Goal: Information Seeking & Learning: Learn about a topic

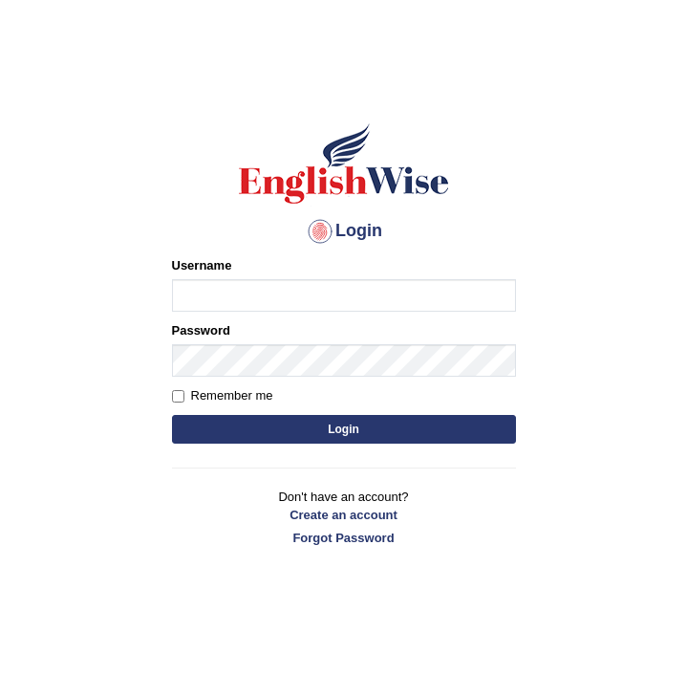
type input "0415313655"
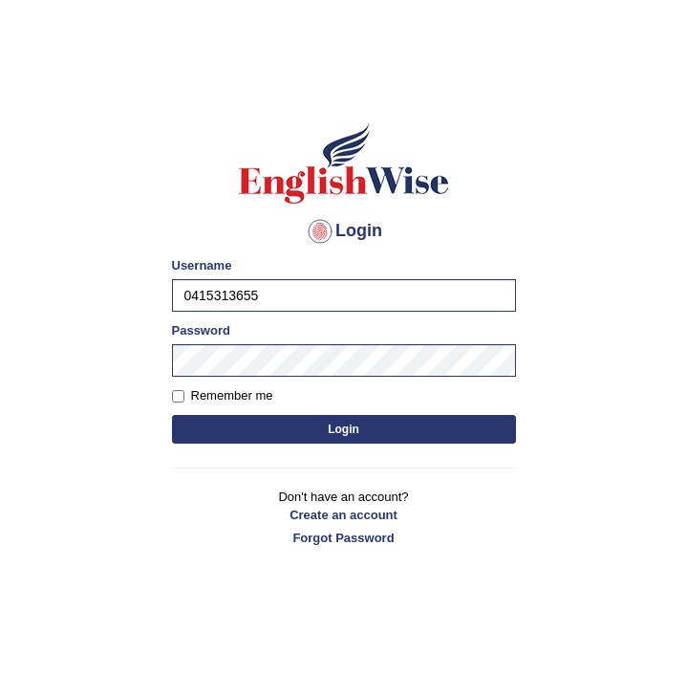
click at [290, 427] on button "Login" at bounding box center [344, 429] width 344 height 29
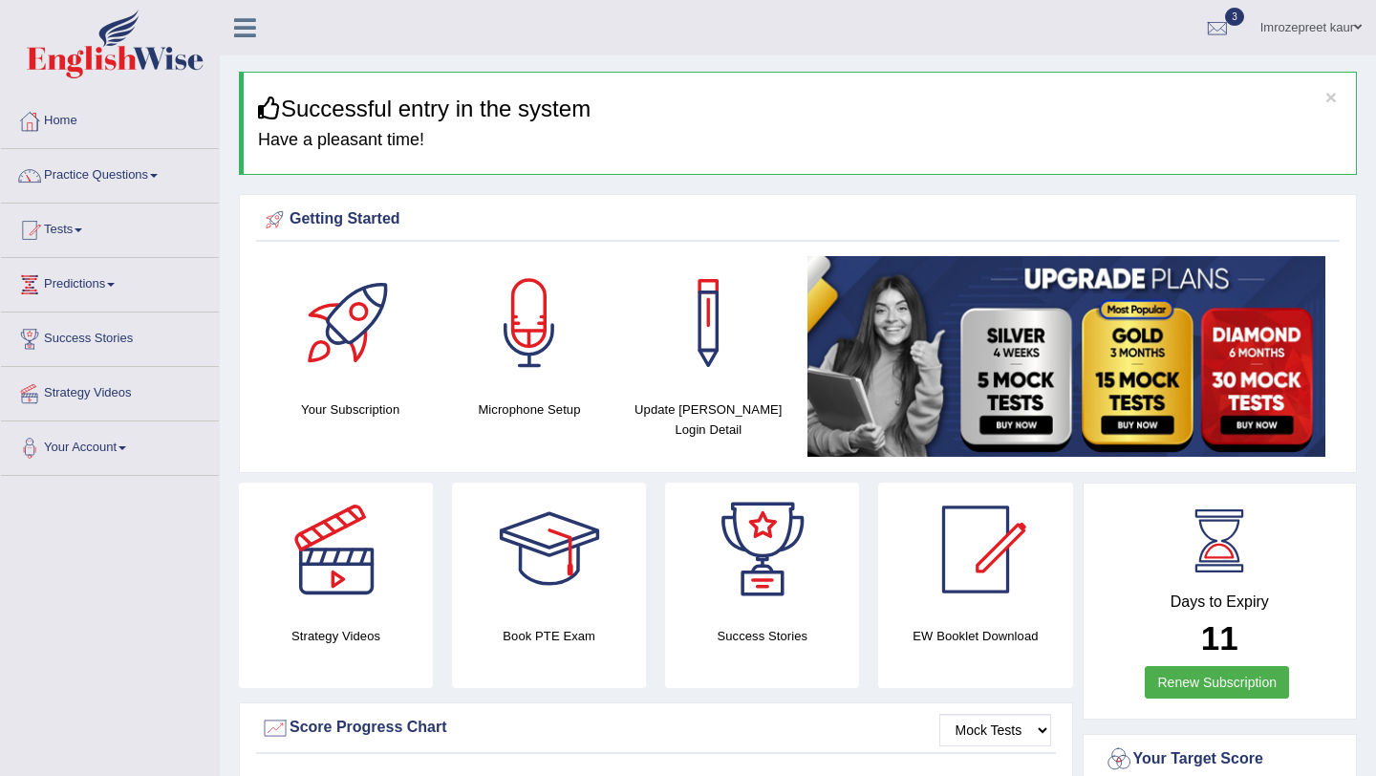
click at [686, 671] on link "Renew Subscription" at bounding box center [1217, 682] width 144 height 32
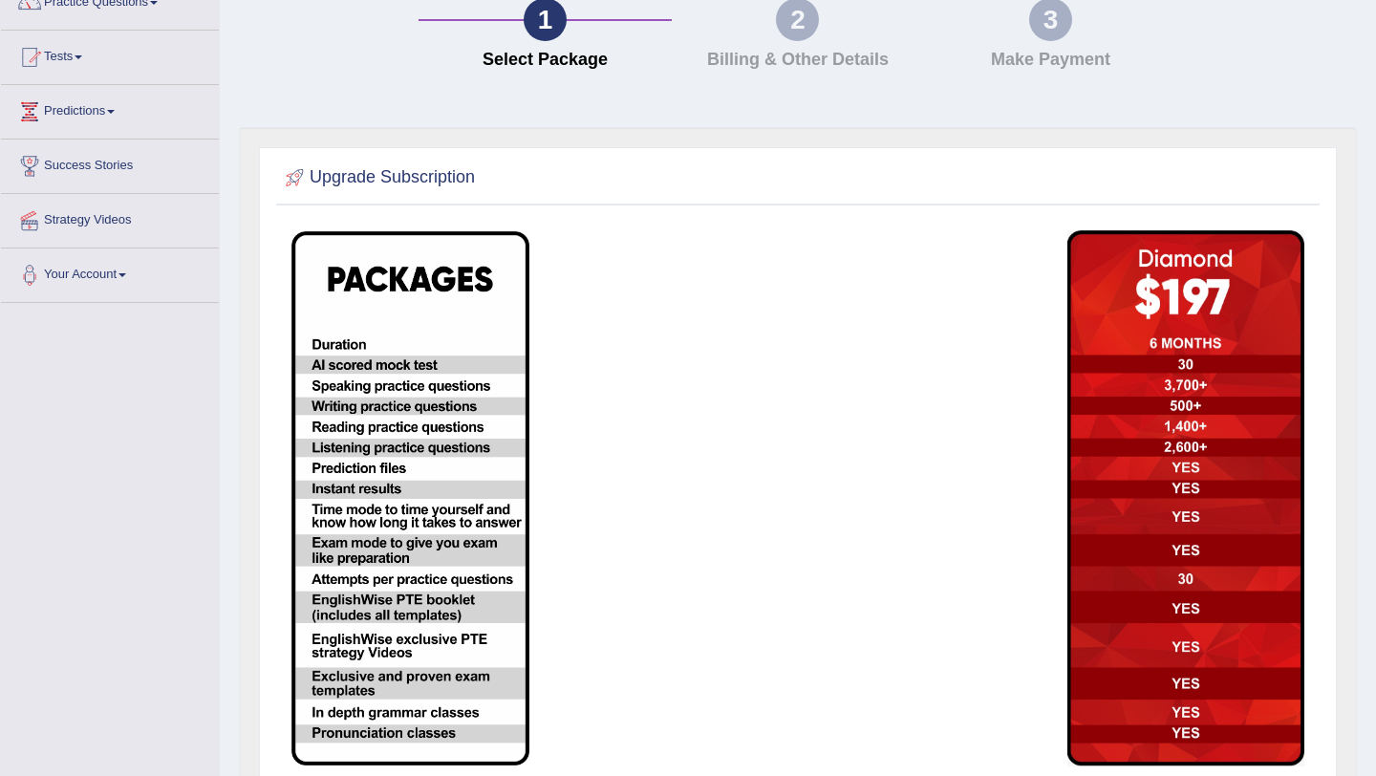
scroll to position [172, 0]
click at [354, 347] on img at bounding box center [410, 499] width 238 height 534
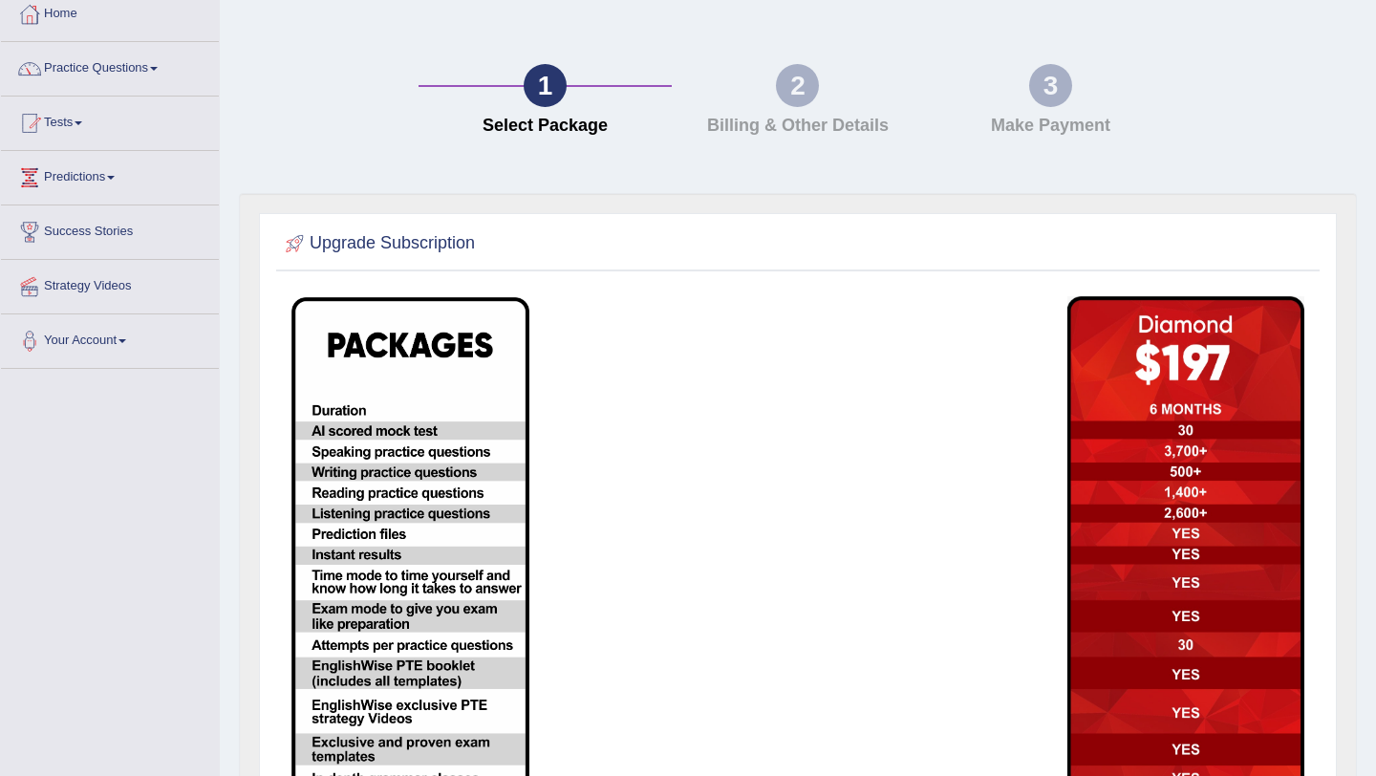
scroll to position [0, 0]
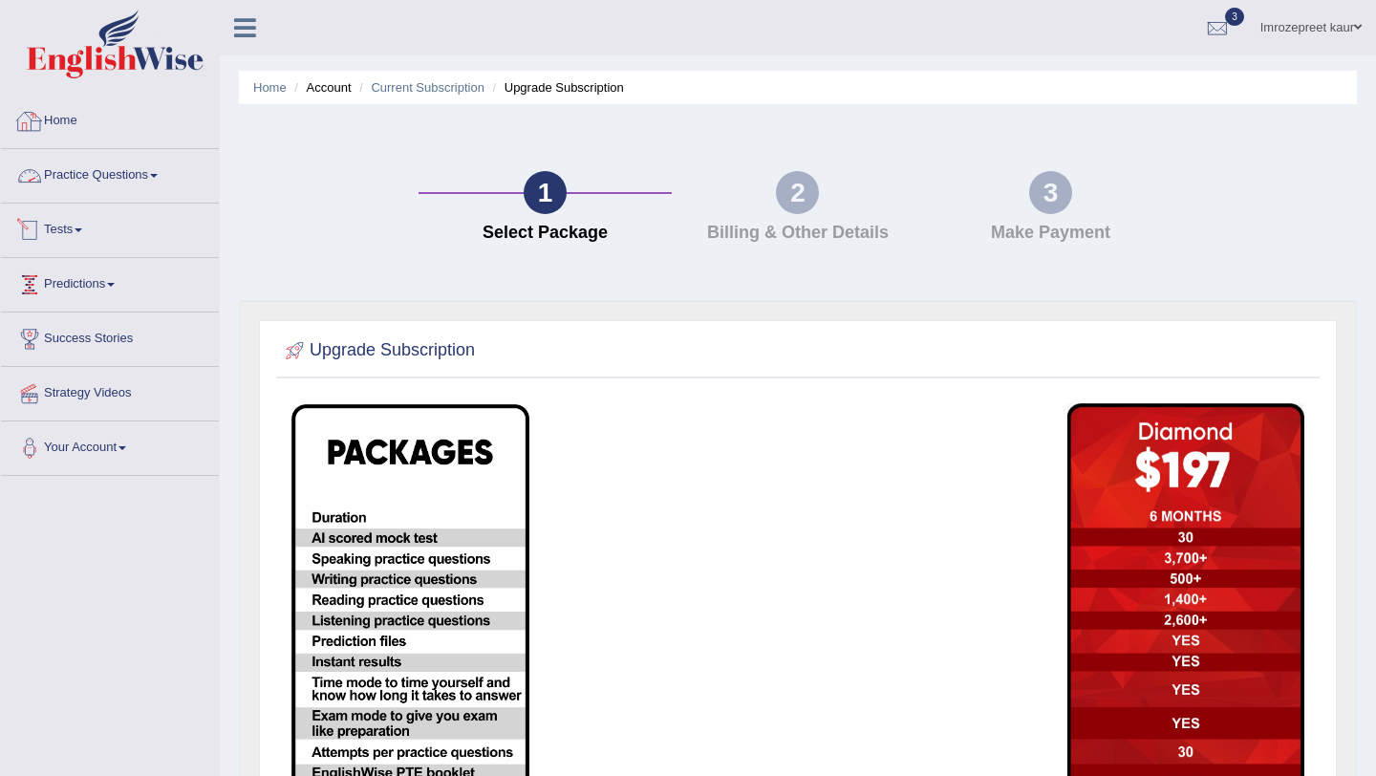
click at [104, 127] on link "Home" at bounding box center [110, 119] width 218 height 48
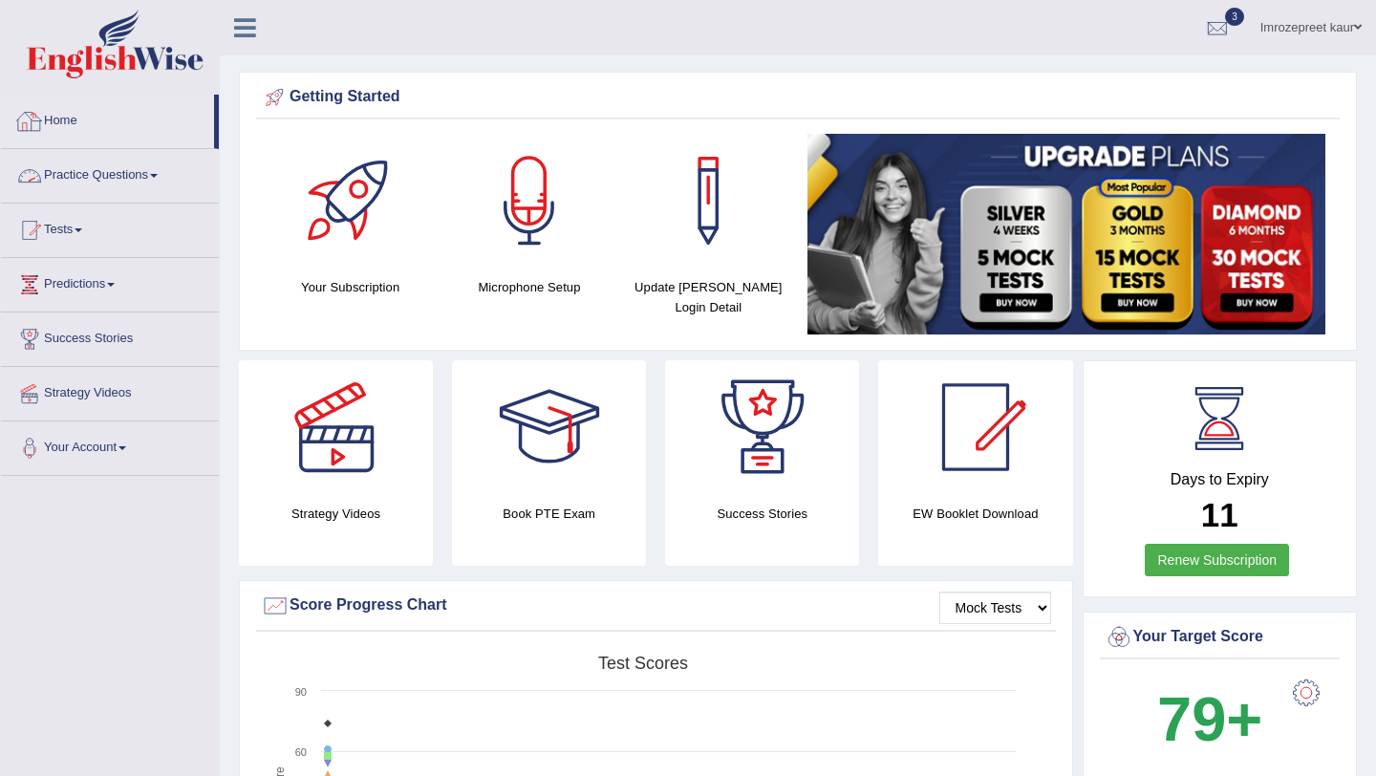
click at [126, 194] on link "Practice Questions" at bounding box center [110, 173] width 218 height 48
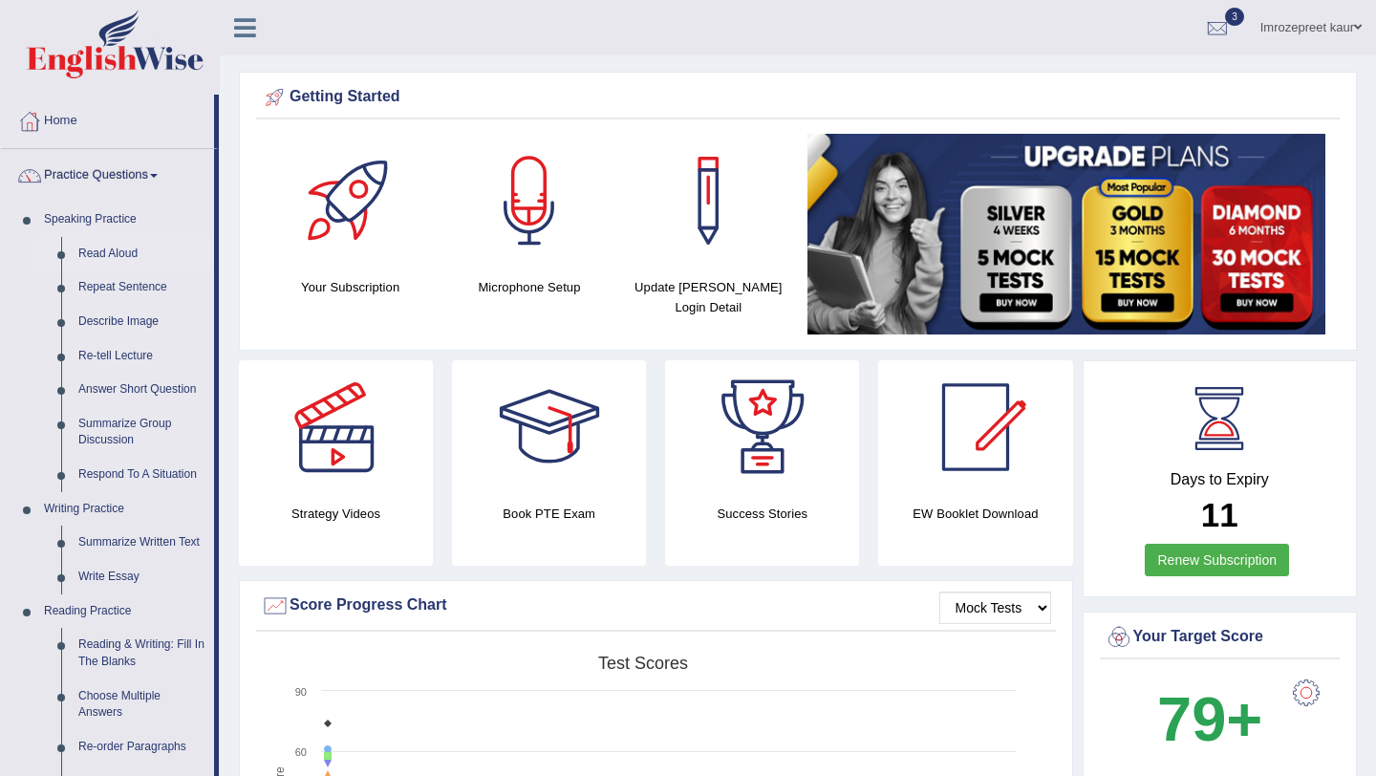
click at [138, 258] on link "Read Aloud" at bounding box center [142, 254] width 144 height 34
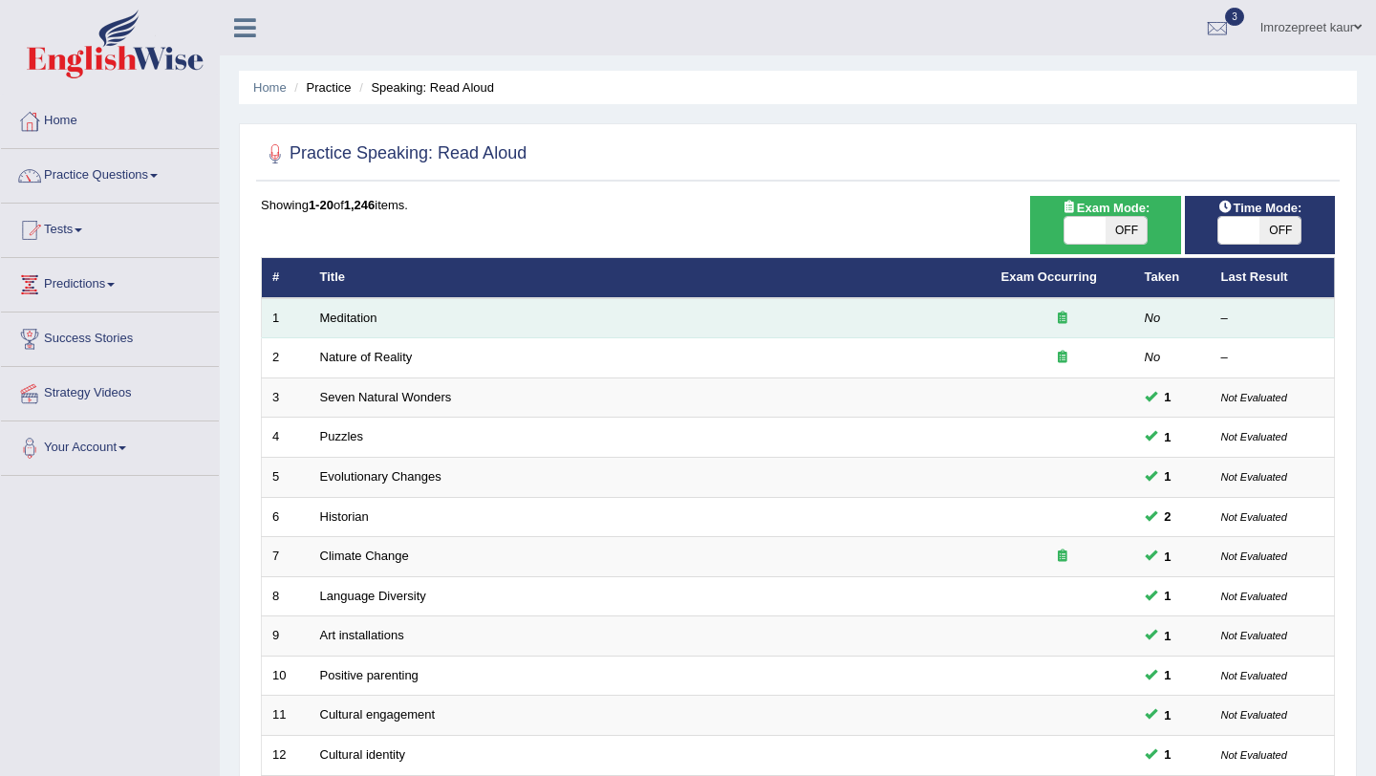
click at [1067, 322] on div at bounding box center [1063, 319] width 122 height 18
click at [1060, 318] on icon at bounding box center [1063, 318] width 10 height 12
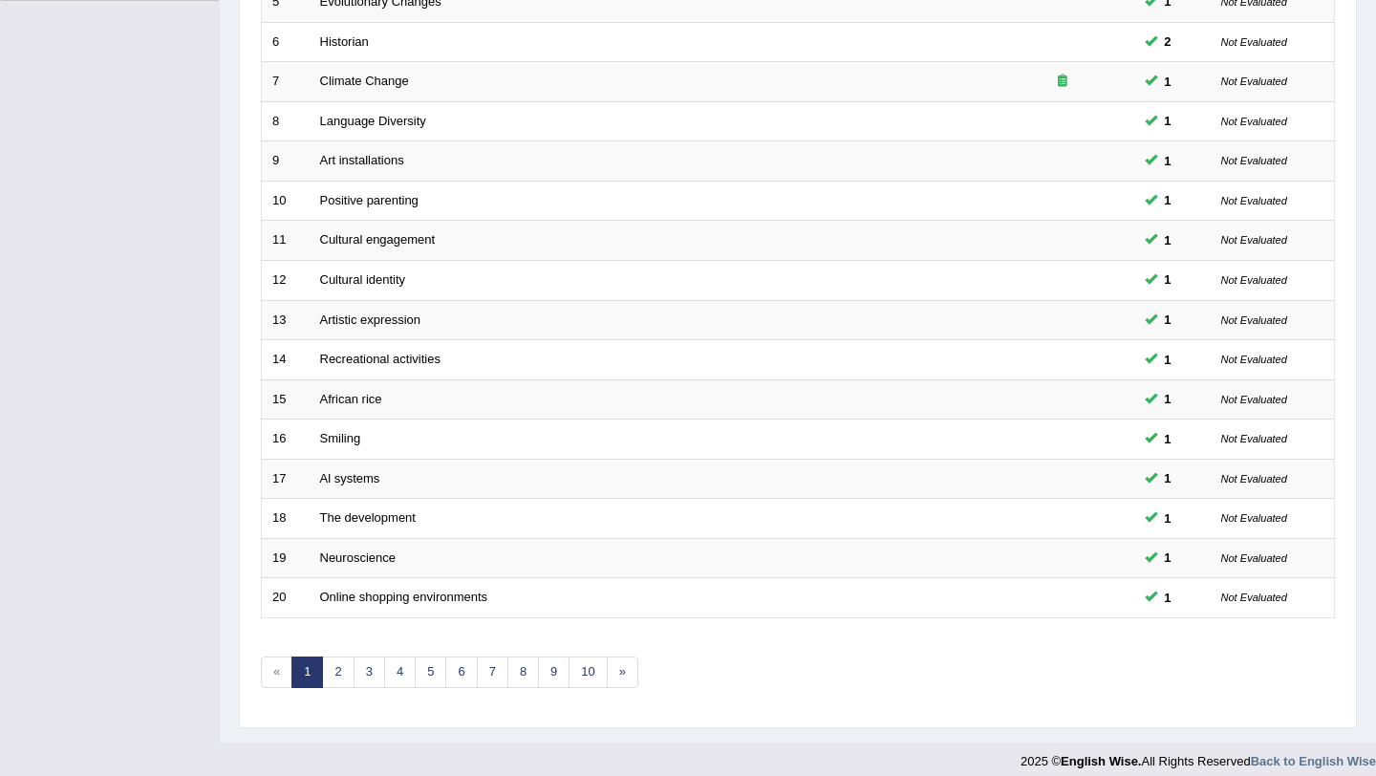
scroll to position [489, 0]
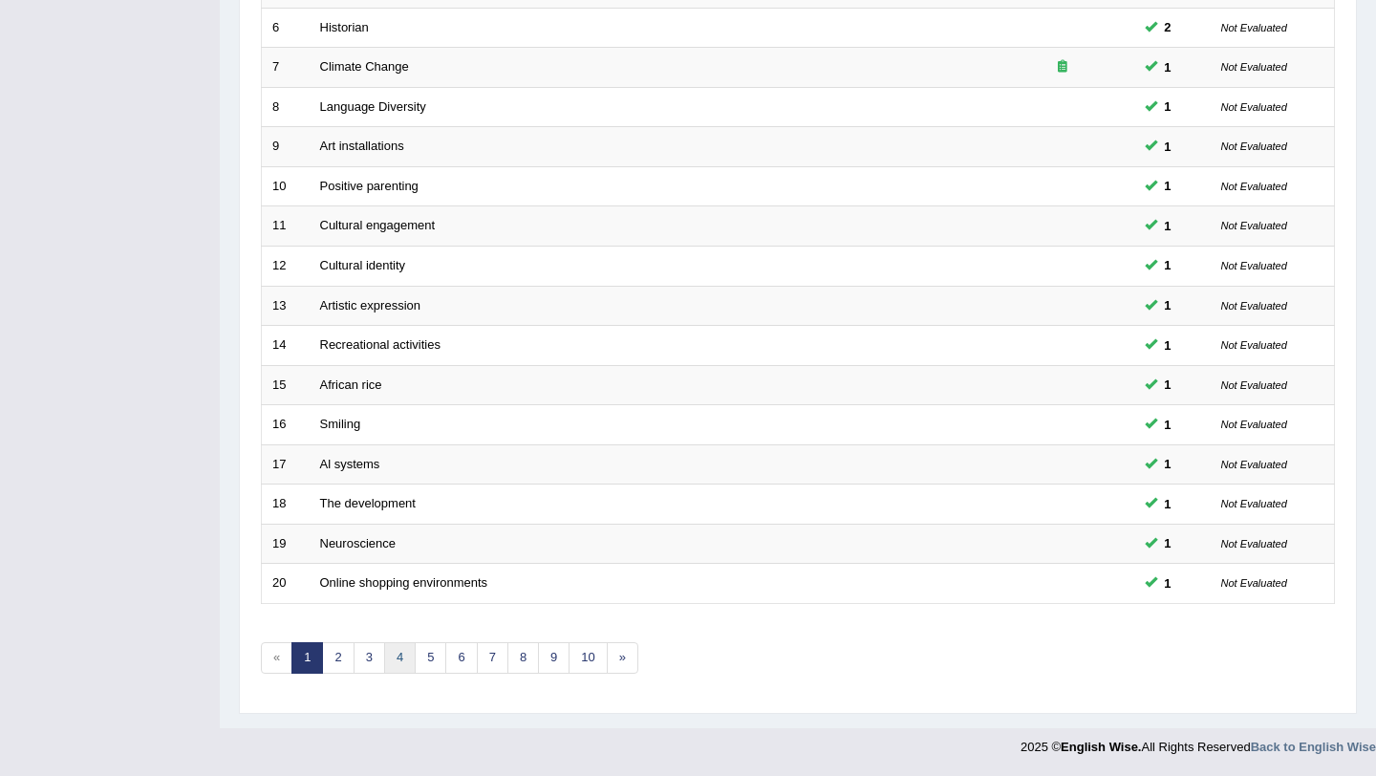
click at [411, 661] on link "4" at bounding box center [400, 658] width 32 height 32
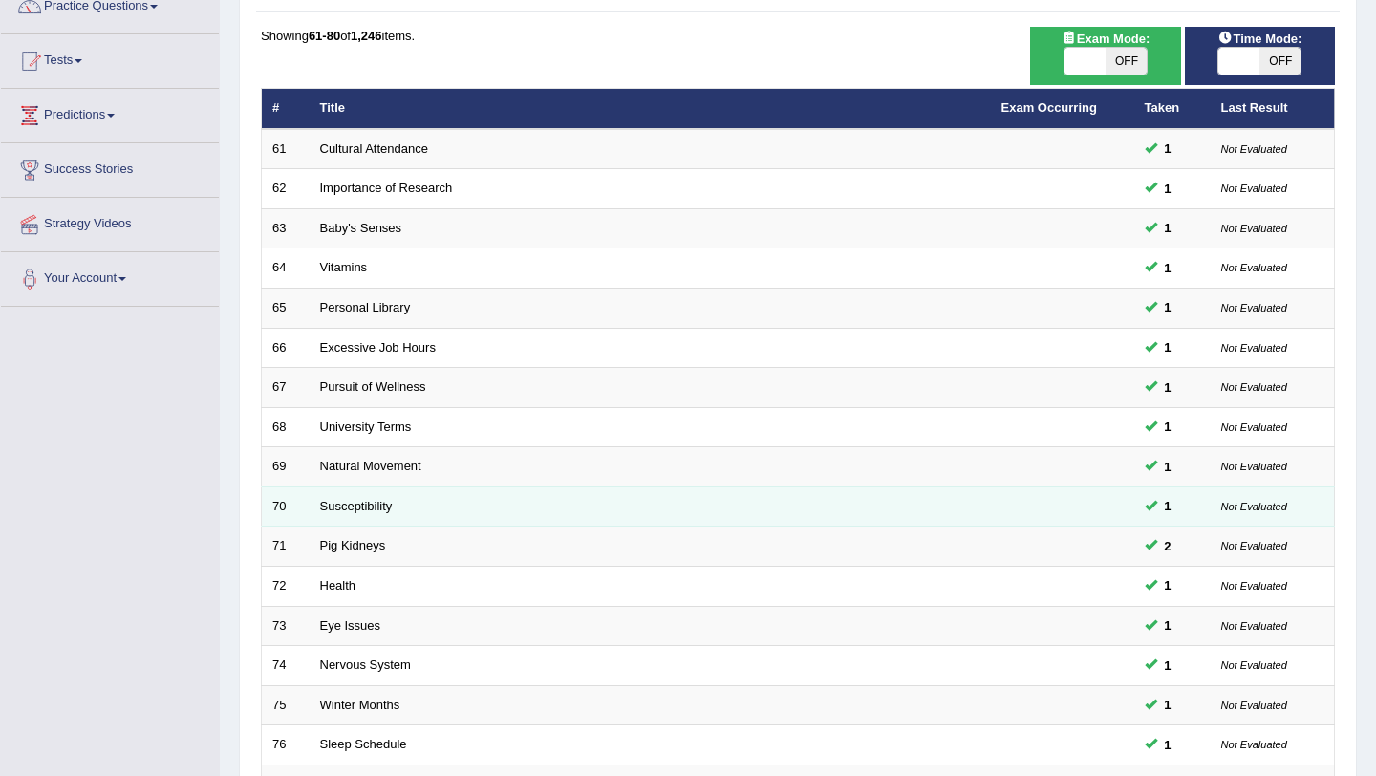
scroll to position [489, 0]
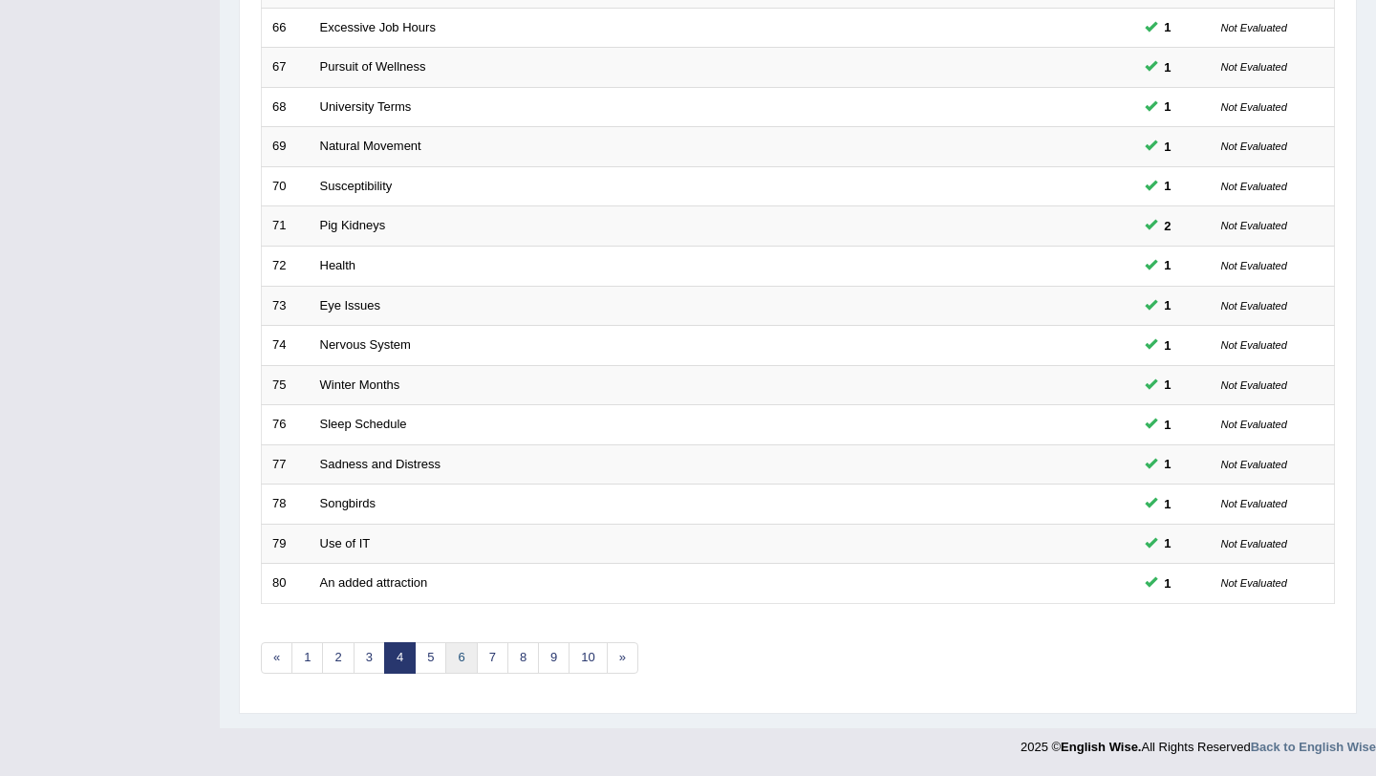
click at [464, 661] on link "6" at bounding box center [461, 658] width 32 height 32
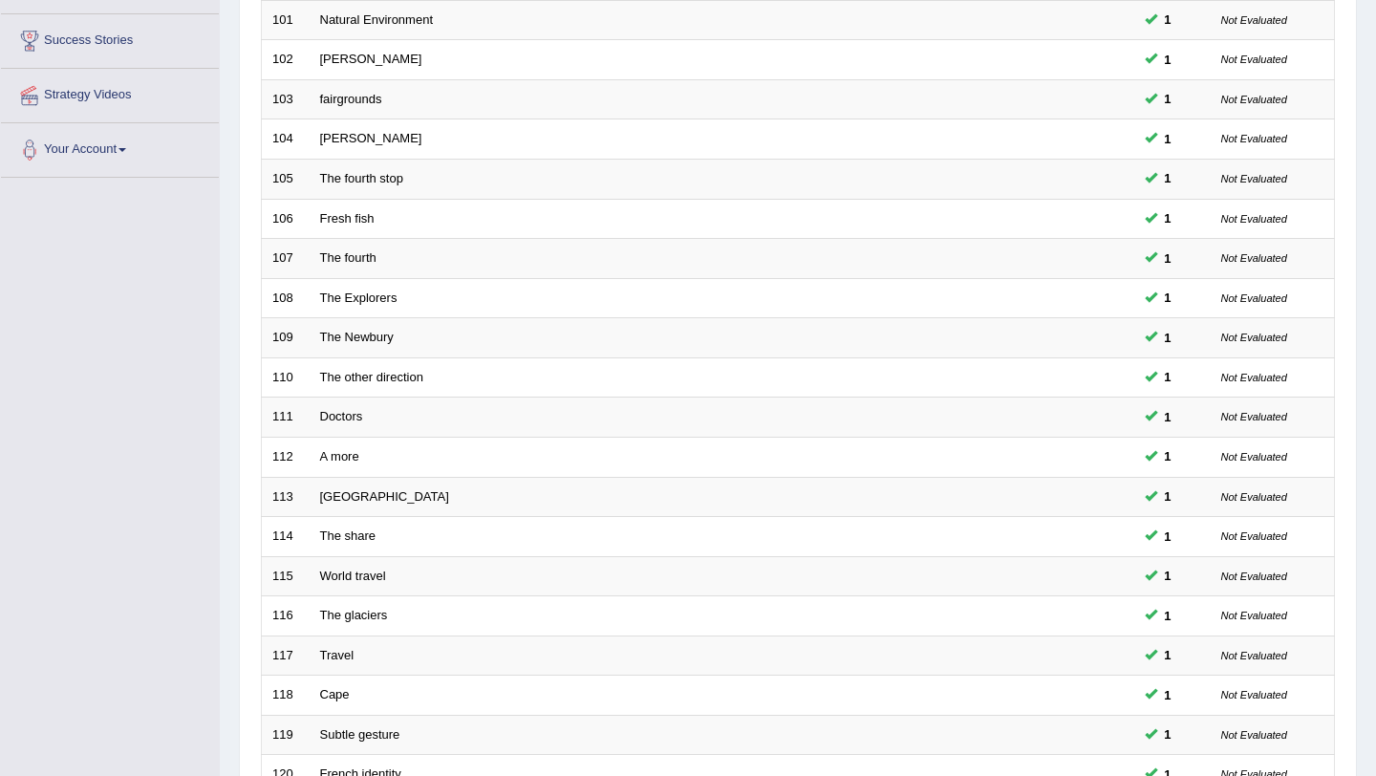
scroll to position [489, 0]
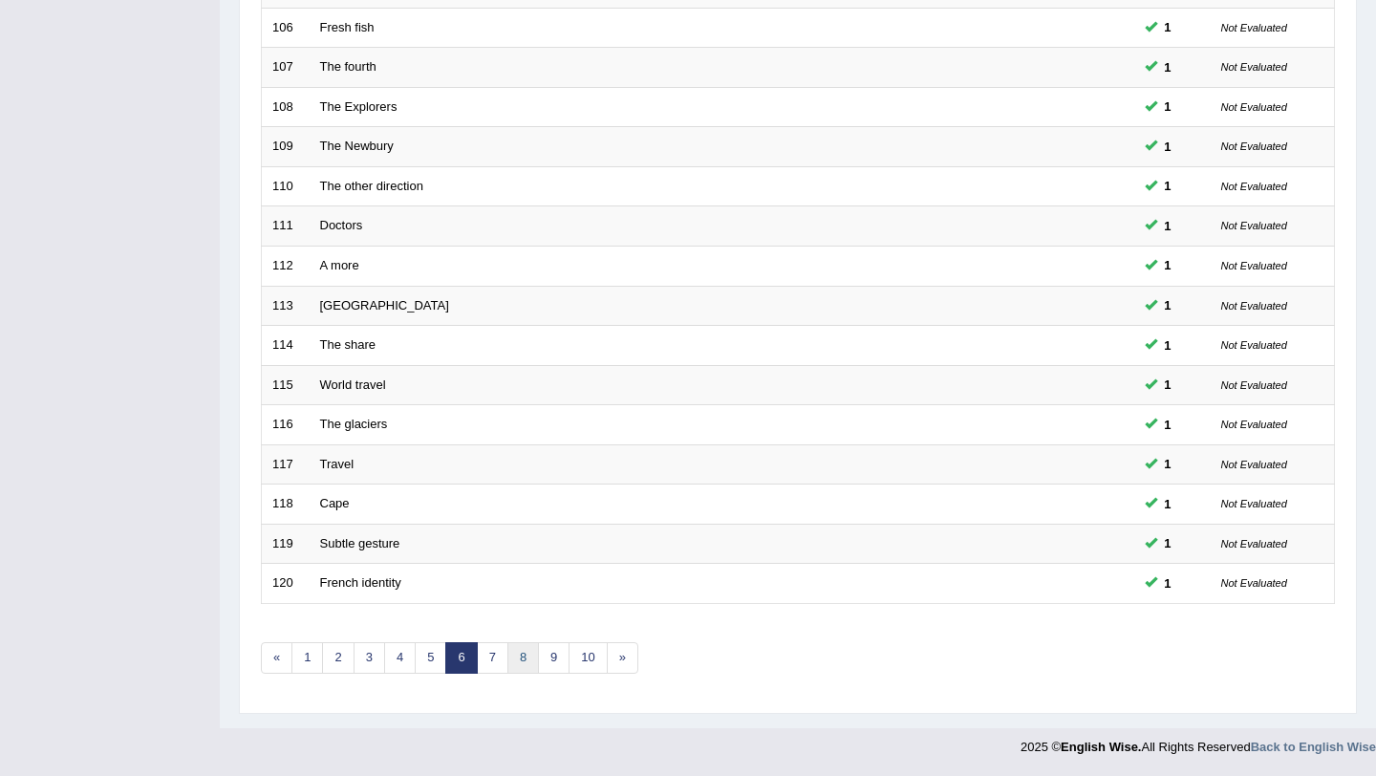
click at [520, 659] on link "8" at bounding box center [523, 658] width 32 height 32
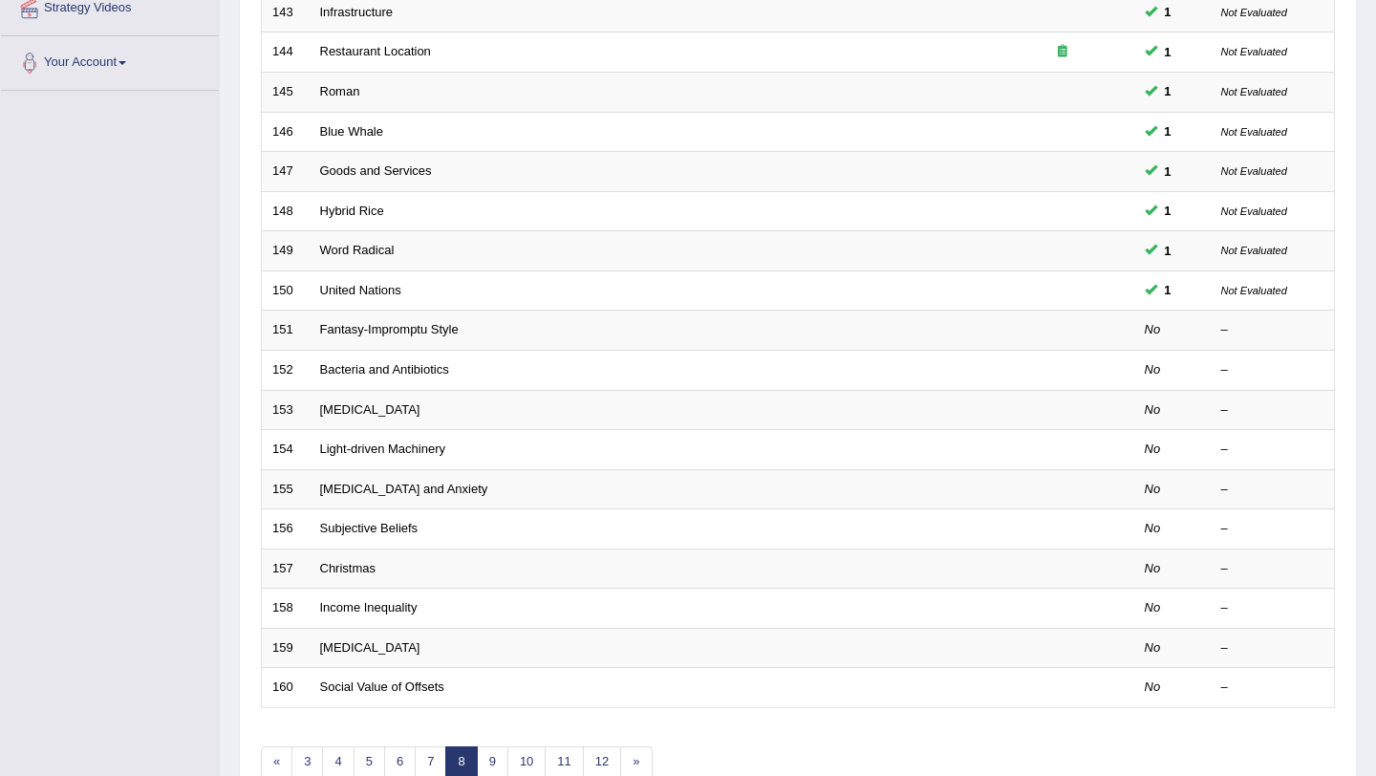
scroll to position [489, 0]
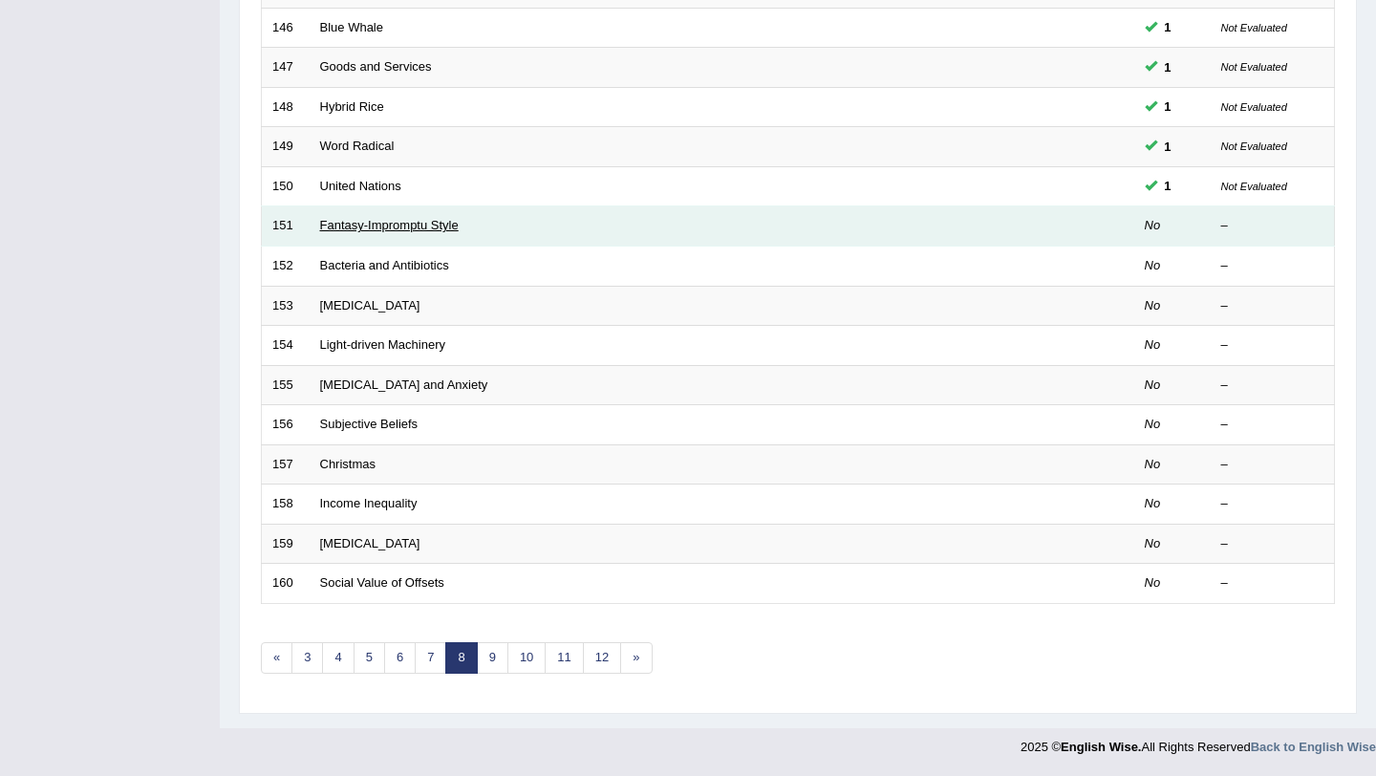
click at [386, 229] on link "Fantasy-Impromptu Style" at bounding box center [389, 225] width 139 height 14
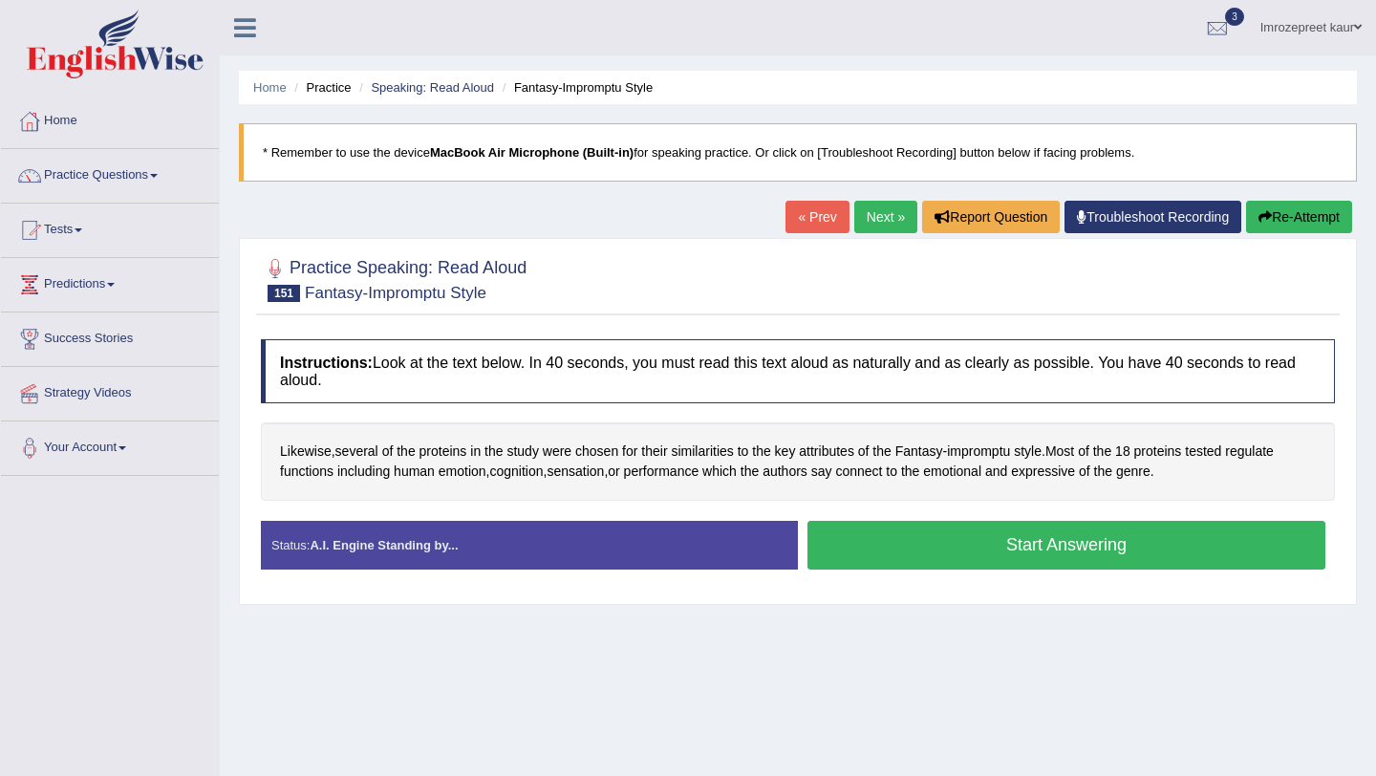
click at [972, 532] on button "Start Answering" at bounding box center [1067, 545] width 518 height 49
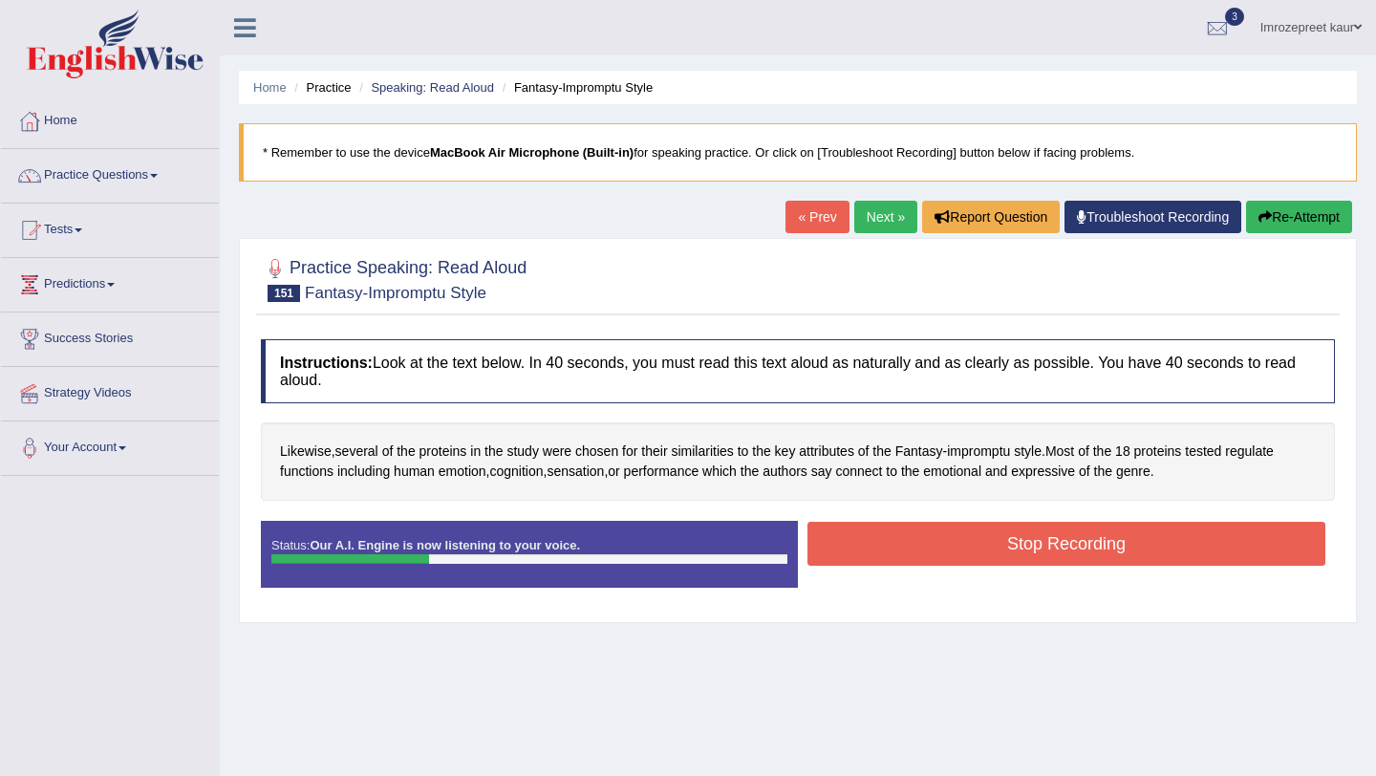
click at [1280, 213] on button "Re-Attempt" at bounding box center [1299, 217] width 106 height 32
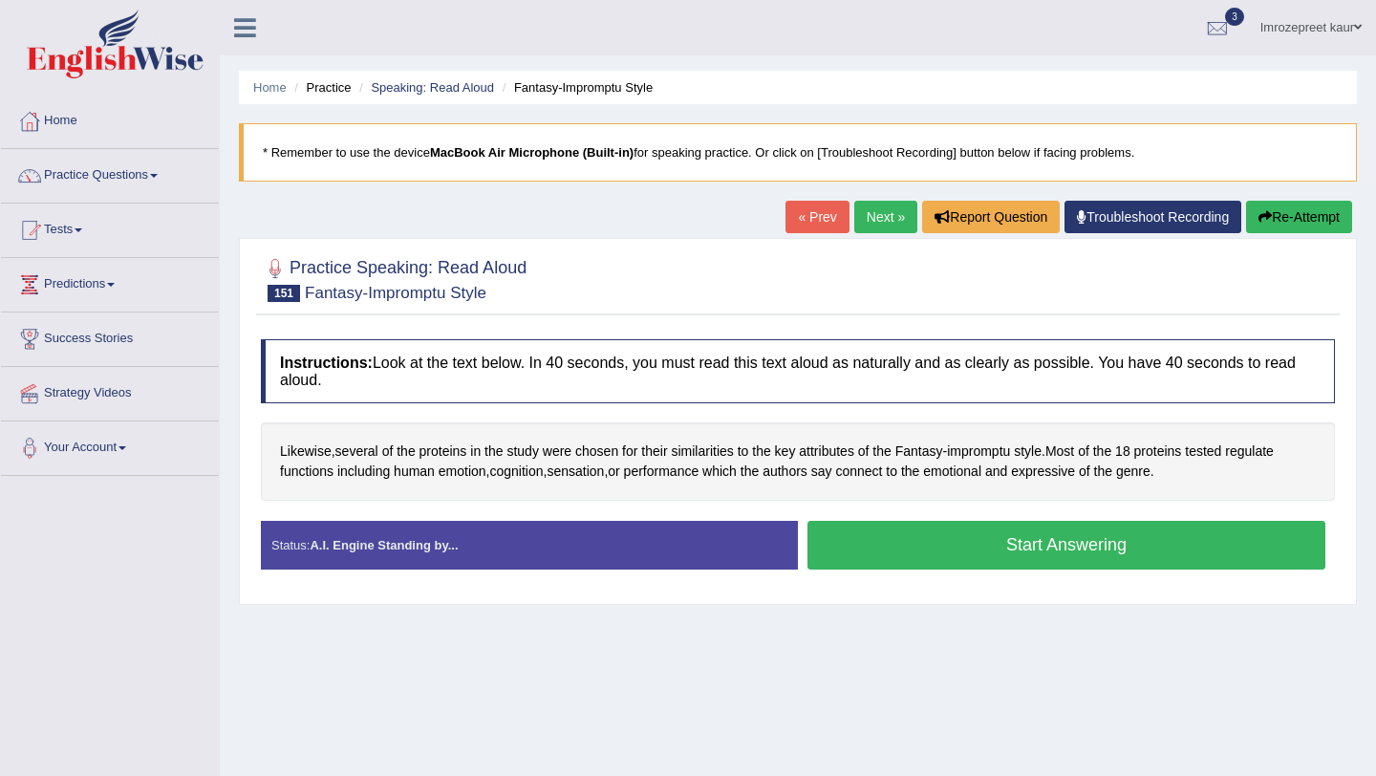
click at [1094, 541] on button "Start Answering" at bounding box center [1067, 545] width 518 height 49
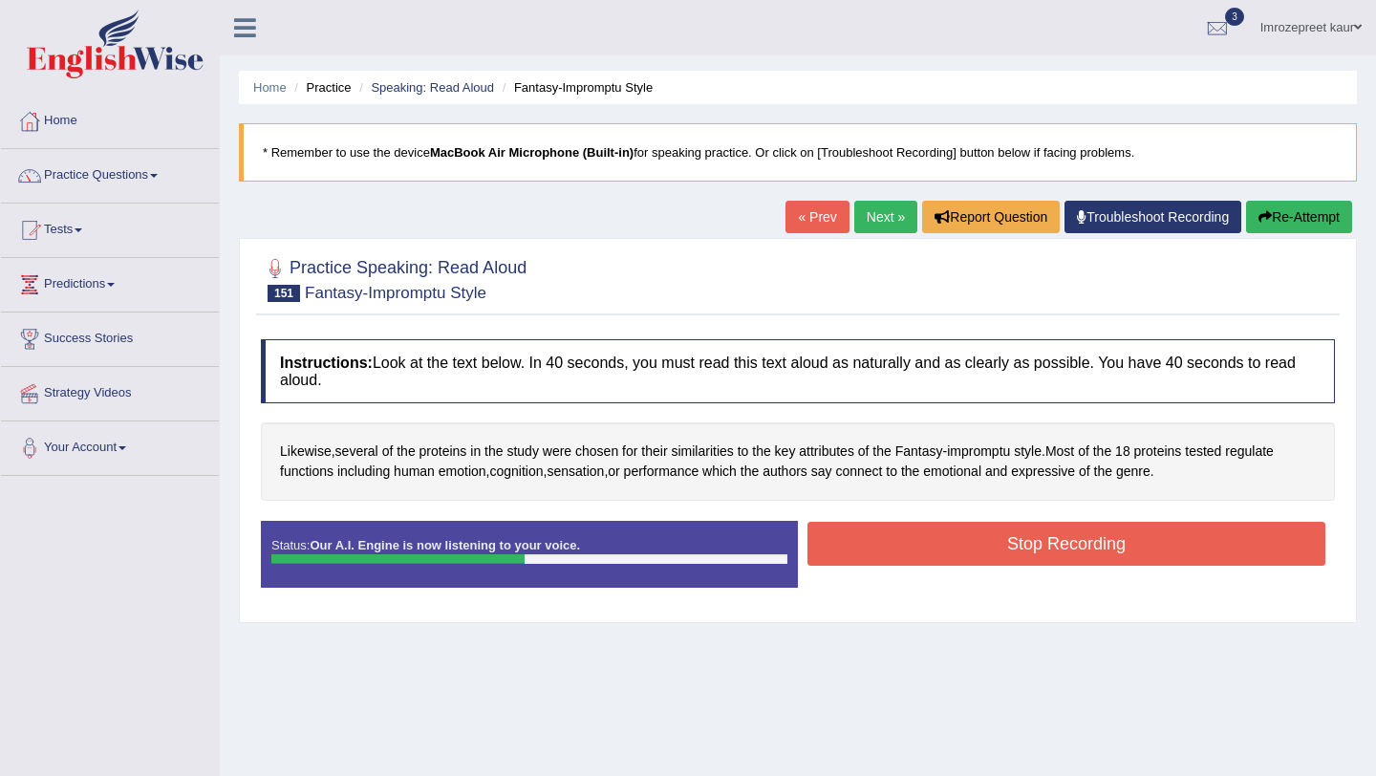
click at [1094, 541] on button "Stop Recording" at bounding box center [1067, 544] width 518 height 44
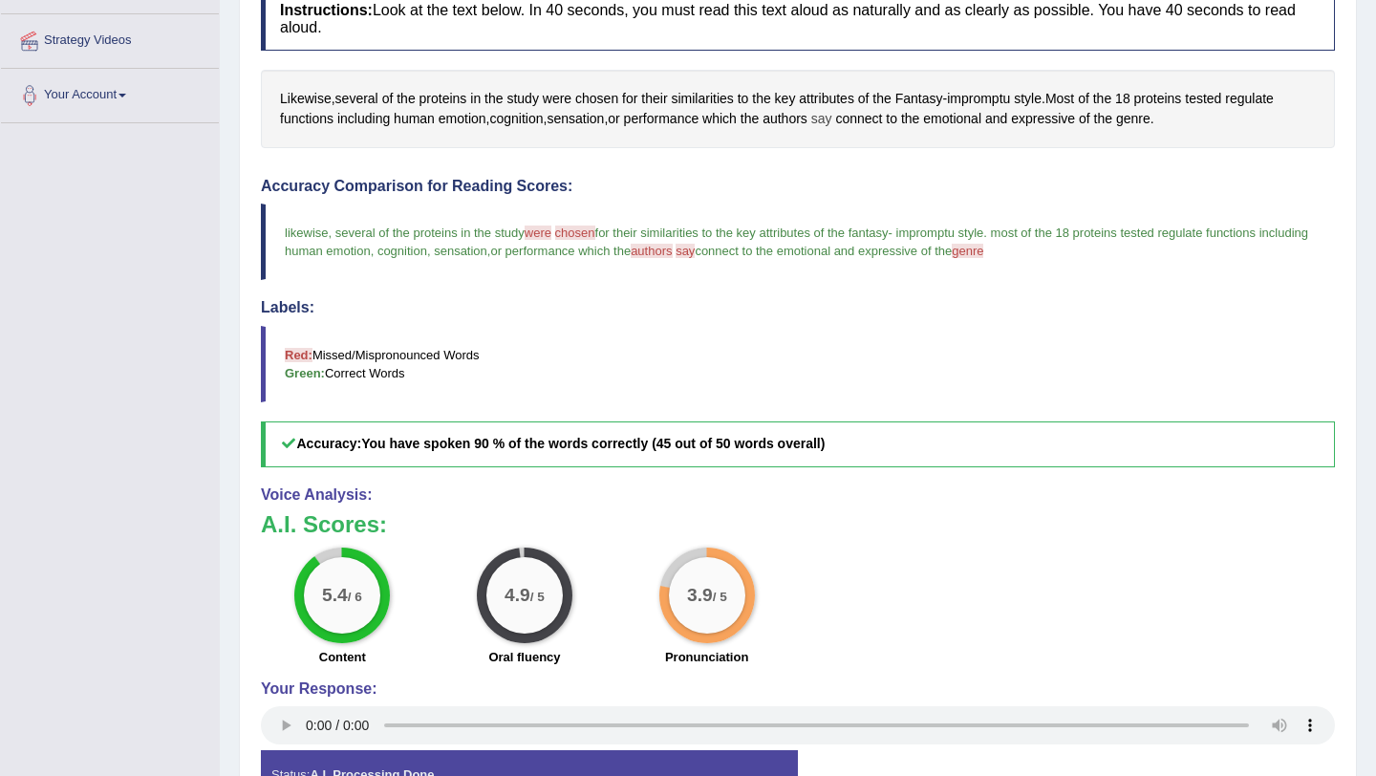
scroll to position [42, 0]
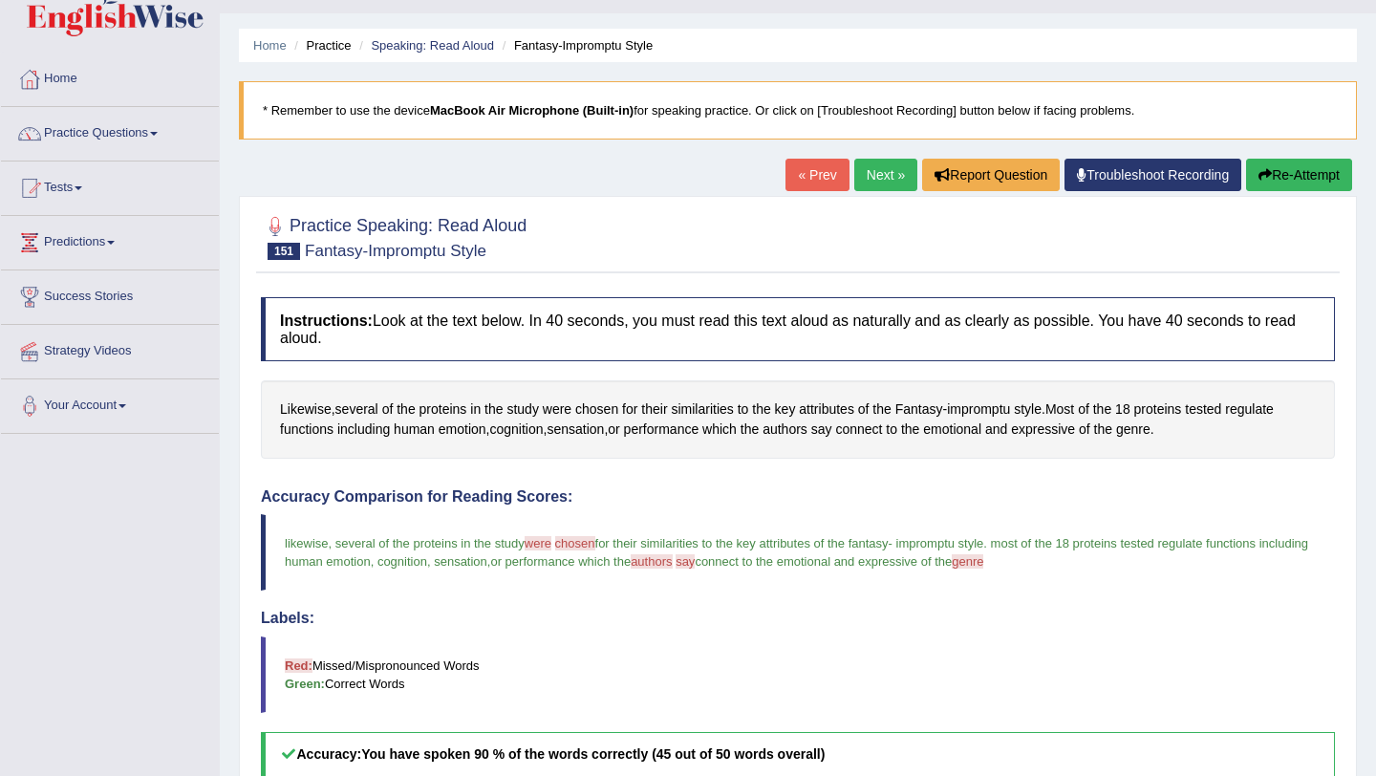
click at [854, 175] on link "Next »" at bounding box center [885, 175] width 63 height 32
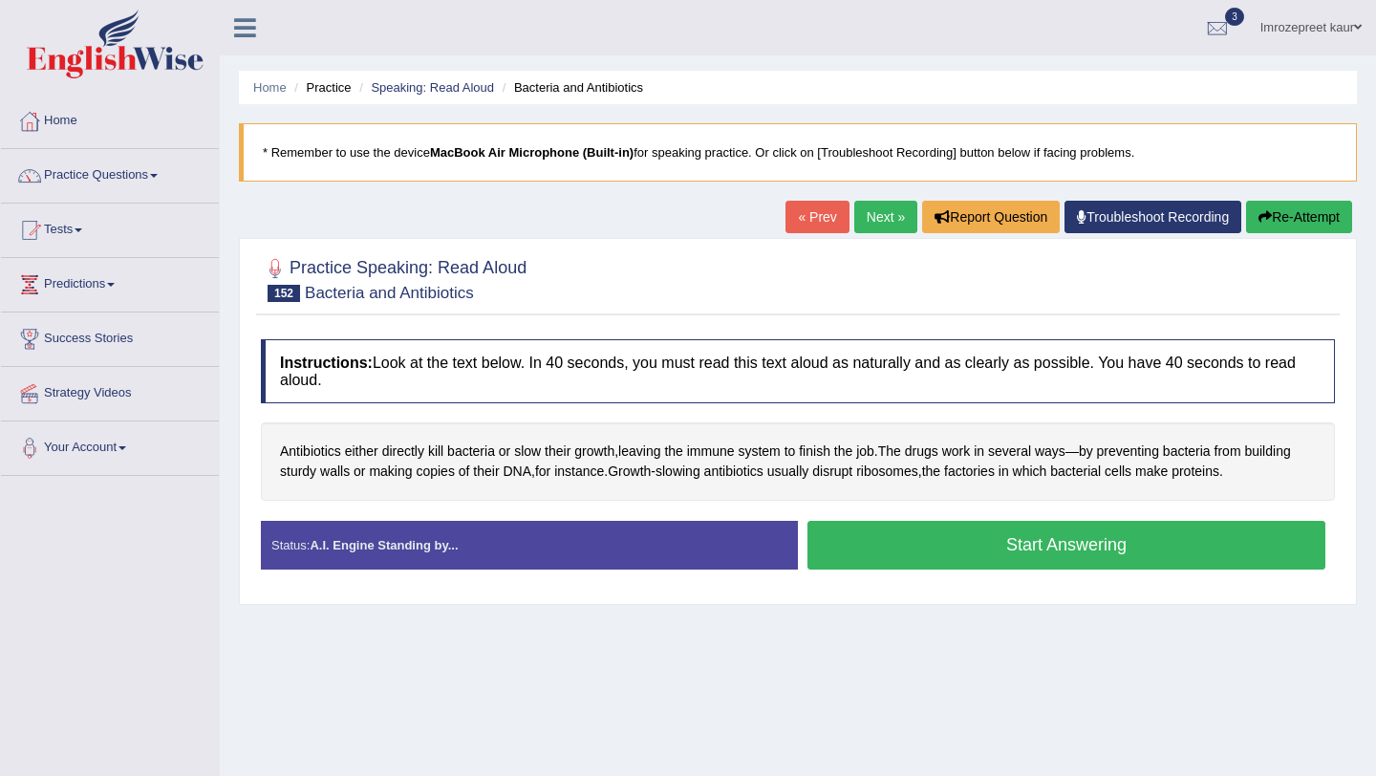
click at [1004, 554] on button "Start Answering" at bounding box center [1067, 545] width 518 height 49
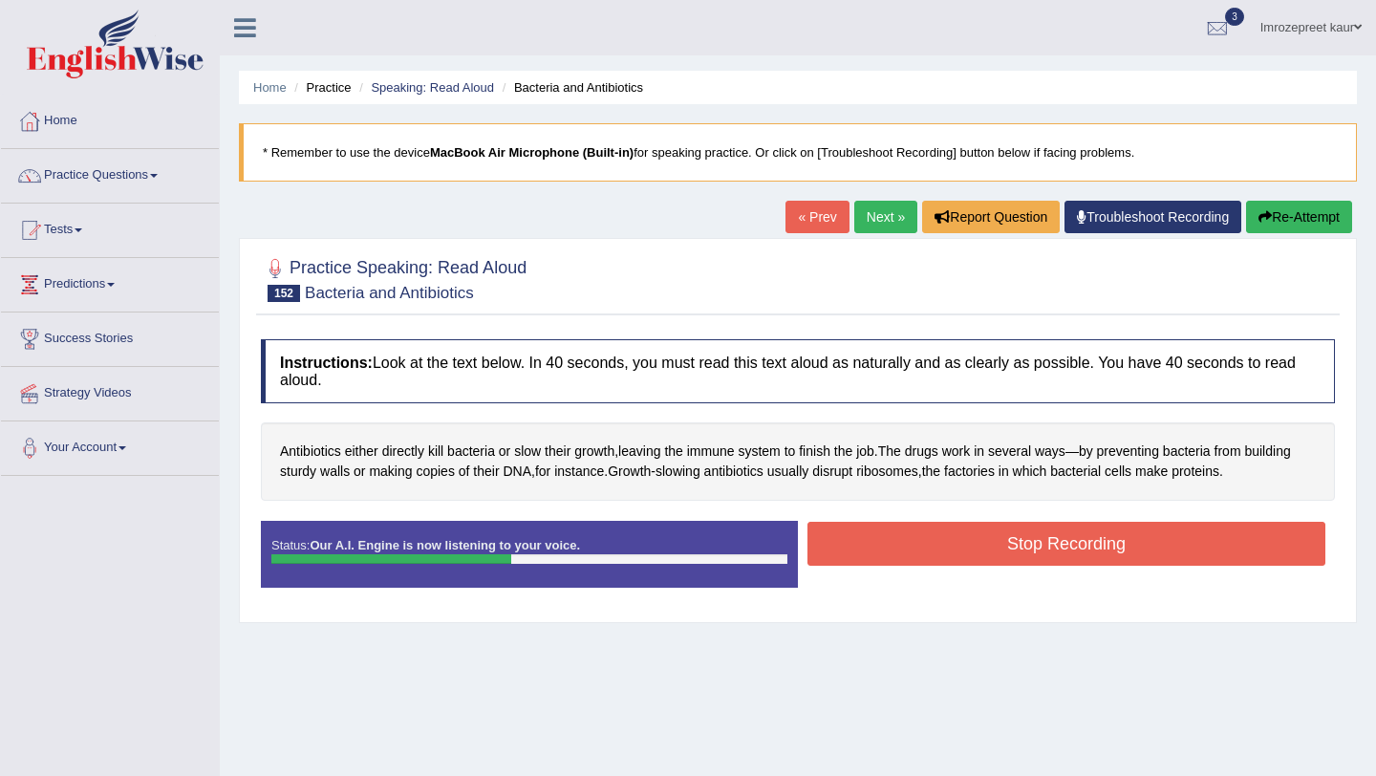
click at [1004, 554] on button "Stop Recording" at bounding box center [1067, 544] width 518 height 44
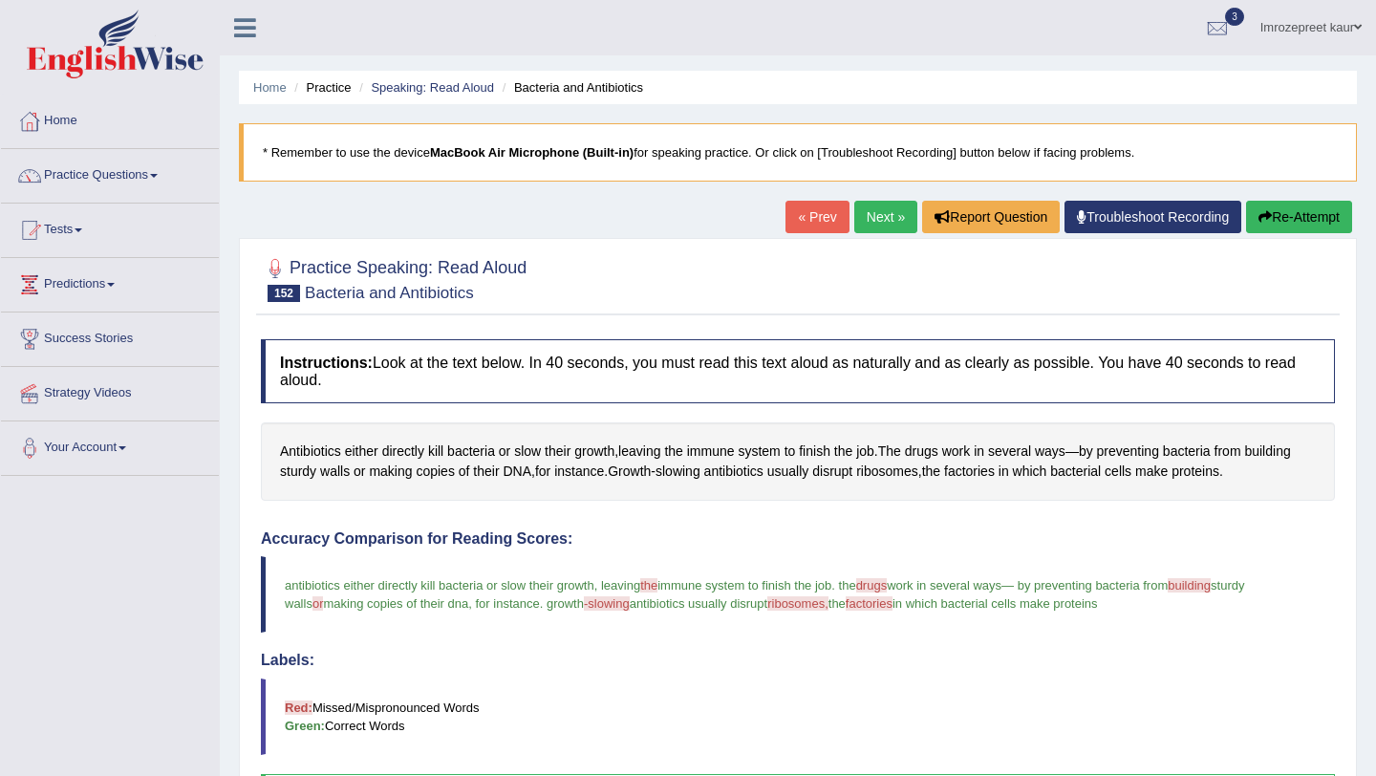
click at [868, 205] on link "Next »" at bounding box center [885, 217] width 63 height 32
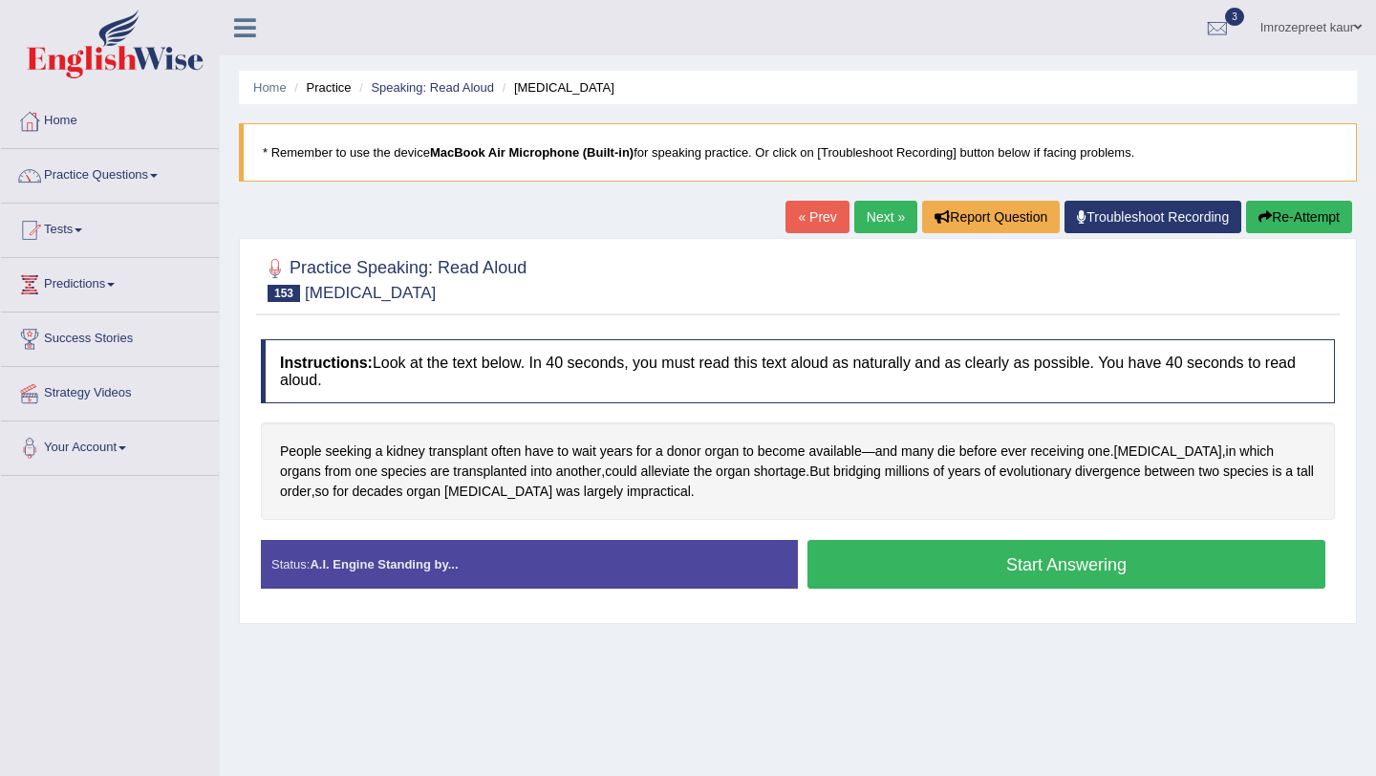
click at [981, 569] on button "Start Answering" at bounding box center [1067, 564] width 518 height 49
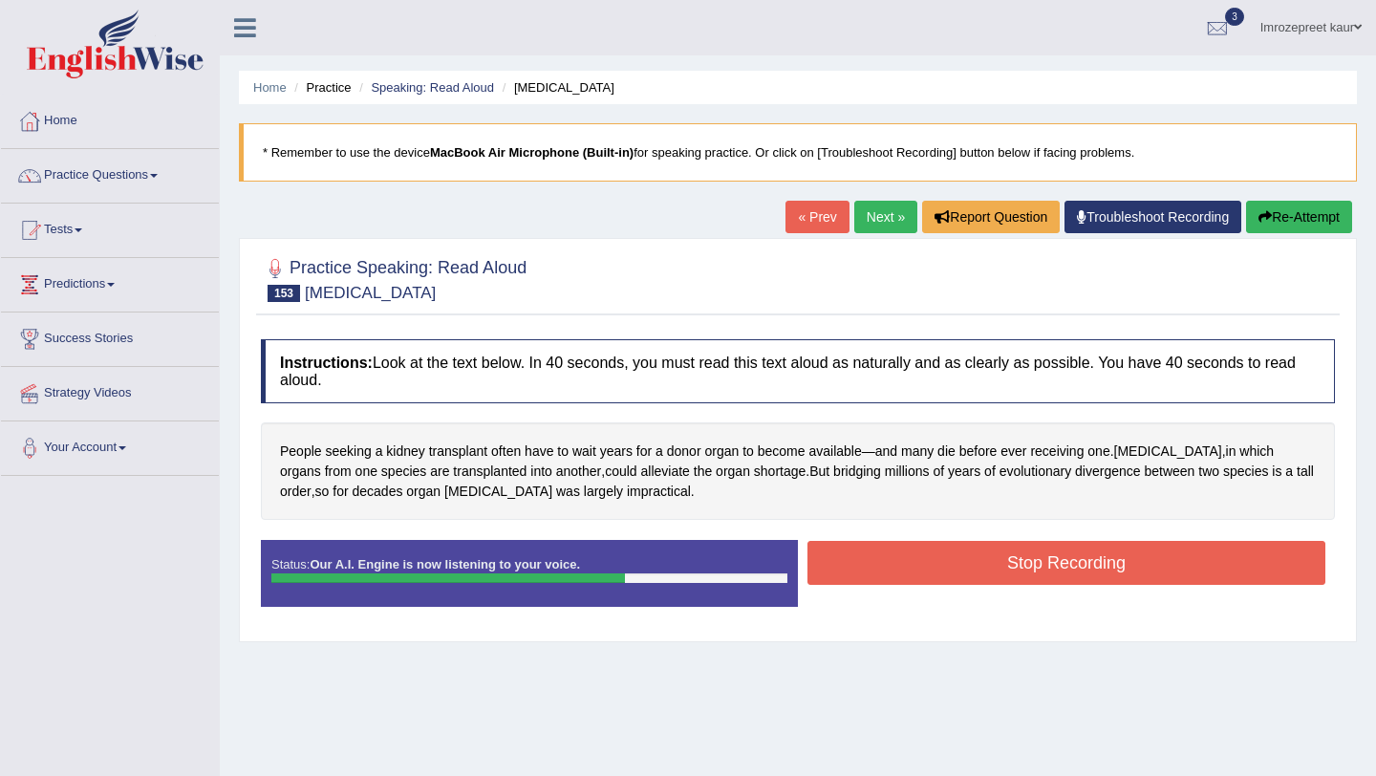
click at [981, 569] on button "Stop Recording" at bounding box center [1067, 563] width 518 height 44
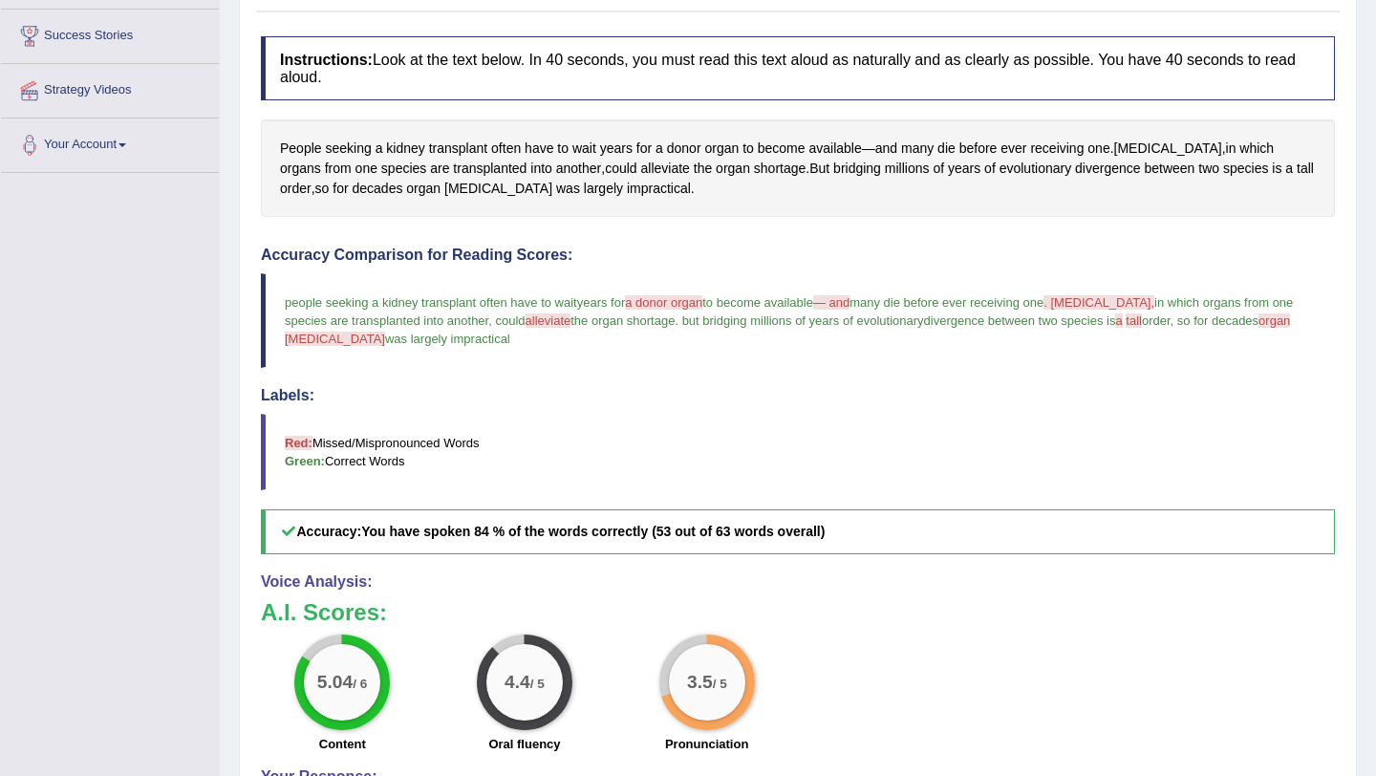
scroll to position [159, 0]
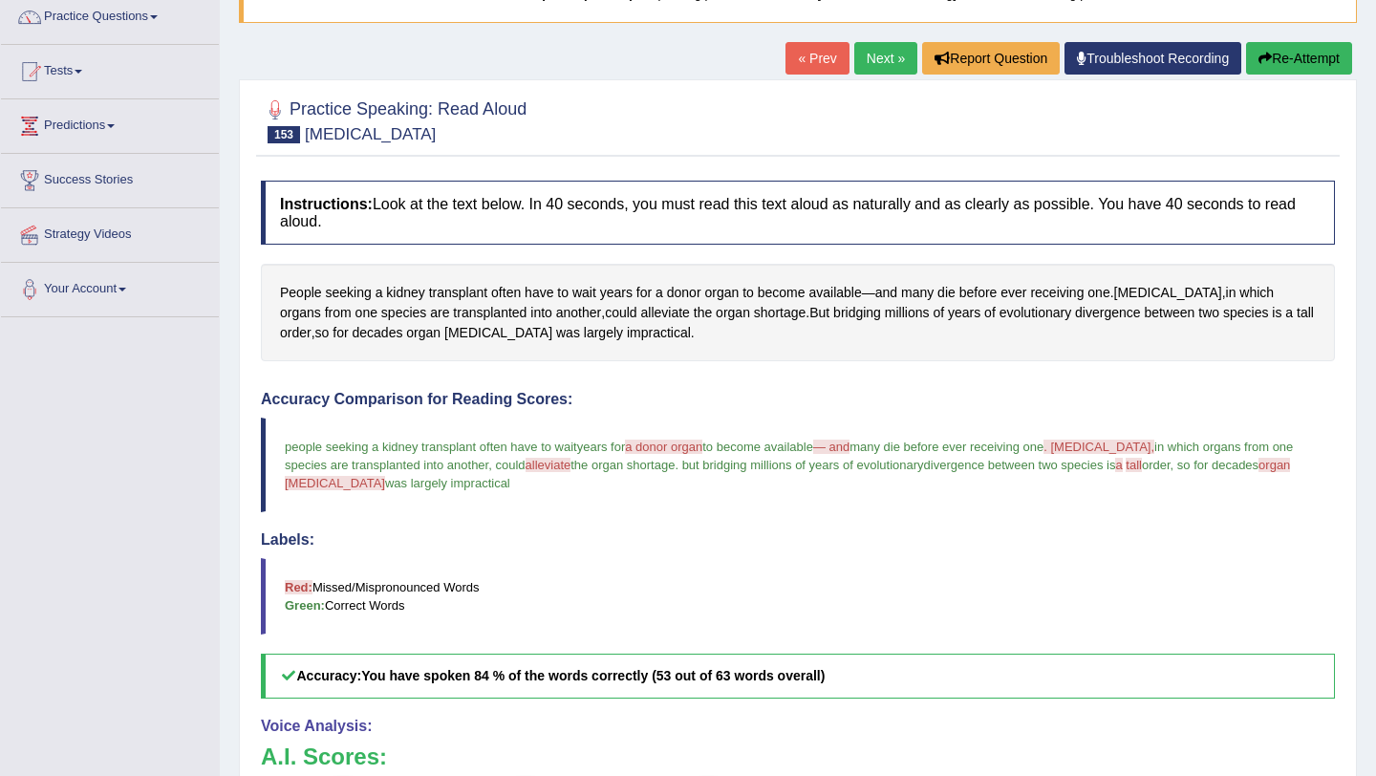
click at [858, 61] on link "Next »" at bounding box center [885, 58] width 63 height 32
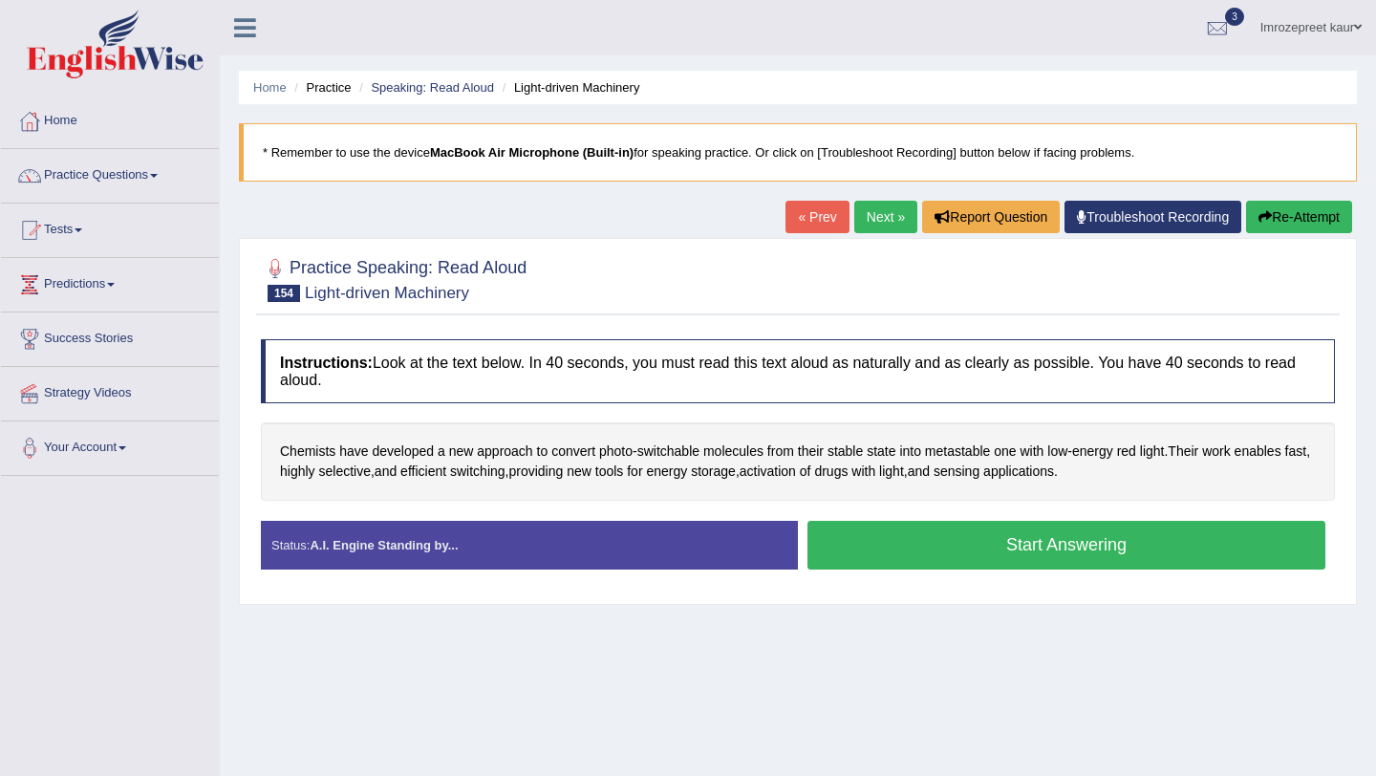
click at [856, 547] on button "Start Answering" at bounding box center [1067, 545] width 518 height 49
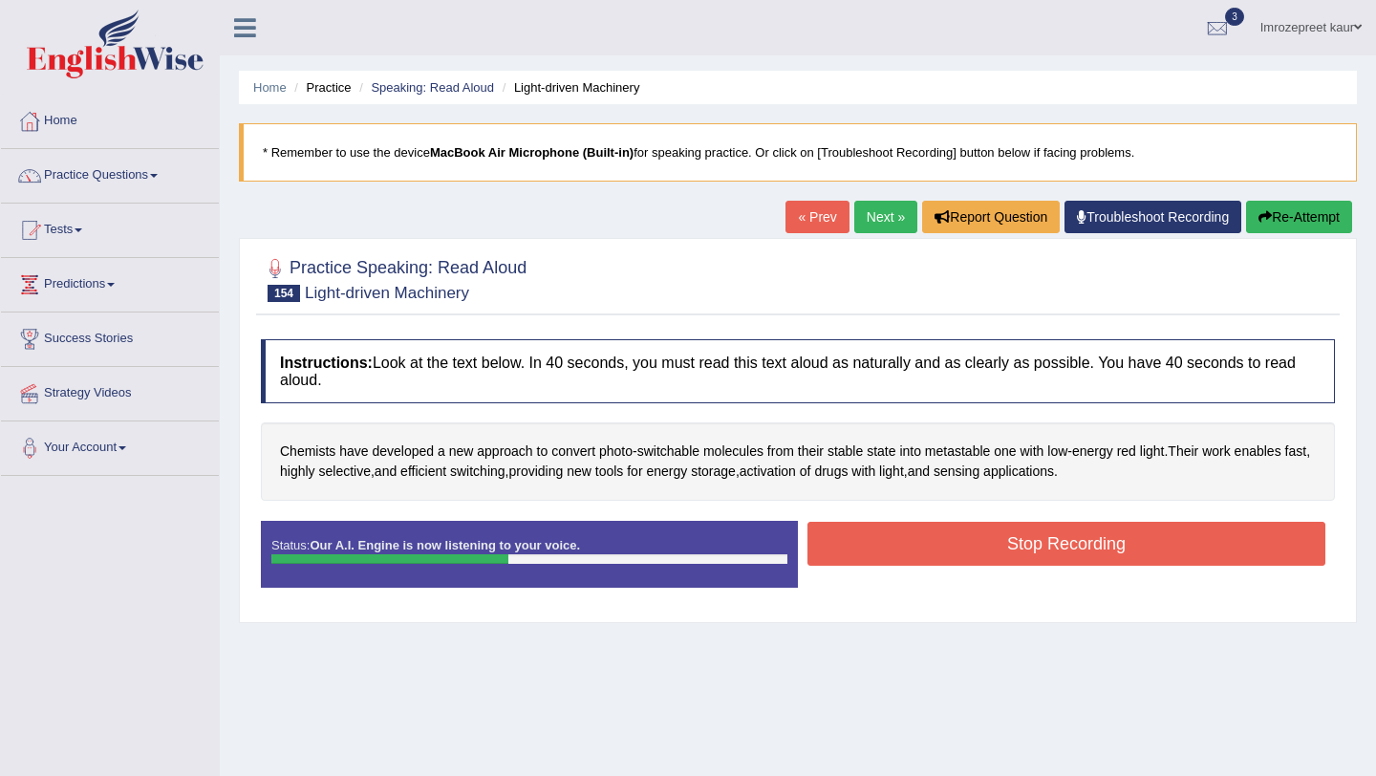
click at [856, 546] on button "Stop Recording" at bounding box center [1067, 544] width 518 height 44
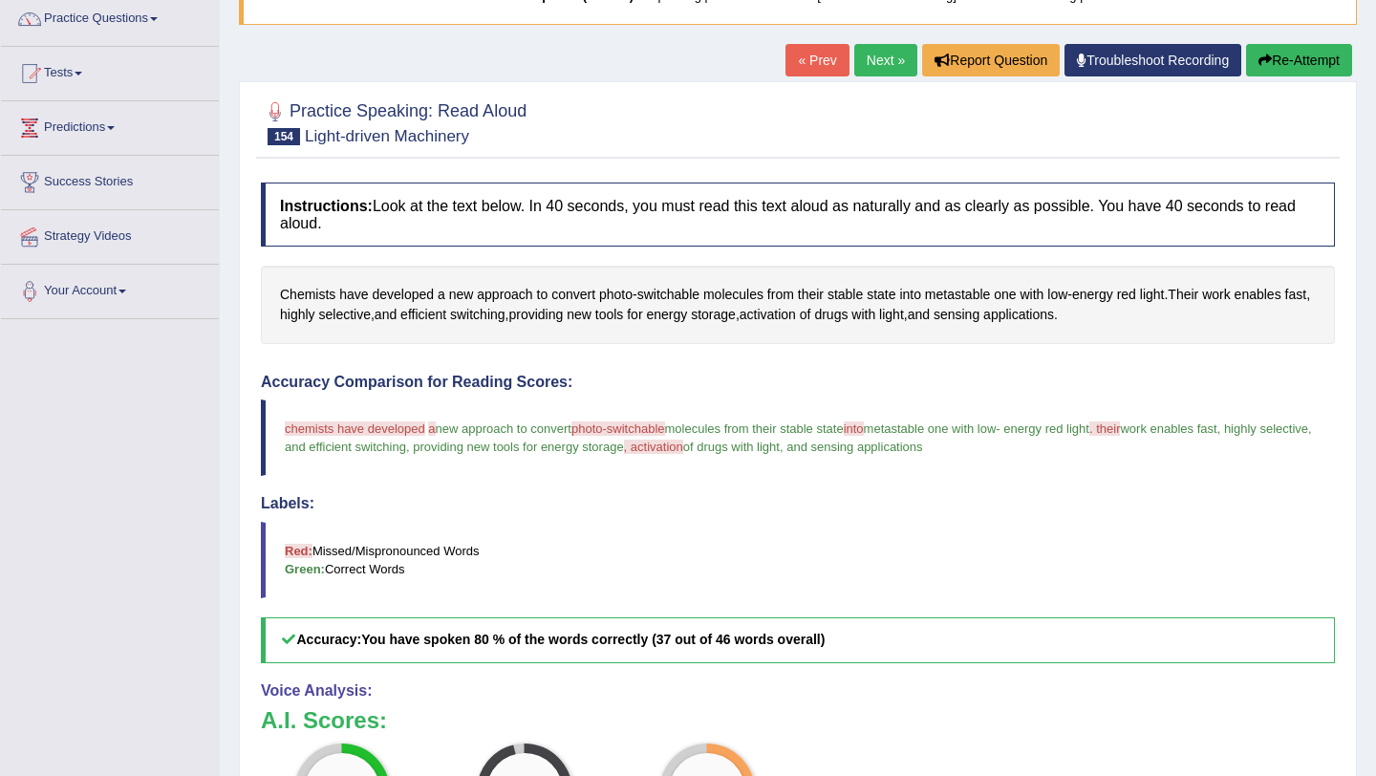
scroll to position [104, 0]
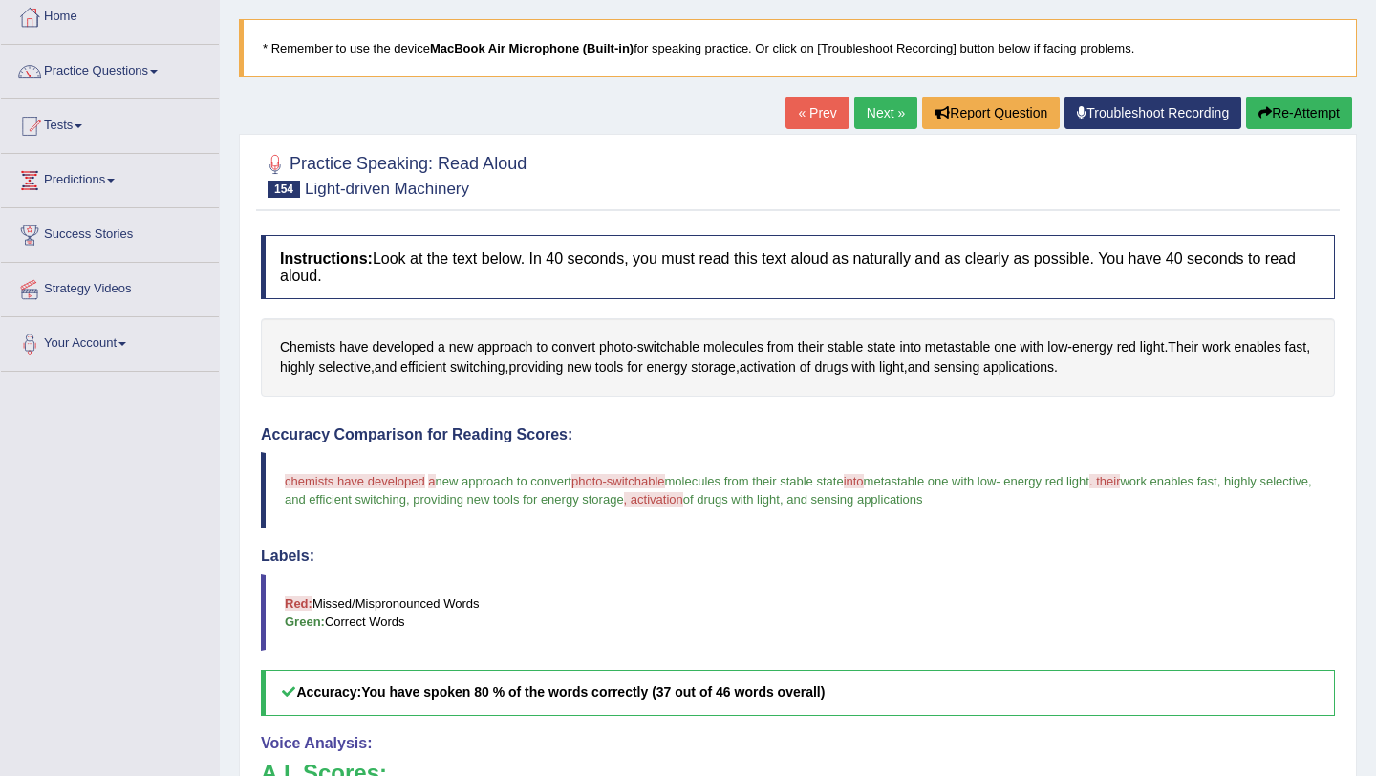
click at [855, 112] on link "Next »" at bounding box center [885, 113] width 63 height 32
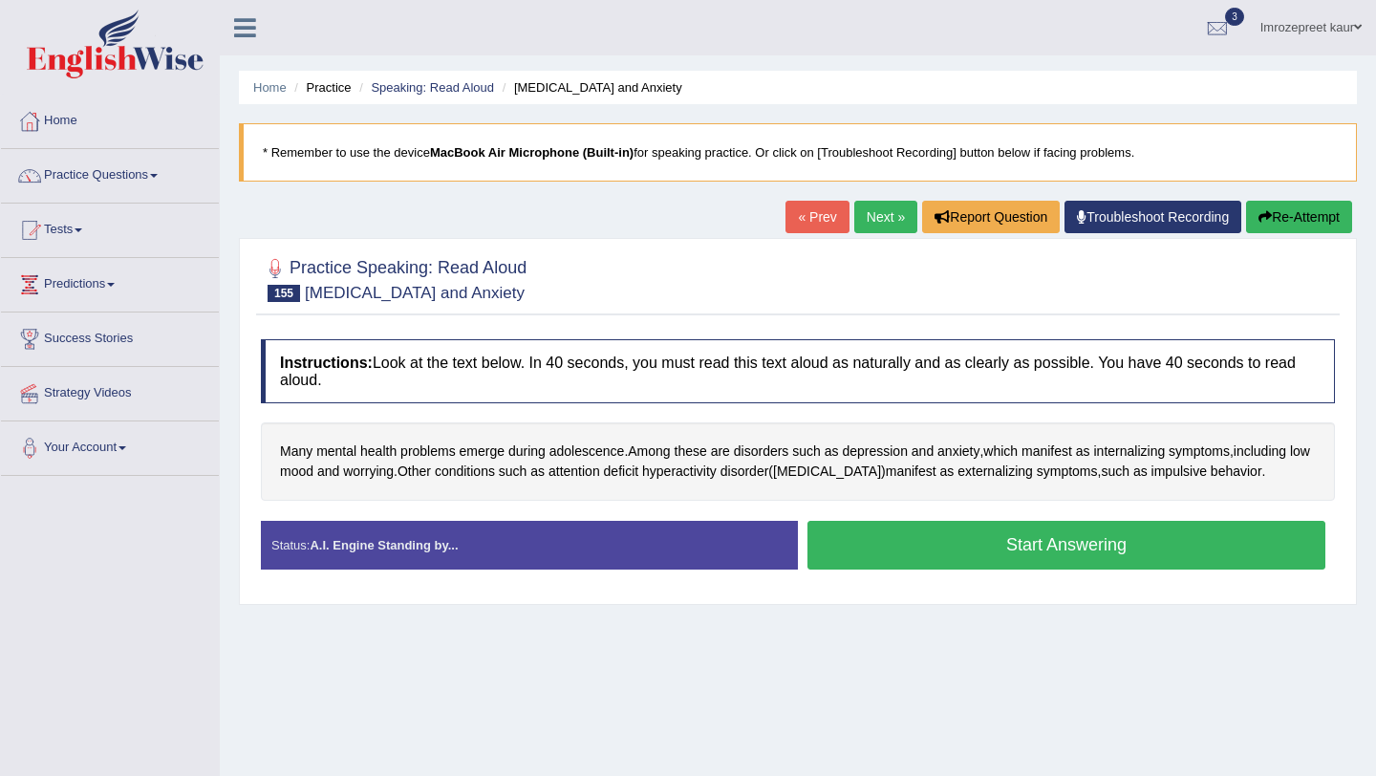
click at [863, 551] on button "Start Answering" at bounding box center [1067, 545] width 518 height 49
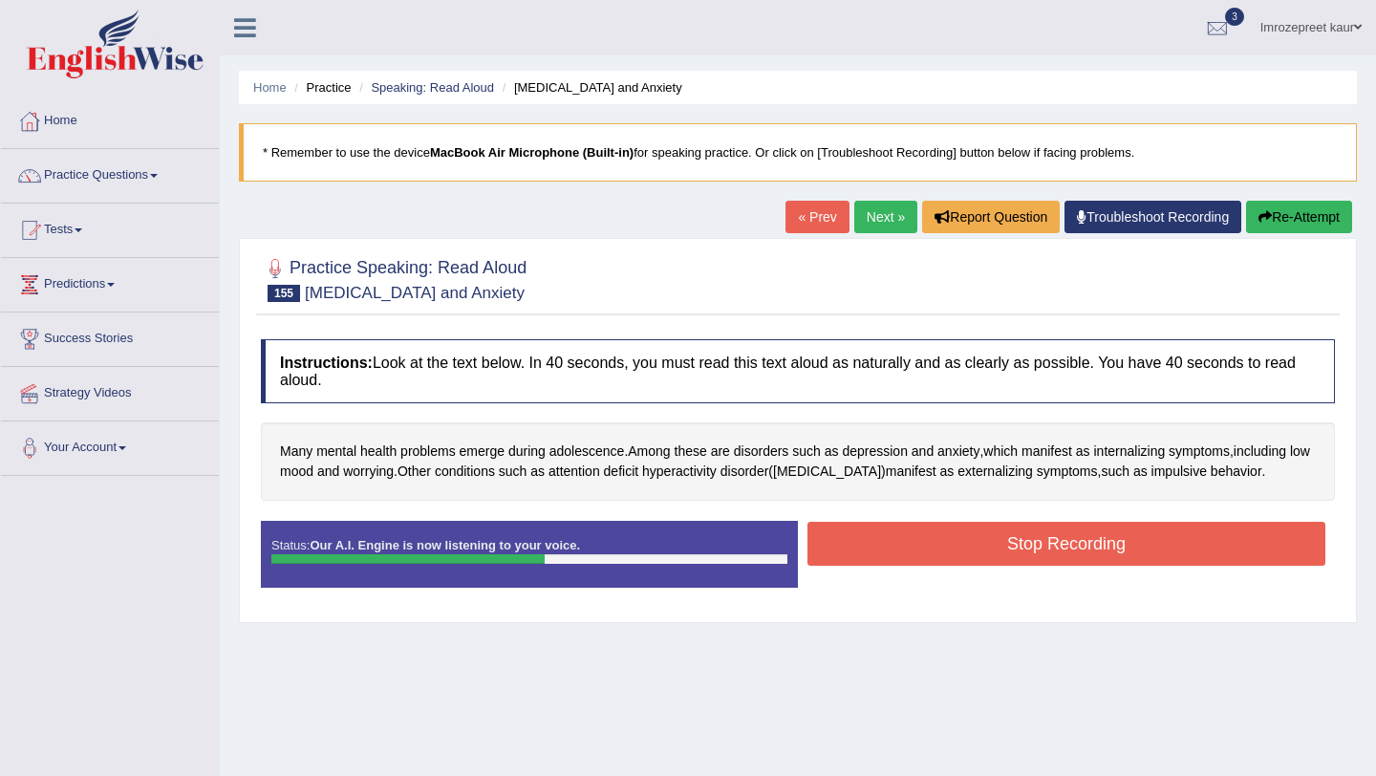
click at [862, 550] on button "Stop Recording" at bounding box center [1067, 544] width 518 height 44
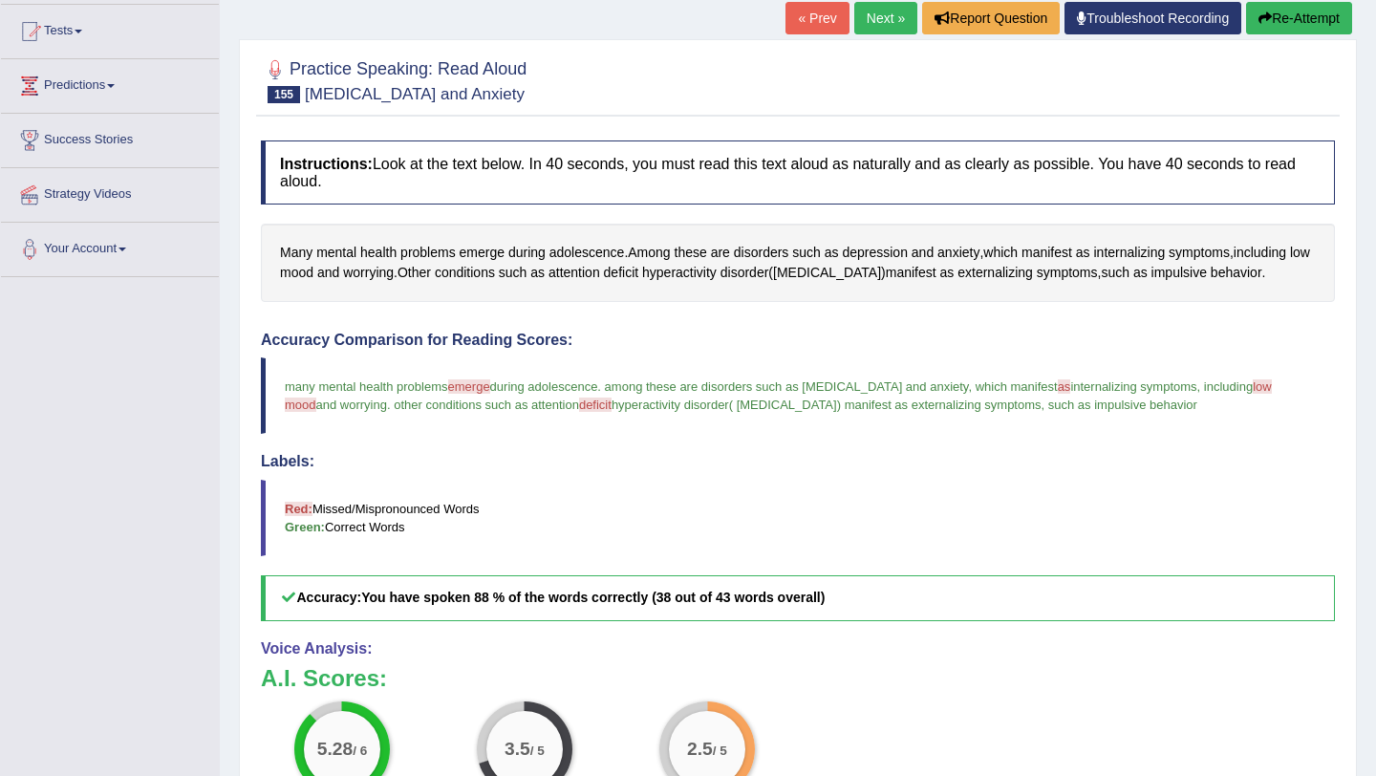
scroll to position [198, 0]
click at [1259, 22] on icon "button" at bounding box center [1265, 18] width 13 height 13
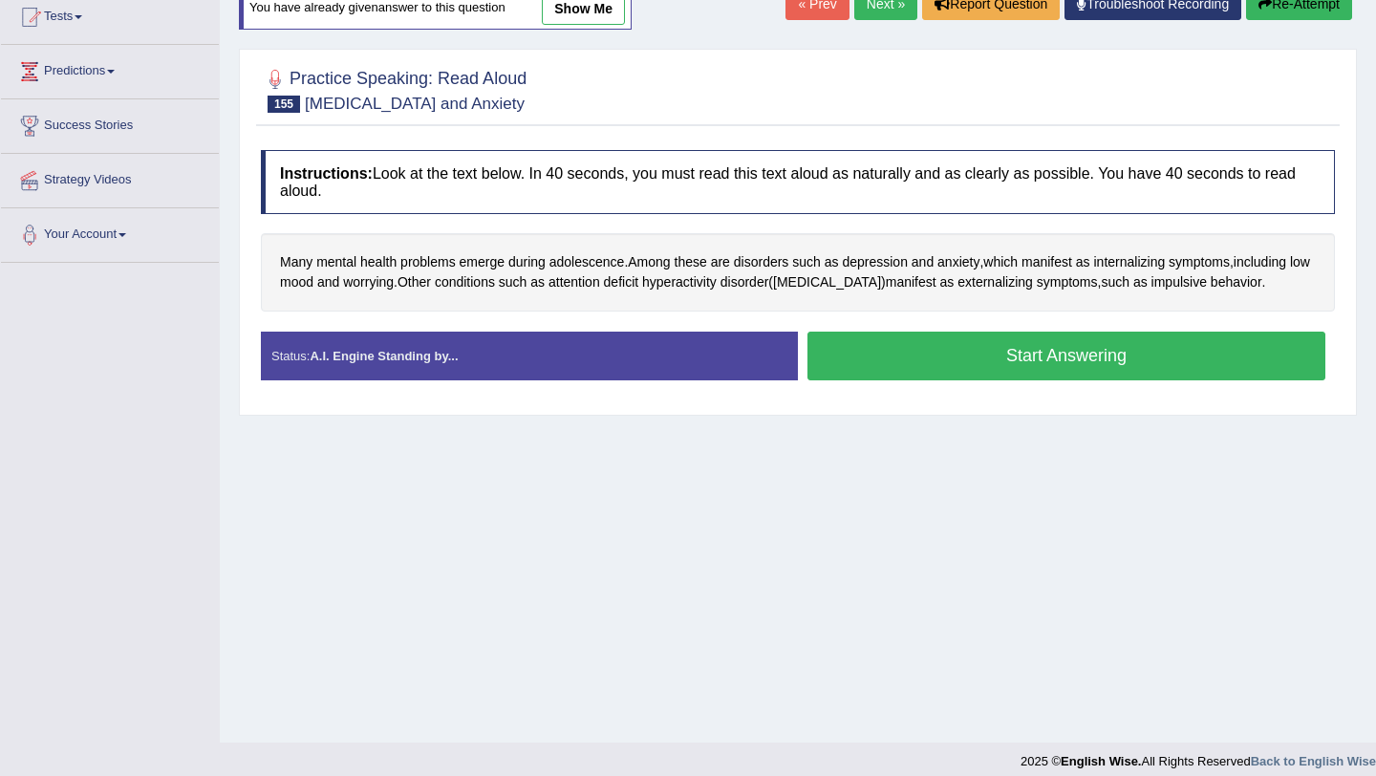
click at [1029, 372] on button "Start Answering" at bounding box center [1067, 356] width 518 height 49
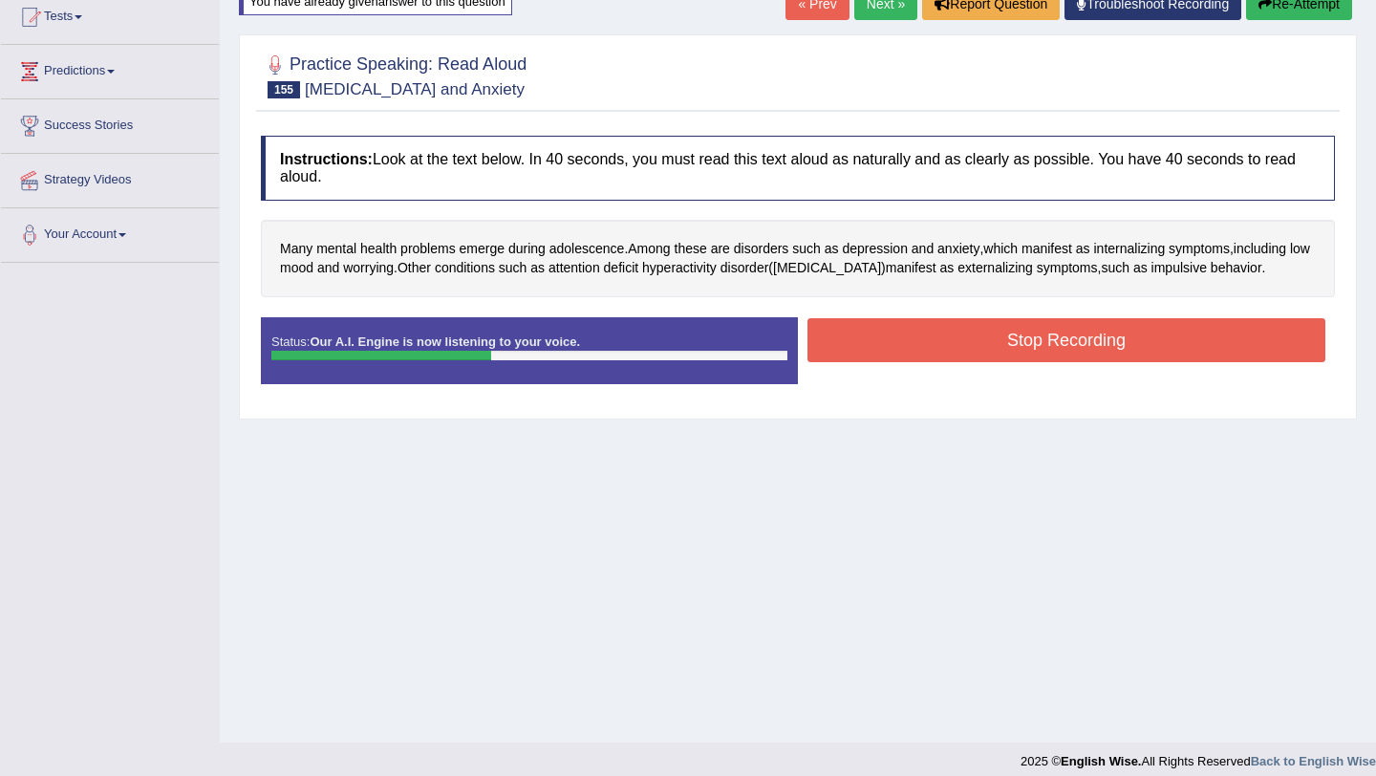
click at [1028, 338] on button "Stop Recording" at bounding box center [1067, 340] width 518 height 44
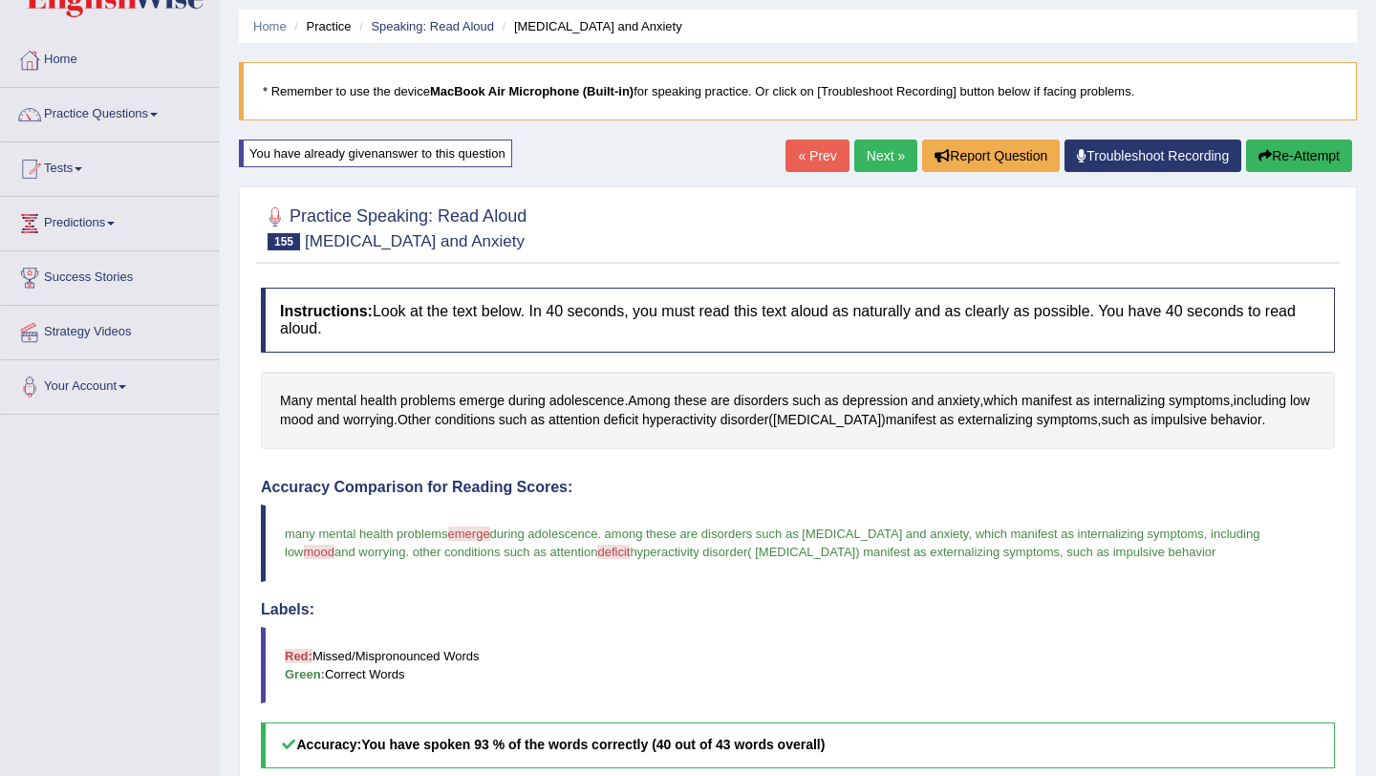
scroll to position [55, 0]
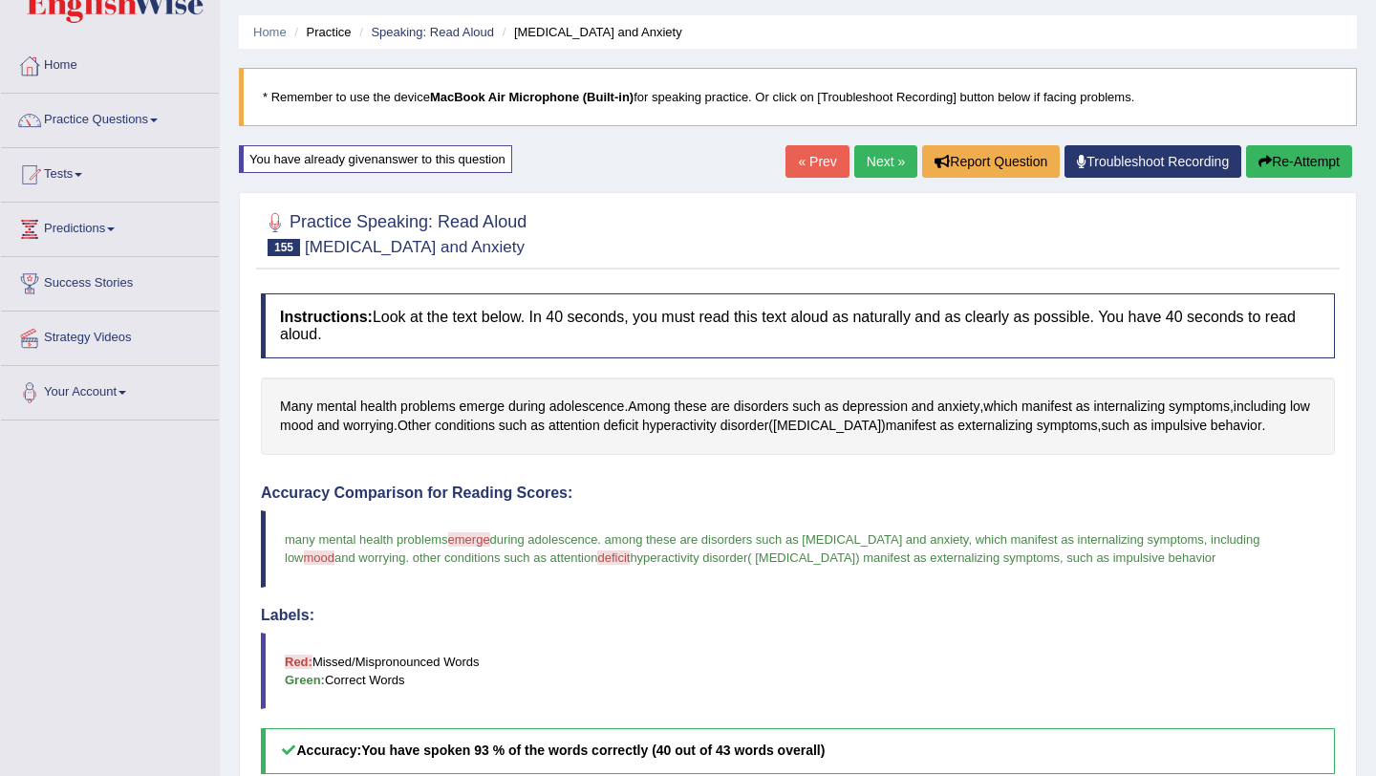
click button "Re-Attempt"
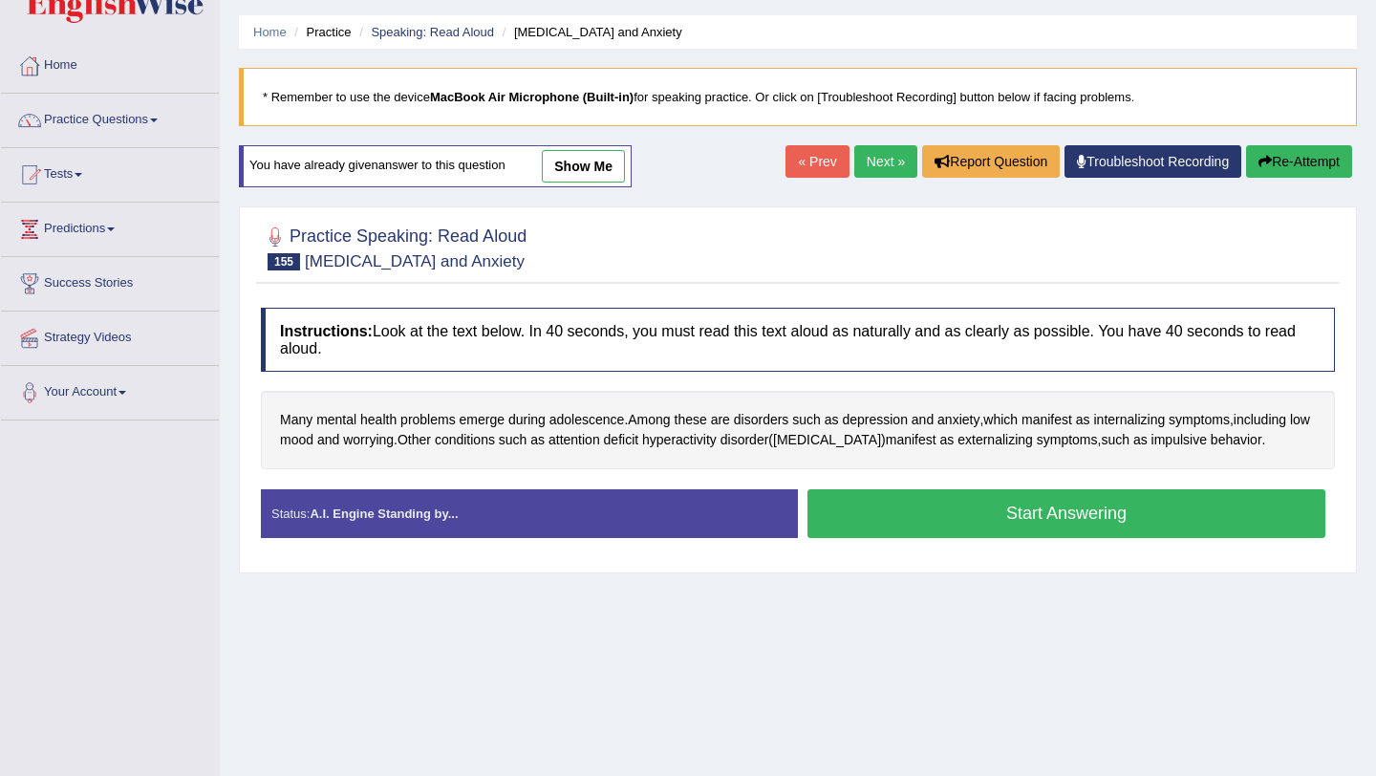
click at [847, 489] on button "Start Answering" at bounding box center [1067, 513] width 518 height 49
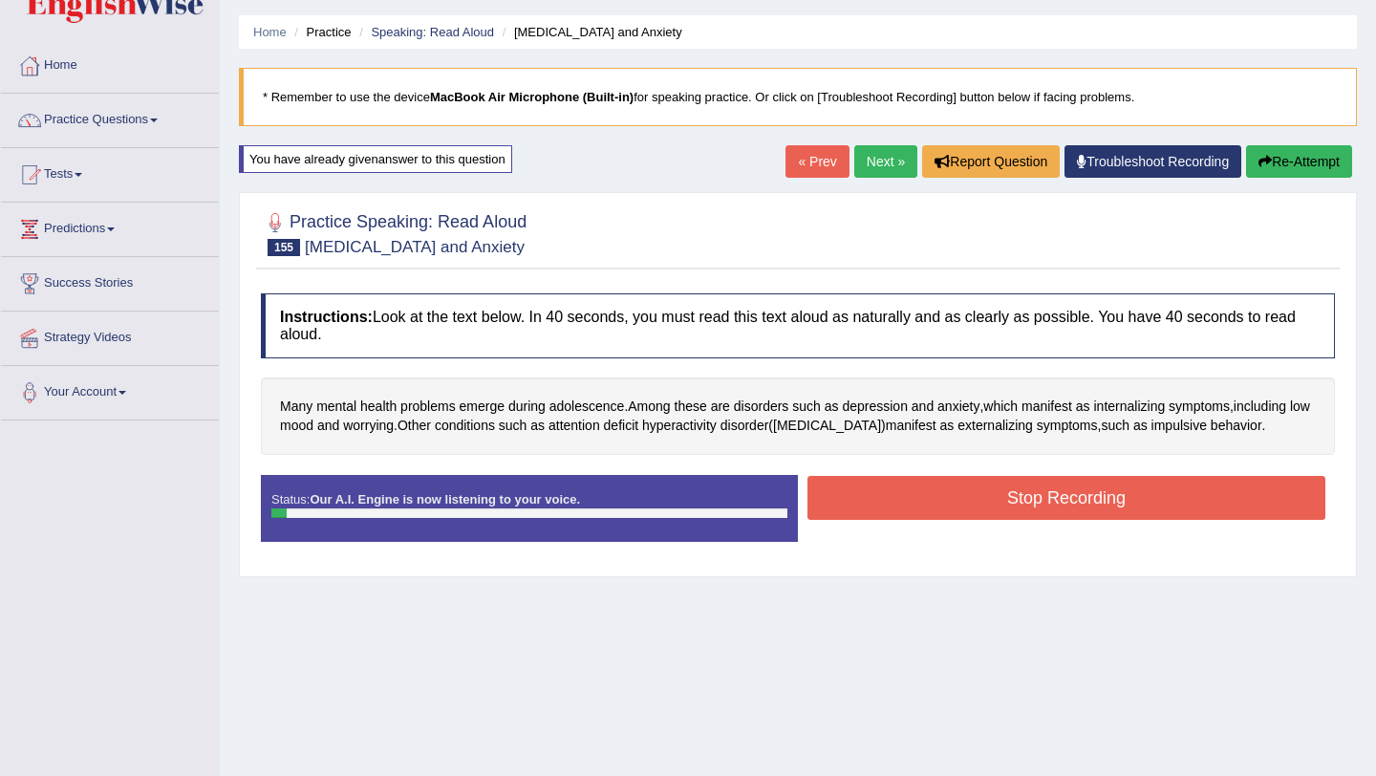
click at [876, 169] on link "Next »" at bounding box center [885, 161] width 63 height 32
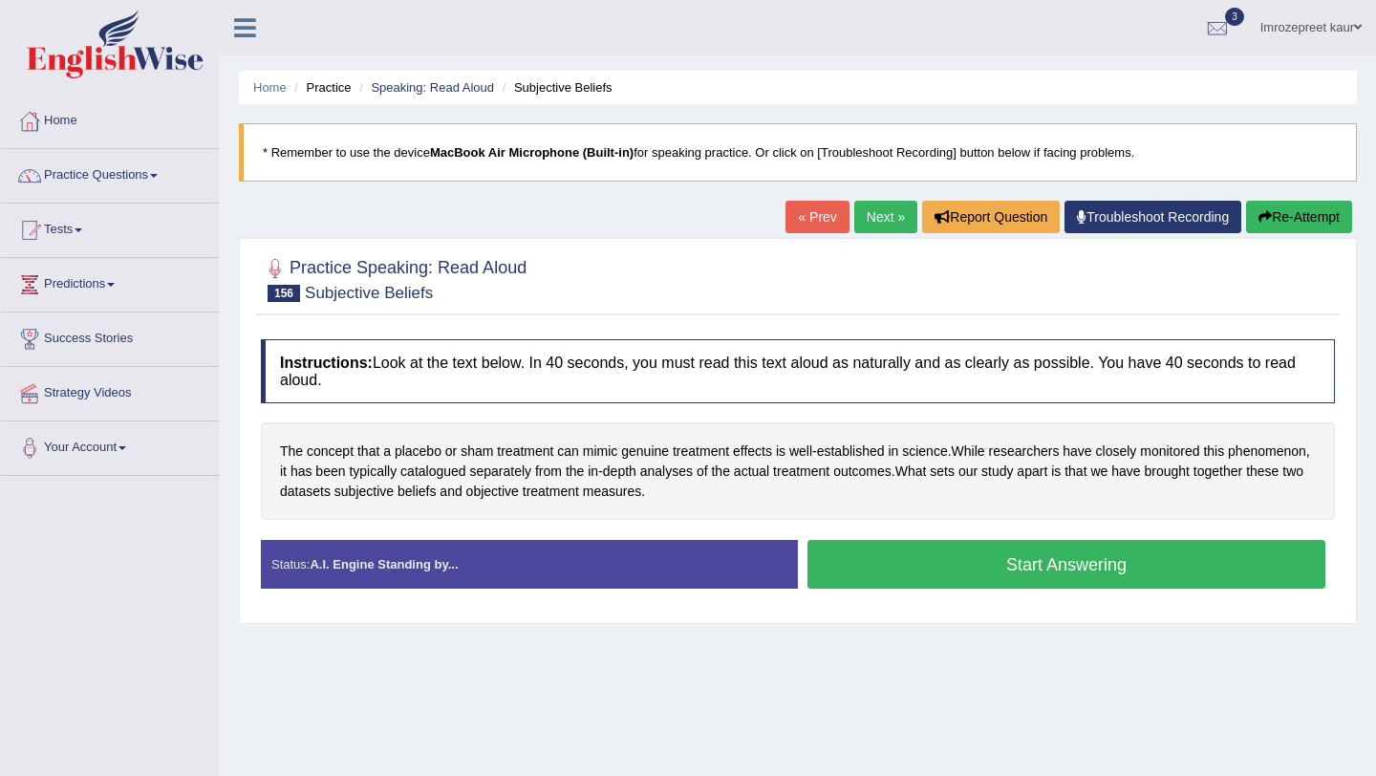
click at [876, 566] on button "Start Answering" at bounding box center [1067, 564] width 518 height 49
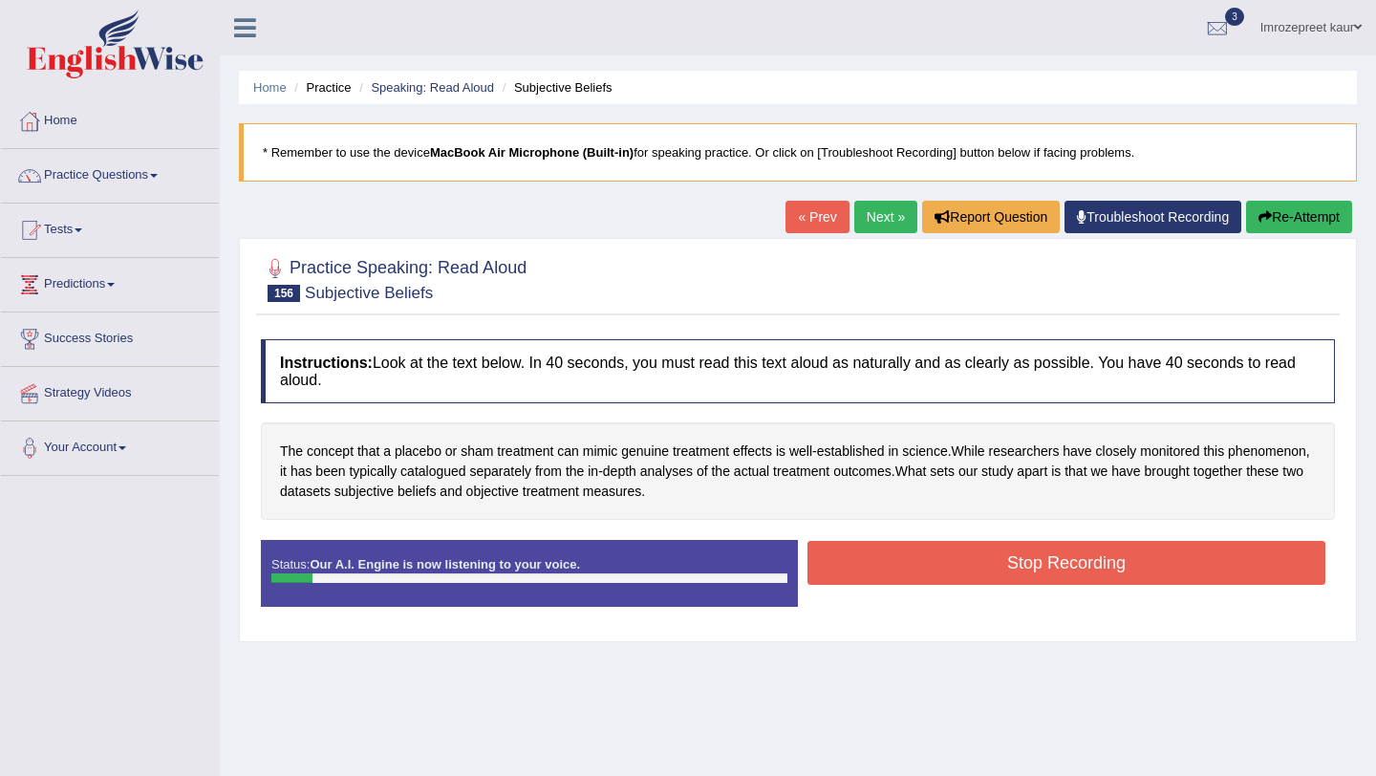
click at [1264, 241] on div "Practice Speaking: Read Aloud 156 Subjective Beliefs Instructions: Look at the …" at bounding box center [798, 440] width 1118 height 404
click at [1269, 210] on button "Re-Attempt" at bounding box center [1299, 217] width 106 height 32
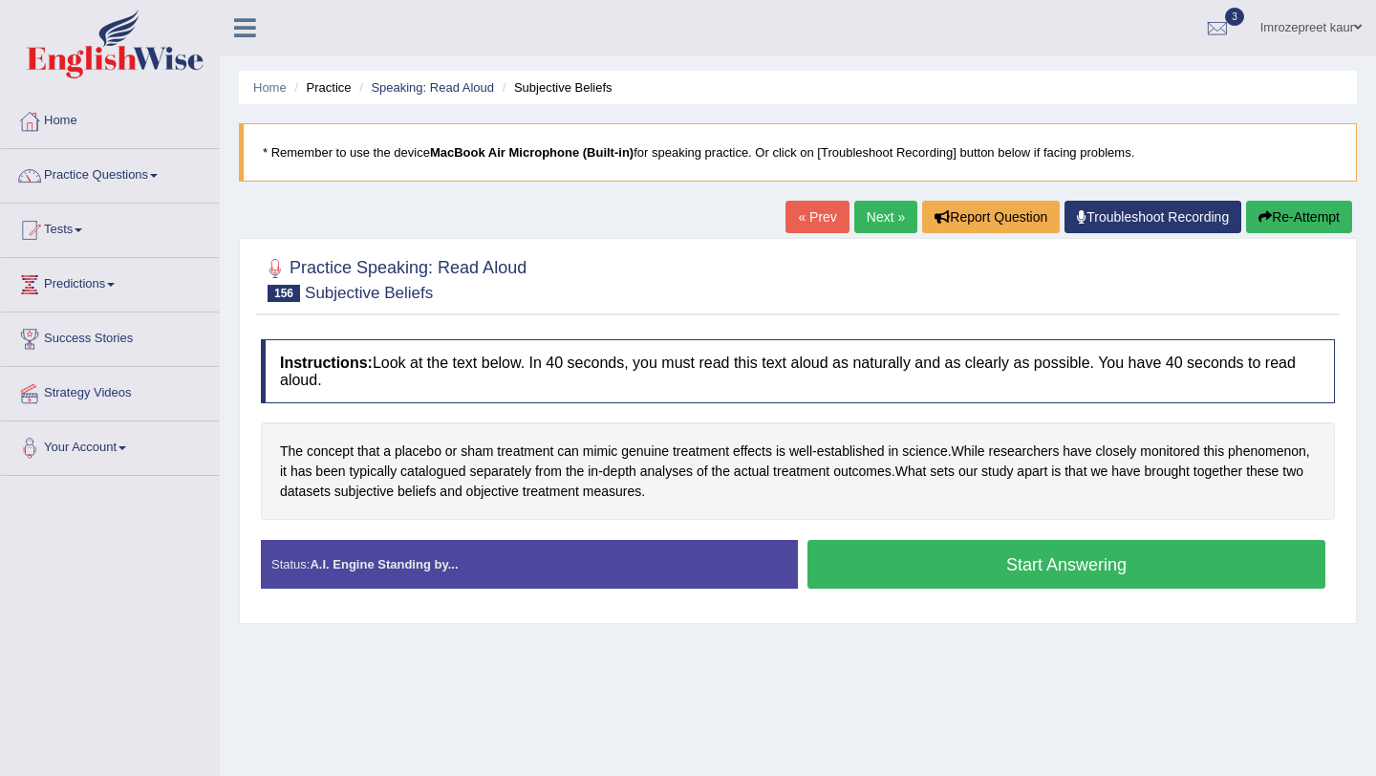
click at [1012, 566] on button "Start Answering" at bounding box center [1067, 564] width 518 height 49
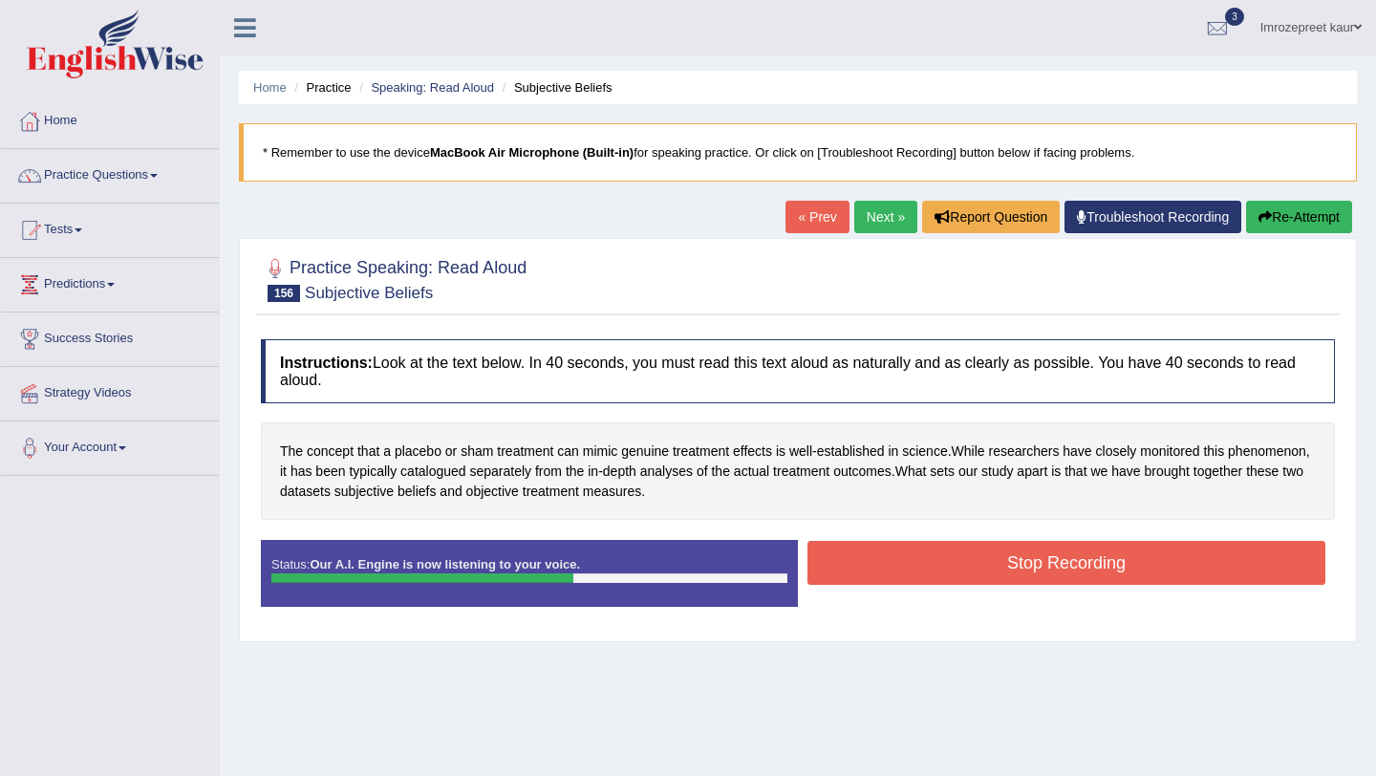
click at [1012, 566] on button "Stop Recording" at bounding box center [1067, 563] width 518 height 44
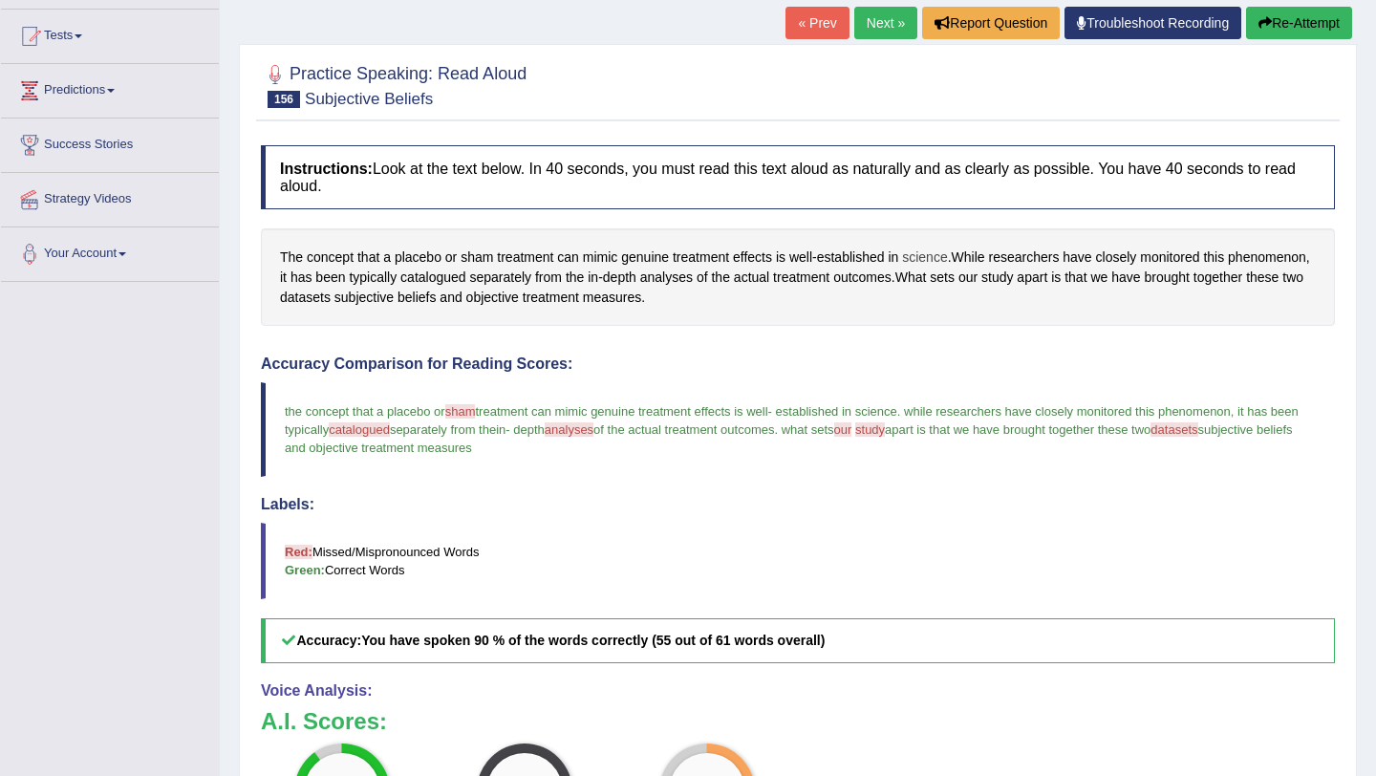
scroll to position [145, 0]
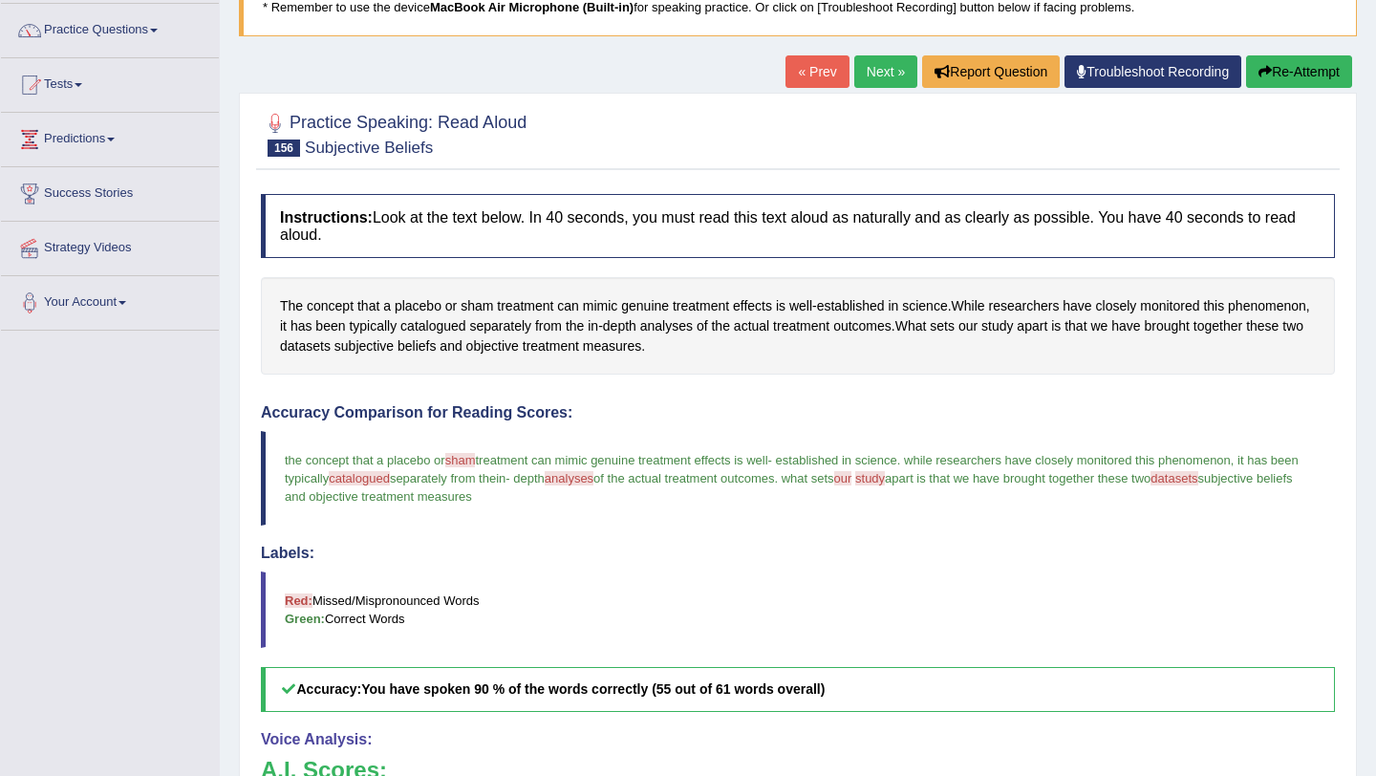
click at [887, 82] on link "Next »" at bounding box center [885, 71] width 63 height 32
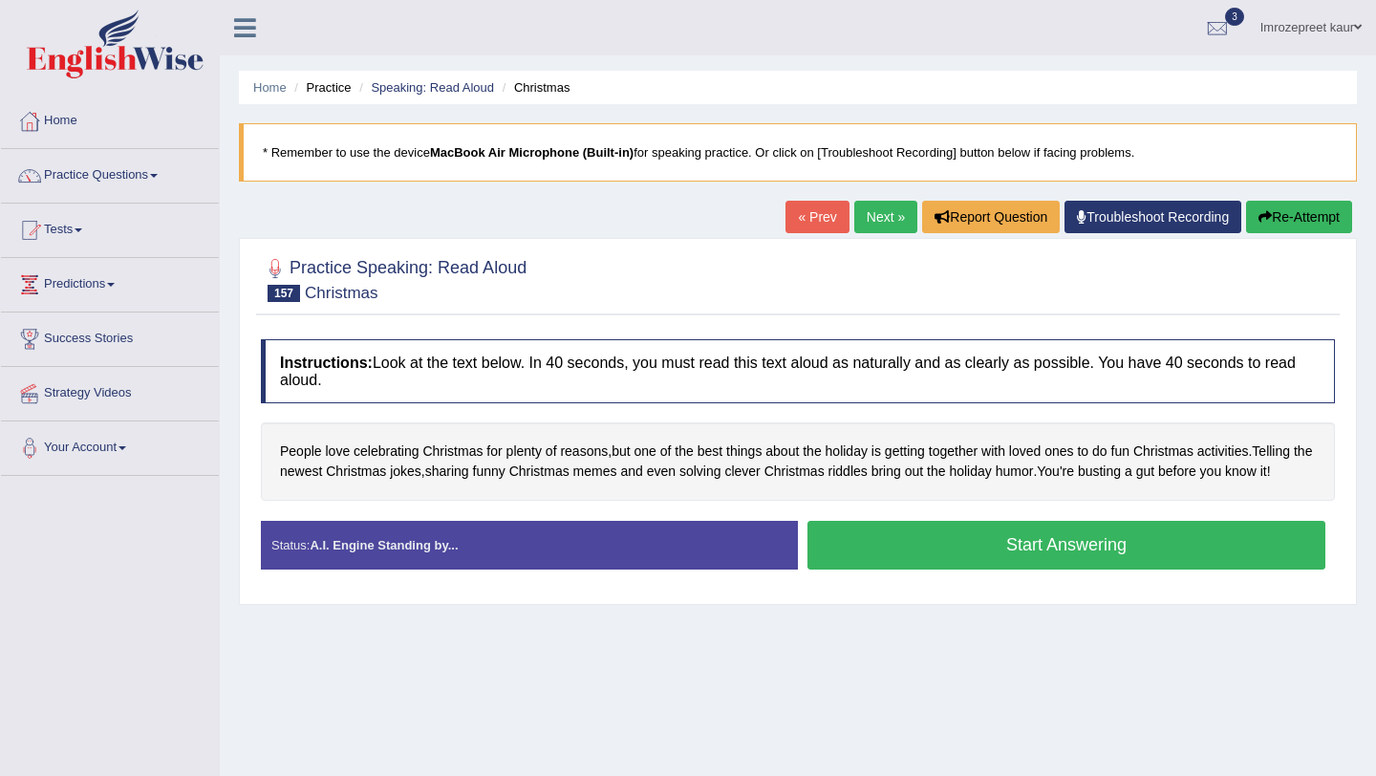
click at [931, 546] on button "Start Answering" at bounding box center [1067, 545] width 518 height 49
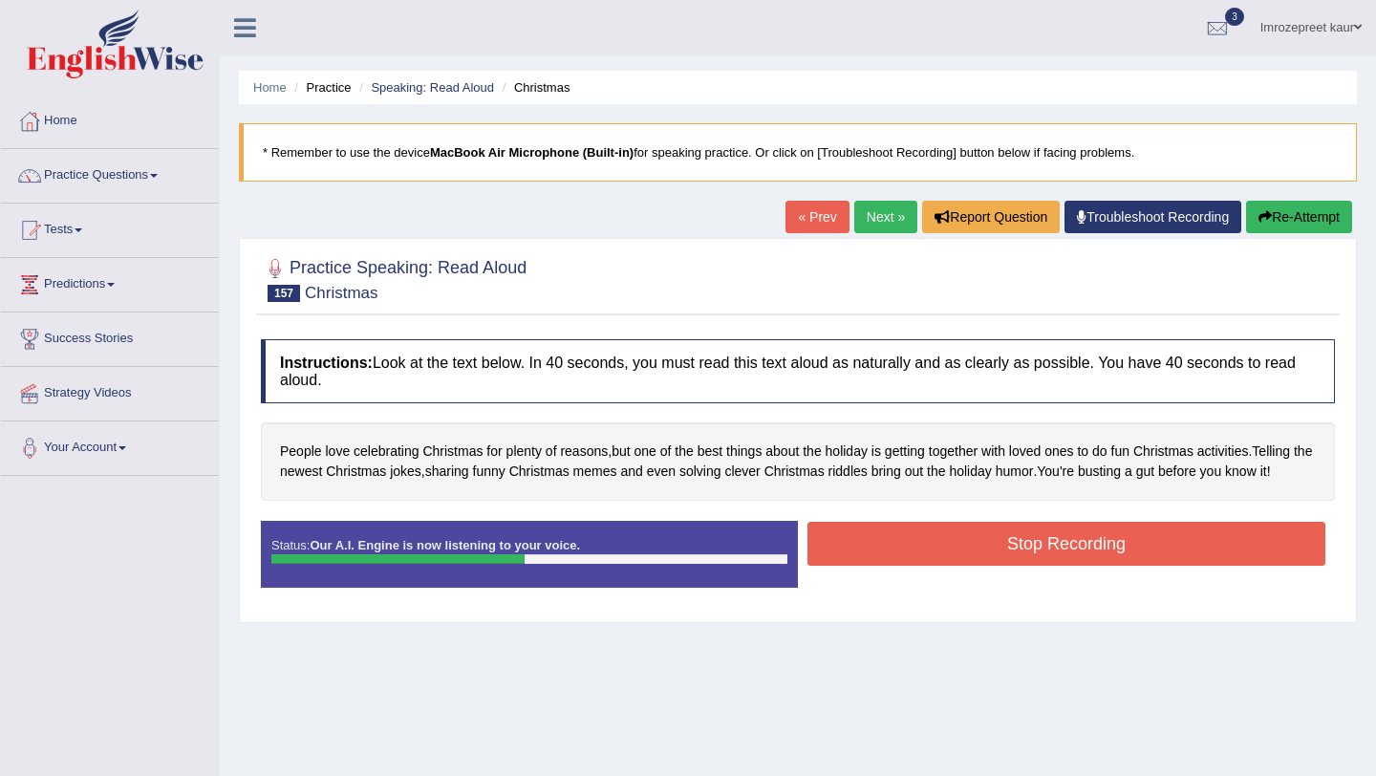
click at [931, 546] on button "Stop Recording" at bounding box center [1067, 544] width 518 height 44
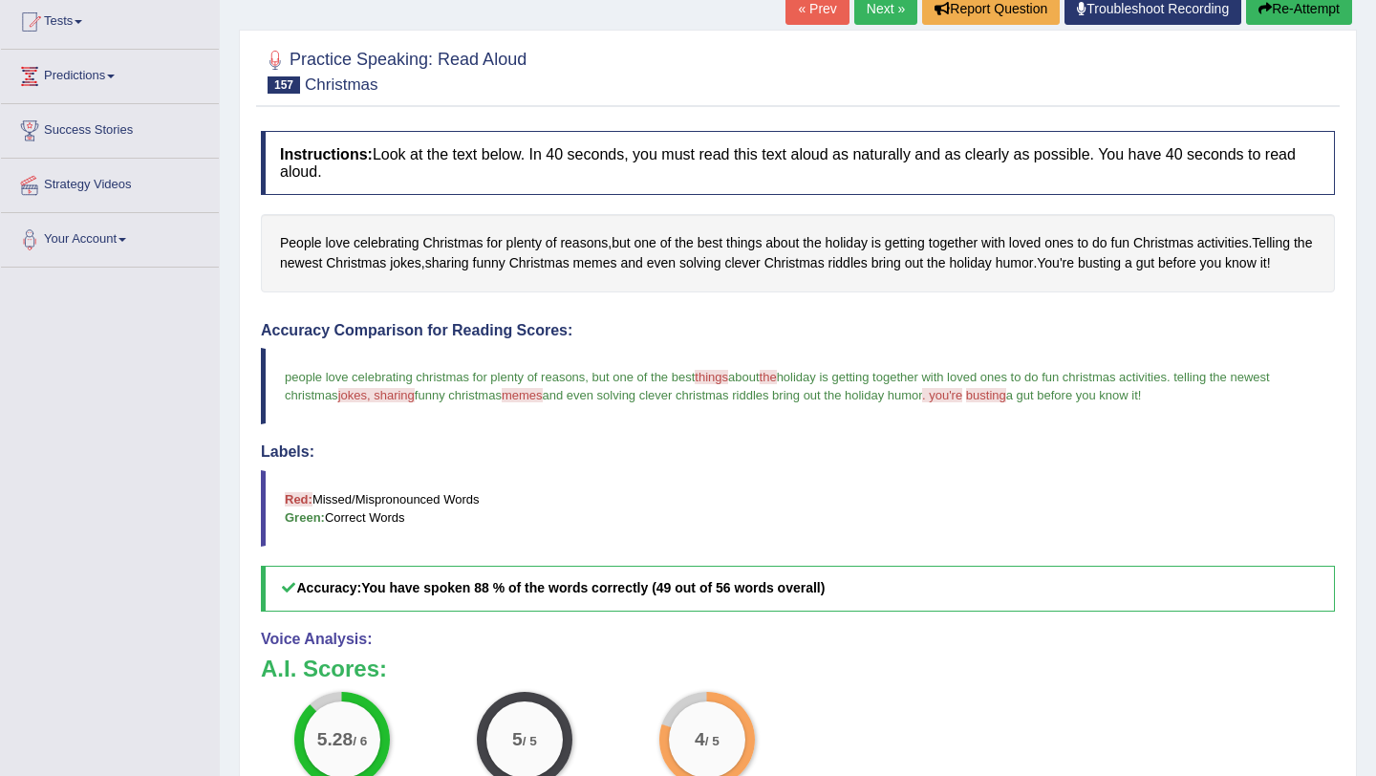
scroll to position [40, 0]
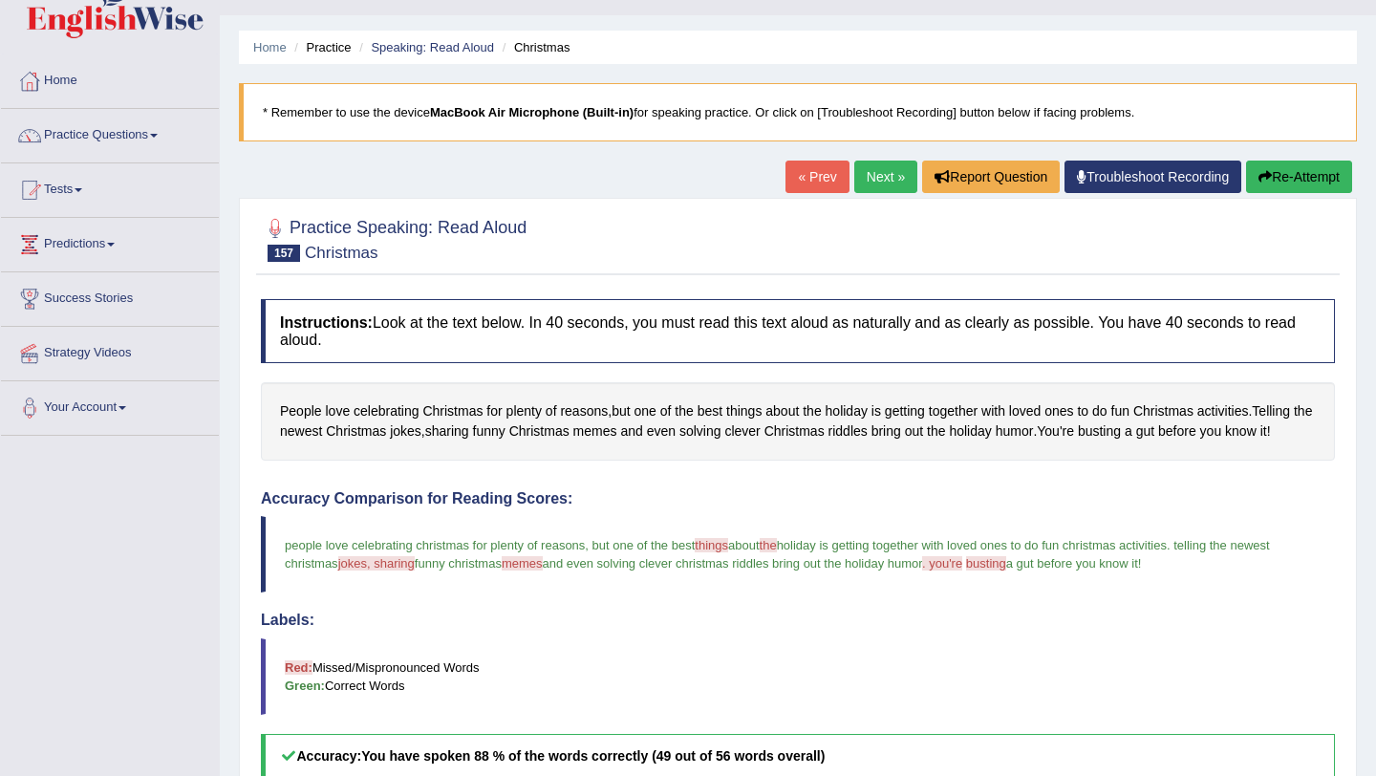
click at [873, 173] on link "Next »" at bounding box center [885, 177] width 63 height 32
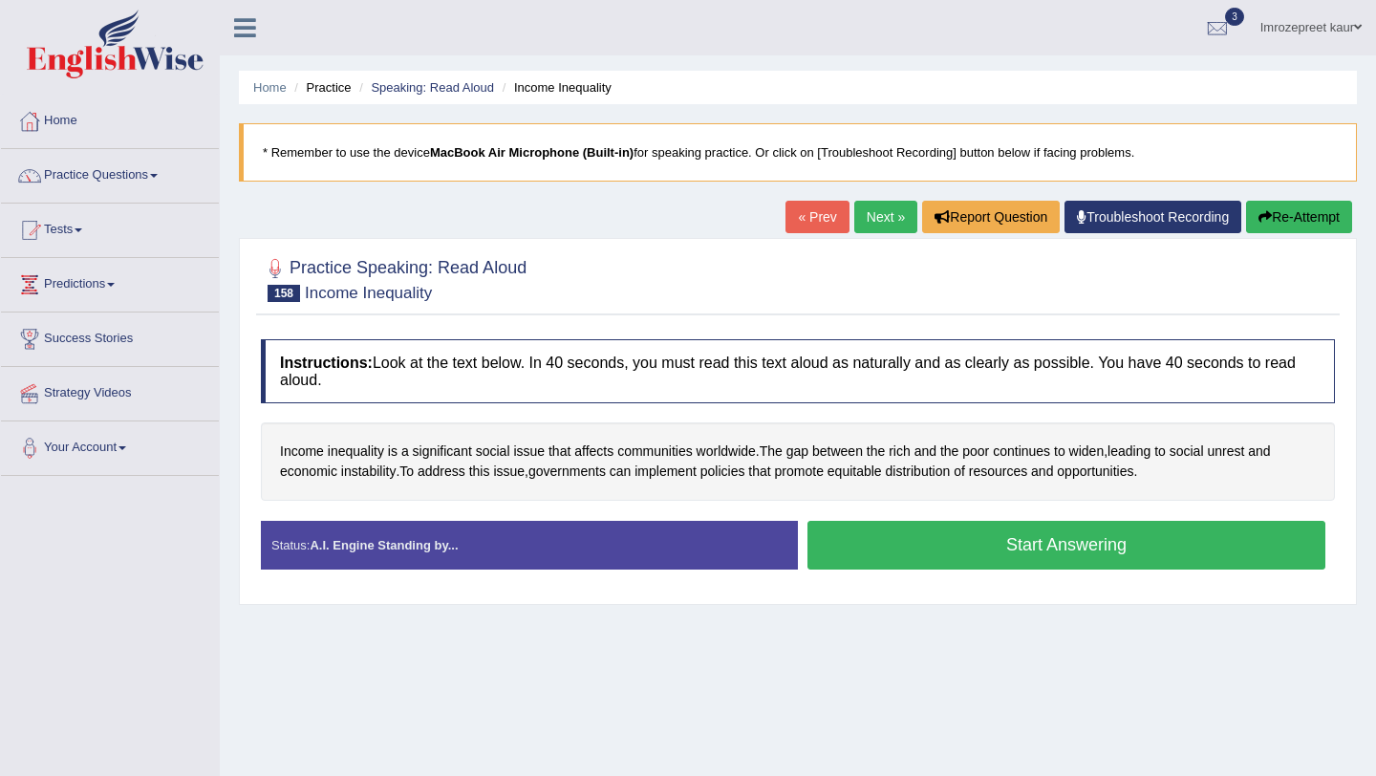
click at [860, 566] on button "Start Answering" at bounding box center [1067, 545] width 518 height 49
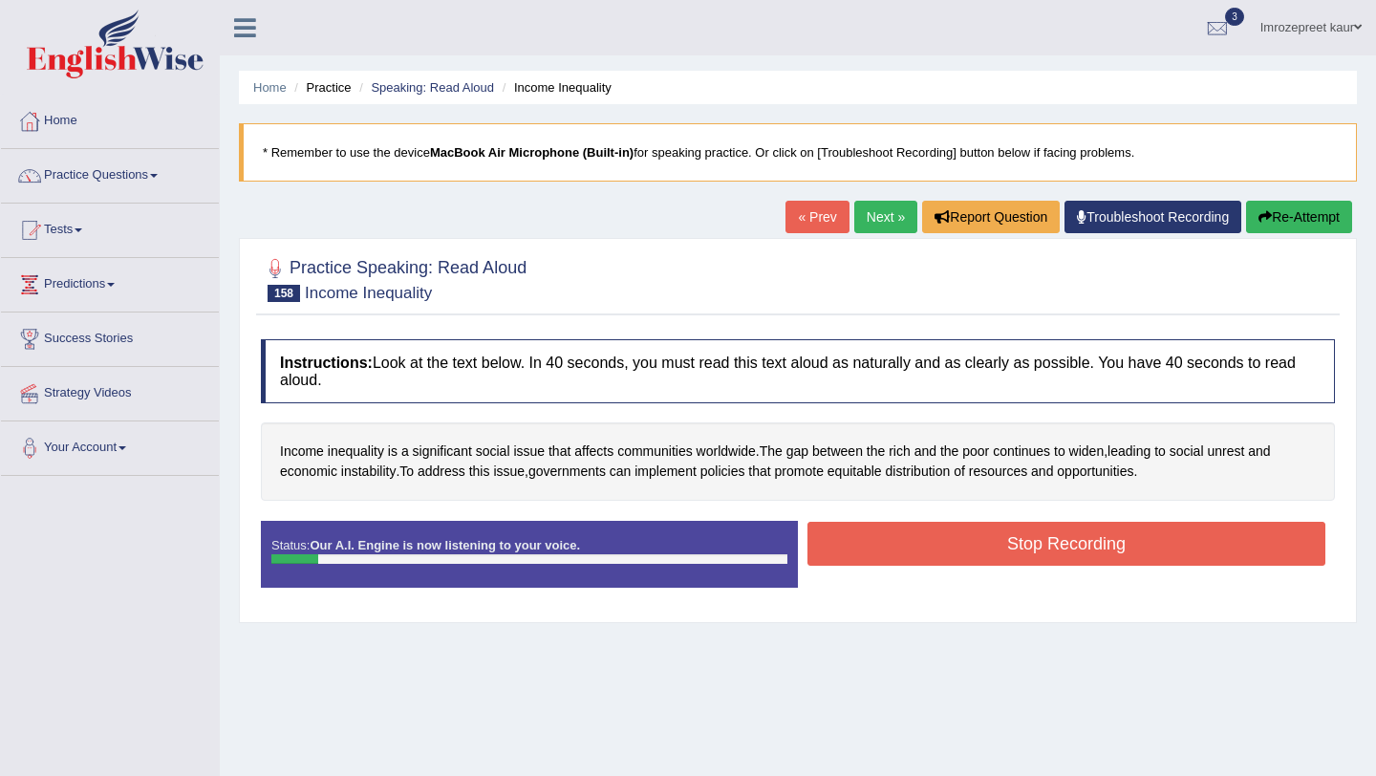
click at [1260, 201] on button "Re-Attempt" at bounding box center [1299, 217] width 106 height 32
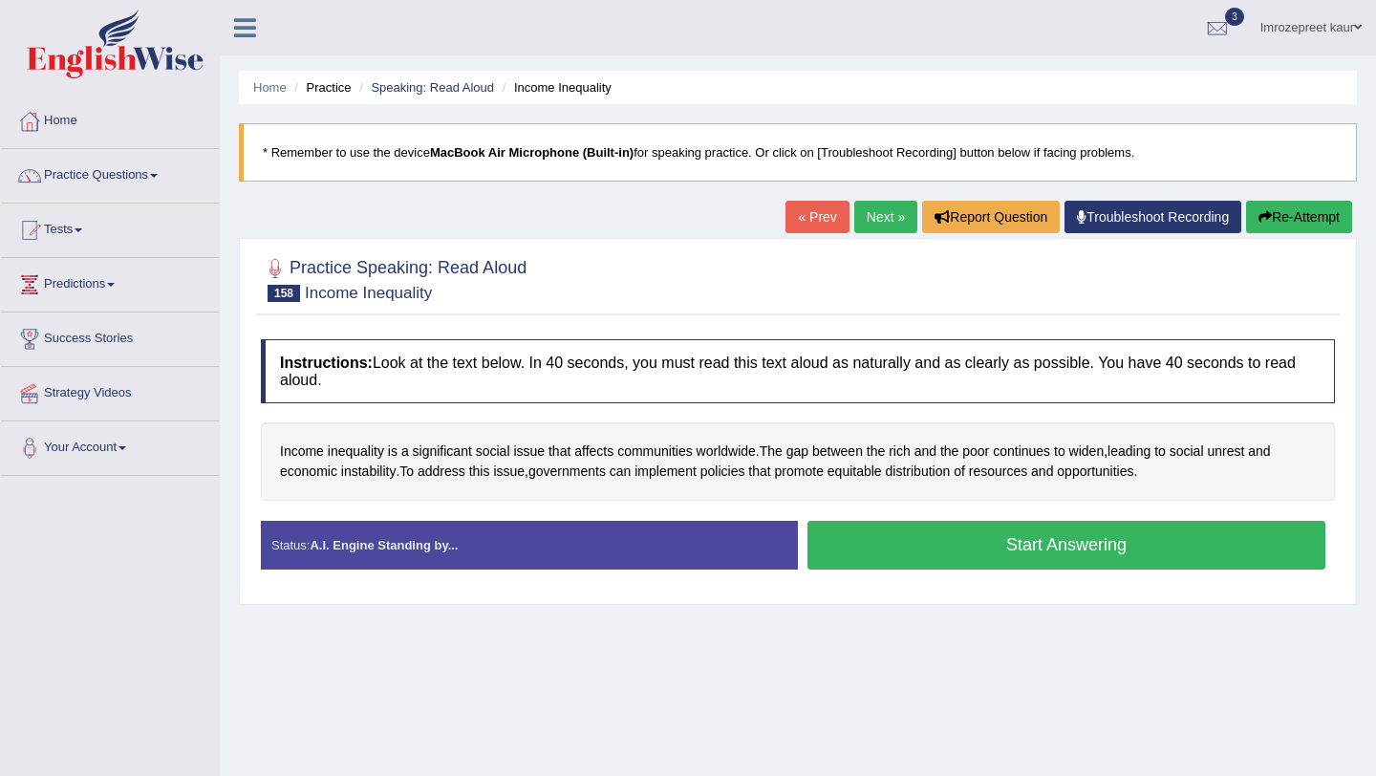
click at [827, 535] on button "Start Answering" at bounding box center [1067, 545] width 518 height 49
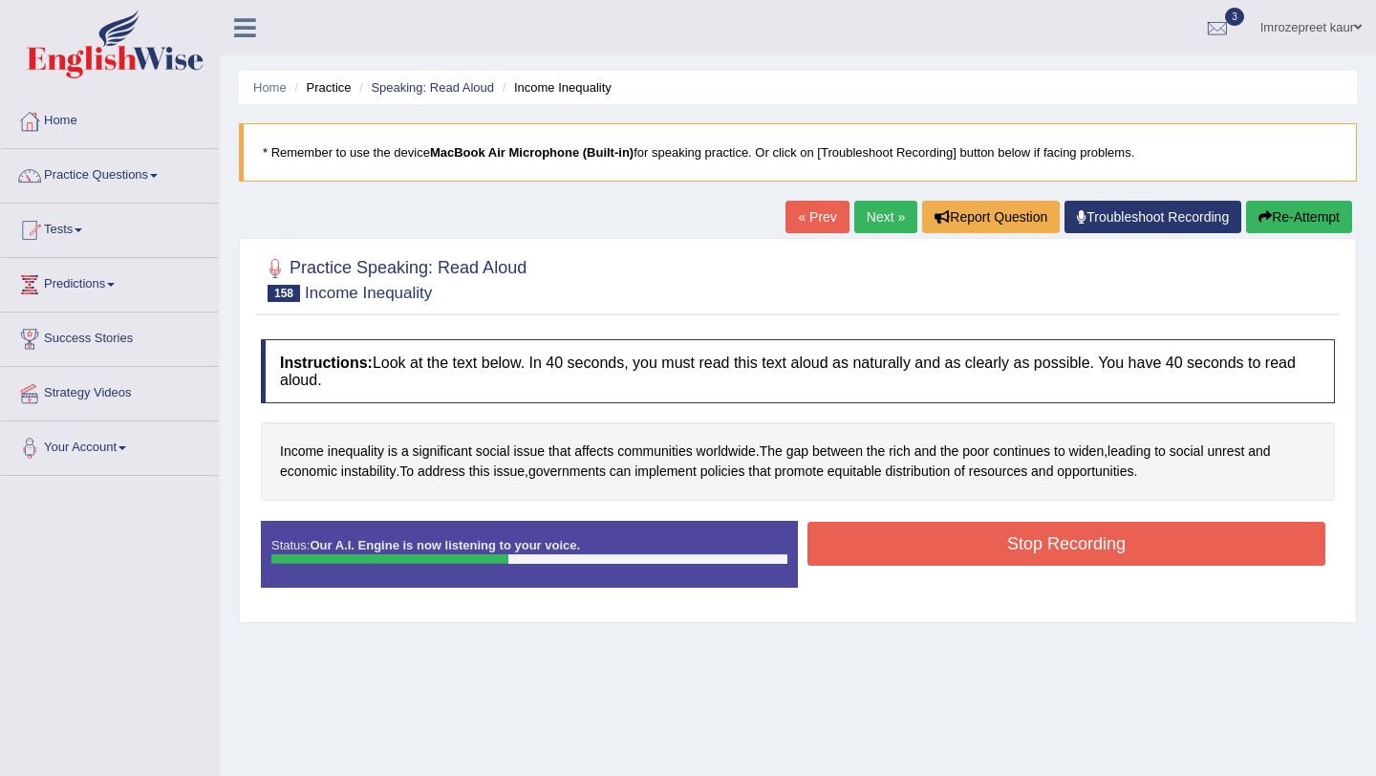
click at [827, 535] on button "Stop Recording" at bounding box center [1067, 544] width 518 height 44
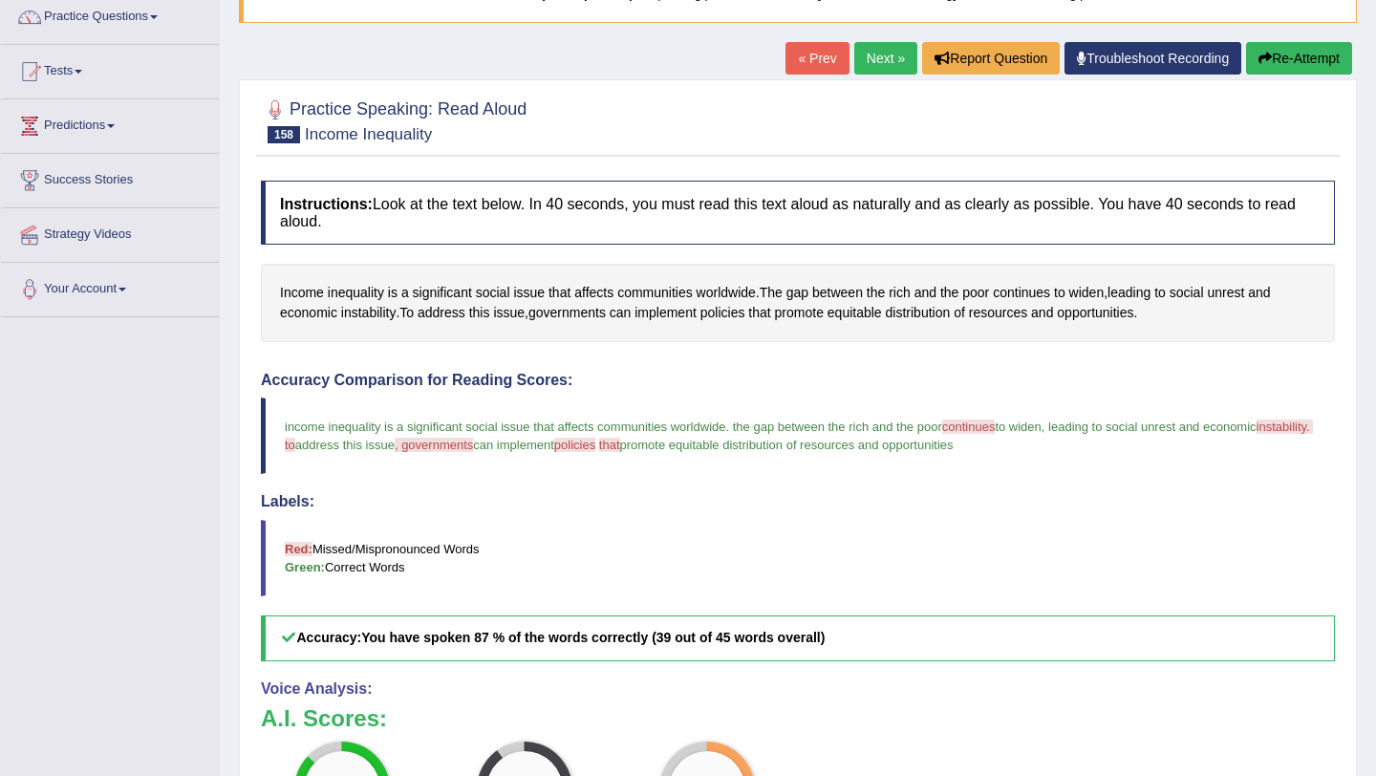
scroll to position [143, 0]
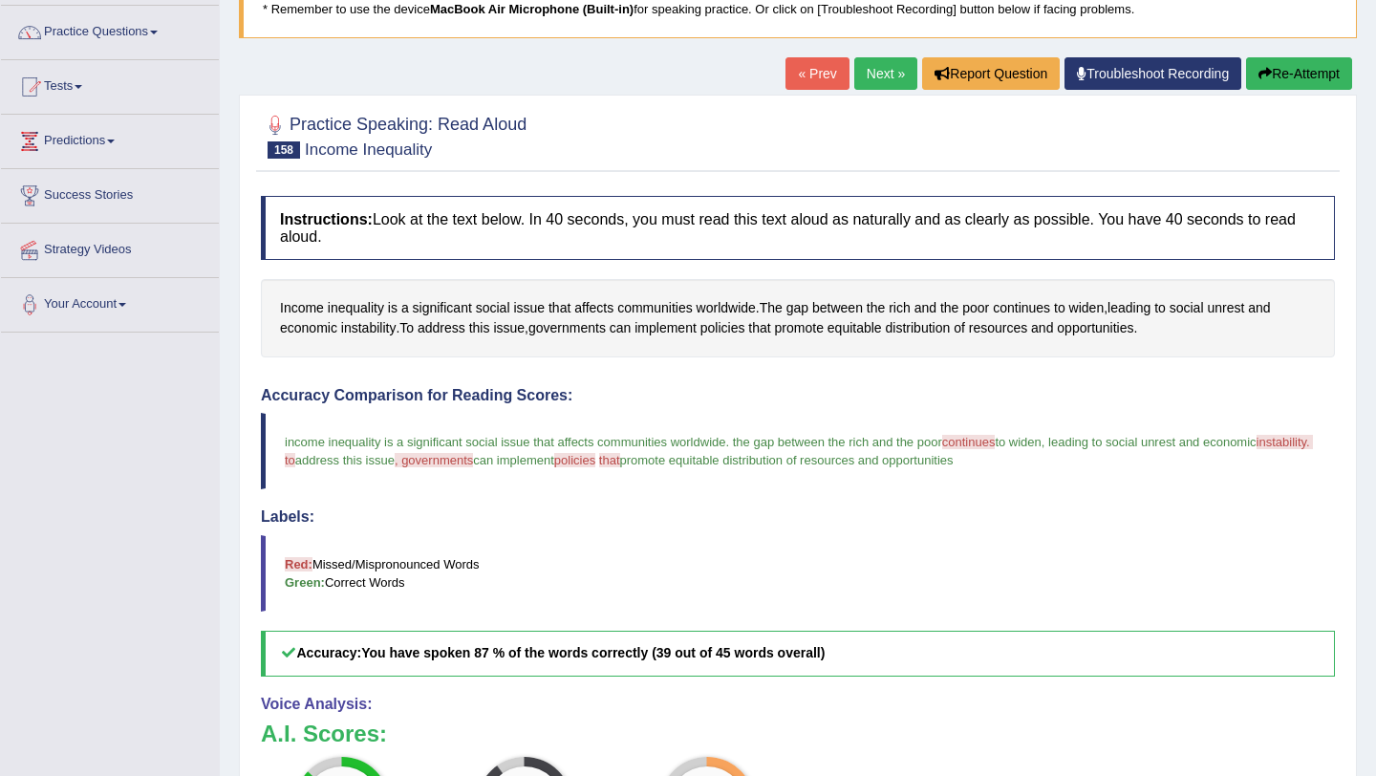
click at [854, 84] on link "Next »" at bounding box center [885, 73] width 63 height 32
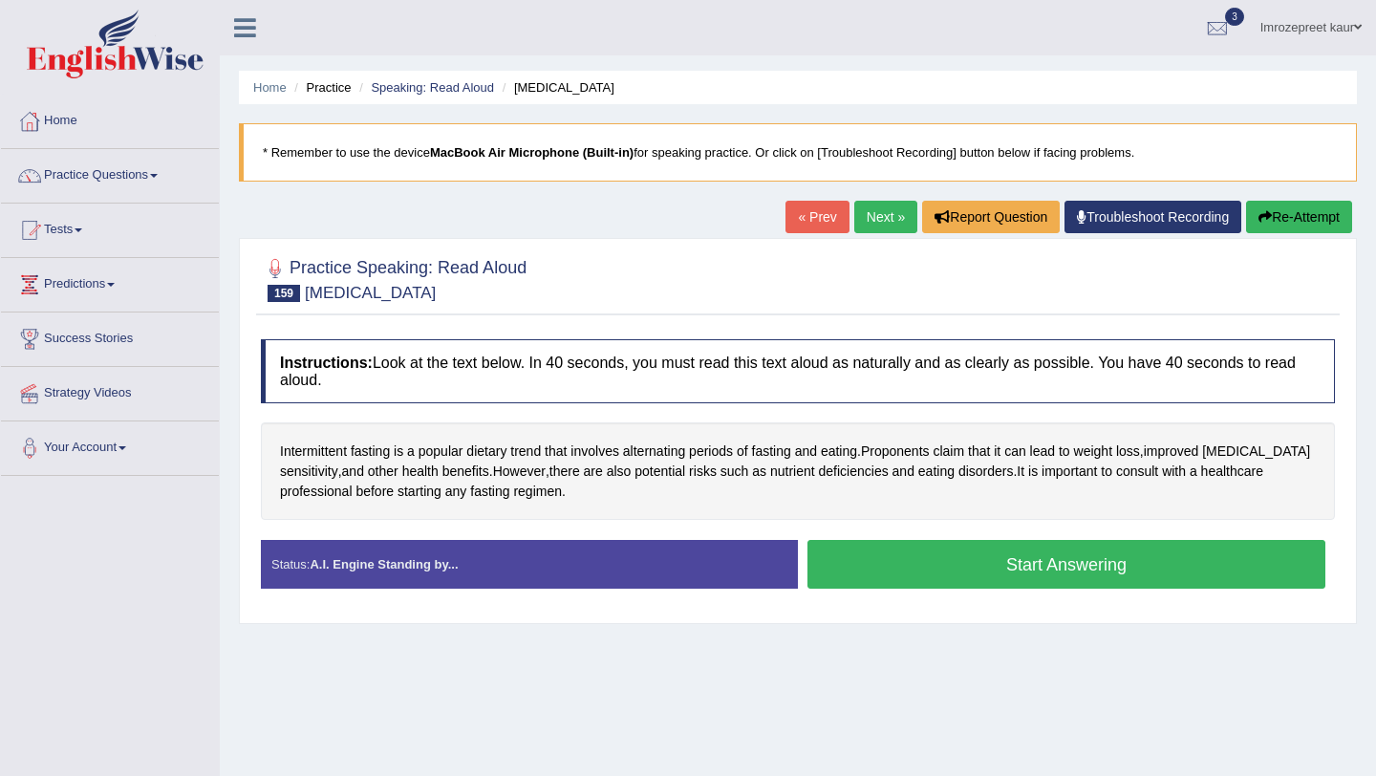
click at [927, 580] on button "Start Answering" at bounding box center [1067, 564] width 518 height 49
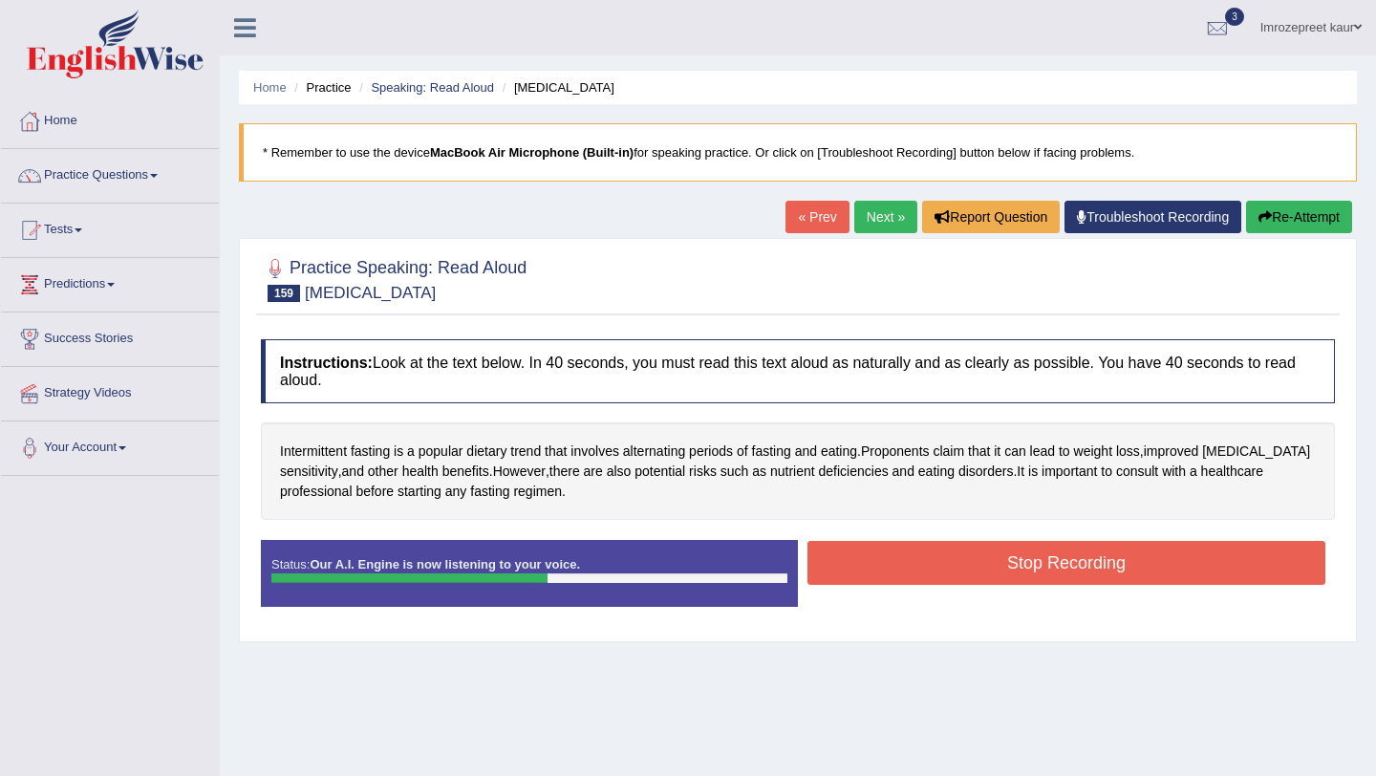
click at [922, 569] on button "Stop Recording" at bounding box center [1067, 563] width 518 height 44
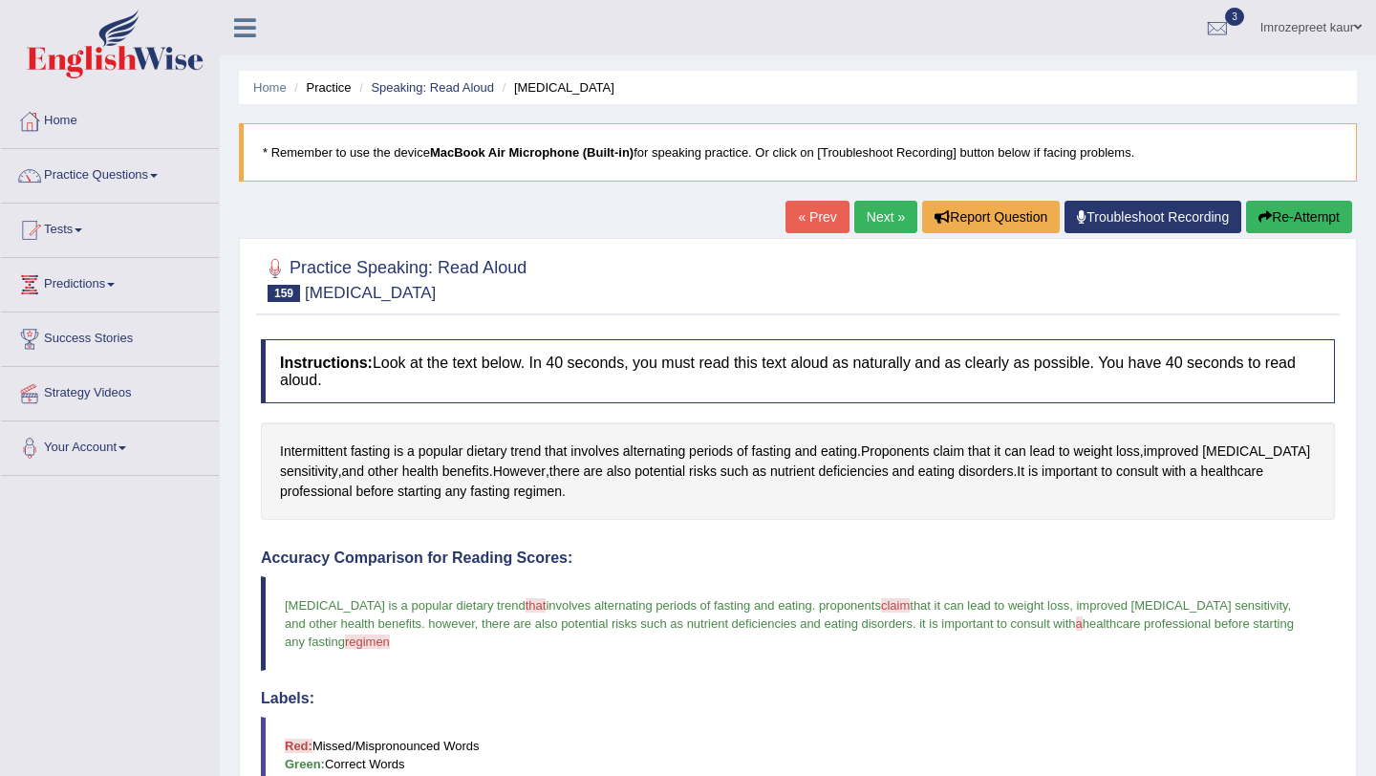
click at [881, 218] on link "Next »" at bounding box center [885, 217] width 63 height 32
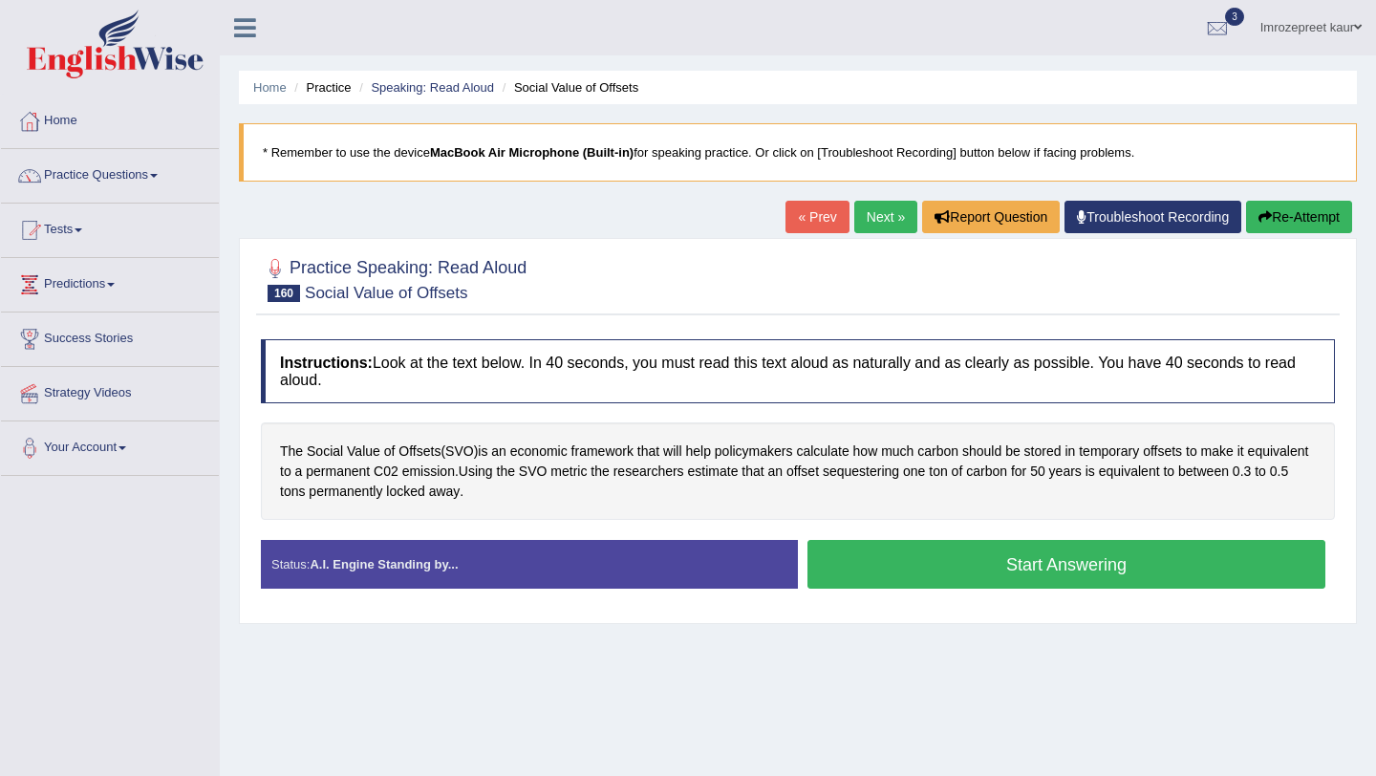
click at [937, 581] on button "Start Answering" at bounding box center [1067, 564] width 518 height 49
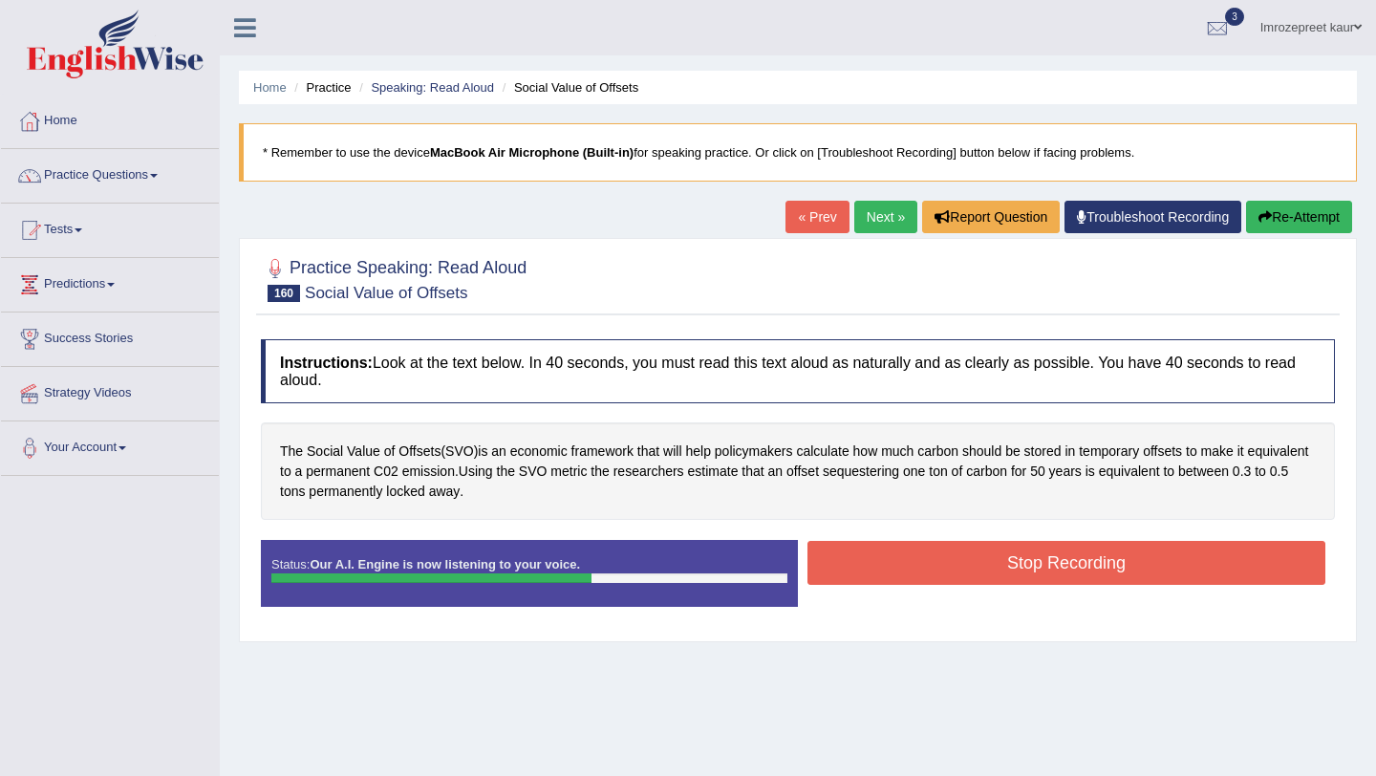
click at [924, 552] on button "Stop Recording" at bounding box center [1067, 563] width 518 height 44
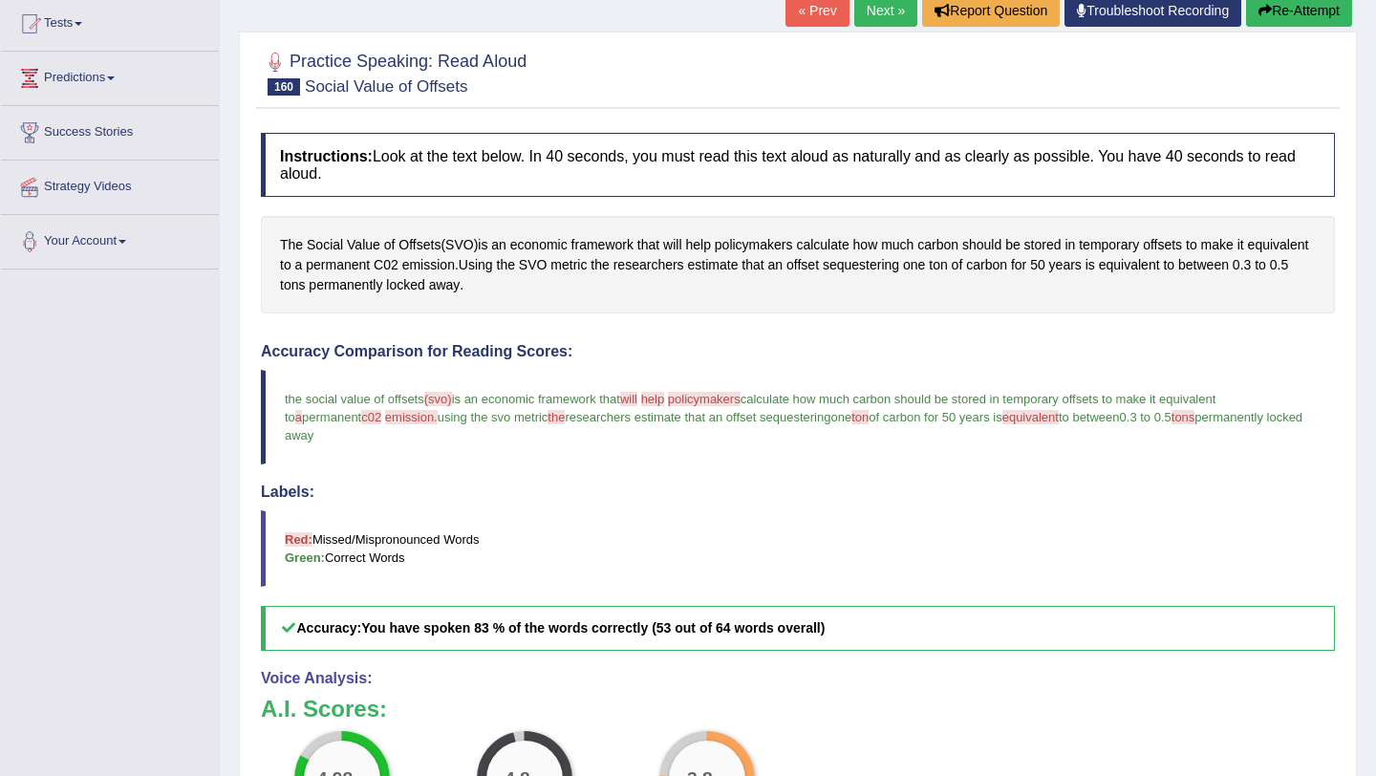
scroll to position [180, 0]
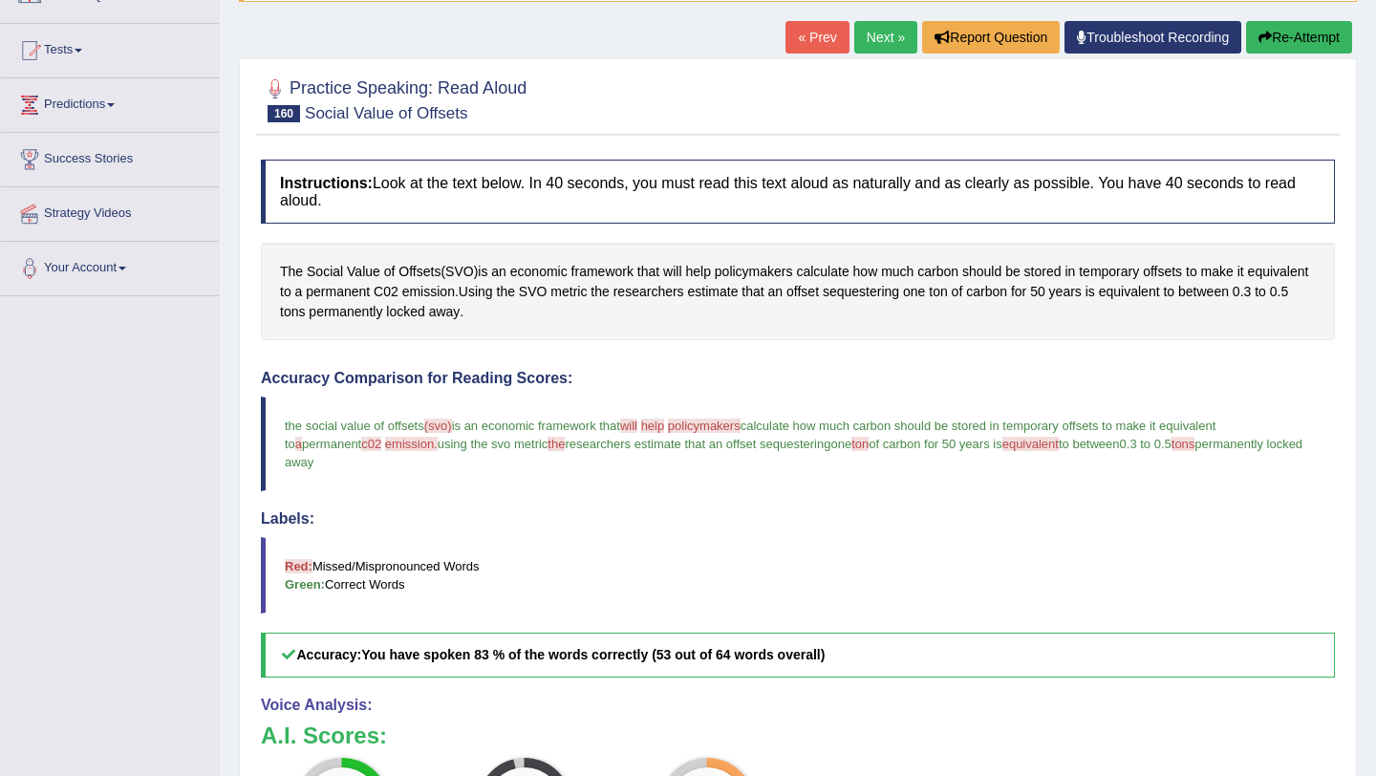
click at [862, 20] on div "Home Practice Speaking: Read Aloud Social Value of Offsets * Remember to use th…" at bounding box center [798, 448] width 1156 height 1257
click at [876, 64] on div "Practice Speaking: Read Aloud 160 Social Value of Offsets Instructions: Look at…" at bounding box center [798, 560] width 1118 height 1004
click at [876, 40] on link "Next »" at bounding box center [885, 37] width 63 height 32
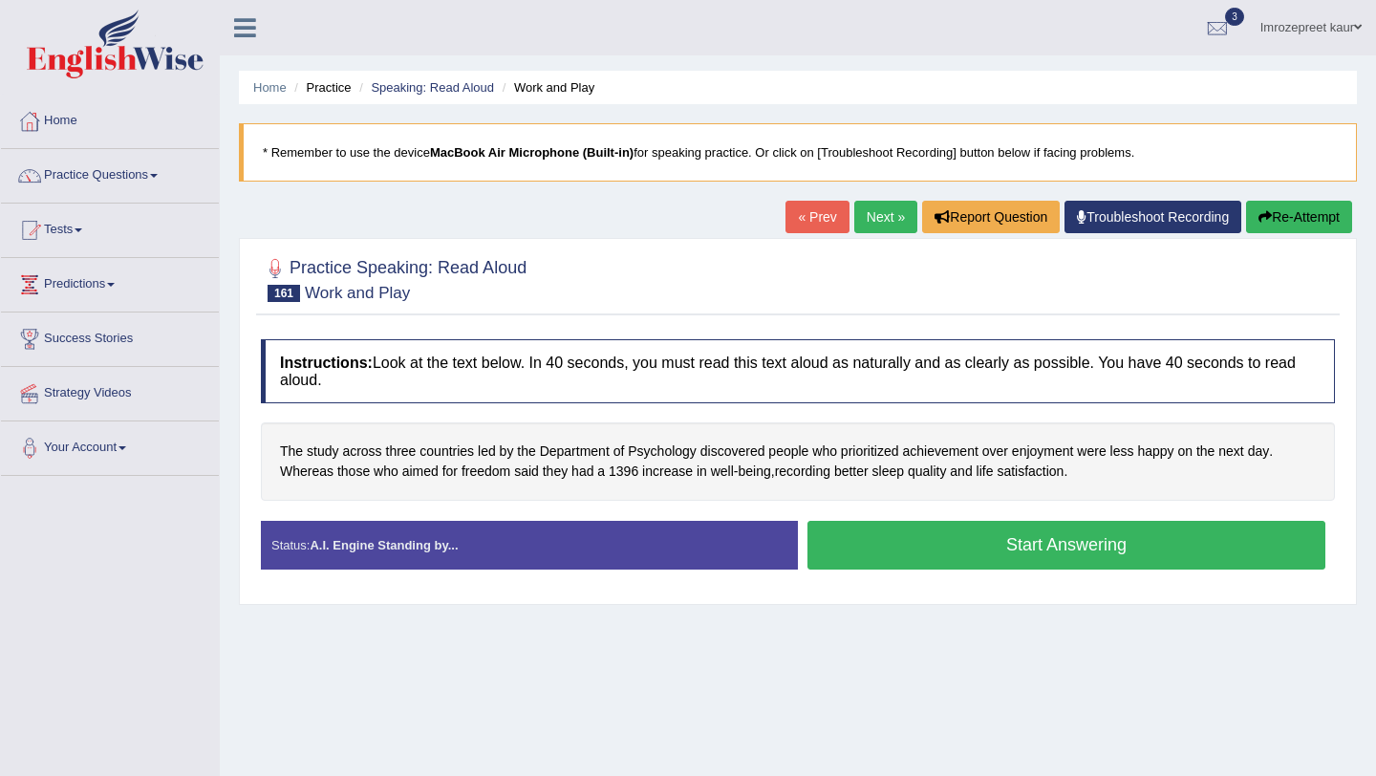
click at [1119, 534] on button "Start Answering" at bounding box center [1067, 545] width 518 height 49
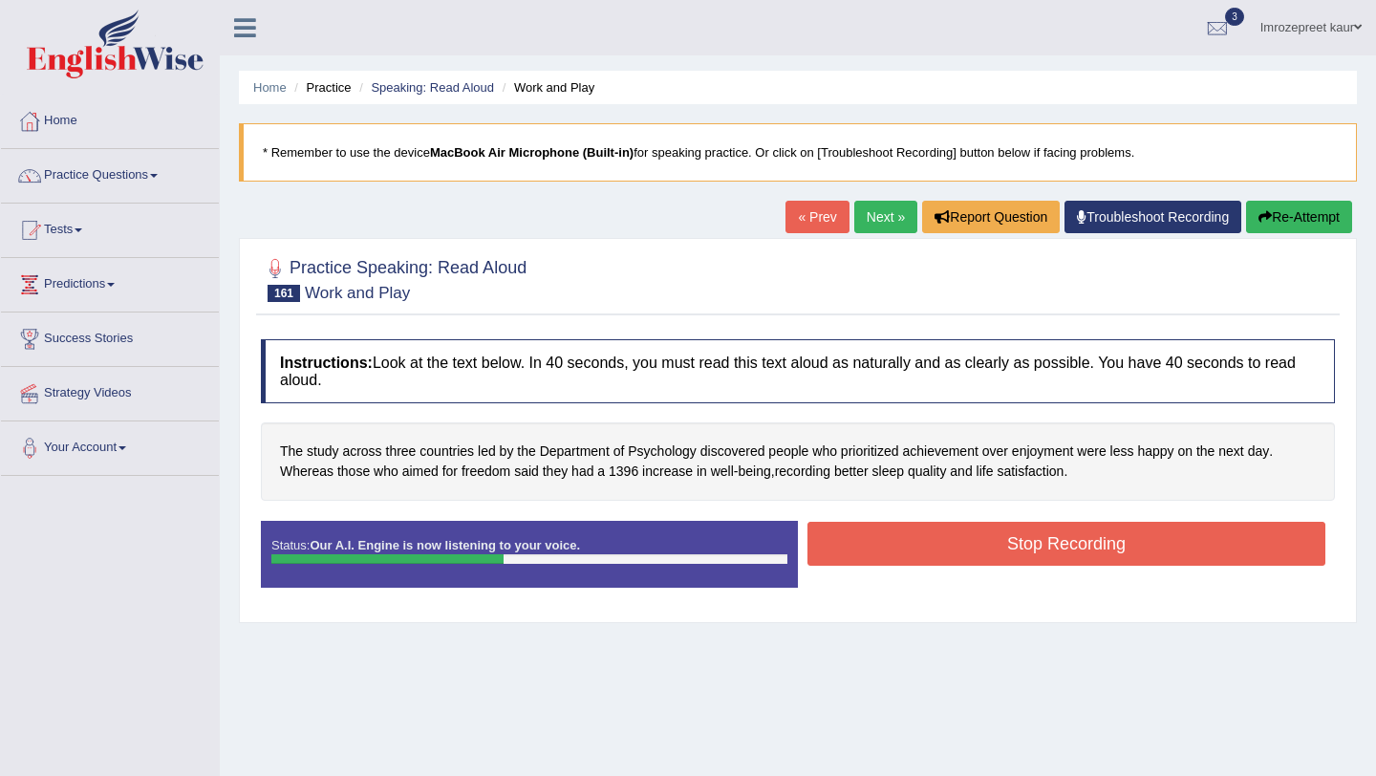
click at [1120, 534] on button "Stop Recording" at bounding box center [1067, 544] width 518 height 44
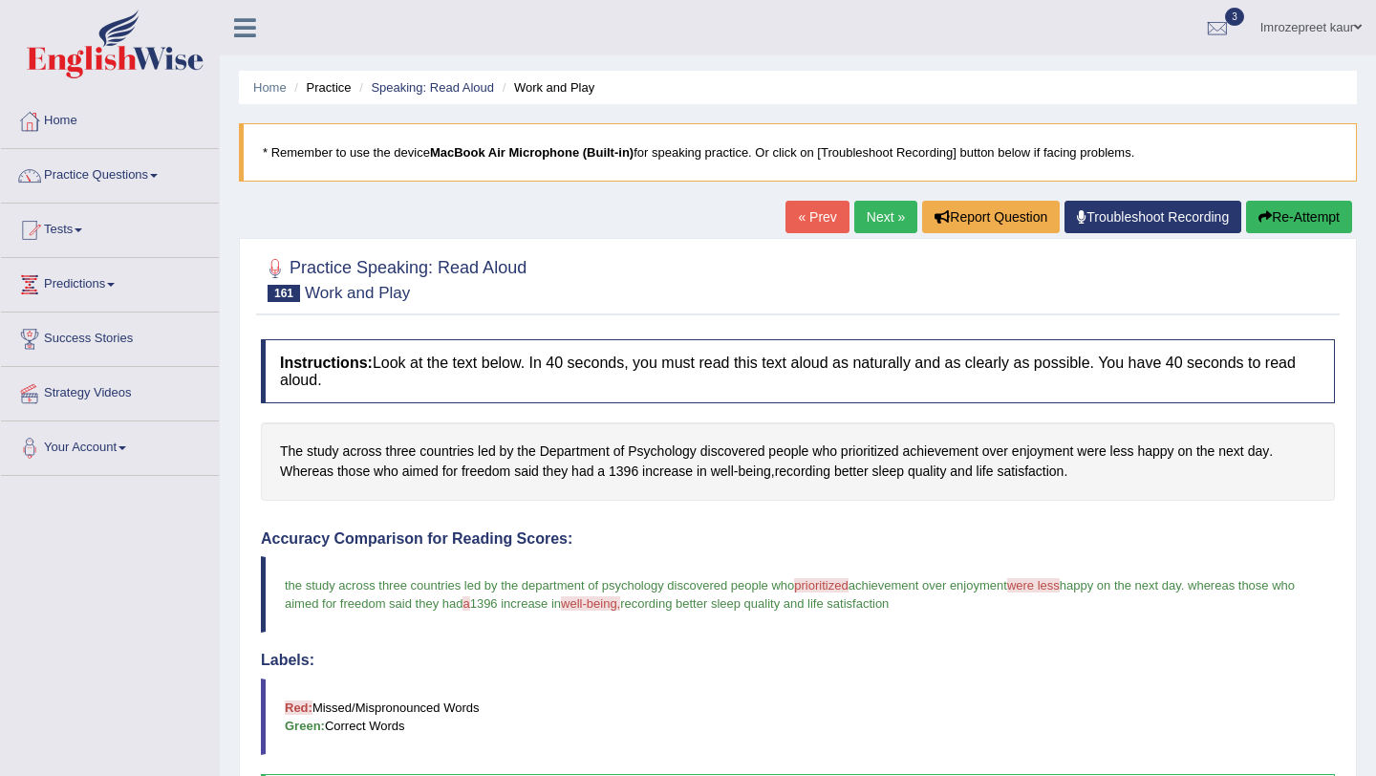
click at [862, 199] on div "Home Practice Speaking: Read Aloud Work and Play * Remember to use the device M…" at bounding box center [798, 609] width 1156 height 1219
click at [863, 209] on link "Next »" at bounding box center [885, 217] width 63 height 32
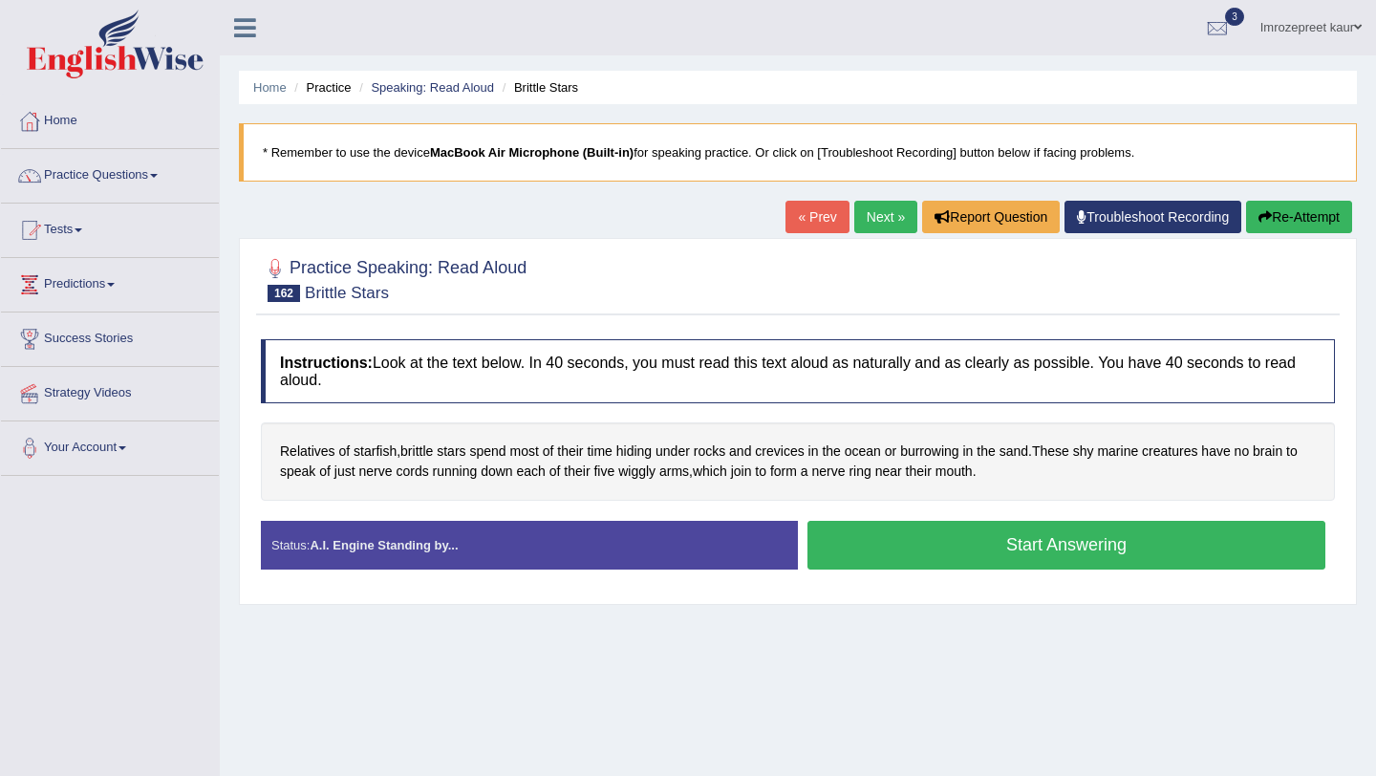
click at [892, 548] on button "Start Answering" at bounding box center [1067, 545] width 518 height 49
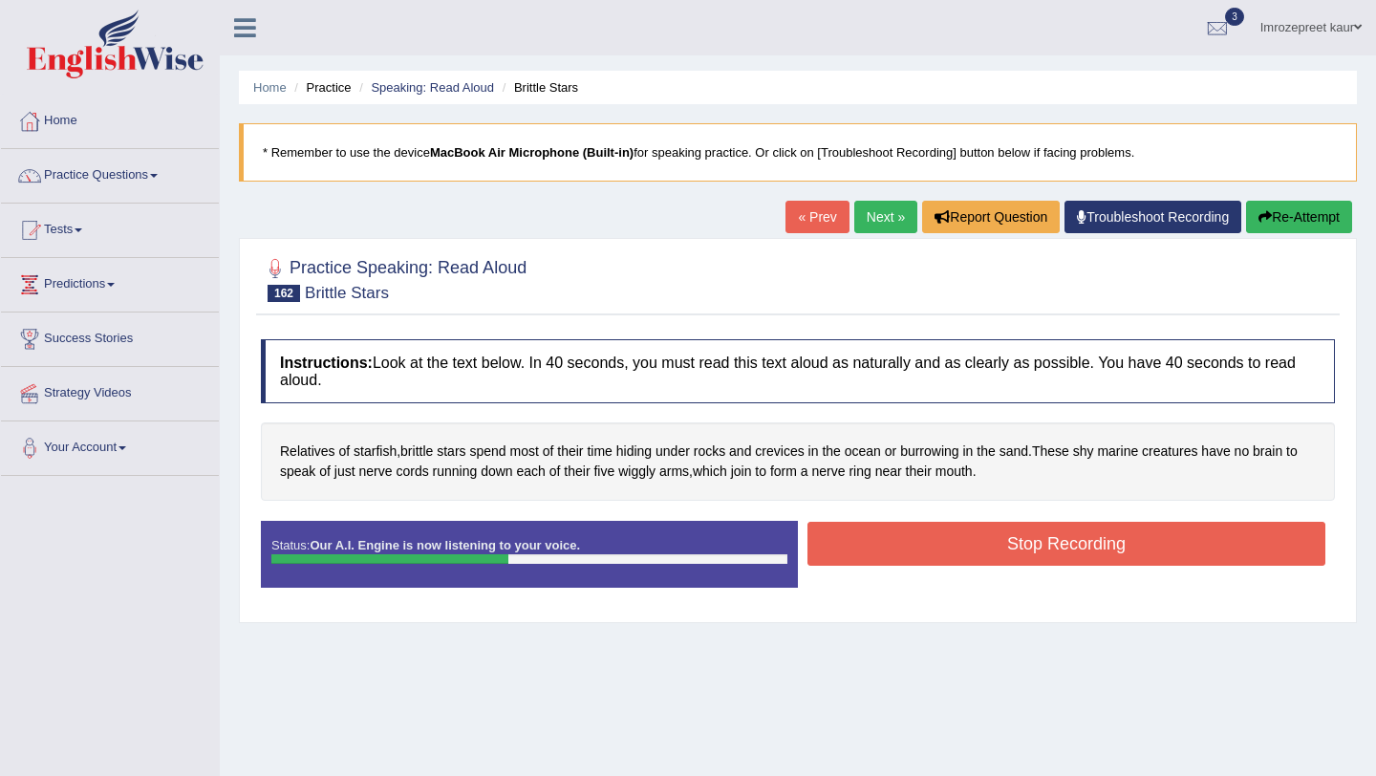
click at [892, 546] on button "Stop Recording" at bounding box center [1067, 544] width 518 height 44
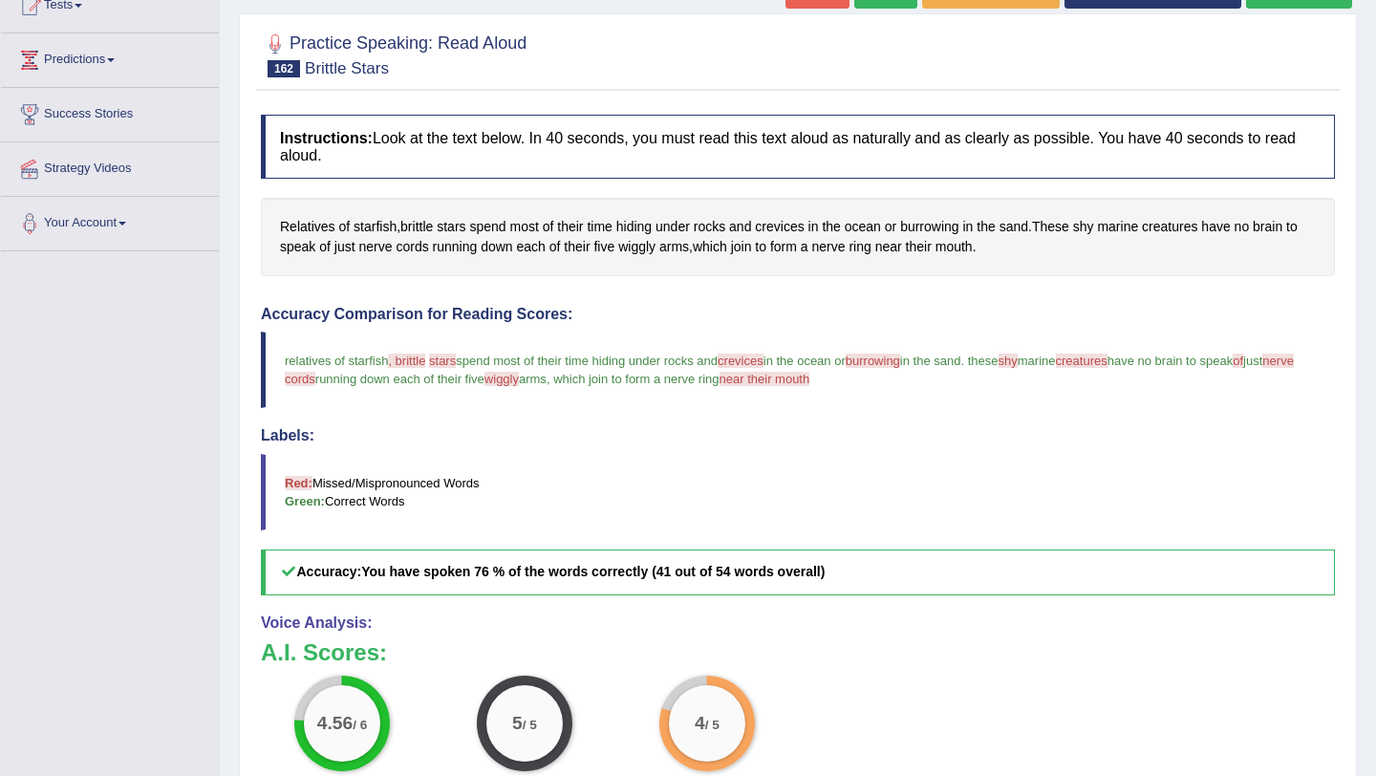
scroll to position [192, 0]
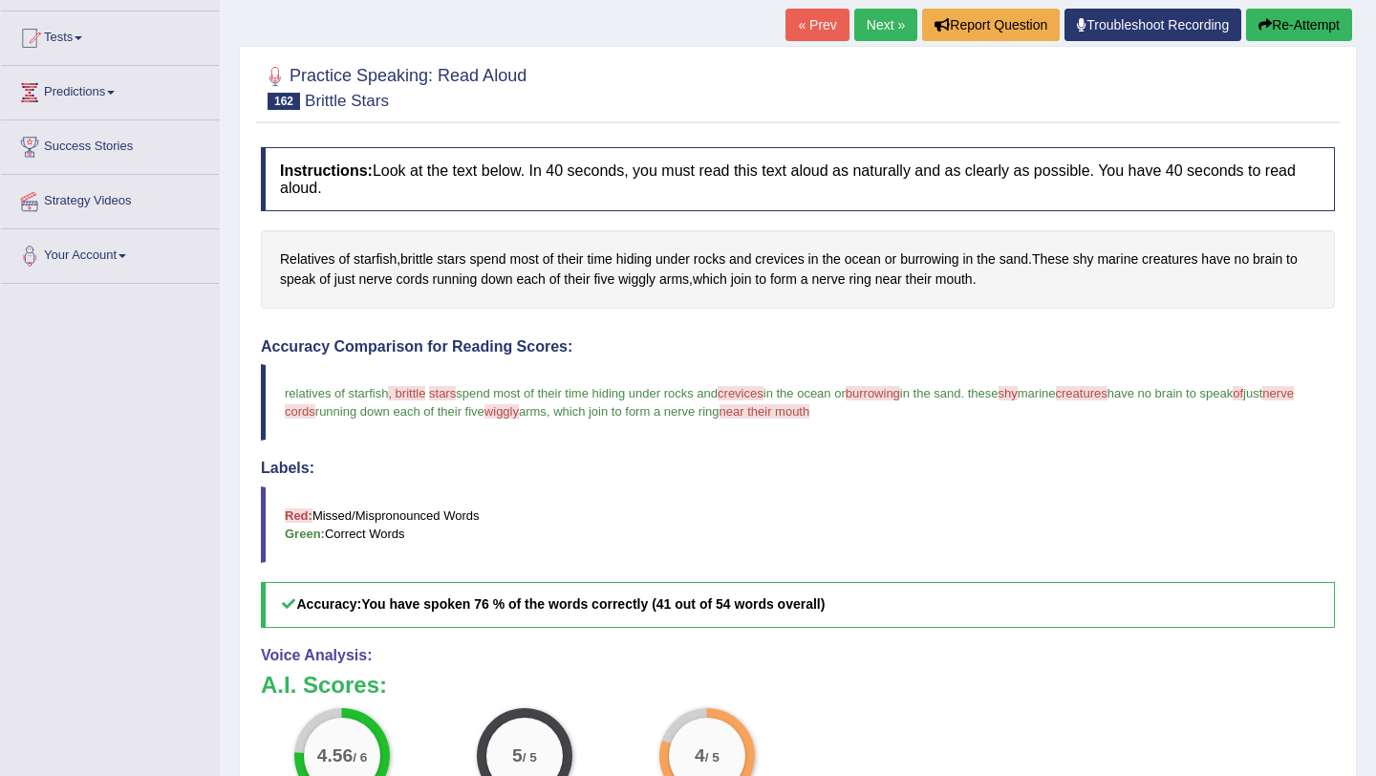
click at [869, 19] on link "Next »" at bounding box center [885, 25] width 63 height 32
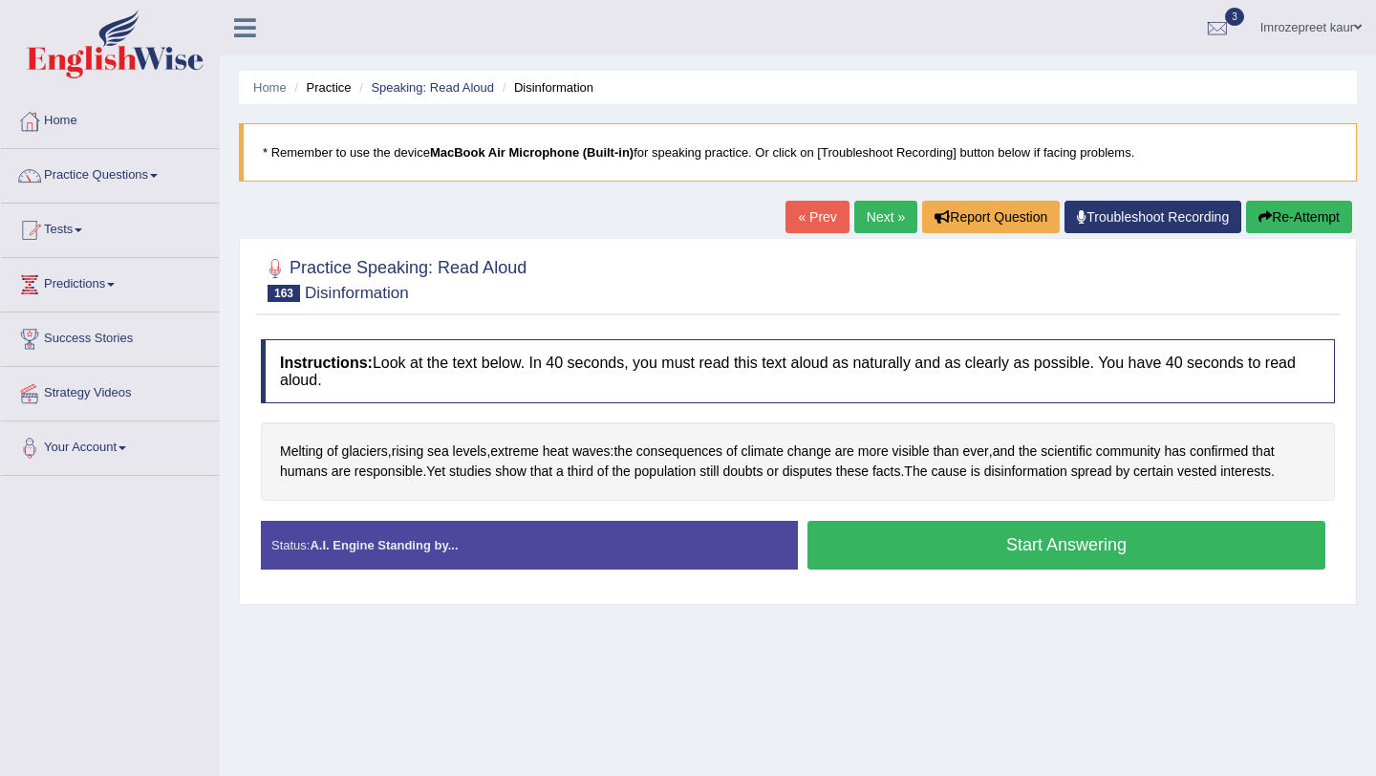
click at [849, 560] on button "Start Answering" at bounding box center [1067, 545] width 518 height 49
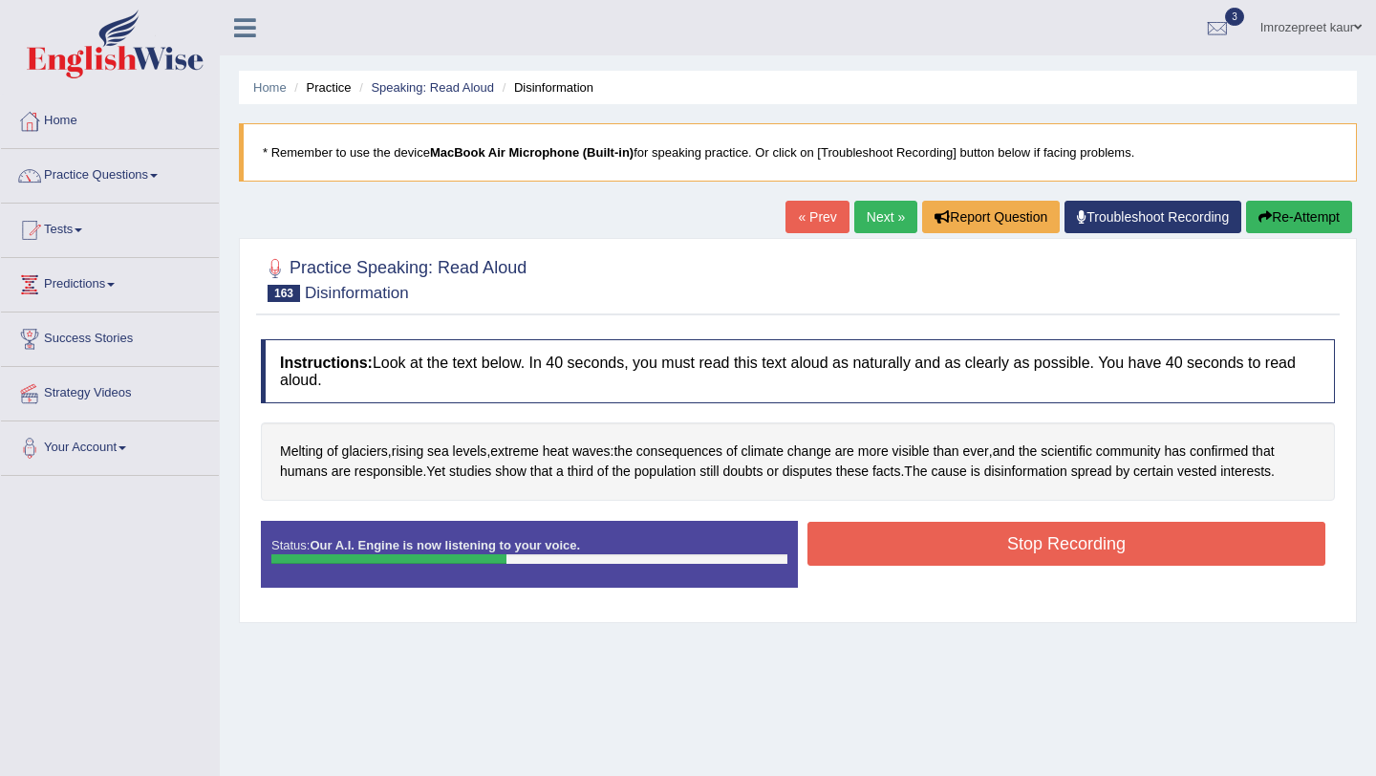
click at [849, 560] on button "Stop Recording" at bounding box center [1067, 544] width 518 height 44
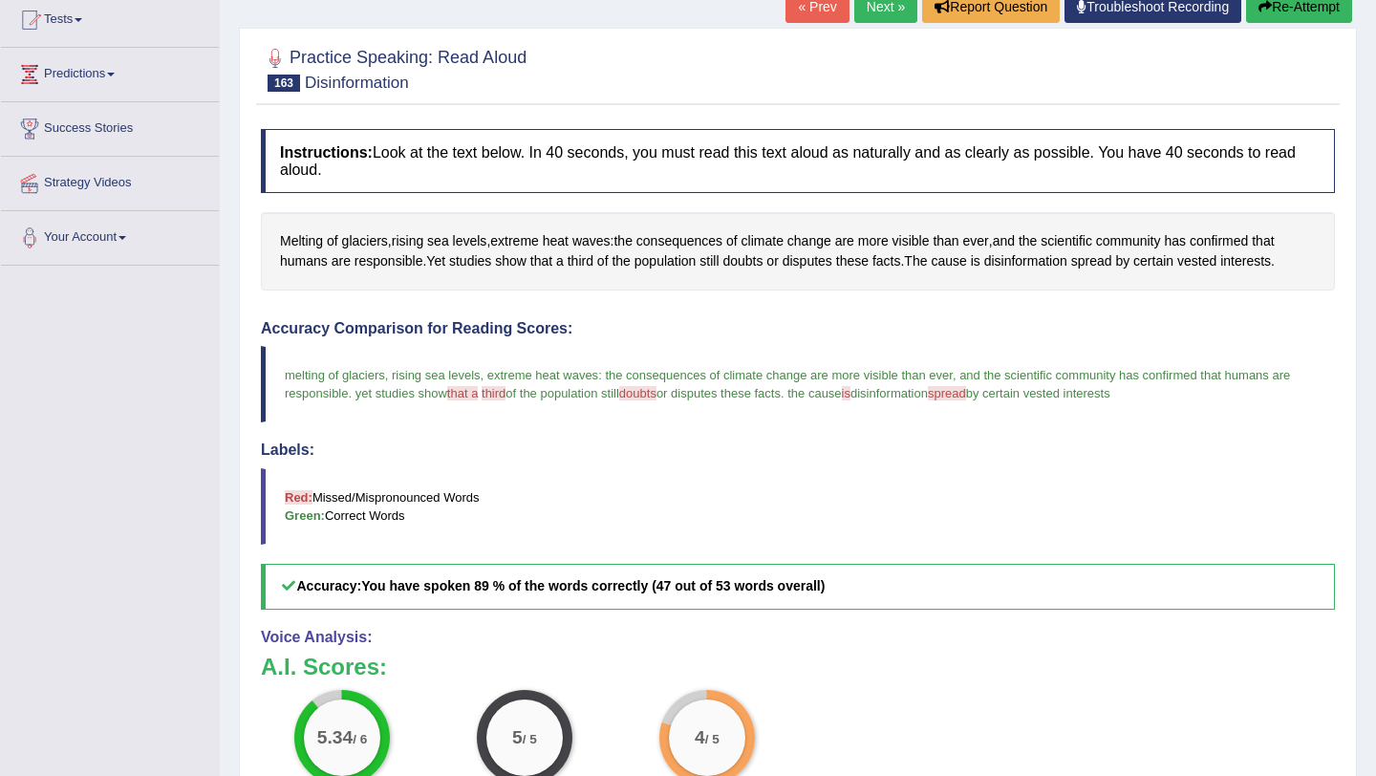
scroll to position [185, 0]
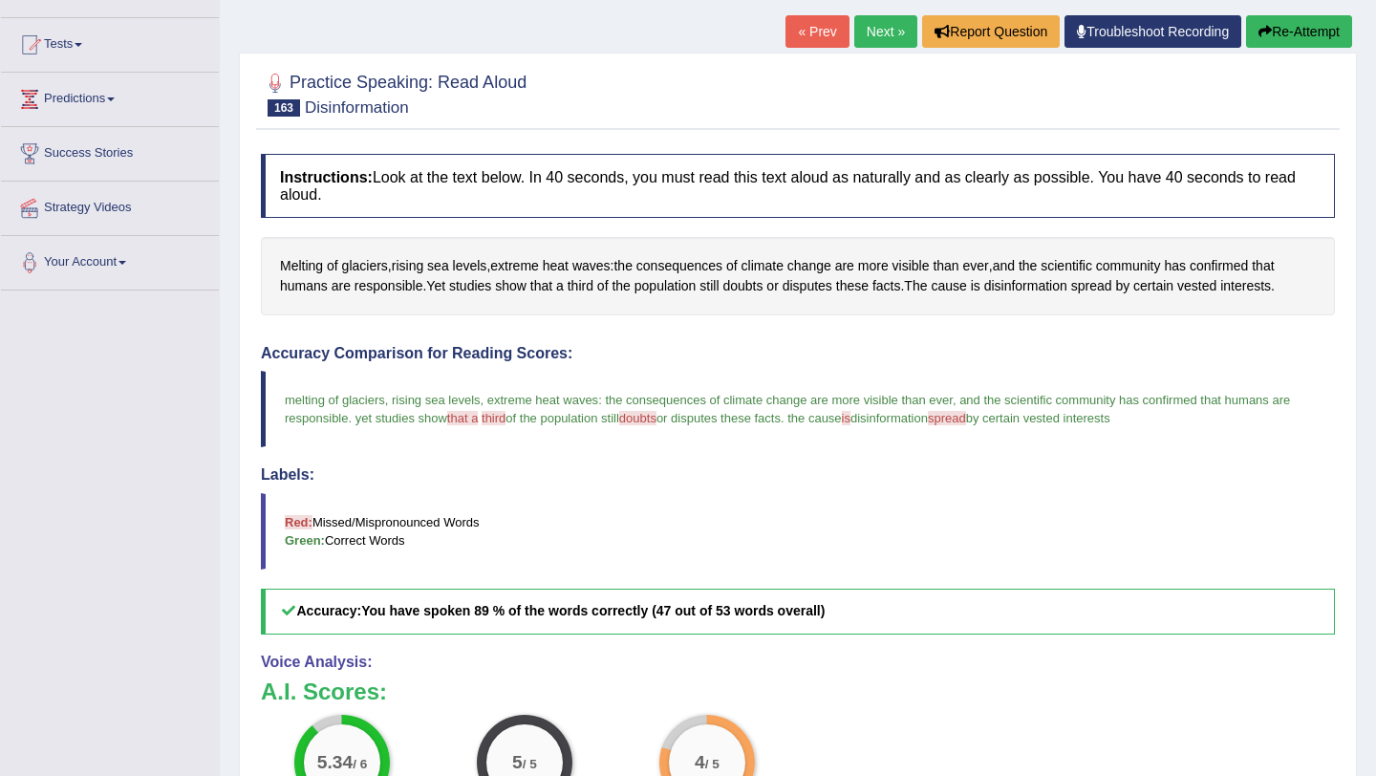
click at [871, 28] on link "Next »" at bounding box center [885, 31] width 63 height 32
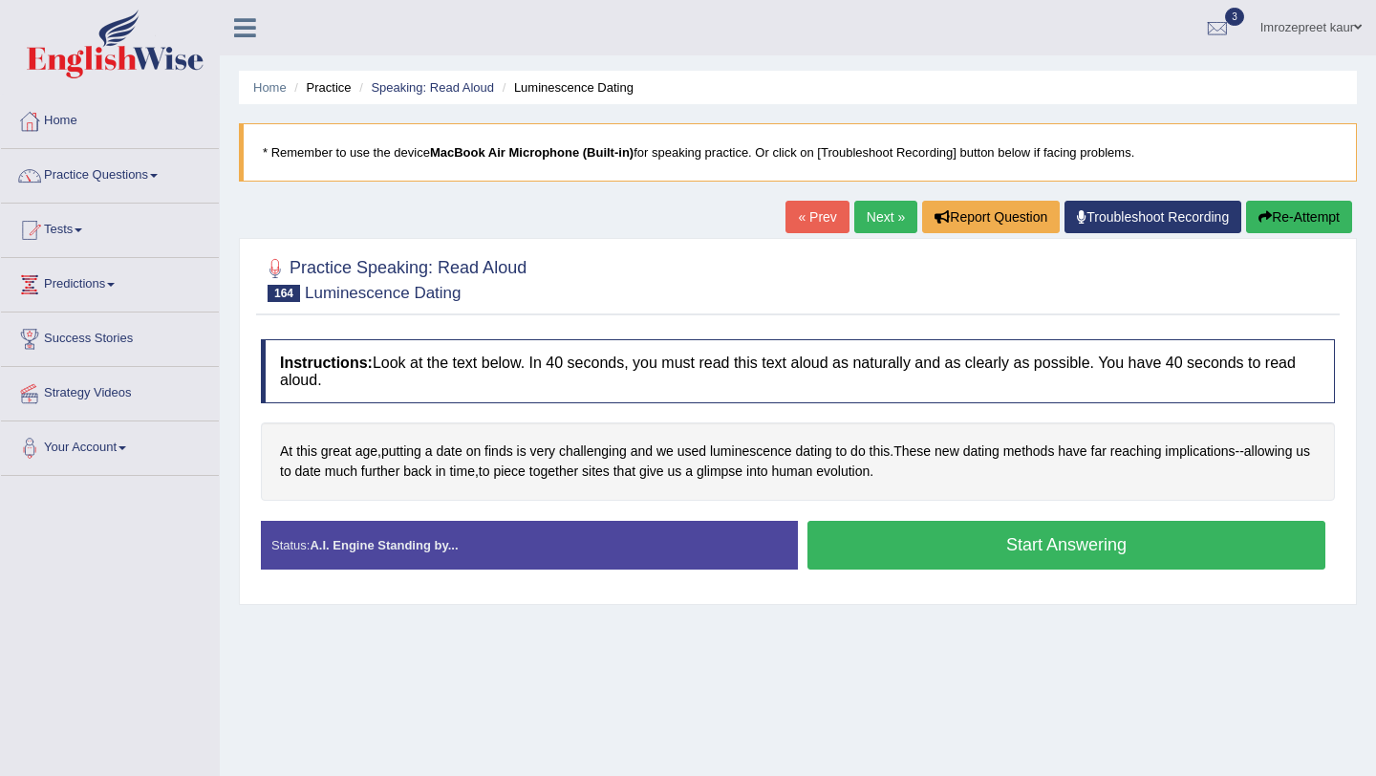
click at [826, 553] on button "Start Answering" at bounding box center [1067, 545] width 518 height 49
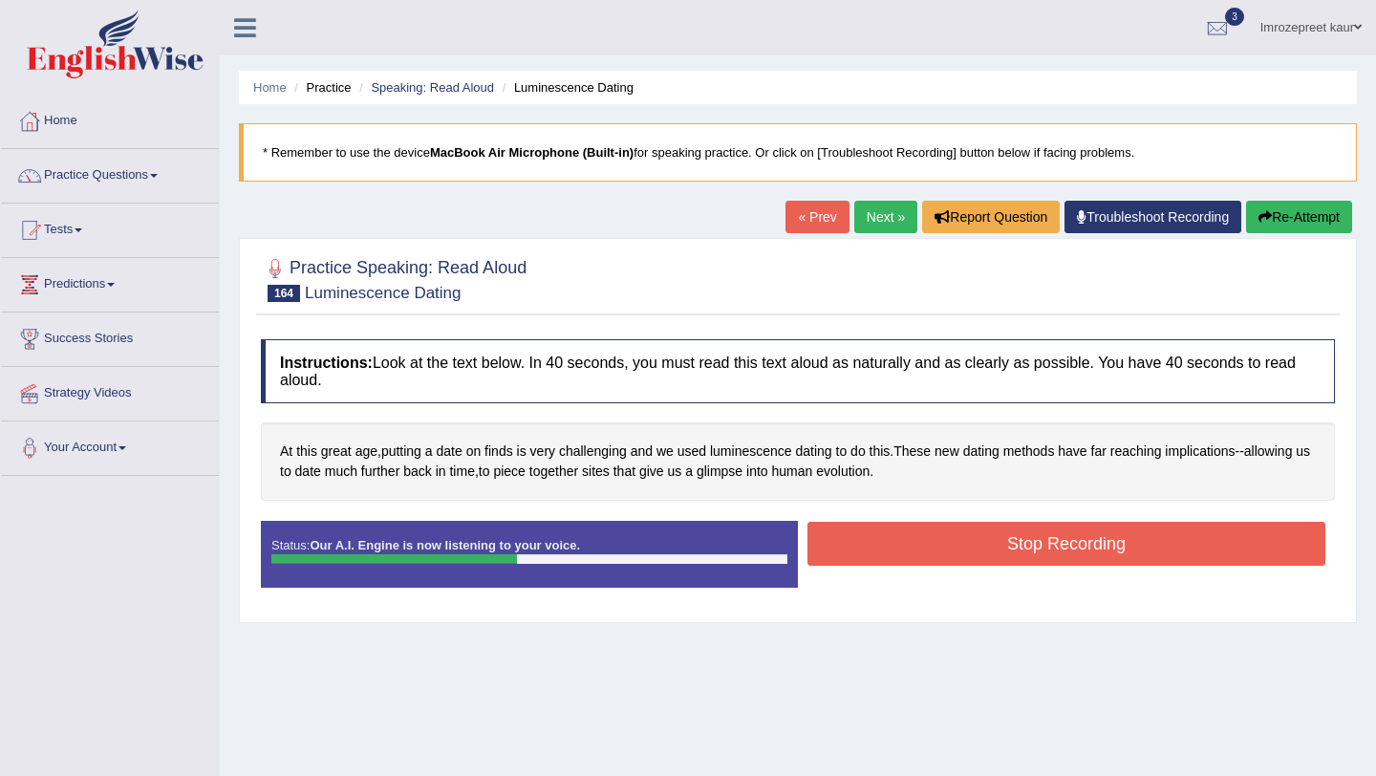
click at [826, 553] on button "Stop Recording" at bounding box center [1067, 544] width 518 height 44
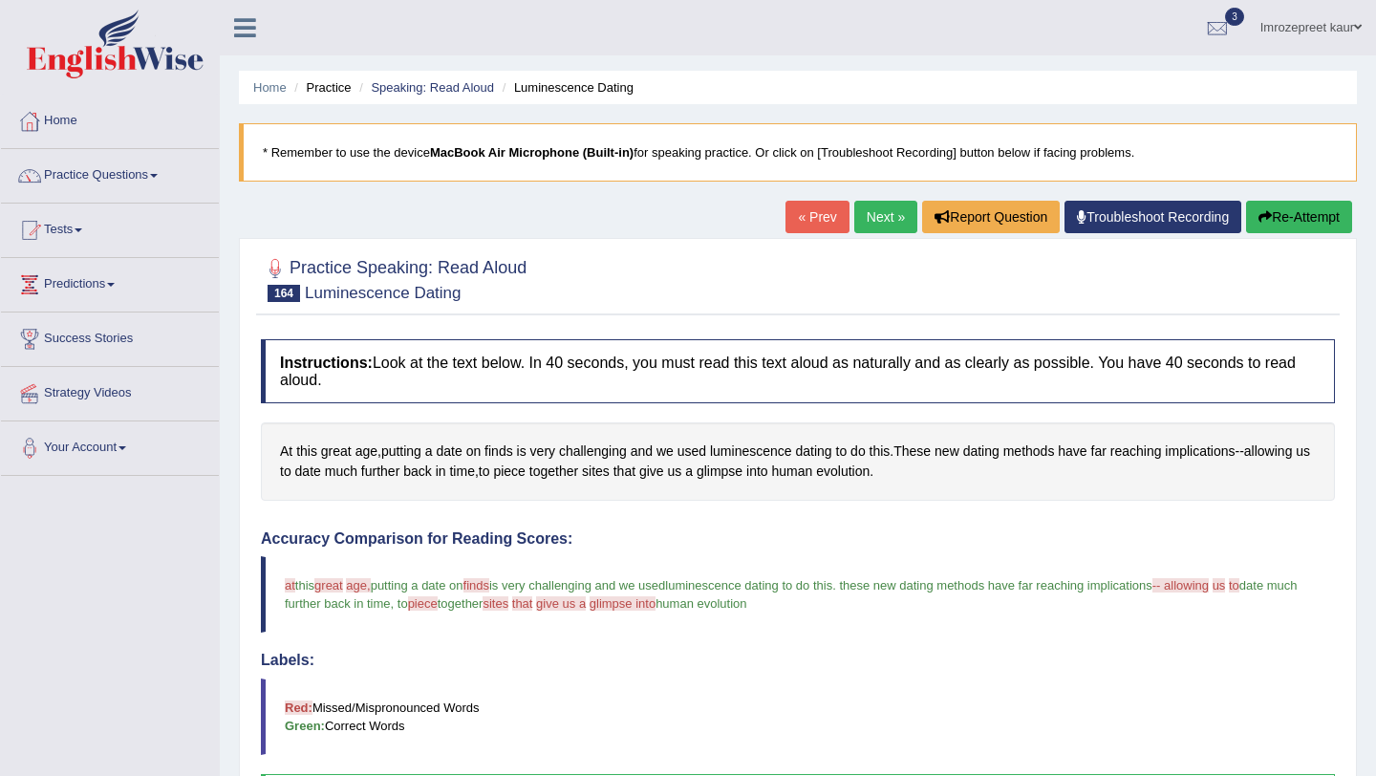
click at [861, 213] on link "Next »" at bounding box center [885, 217] width 63 height 32
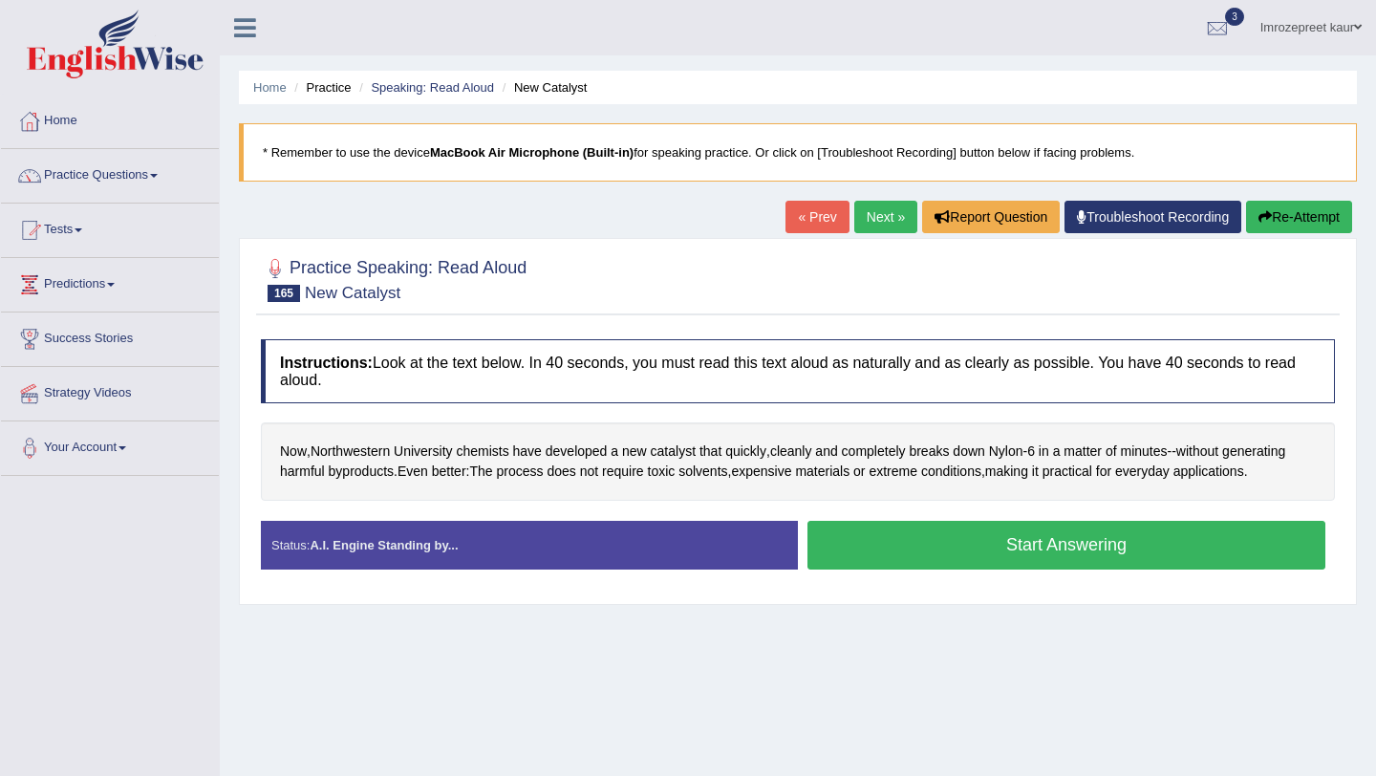
click at [820, 570] on button "Start Answering" at bounding box center [1067, 545] width 518 height 49
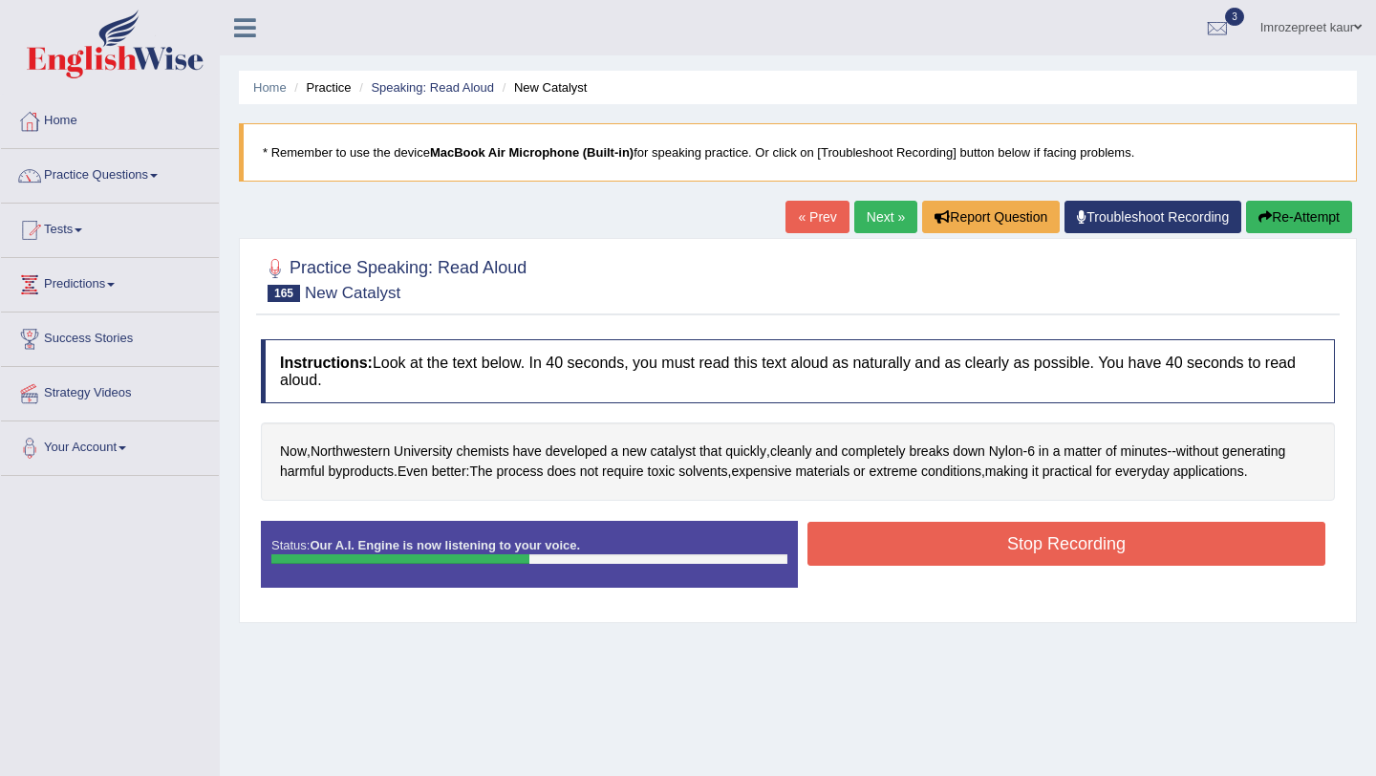
click at [820, 566] on button "Stop Recording" at bounding box center [1067, 544] width 518 height 44
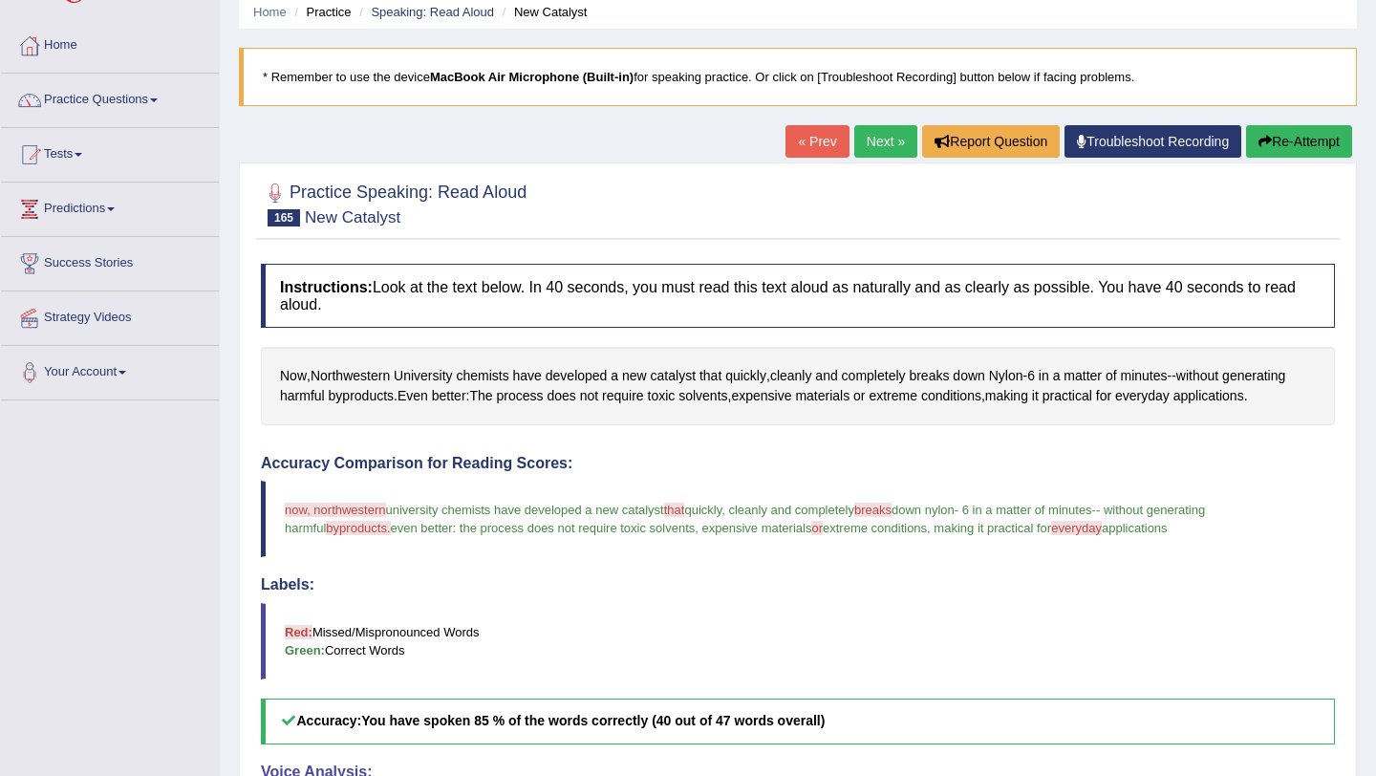
scroll to position [56, 0]
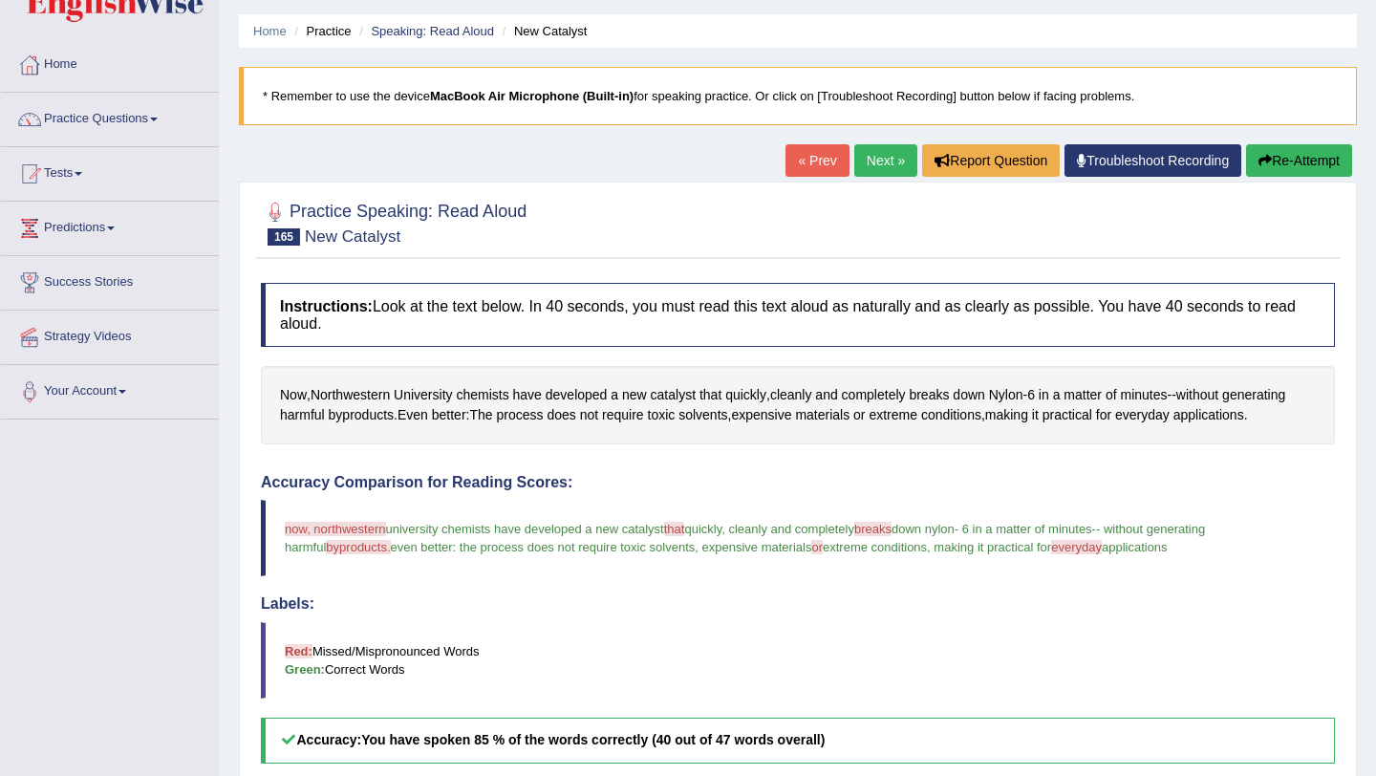
click at [876, 139] on div "Home Practice Speaking: Read Aloud New Catalyst * Remember to use the device Ma…" at bounding box center [798, 553] width 1156 height 1219
click at [875, 151] on link "Next »" at bounding box center [885, 160] width 63 height 32
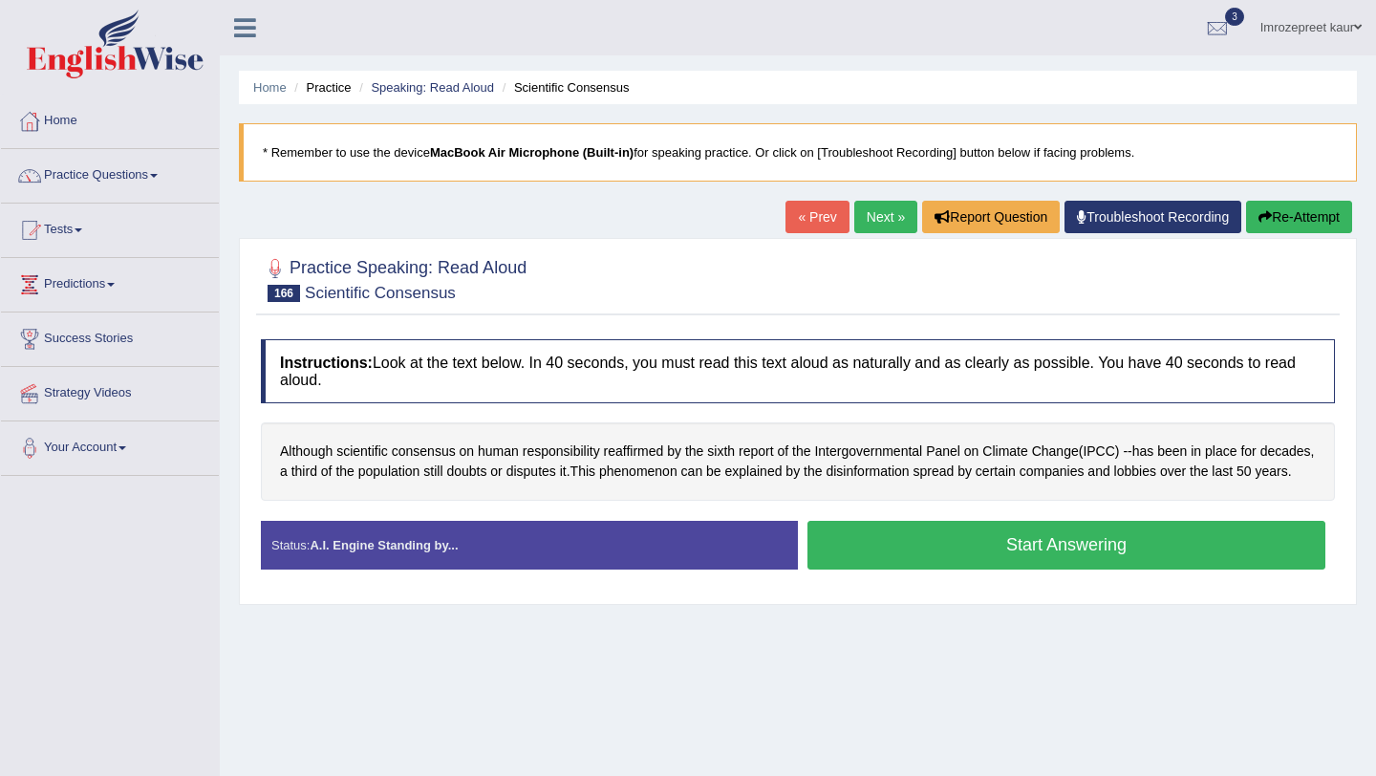
click at [839, 569] on button "Start Answering" at bounding box center [1067, 545] width 518 height 49
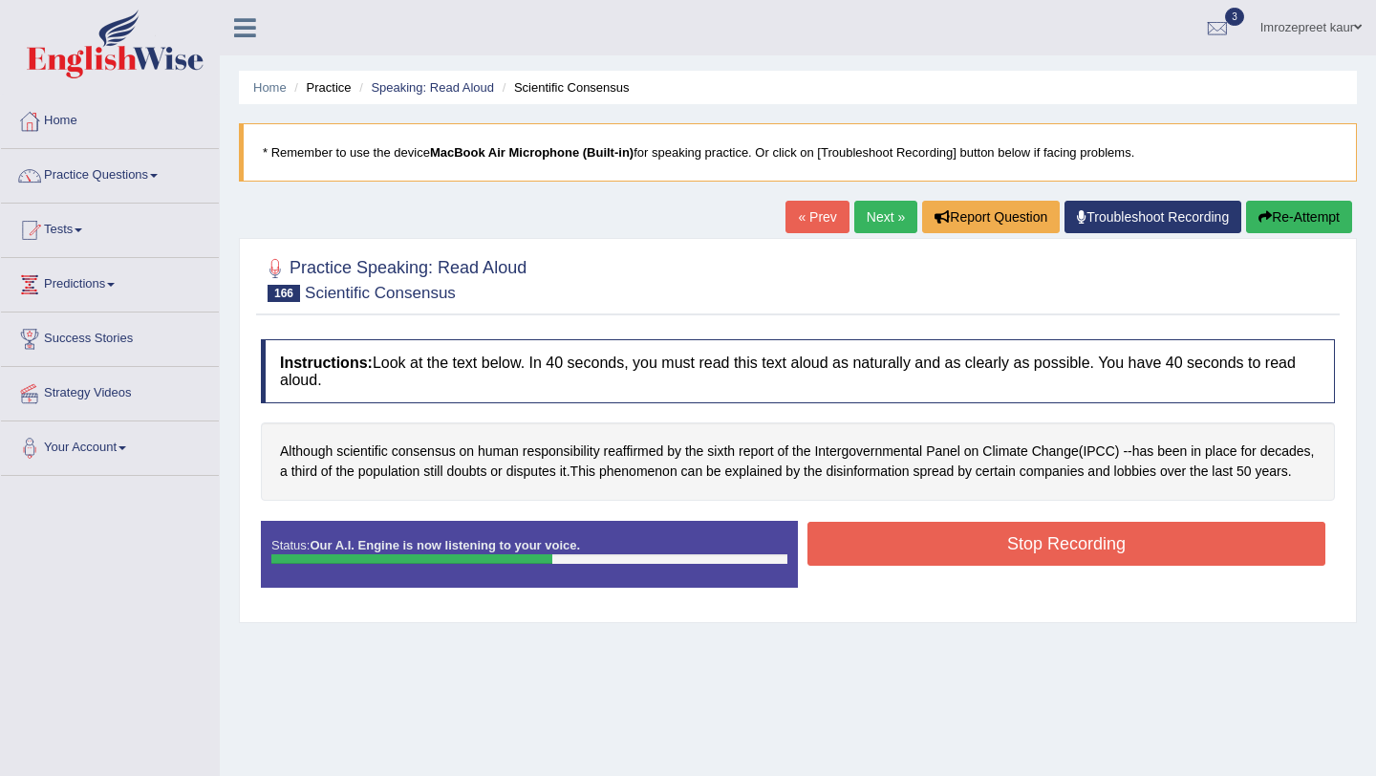
click at [866, 548] on button "Stop Recording" at bounding box center [1067, 544] width 518 height 44
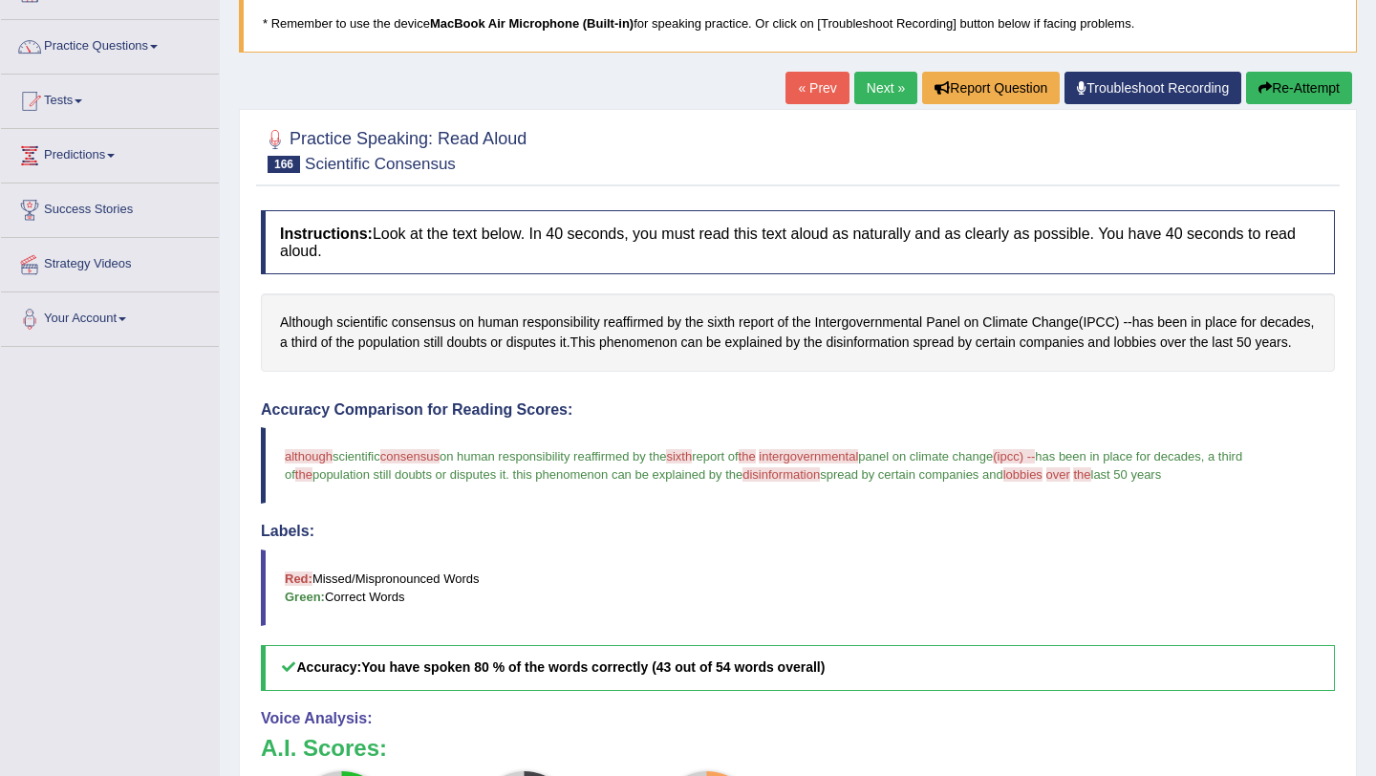
scroll to position [48, 0]
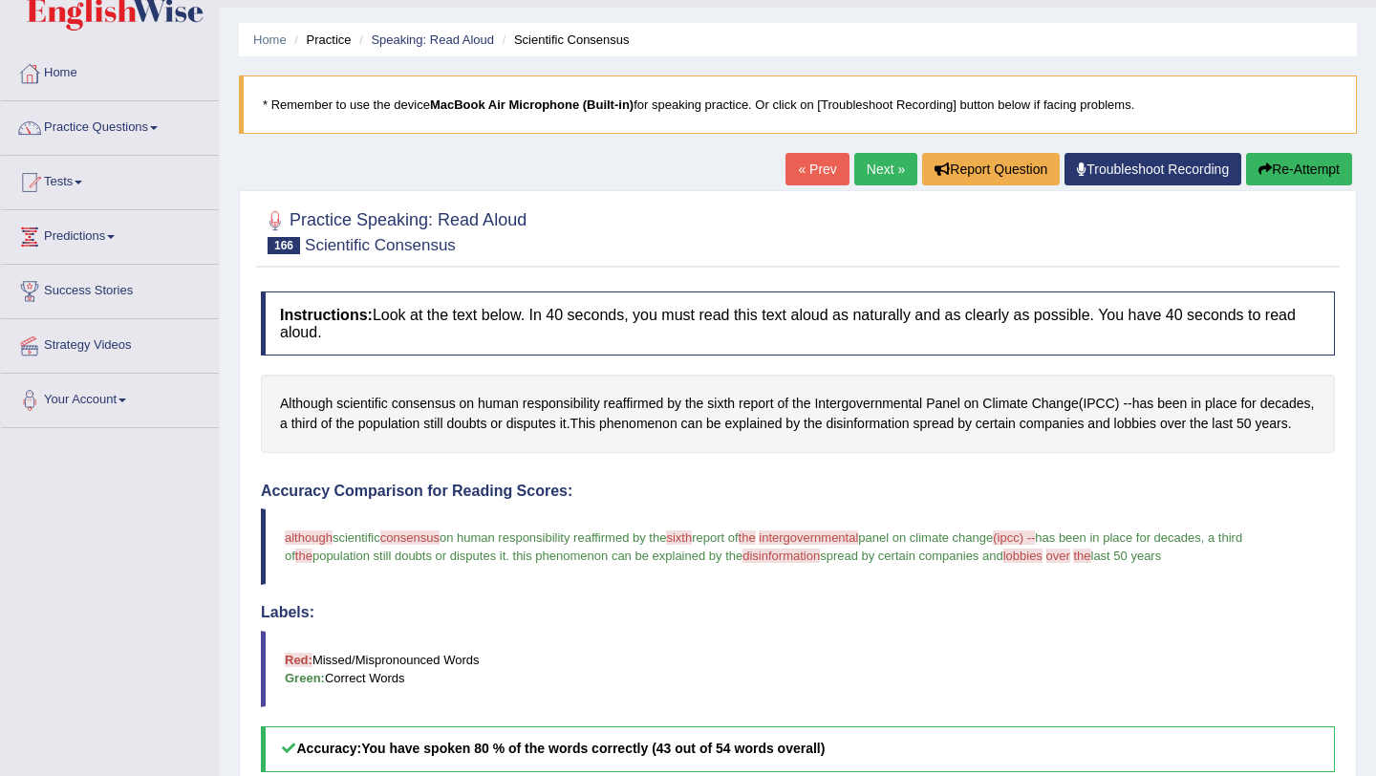
click at [867, 164] on link "Next »" at bounding box center [885, 169] width 63 height 32
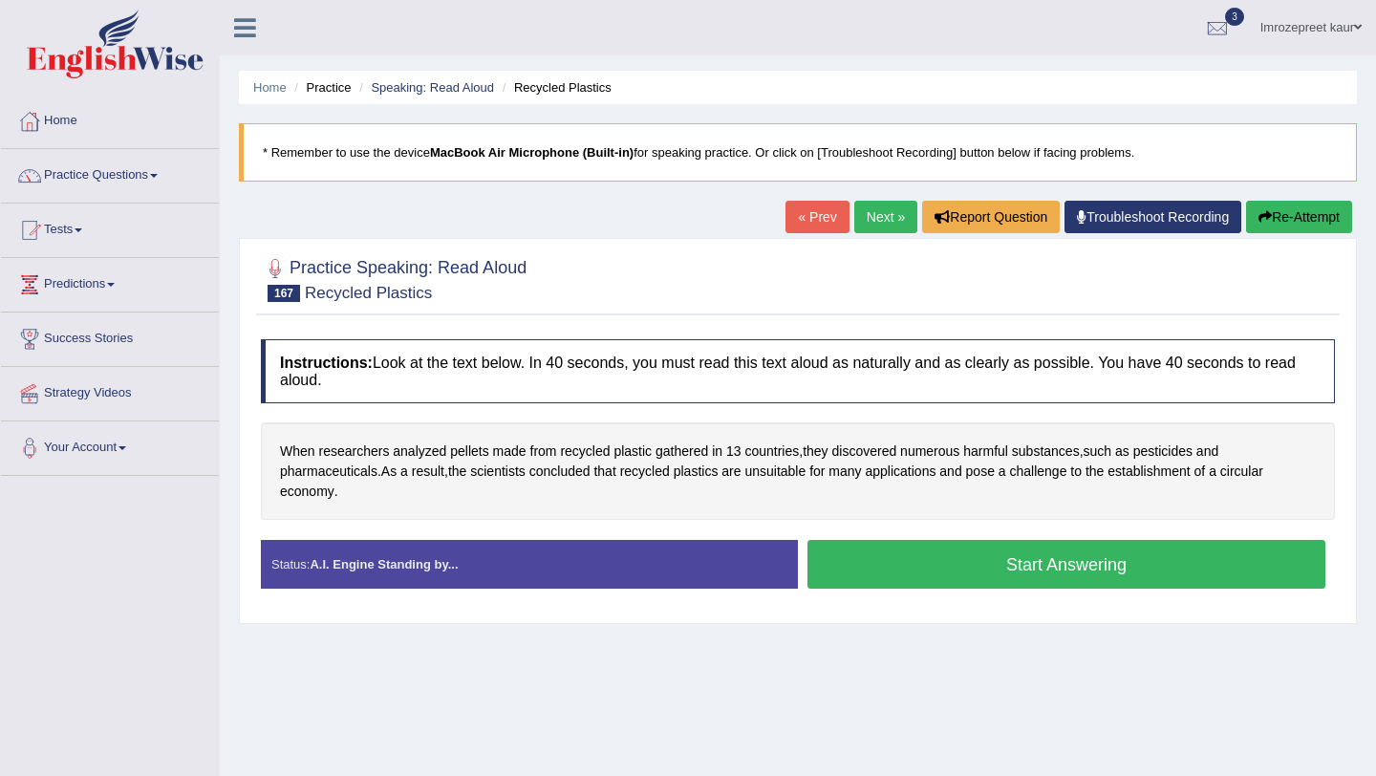
click at [959, 561] on button "Start Answering" at bounding box center [1067, 564] width 518 height 49
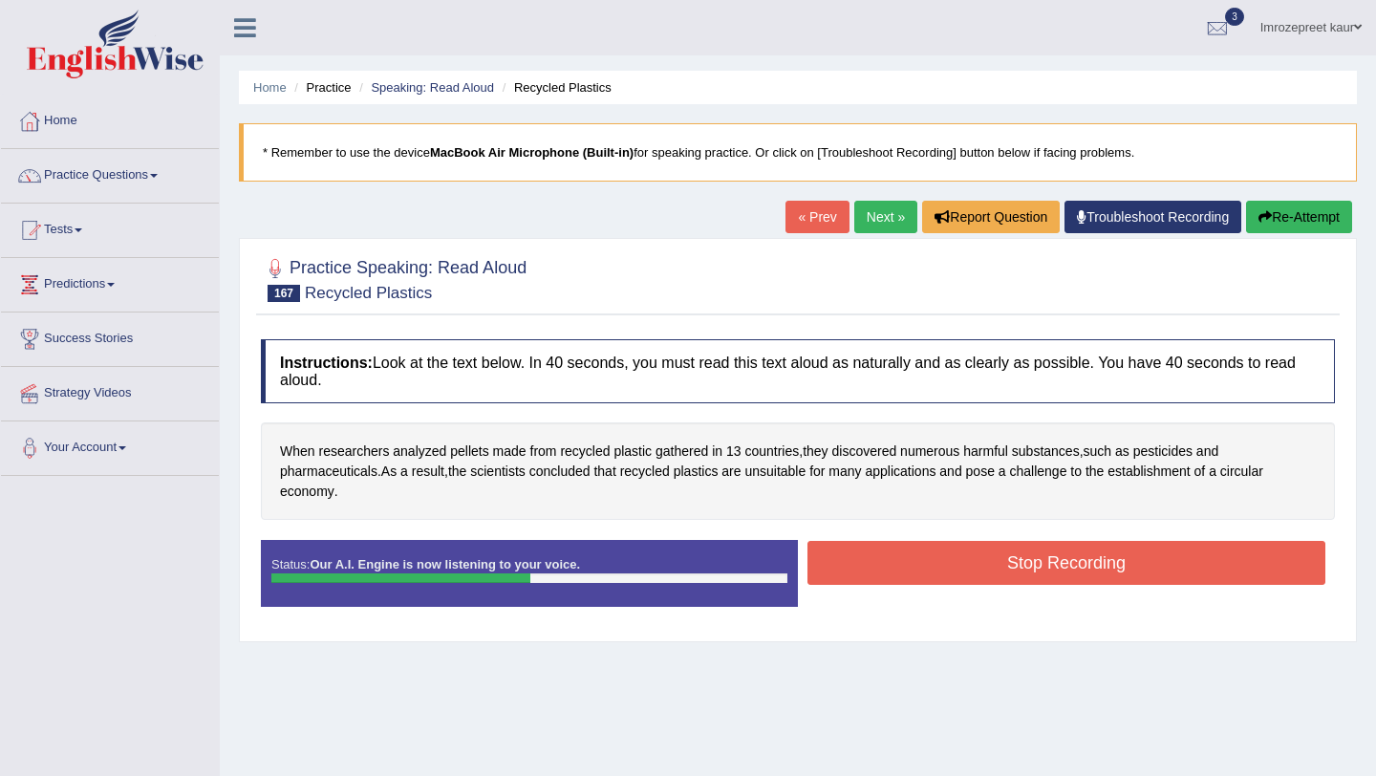
click at [985, 555] on button "Stop Recording" at bounding box center [1067, 563] width 518 height 44
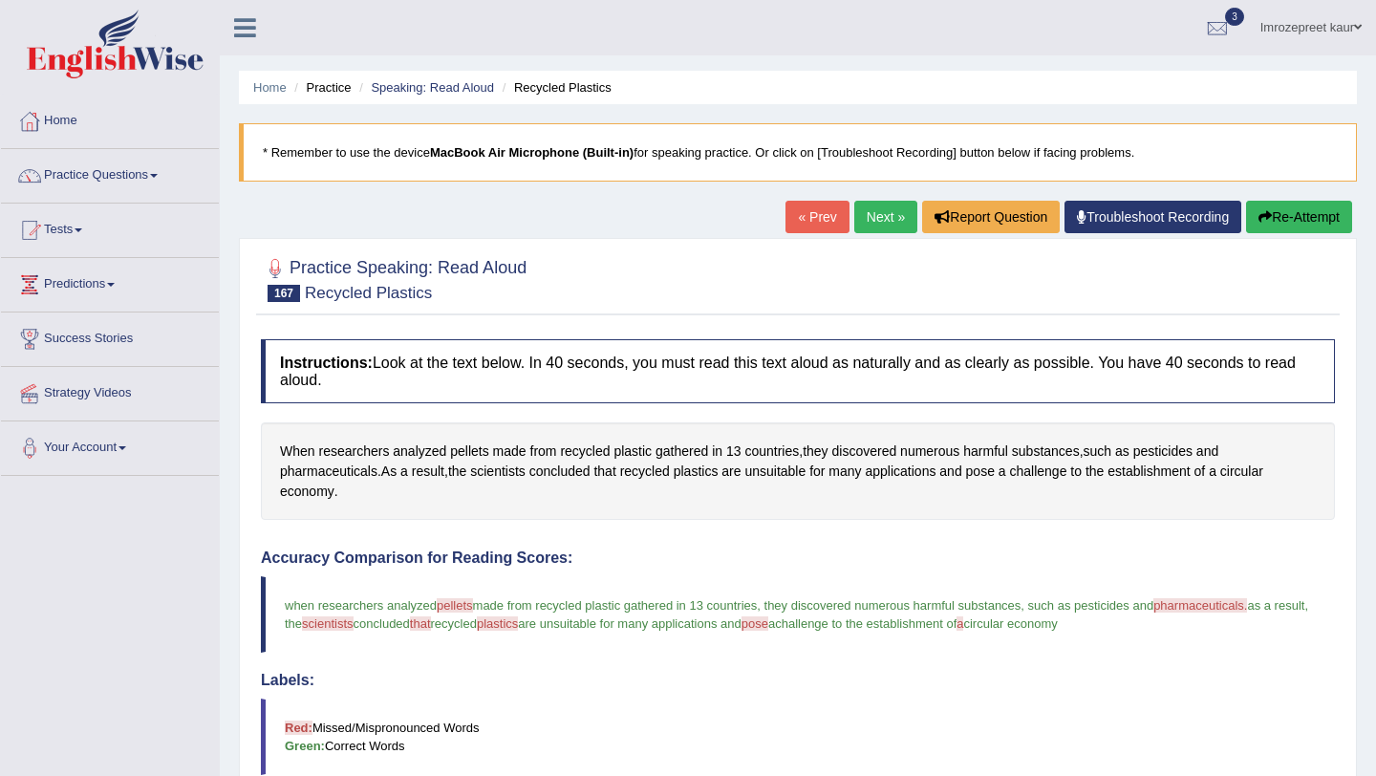
click at [863, 215] on link "Next »" at bounding box center [885, 217] width 63 height 32
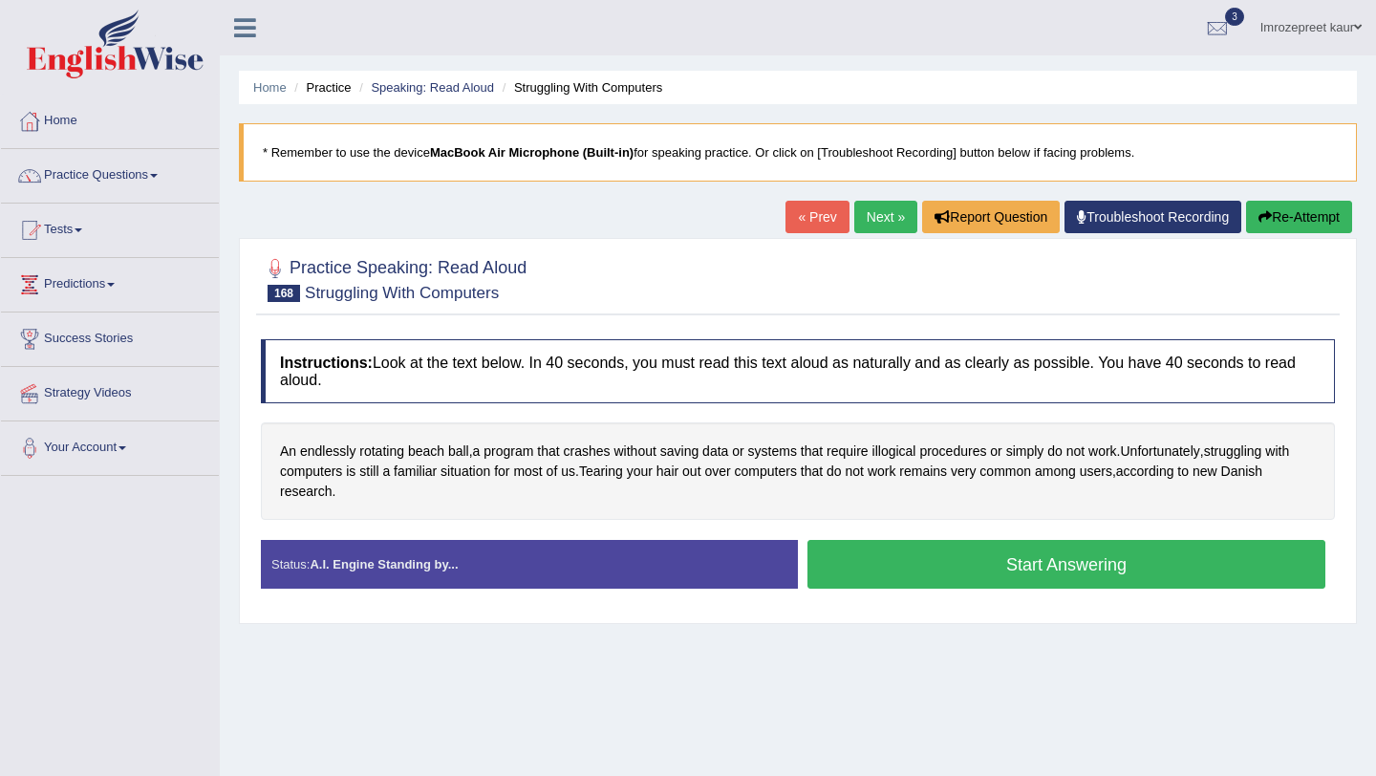
click at [818, 566] on button "Start Answering" at bounding box center [1067, 564] width 518 height 49
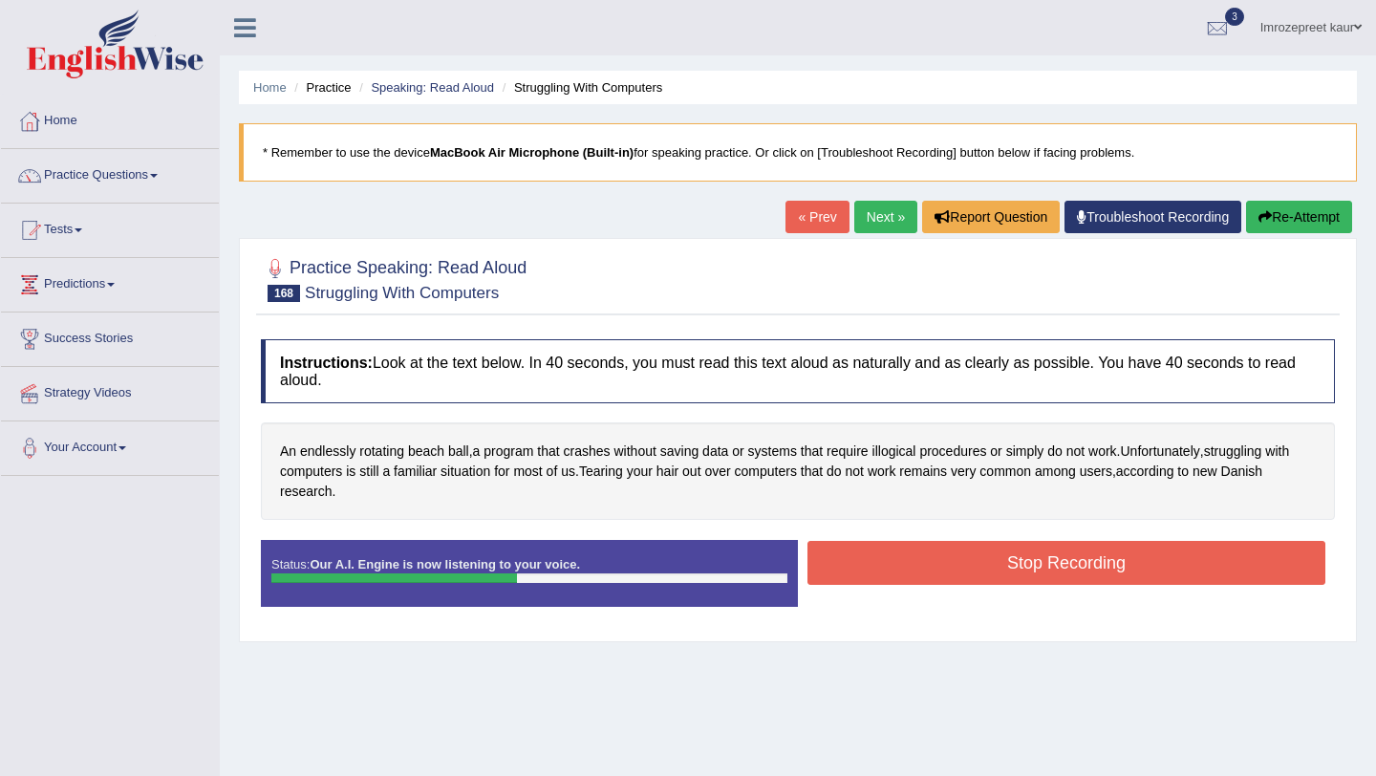
click at [819, 566] on button "Stop Recording" at bounding box center [1067, 563] width 518 height 44
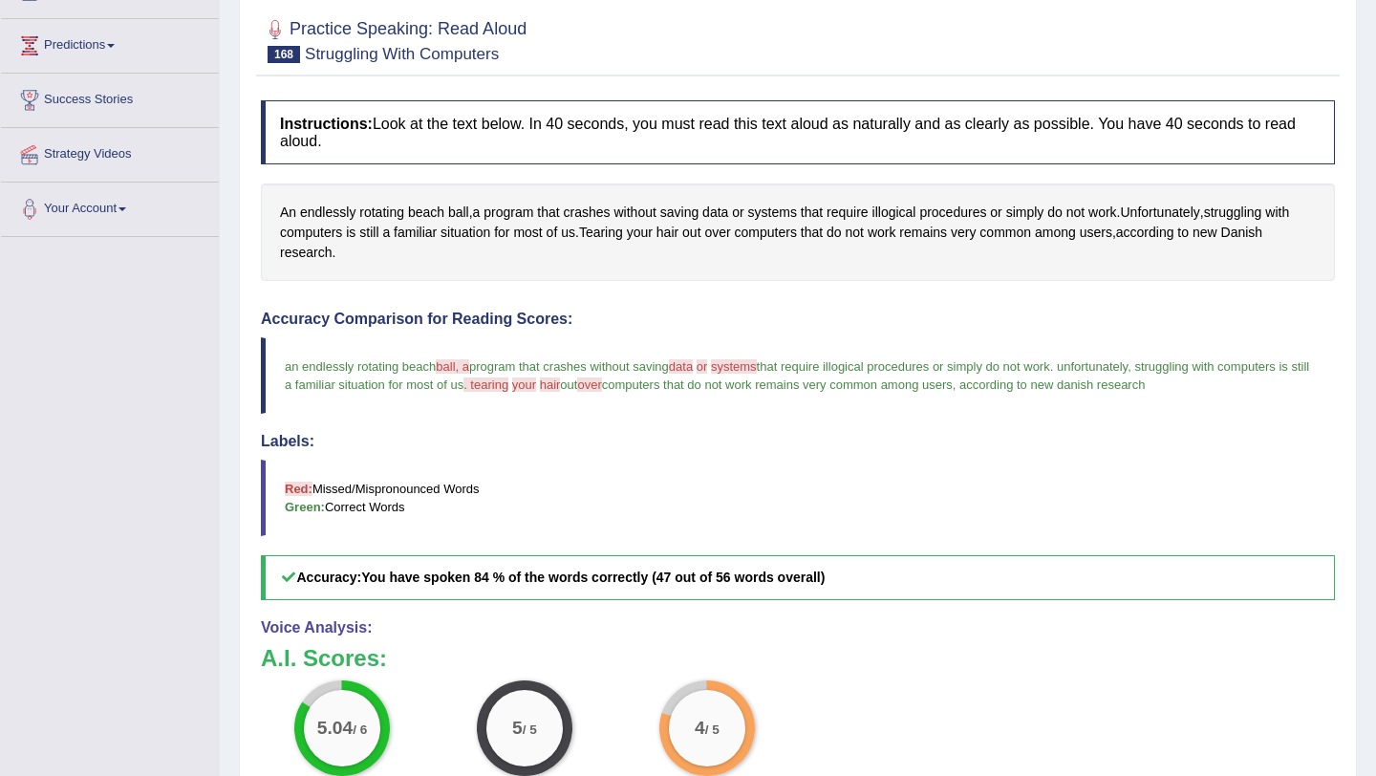
scroll to position [15, 0]
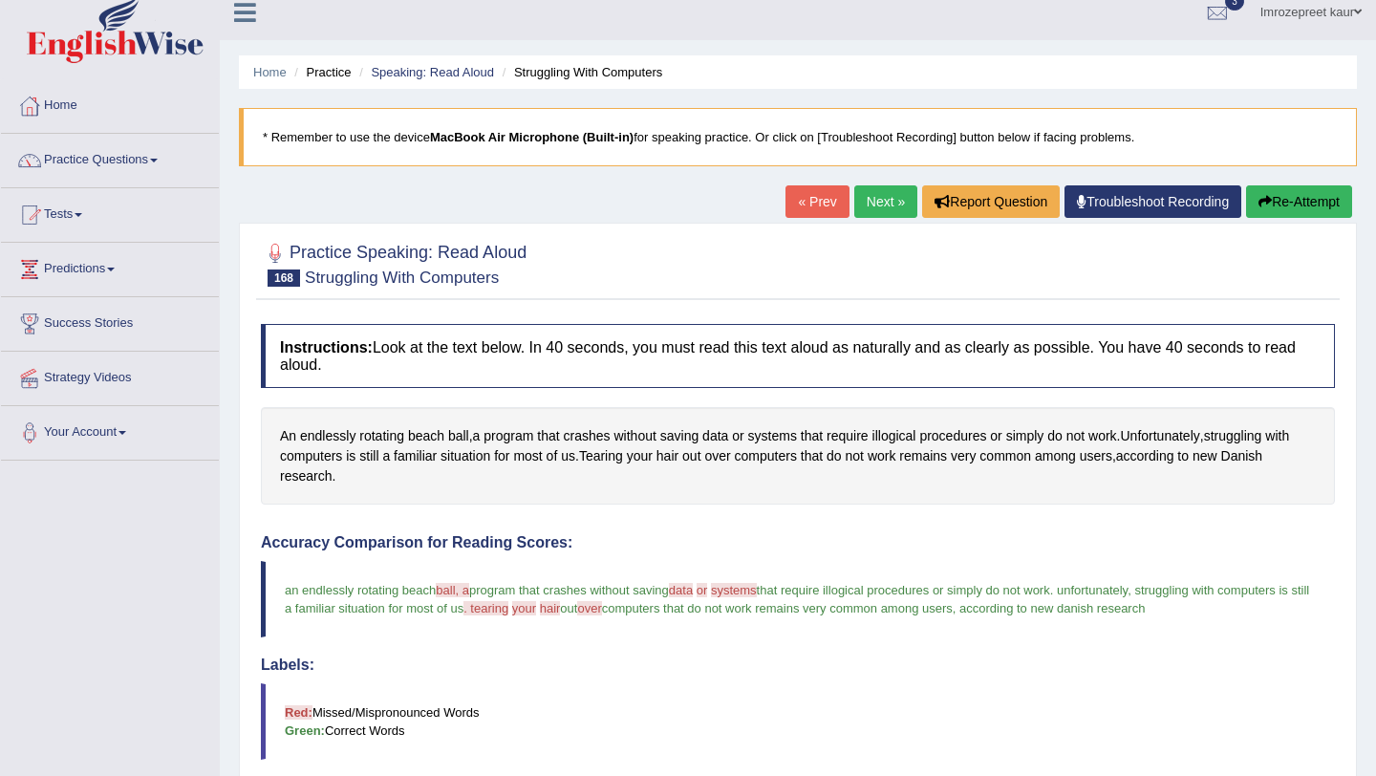
click at [854, 209] on link "Next »" at bounding box center [885, 201] width 63 height 32
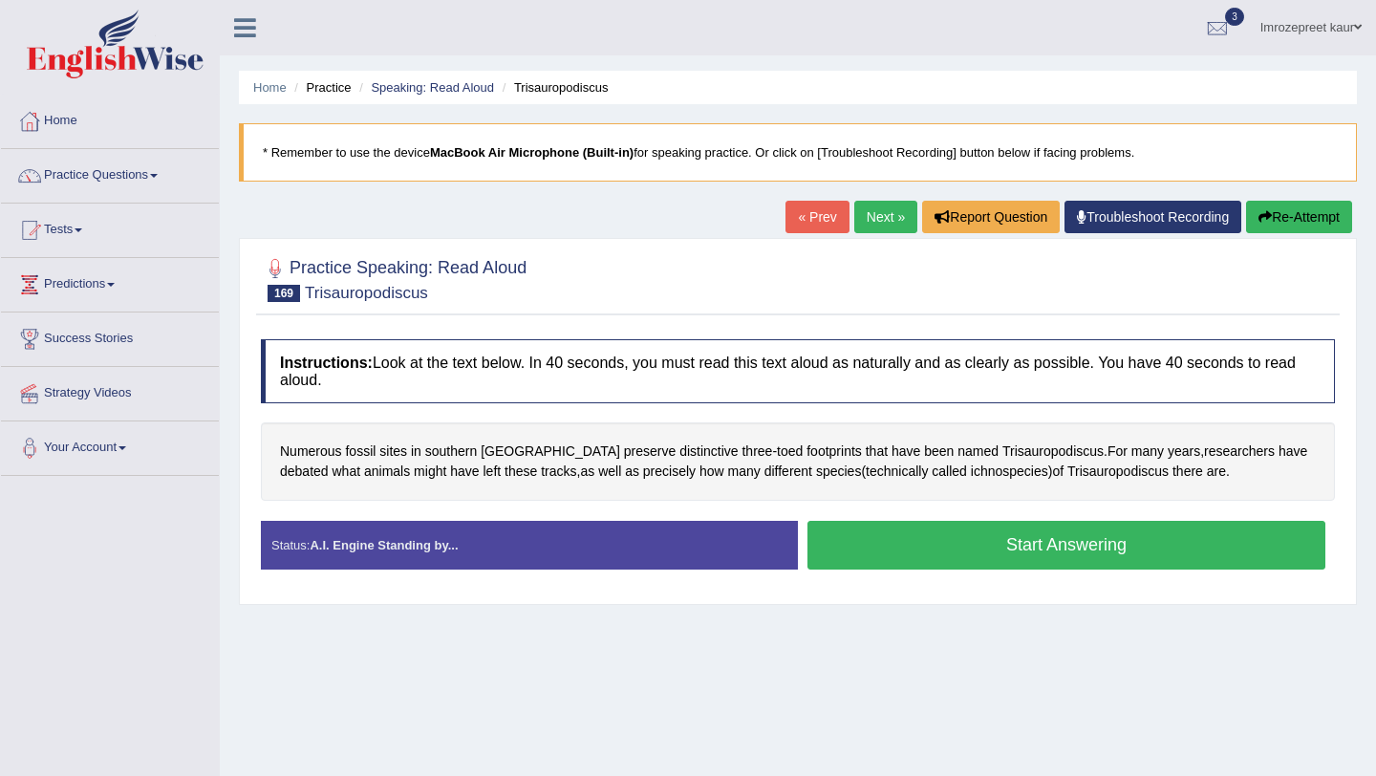
click at [888, 557] on button "Start Answering" at bounding box center [1067, 545] width 518 height 49
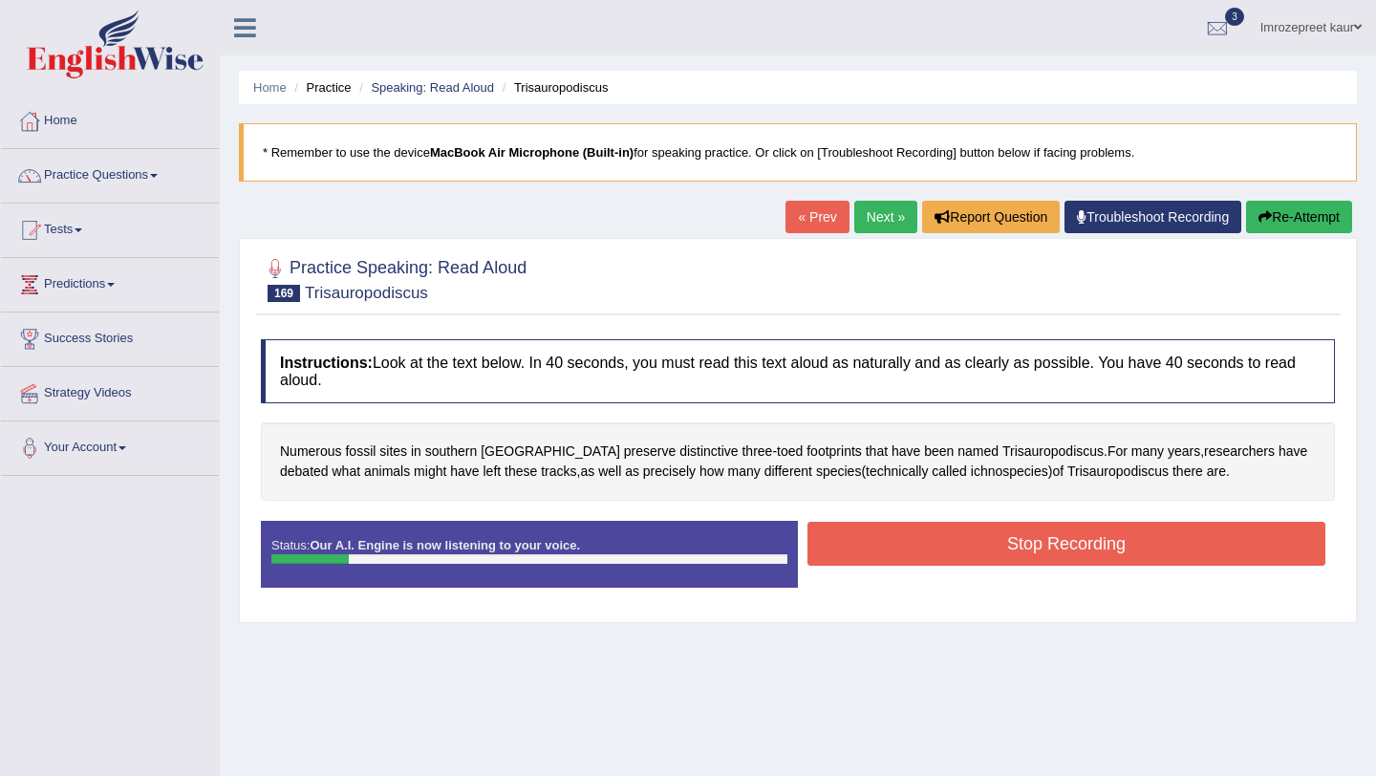
click at [1287, 222] on button "Re-Attempt" at bounding box center [1299, 217] width 106 height 32
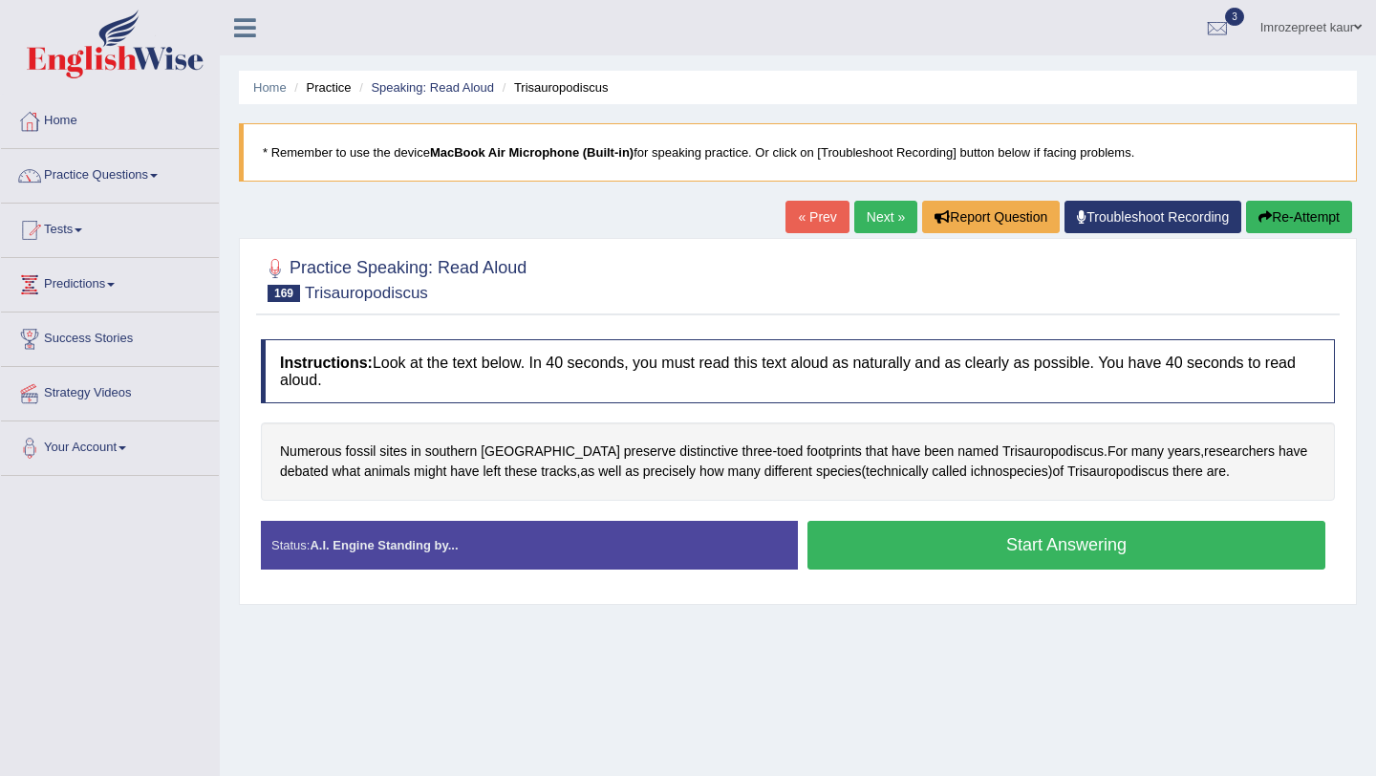
click at [1001, 534] on button "Start Answering" at bounding box center [1067, 545] width 518 height 49
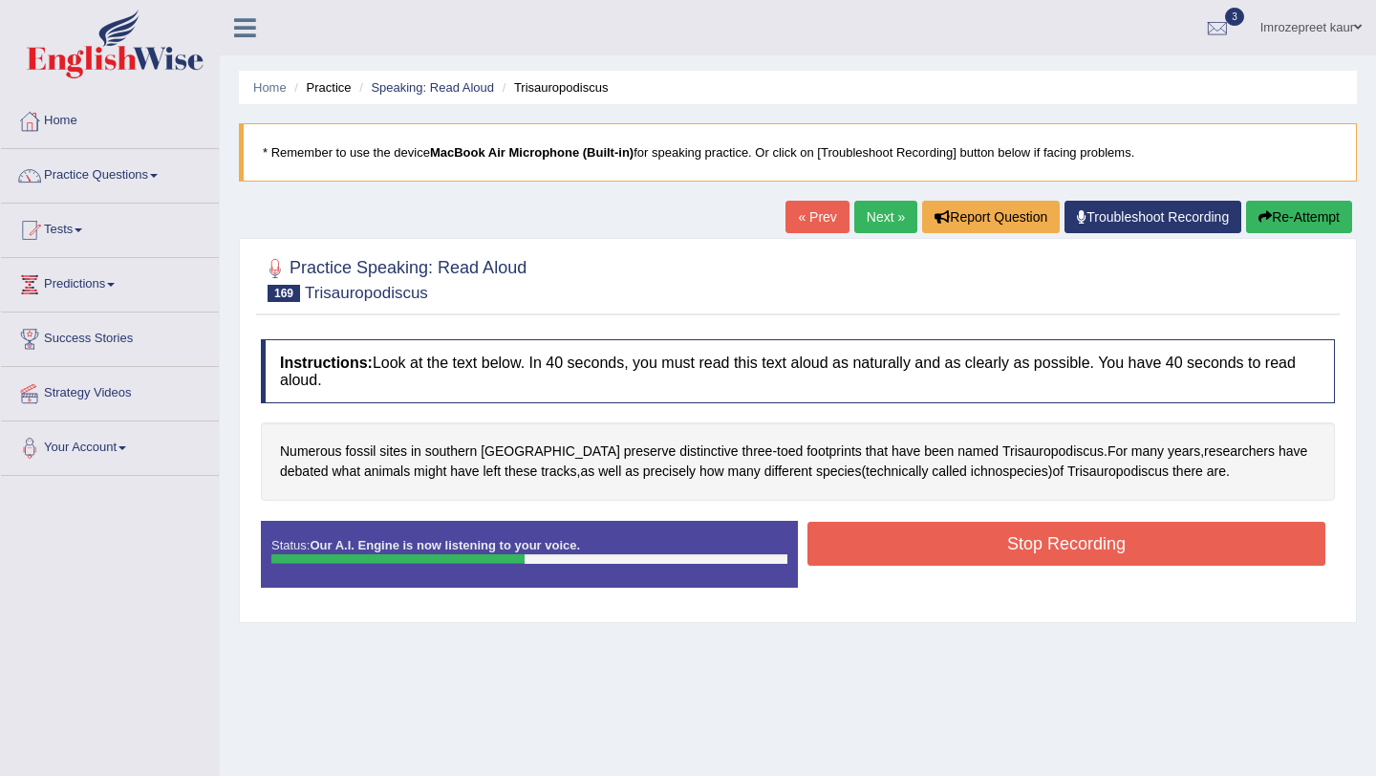
click at [1011, 548] on button "Stop Recording" at bounding box center [1067, 544] width 518 height 44
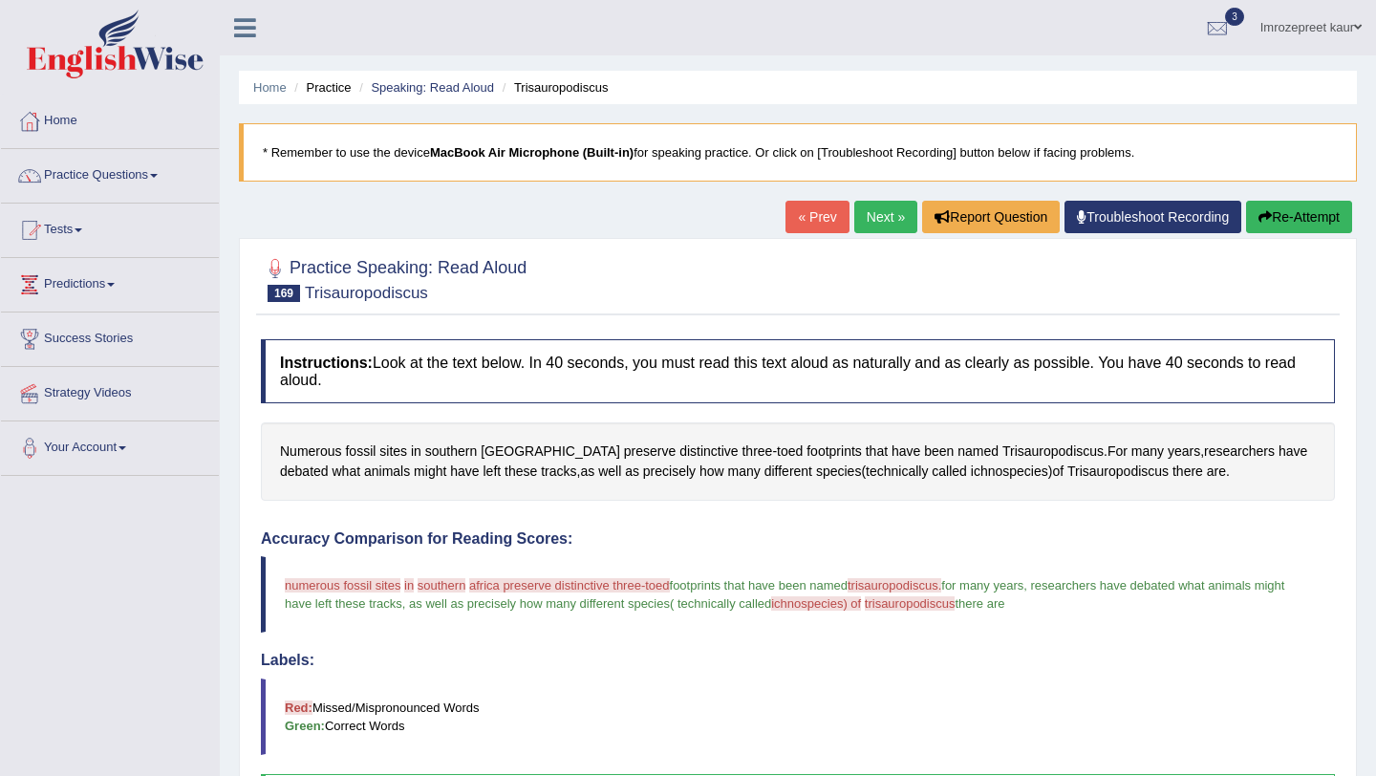
click at [877, 209] on link "Next »" at bounding box center [885, 217] width 63 height 32
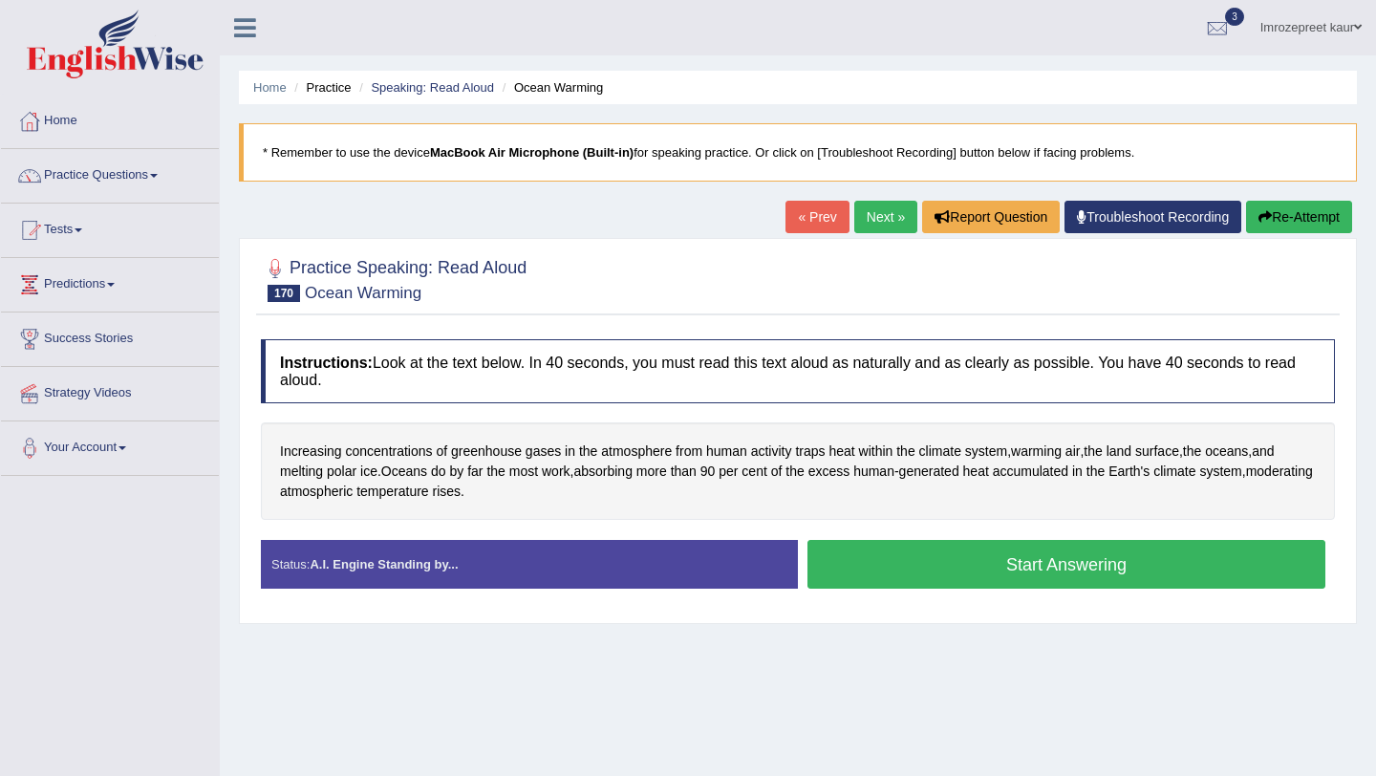
click at [905, 563] on button "Start Answering" at bounding box center [1067, 564] width 518 height 49
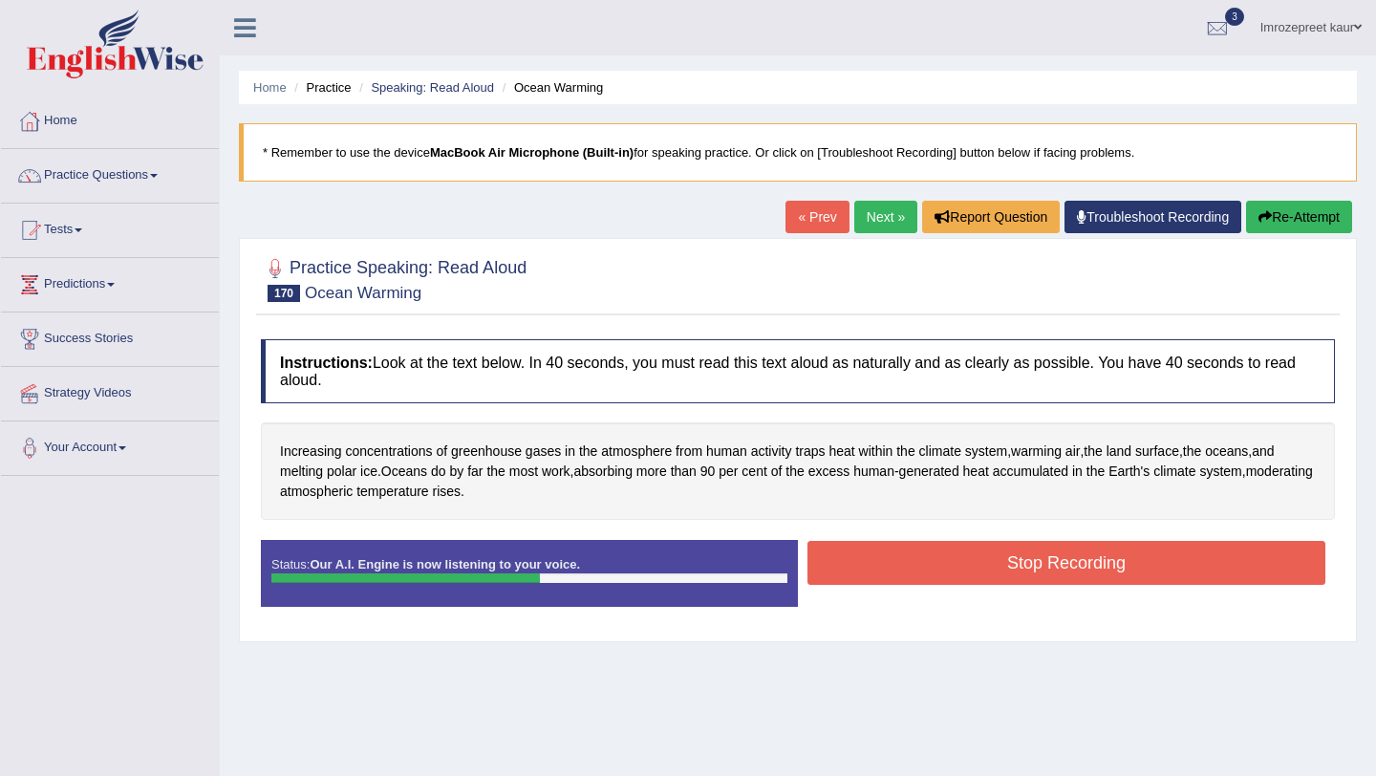
click at [905, 563] on button "Stop Recording" at bounding box center [1067, 563] width 518 height 44
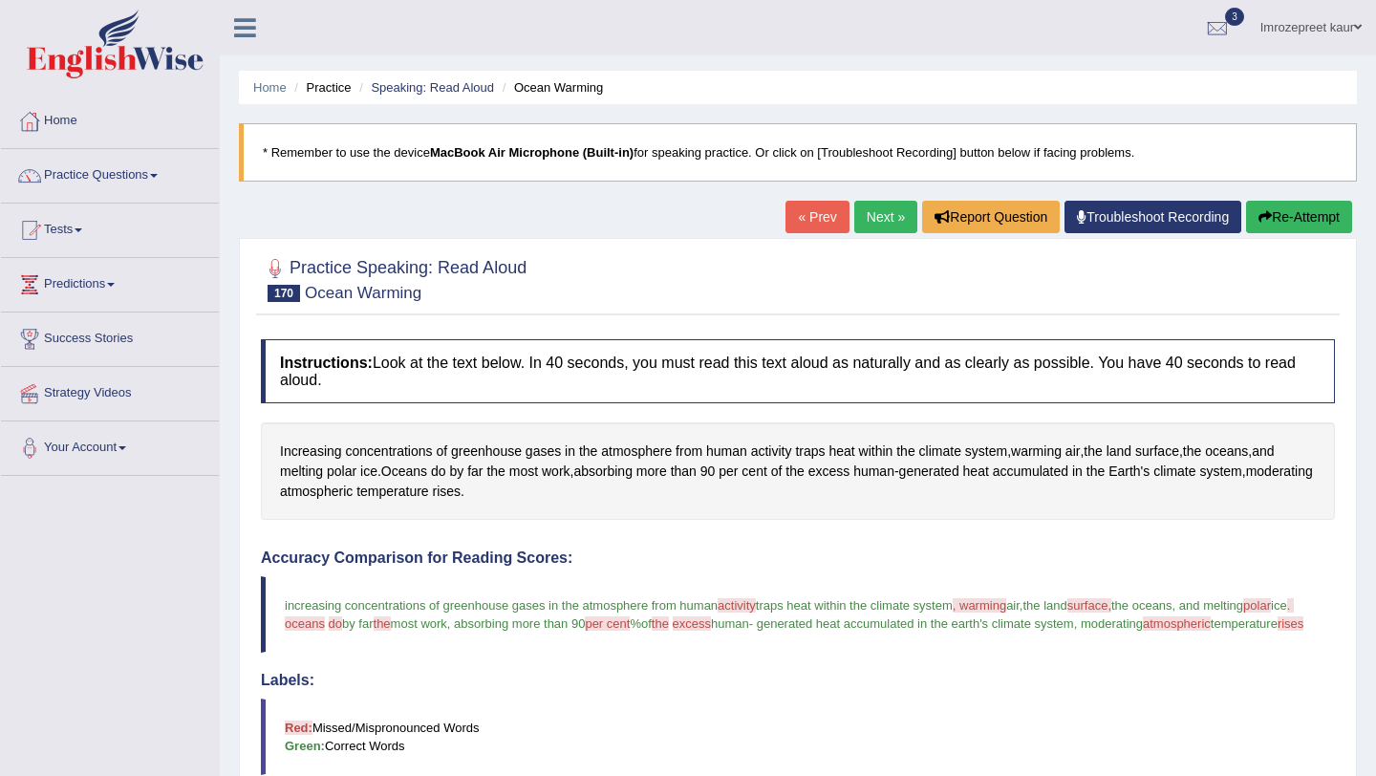
click at [869, 212] on link "Next »" at bounding box center [885, 217] width 63 height 32
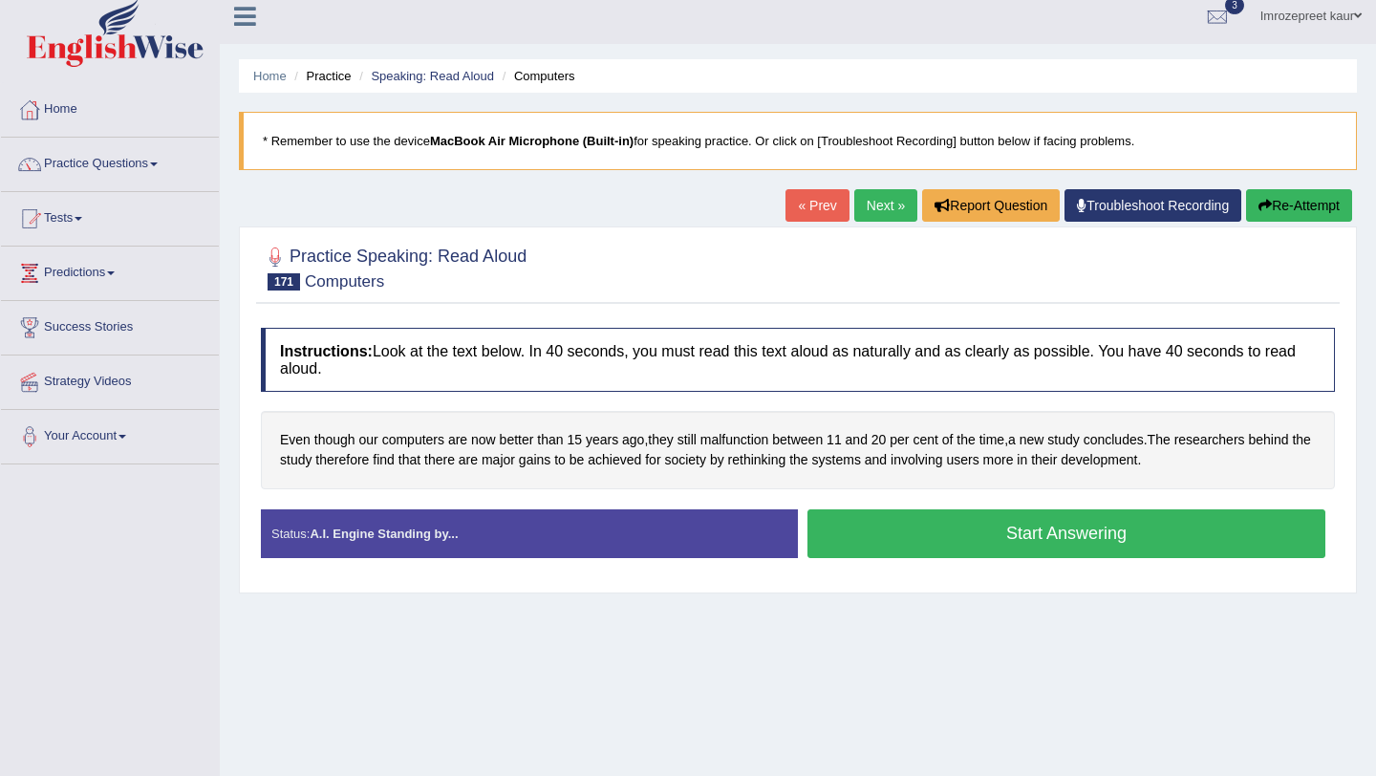
scroll to position [14, 0]
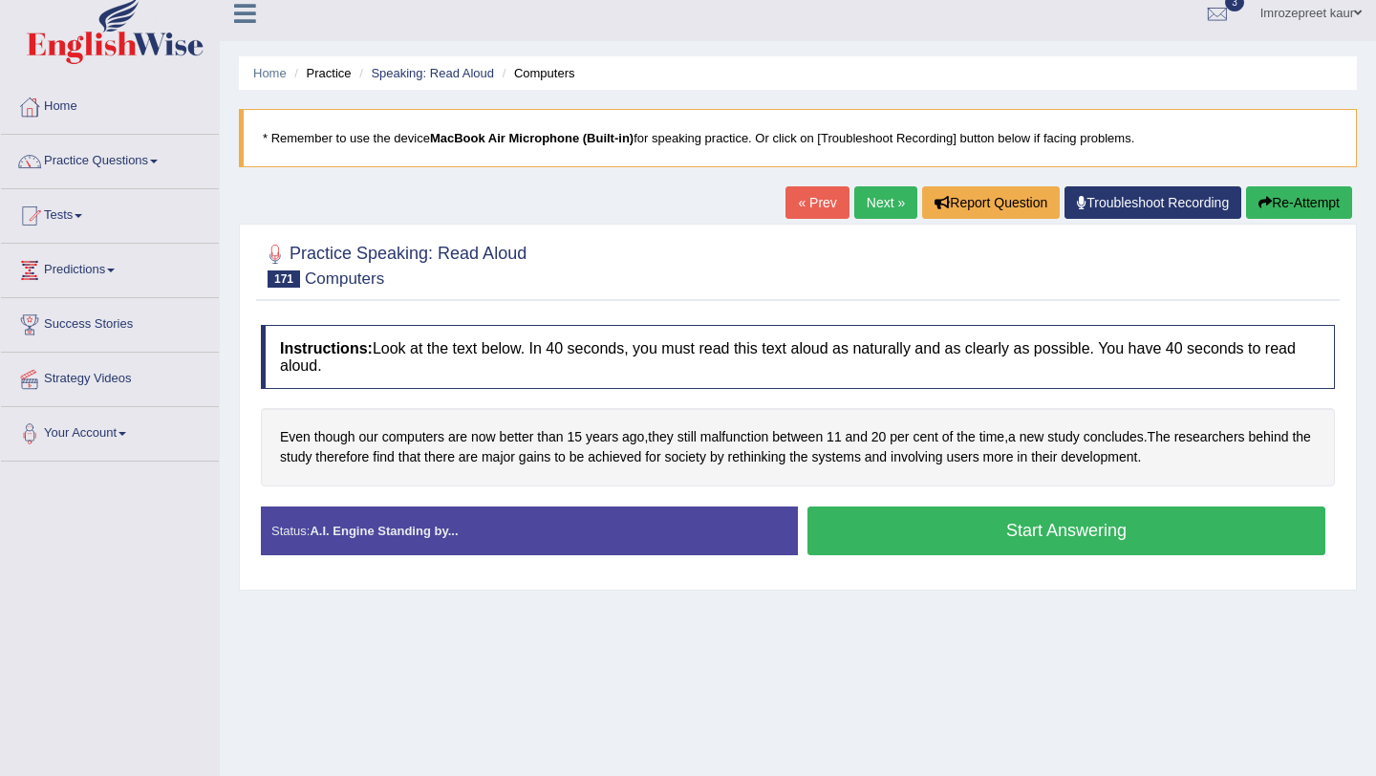
click at [952, 550] on button "Start Answering" at bounding box center [1067, 530] width 518 height 49
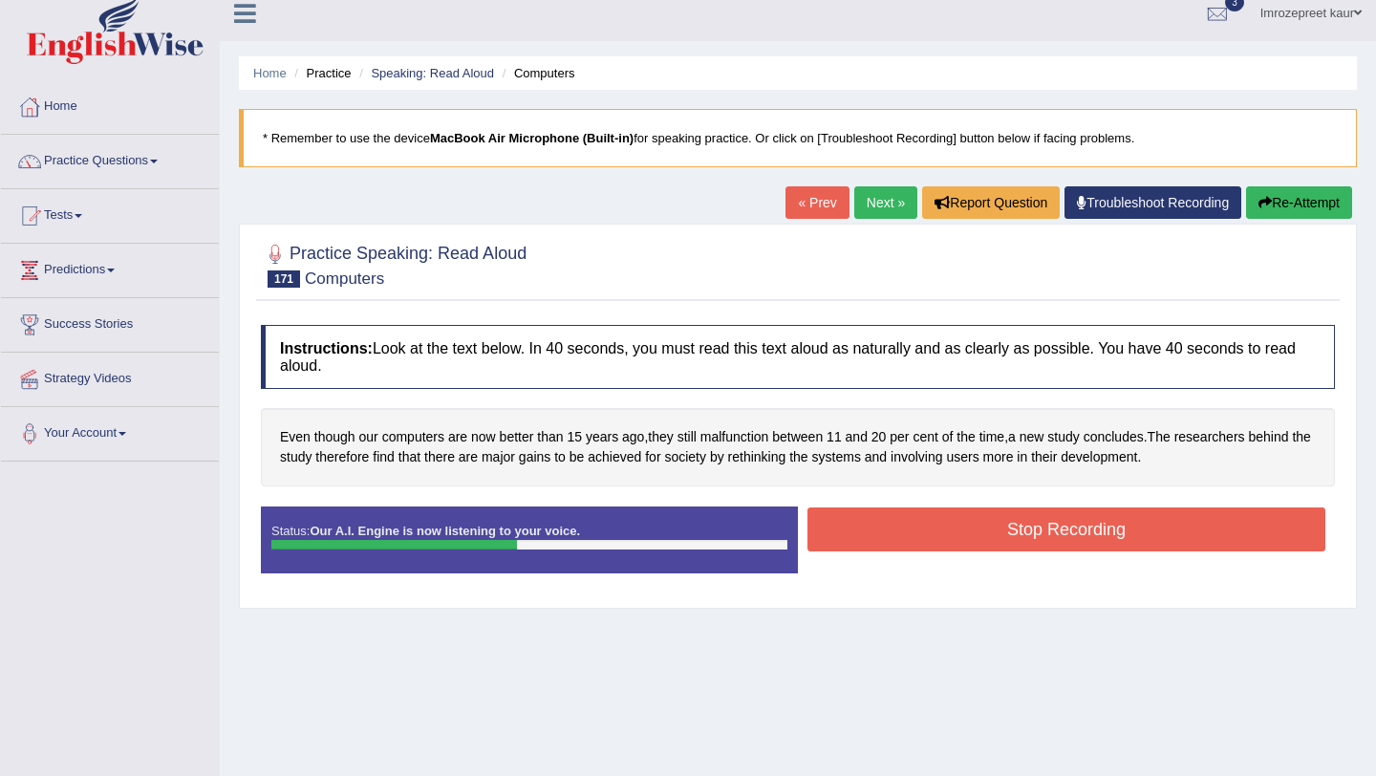
click at [956, 534] on button "Stop Recording" at bounding box center [1067, 529] width 518 height 44
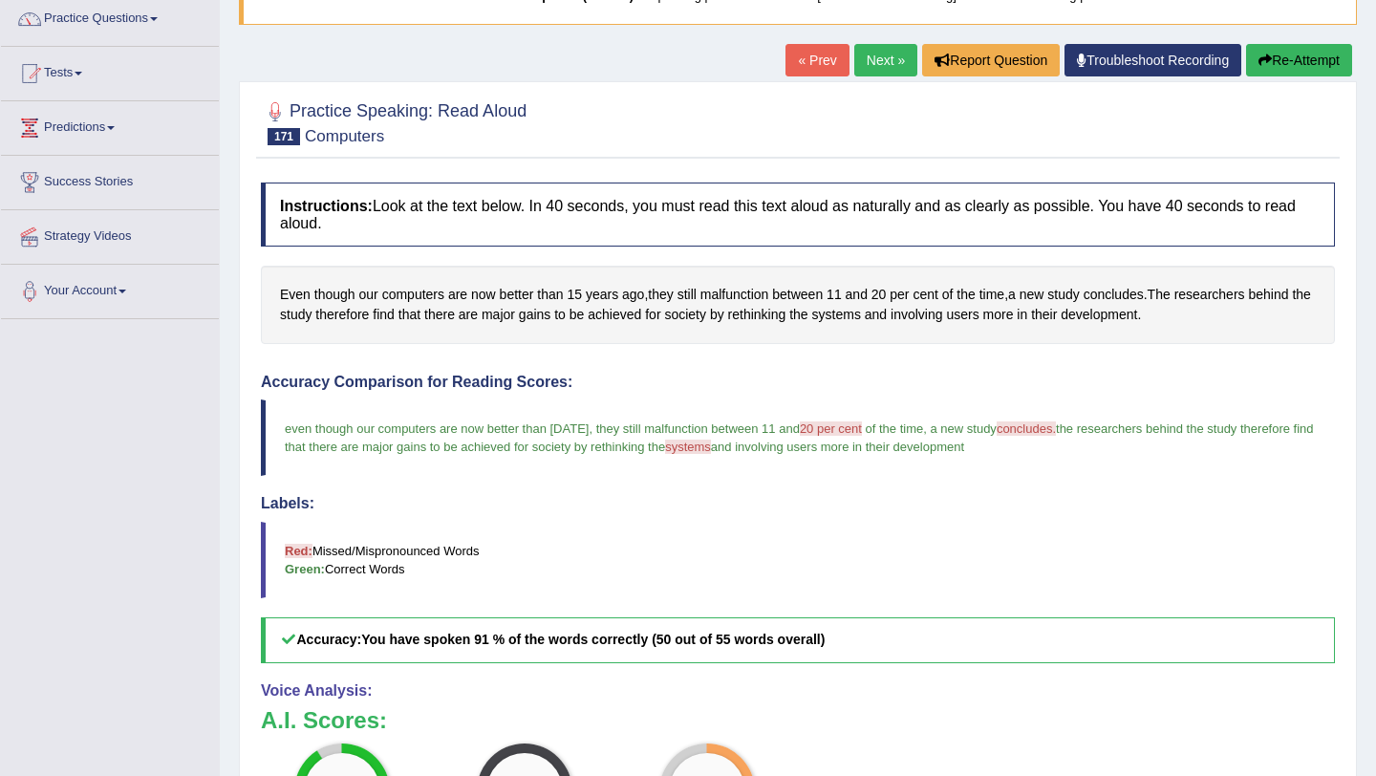
scroll to position [0, 0]
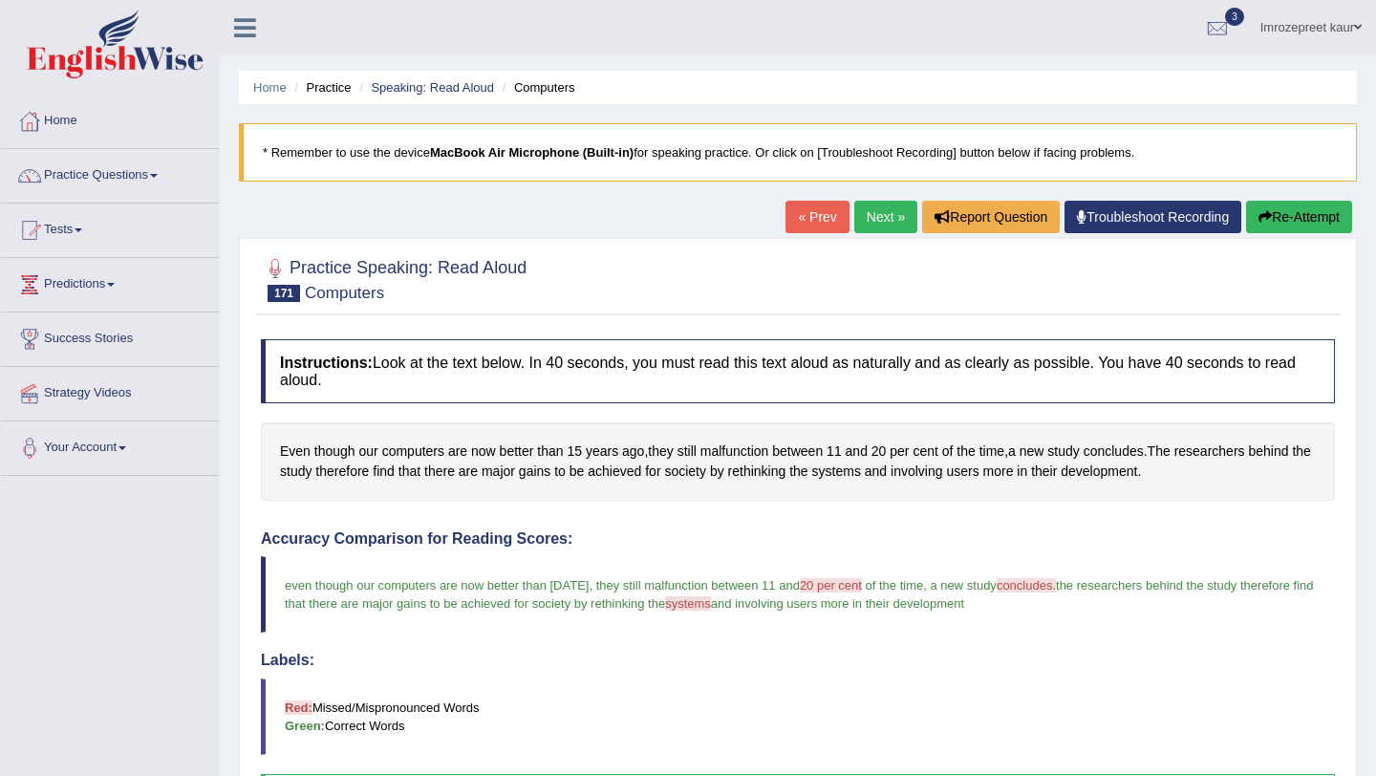
click at [856, 211] on link "Next »" at bounding box center [885, 217] width 63 height 32
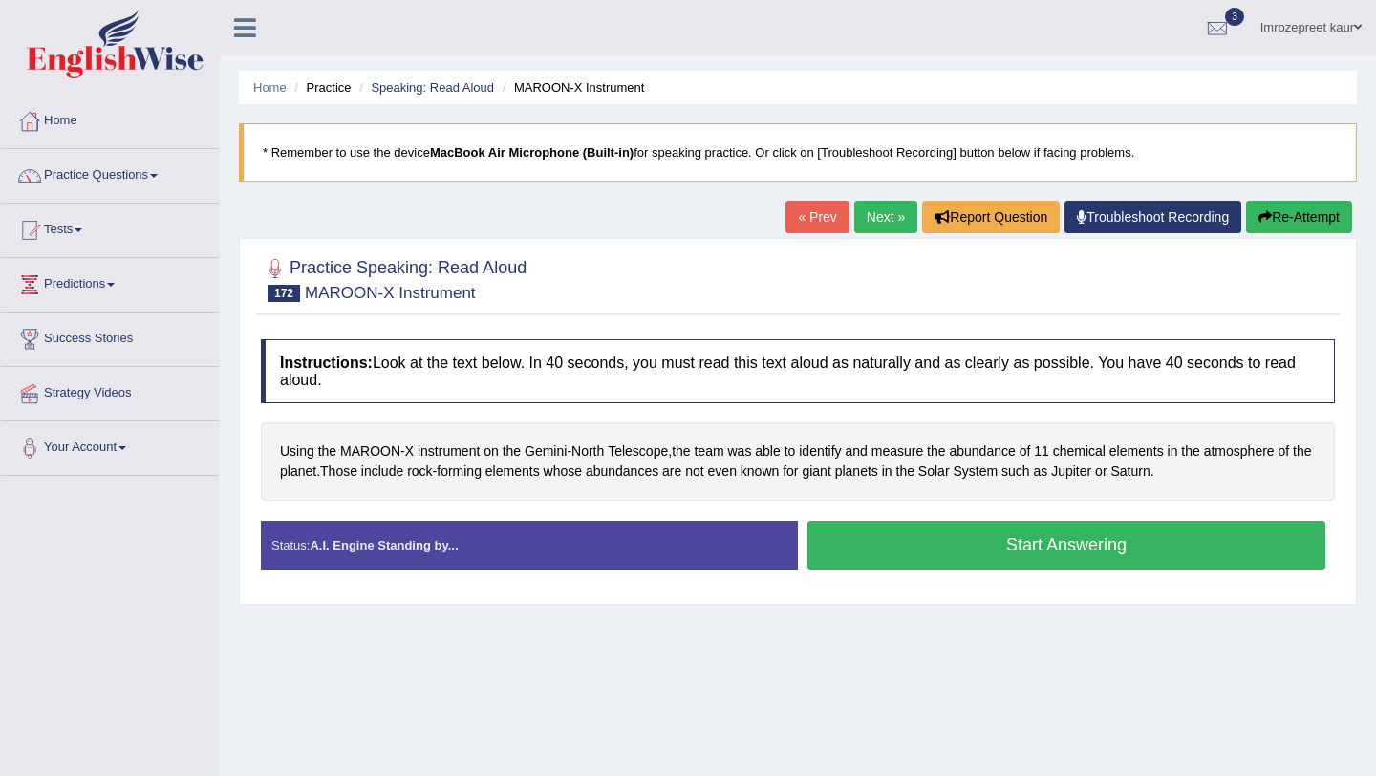
click at [944, 558] on button "Start Answering" at bounding box center [1067, 545] width 518 height 49
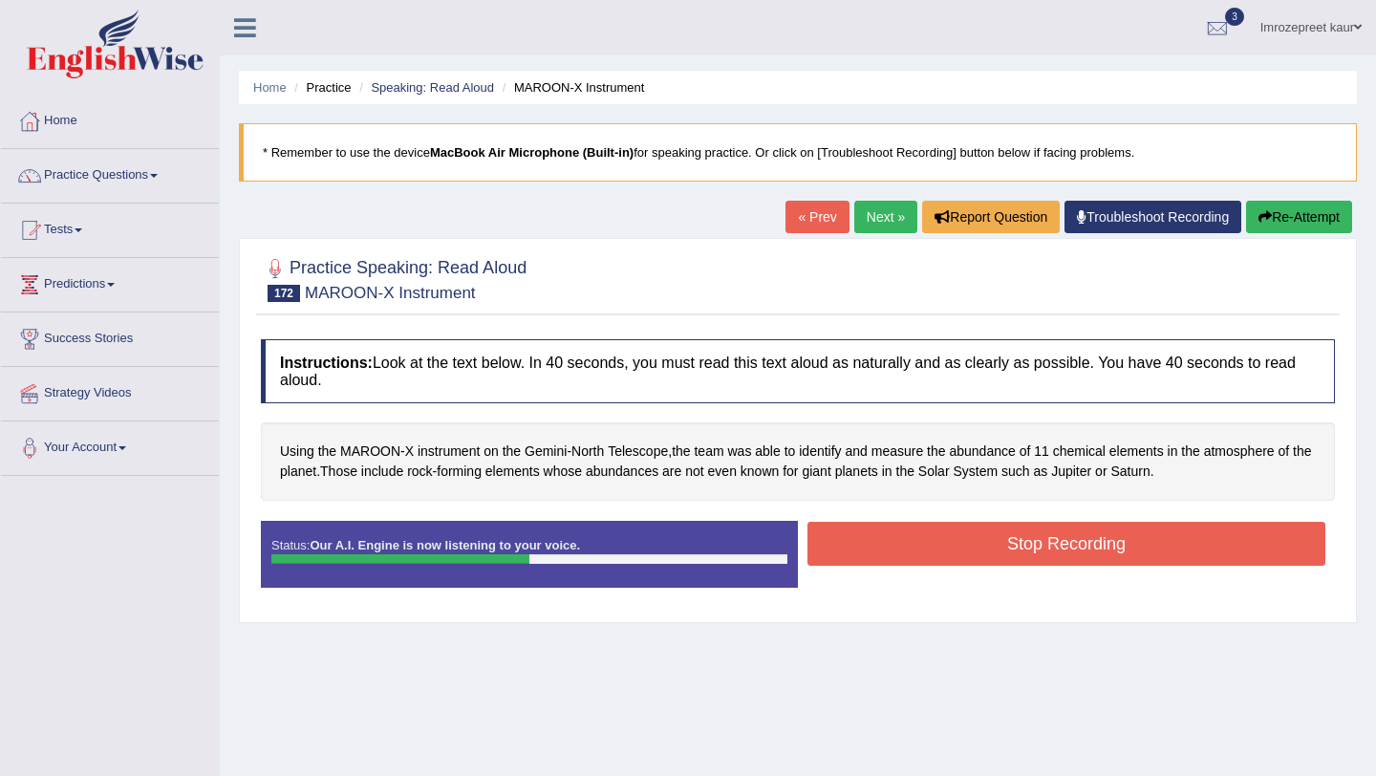
click at [944, 558] on button "Stop Recording" at bounding box center [1067, 544] width 518 height 44
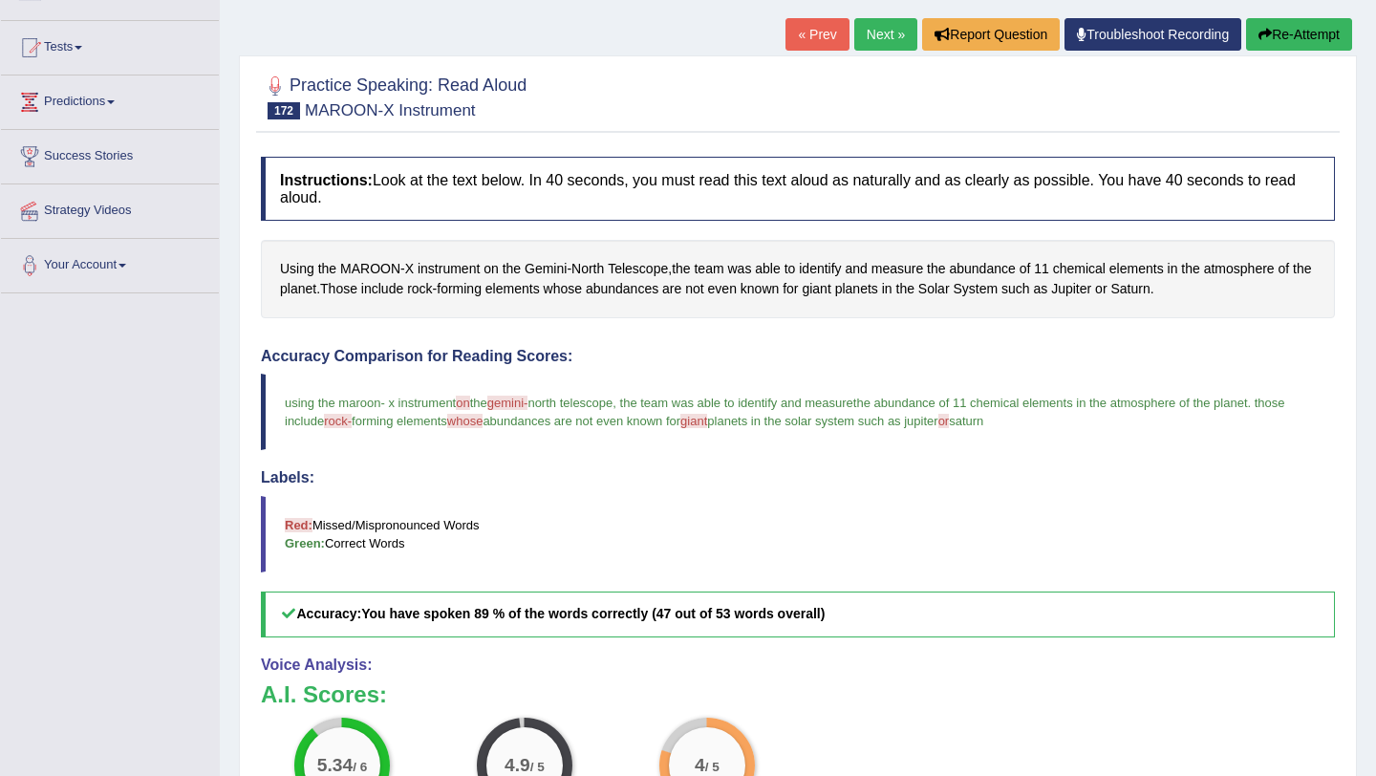
scroll to position [171, 0]
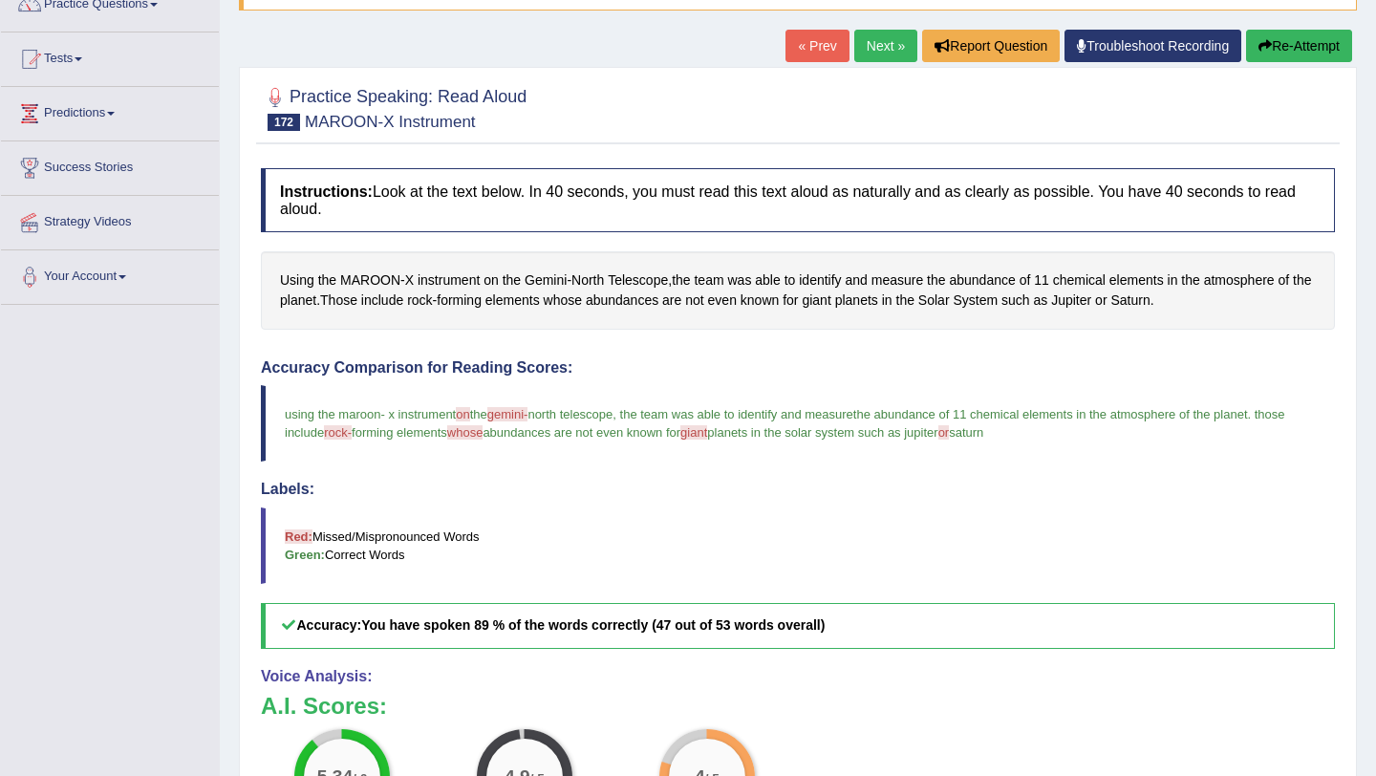
click at [863, 48] on link "Next »" at bounding box center [885, 46] width 63 height 32
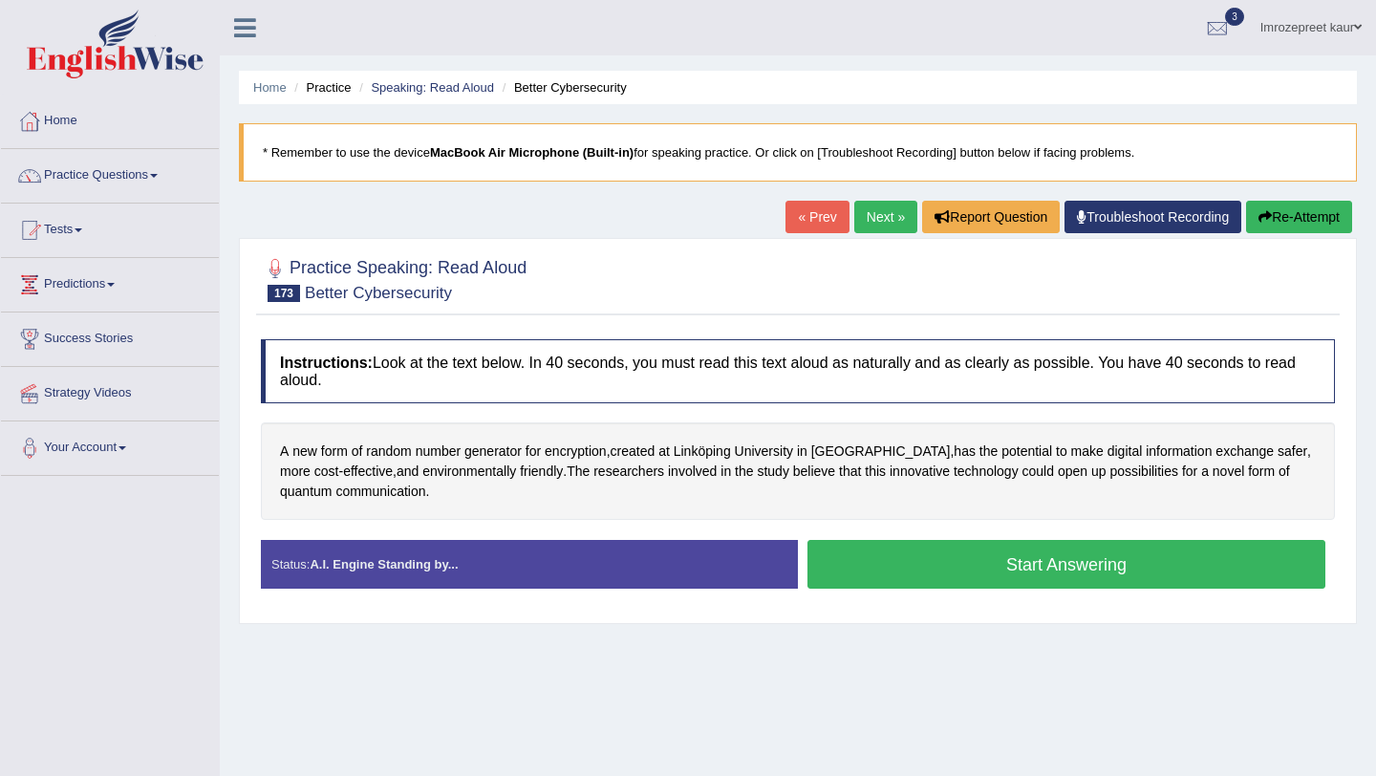
click at [1133, 549] on button "Start Answering" at bounding box center [1067, 564] width 518 height 49
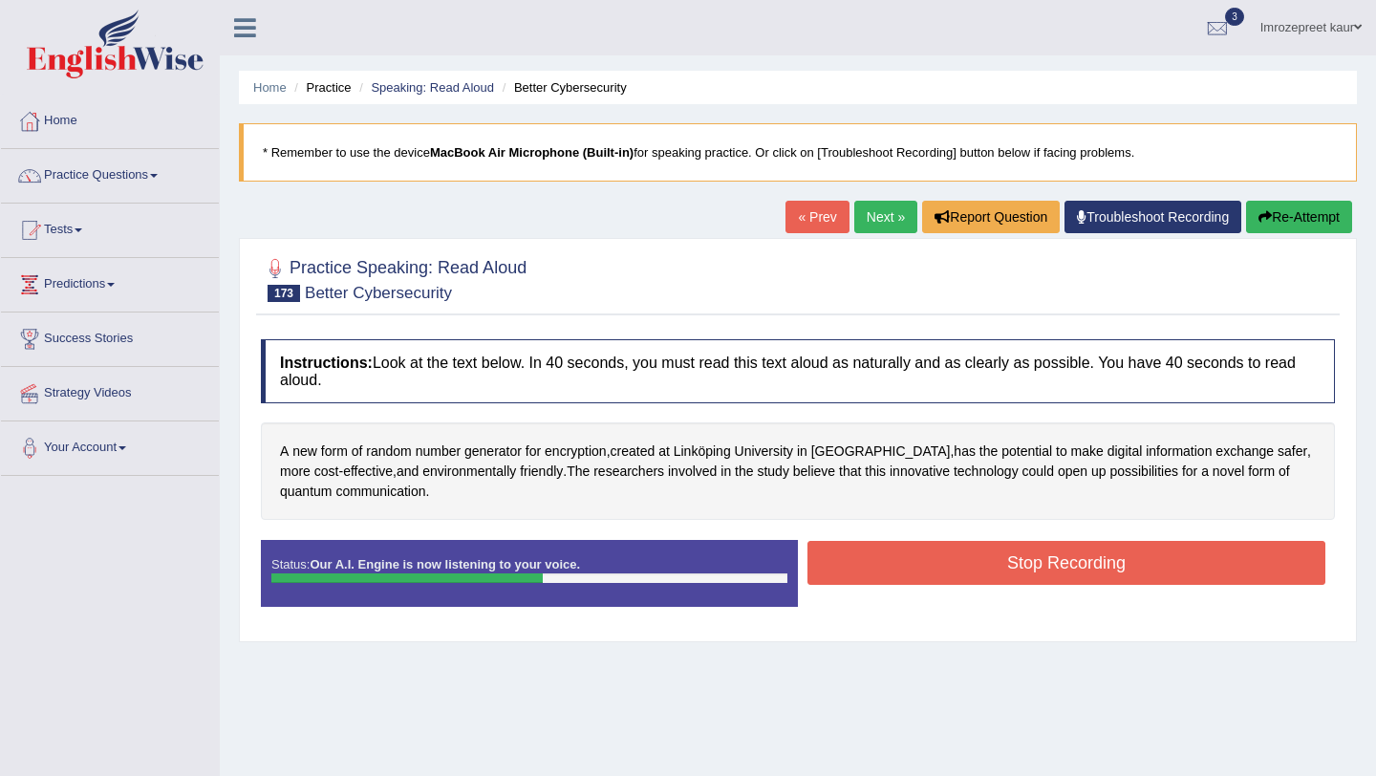
click at [1133, 549] on button "Stop Recording" at bounding box center [1067, 563] width 518 height 44
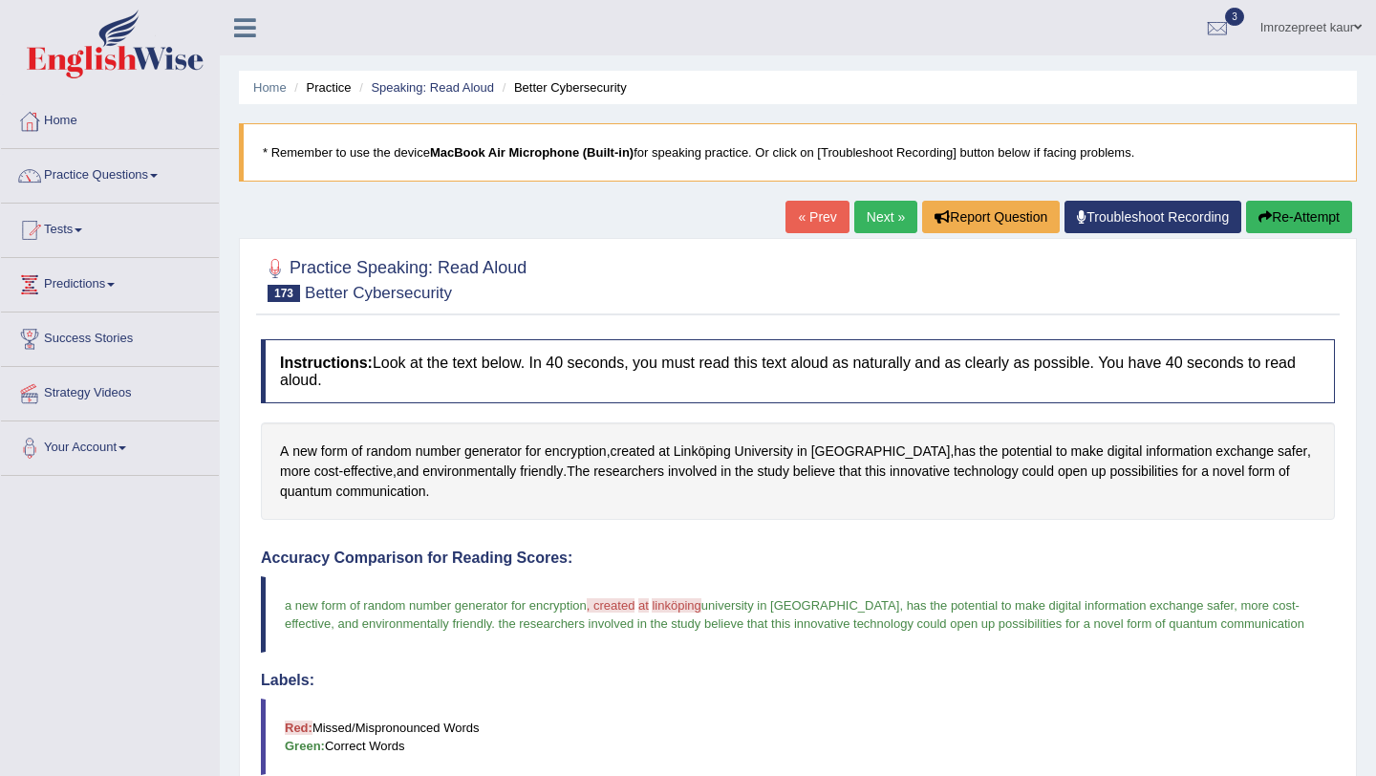
click at [866, 222] on link "Next »" at bounding box center [885, 217] width 63 height 32
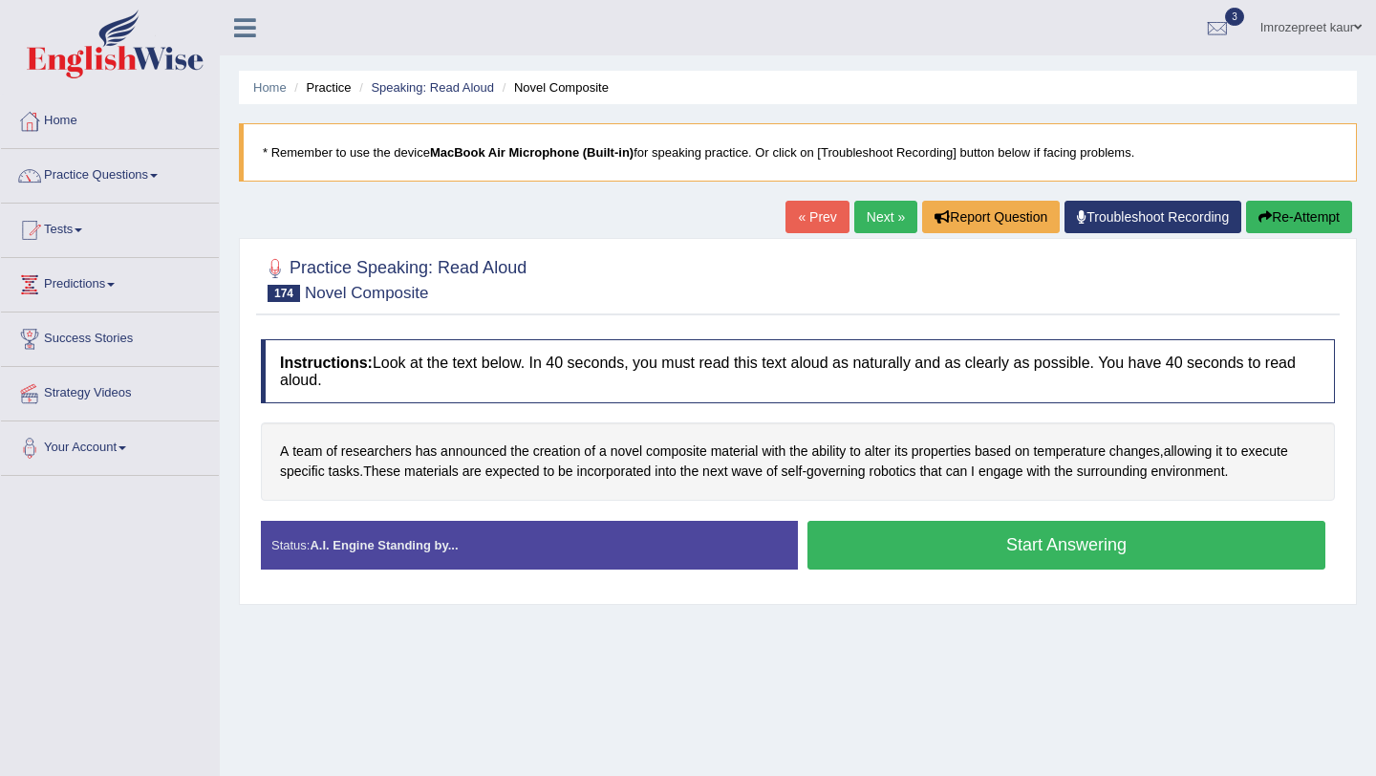
click at [880, 555] on button "Start Answering" at bounding box center [1067, 545] width 518 height 49
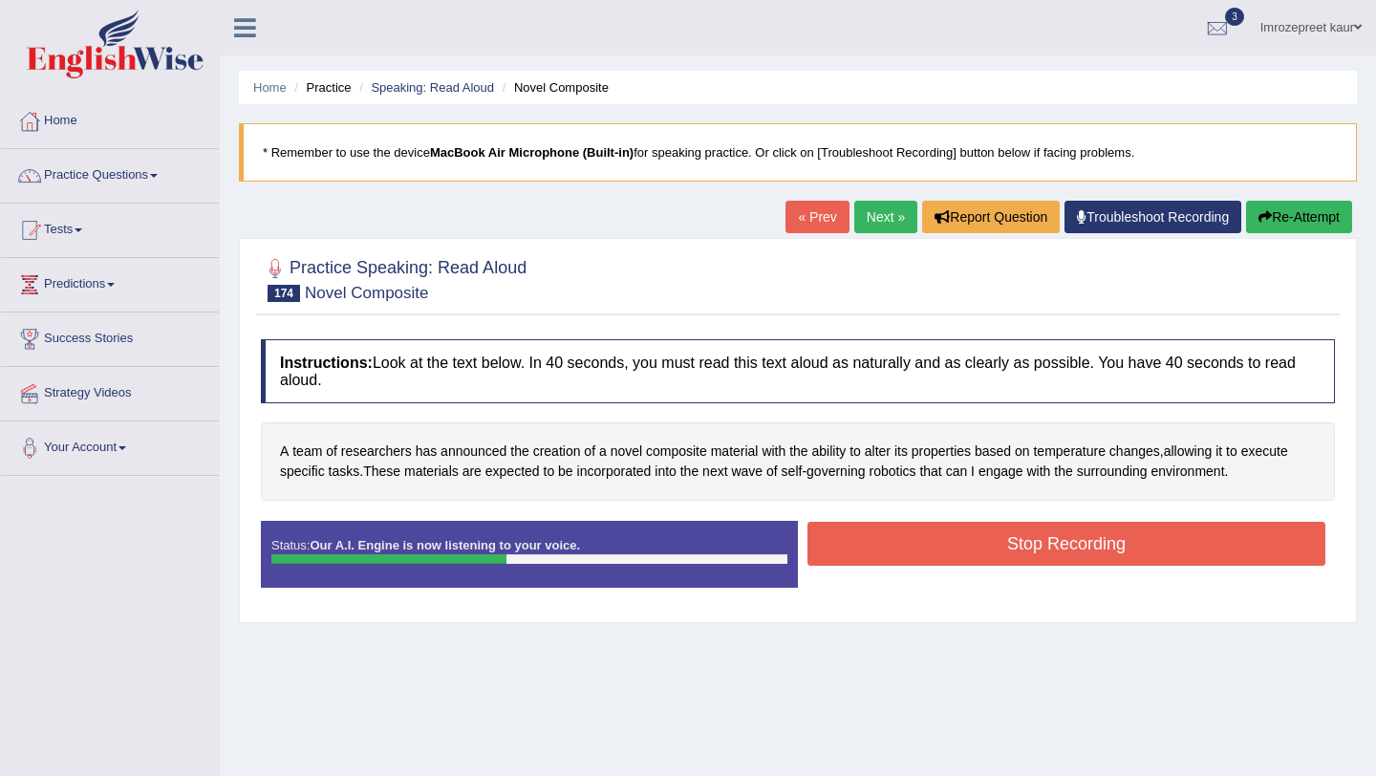
click at [881, 555] on button "Stop Recording" at bounding box center [1067, 544] width 518 height 44
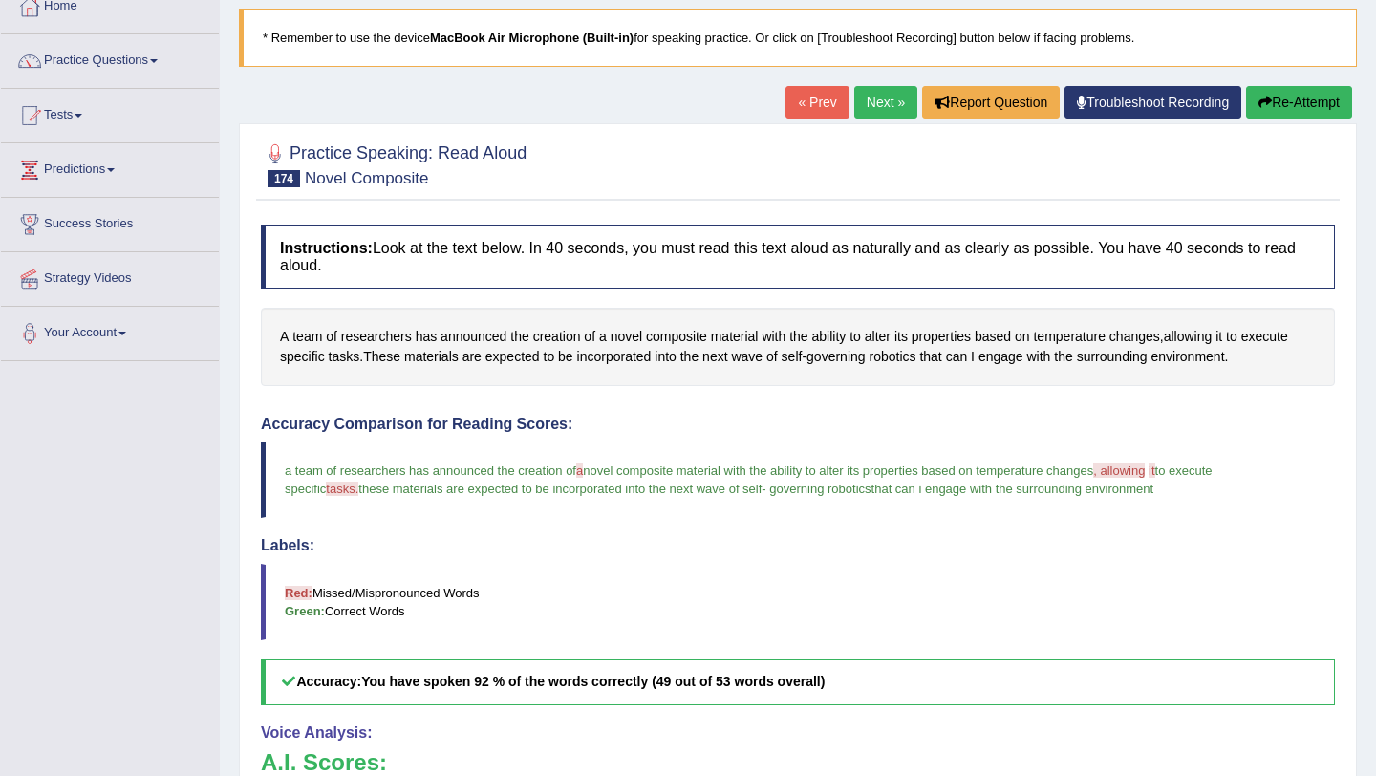
scroll to position [91, 0]
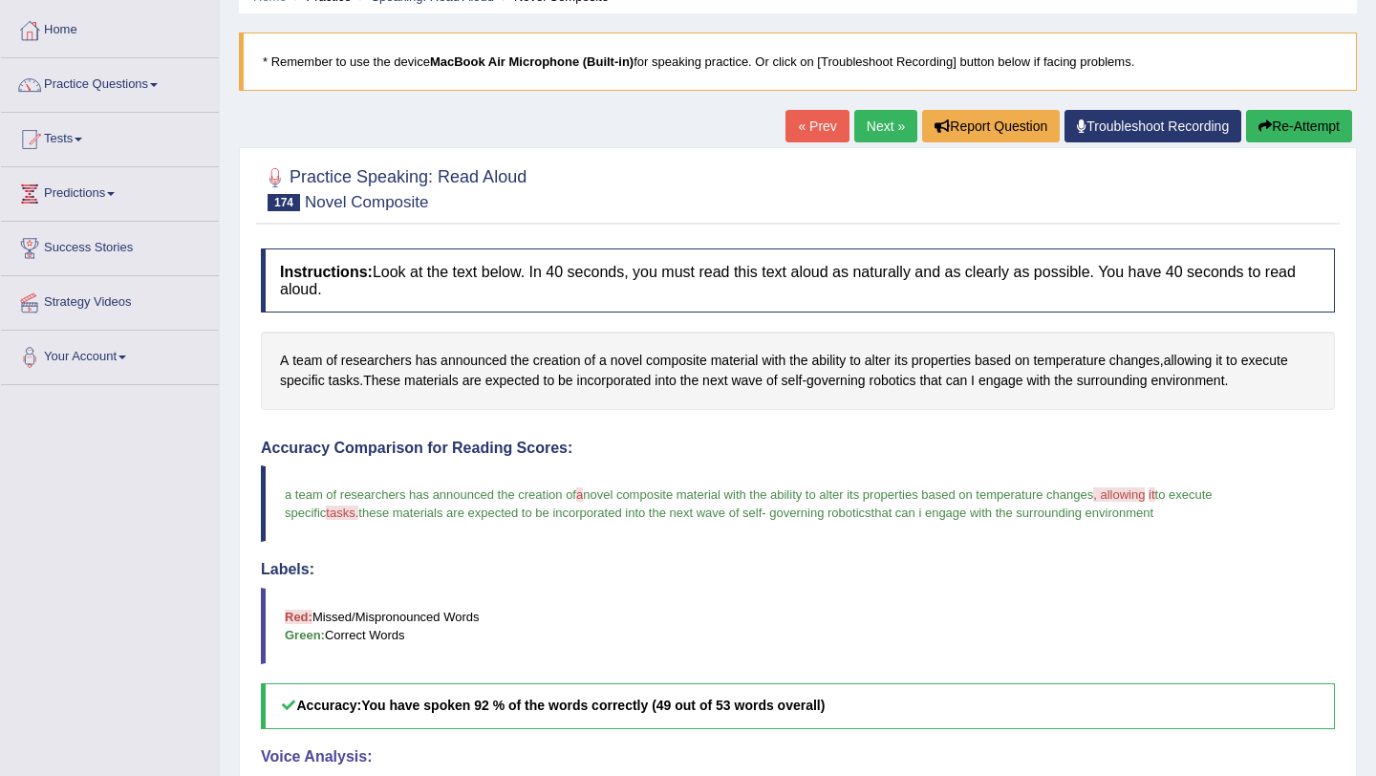
click at [863, 133] on link "Next »" at bounding box center [885, 126] width 63 height 32
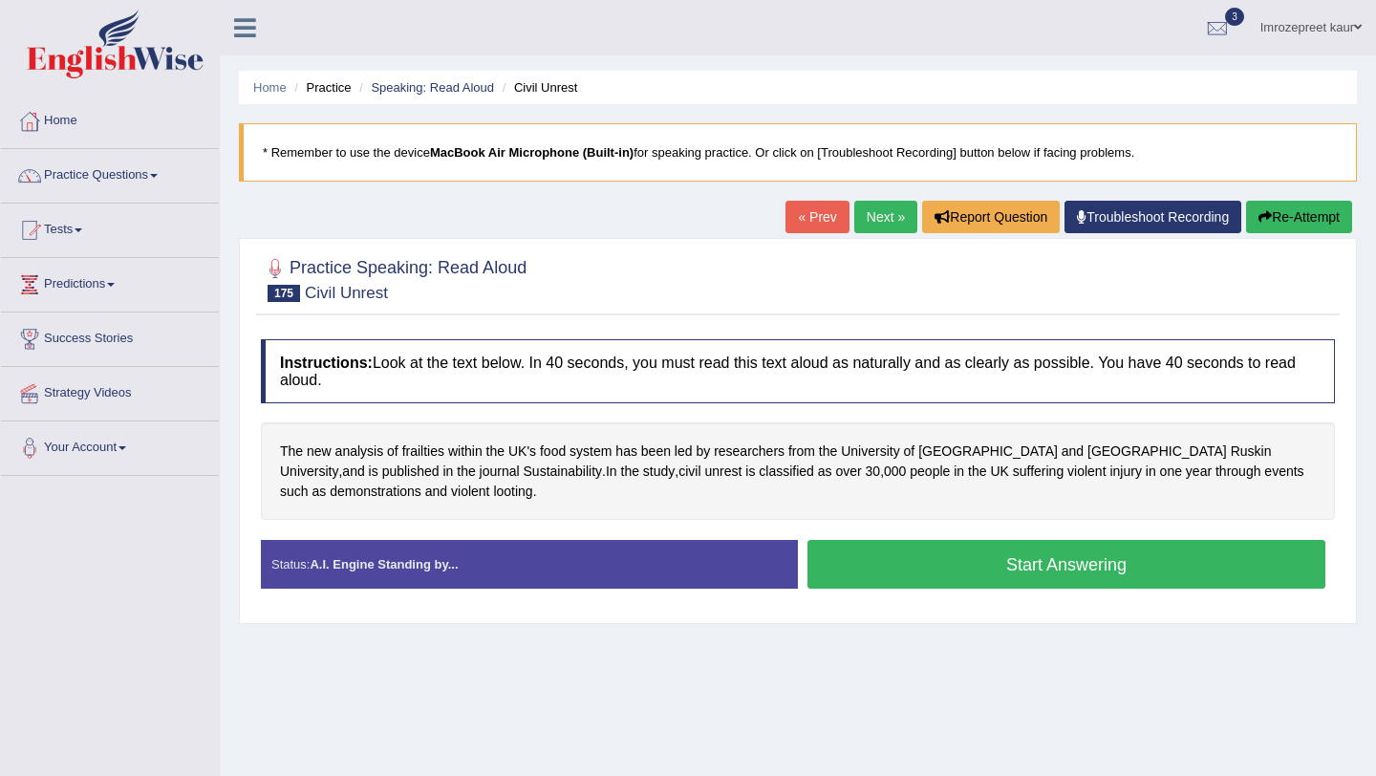
click at [951, 552] on button "Start Answering" at bounding box center [1067, 564] width 518 height 49
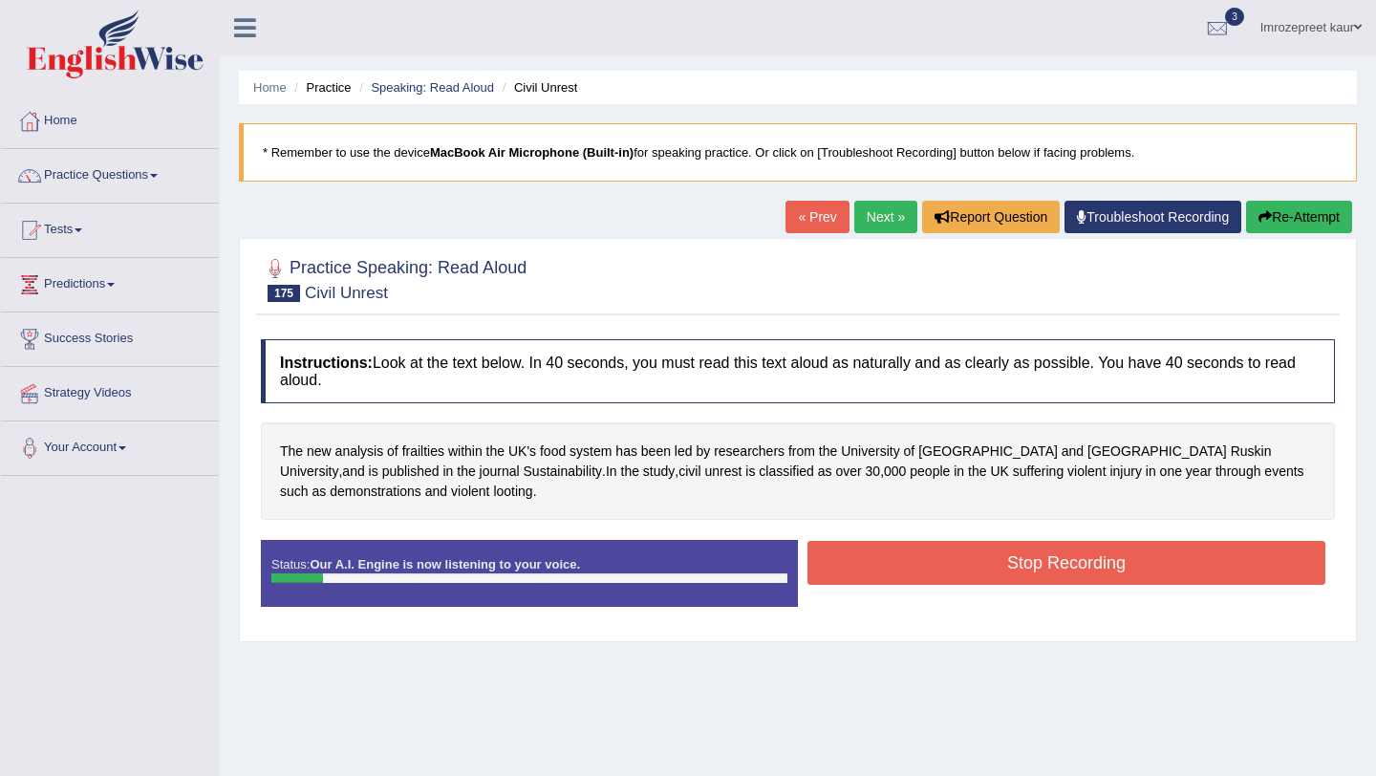
click at [1319, 209] on button "Re-Attempt" at bounding box center [1299, 217] width 106 height 32
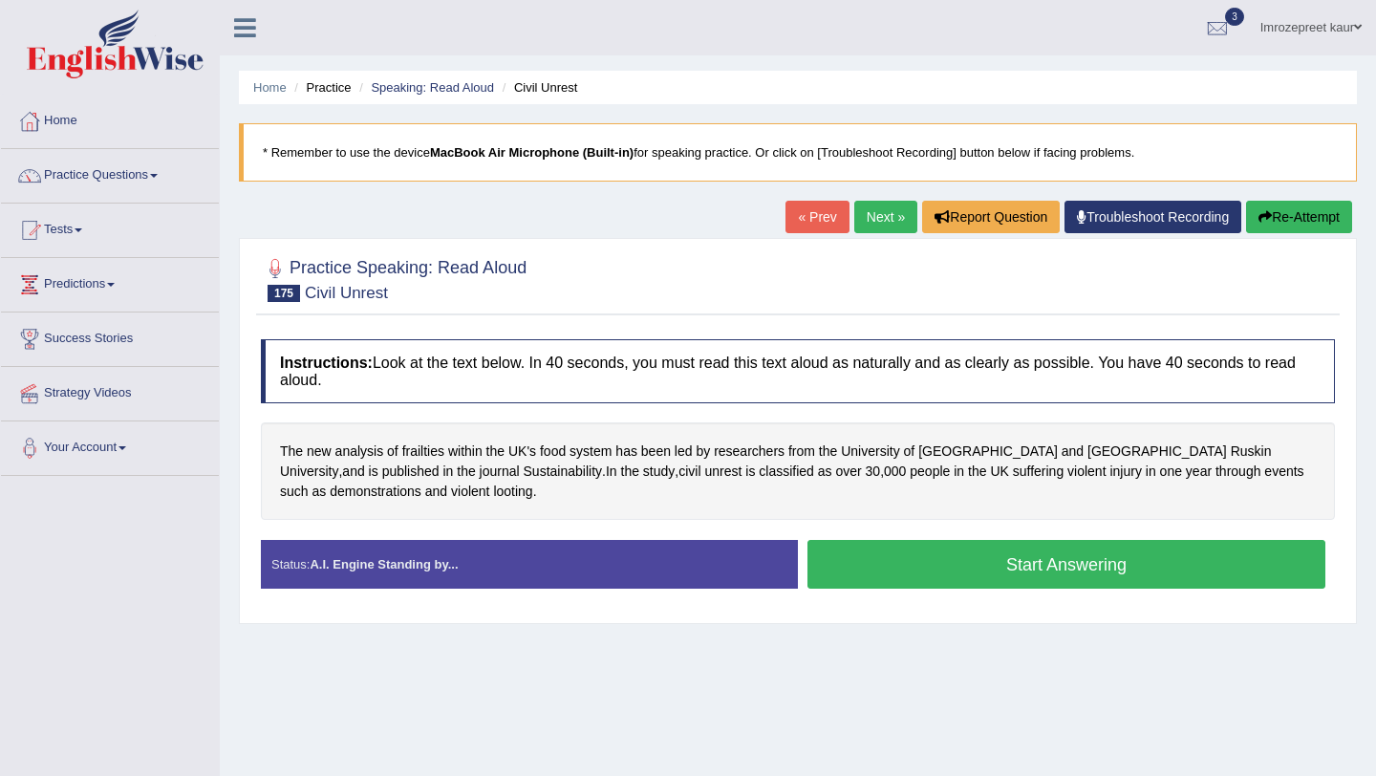
click at [1133, 567] on button "Start Answering" at bounding box center [1067, 564] width 518 height 49
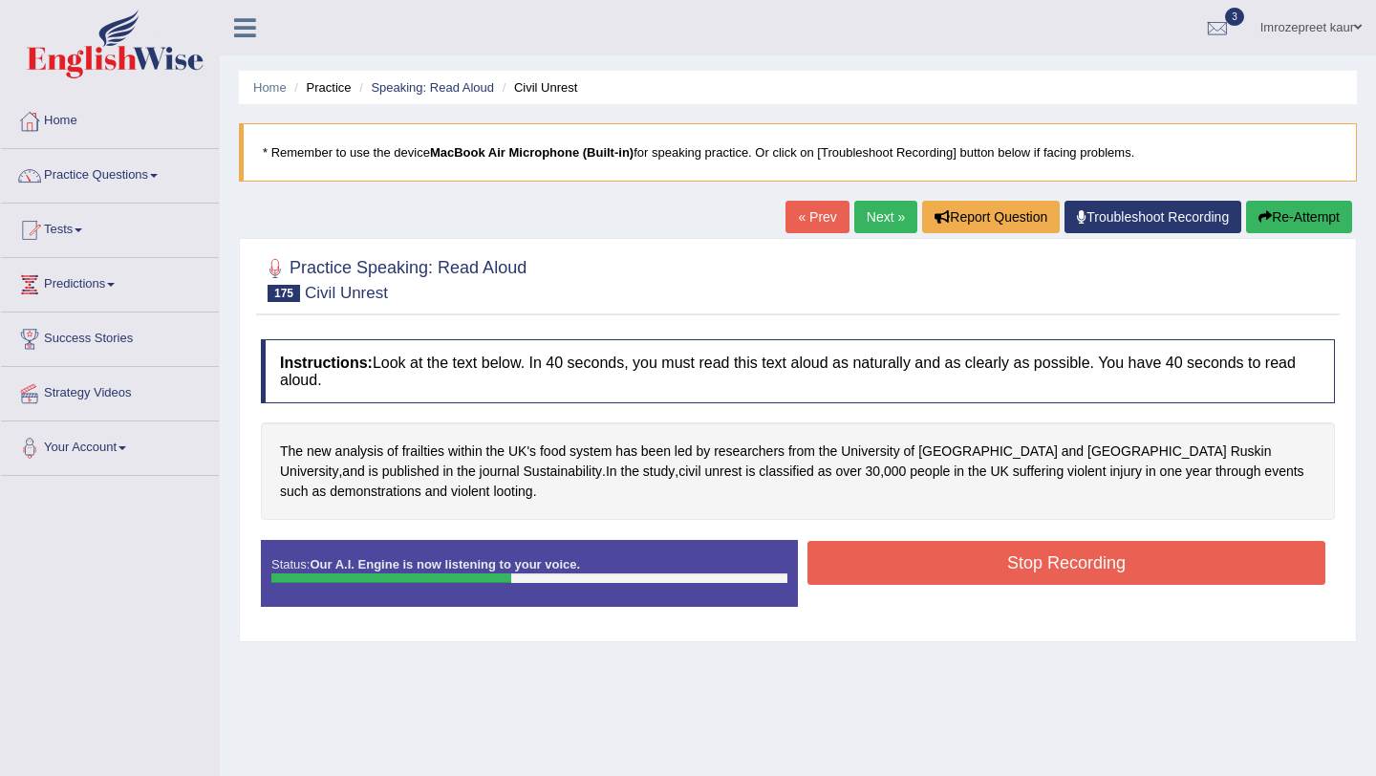
click at [1133, 567] on button "Stop Recording" at bounding box center [1067, 563] width 518 height 44
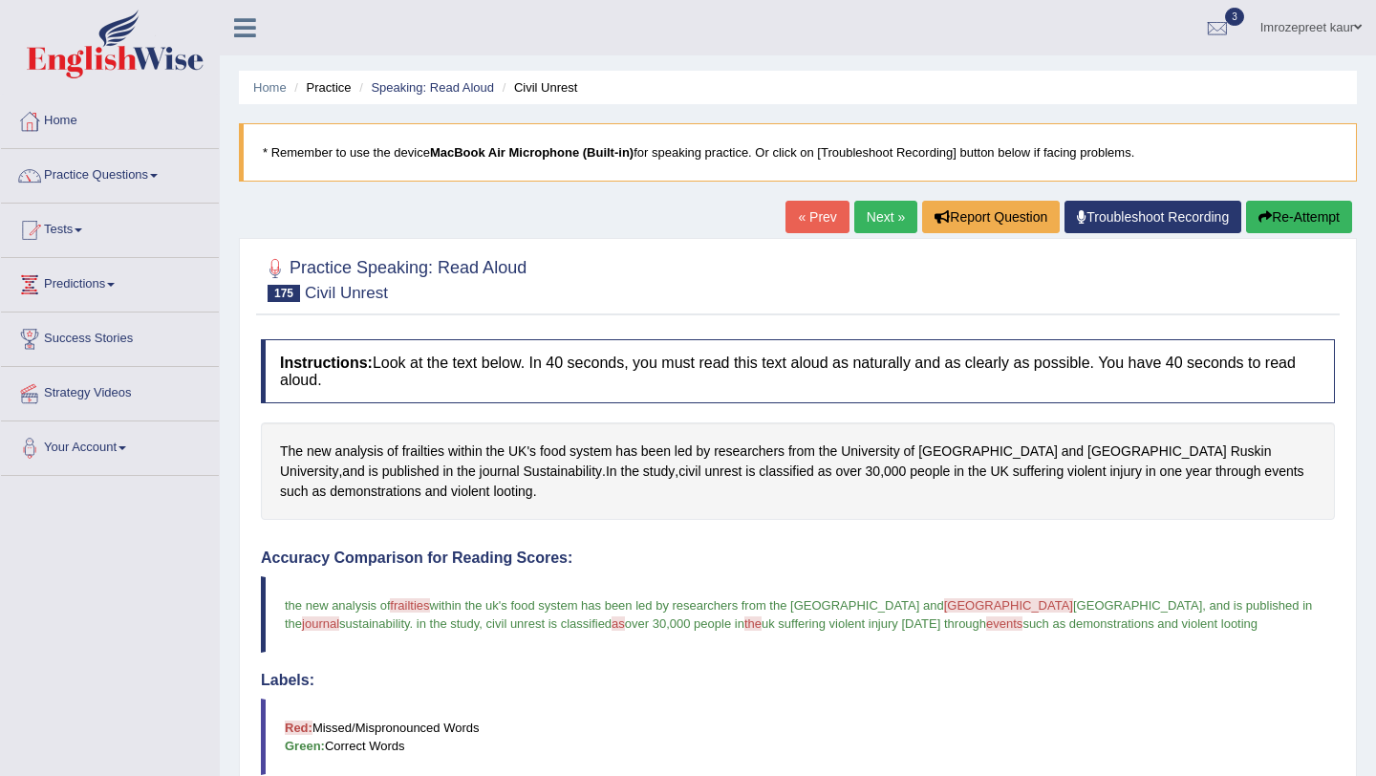
click at [854, 227] on link "Next »" at bounding box center [885, 217] width 63 height 32
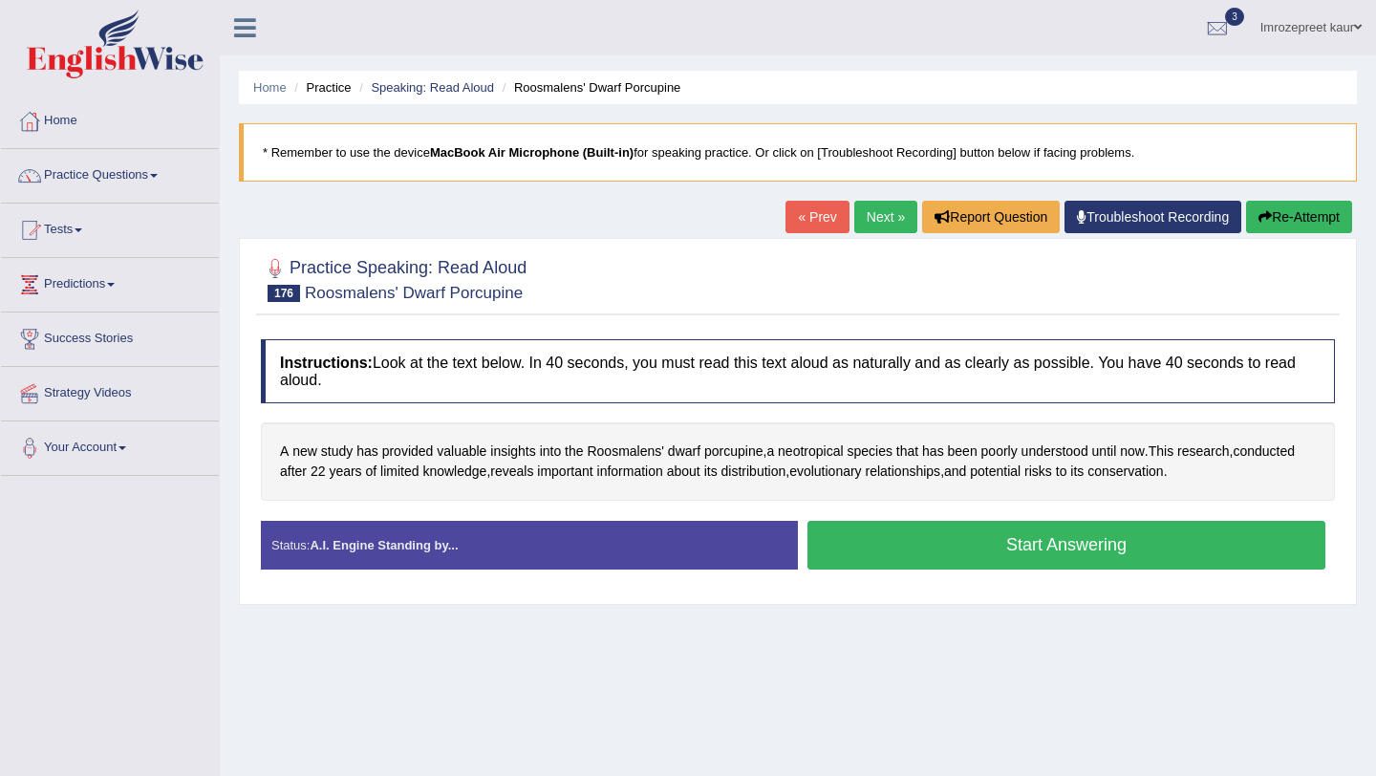
click at [1000, 537] on button "Start Answering" at bounding box center [1067, 545] width 518 height 49
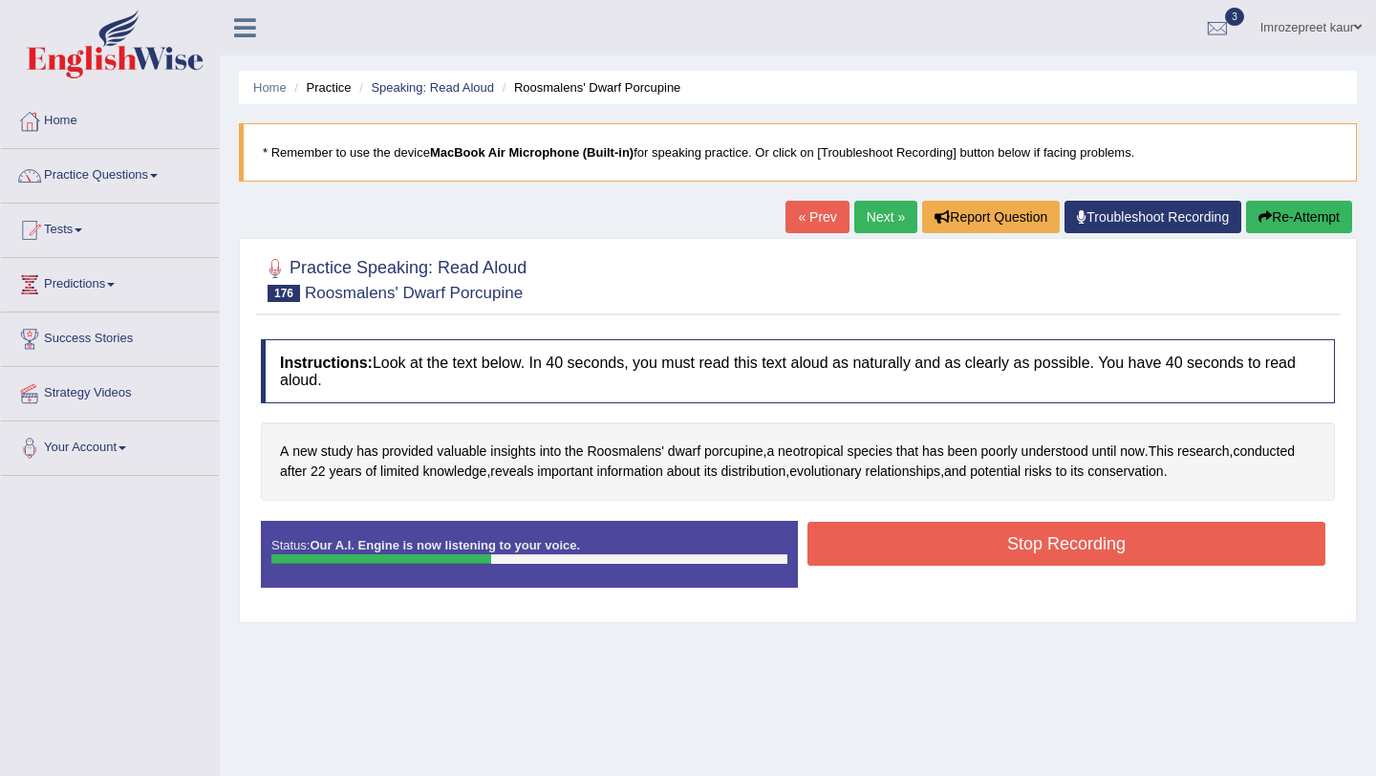
click at [997, 520] on div "Created with Highcharts 7.1.2 Great Too slow Too fast Time Speech pace meter: 0…" at bounding box center [1071, 520] width 547 height 1
click at [992, 528] on button "Stop Recording" at bounding box center [1067, 544] width 518 height 44
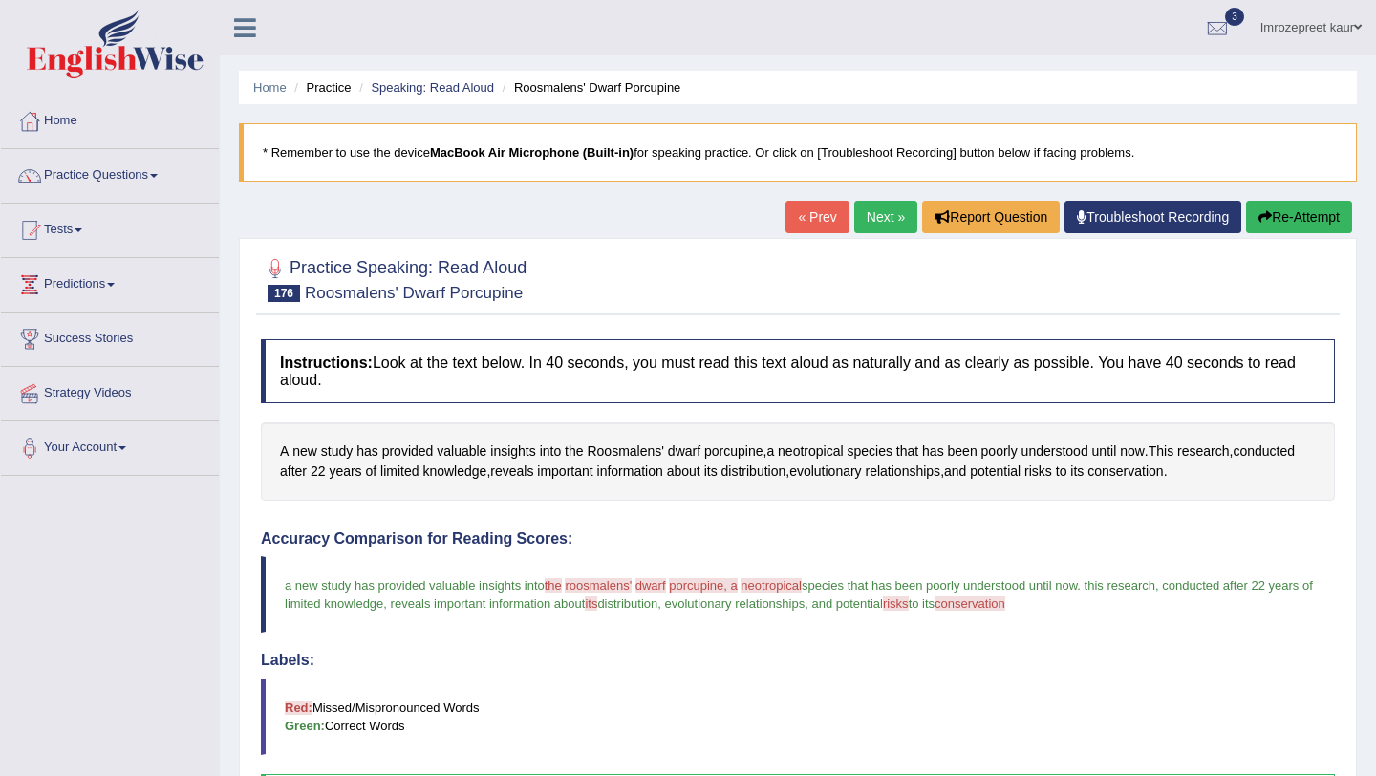
click at [877, 198] on div "Home Practice Speaking: Read Aloud Roosmalens' Dwarf Porcupine * Remember to us…" at bounding box center [798, 609] width 1156 height 1219
click at [876, 208] on link "Next »" at bounding box center [885, 217] width 63 height 32
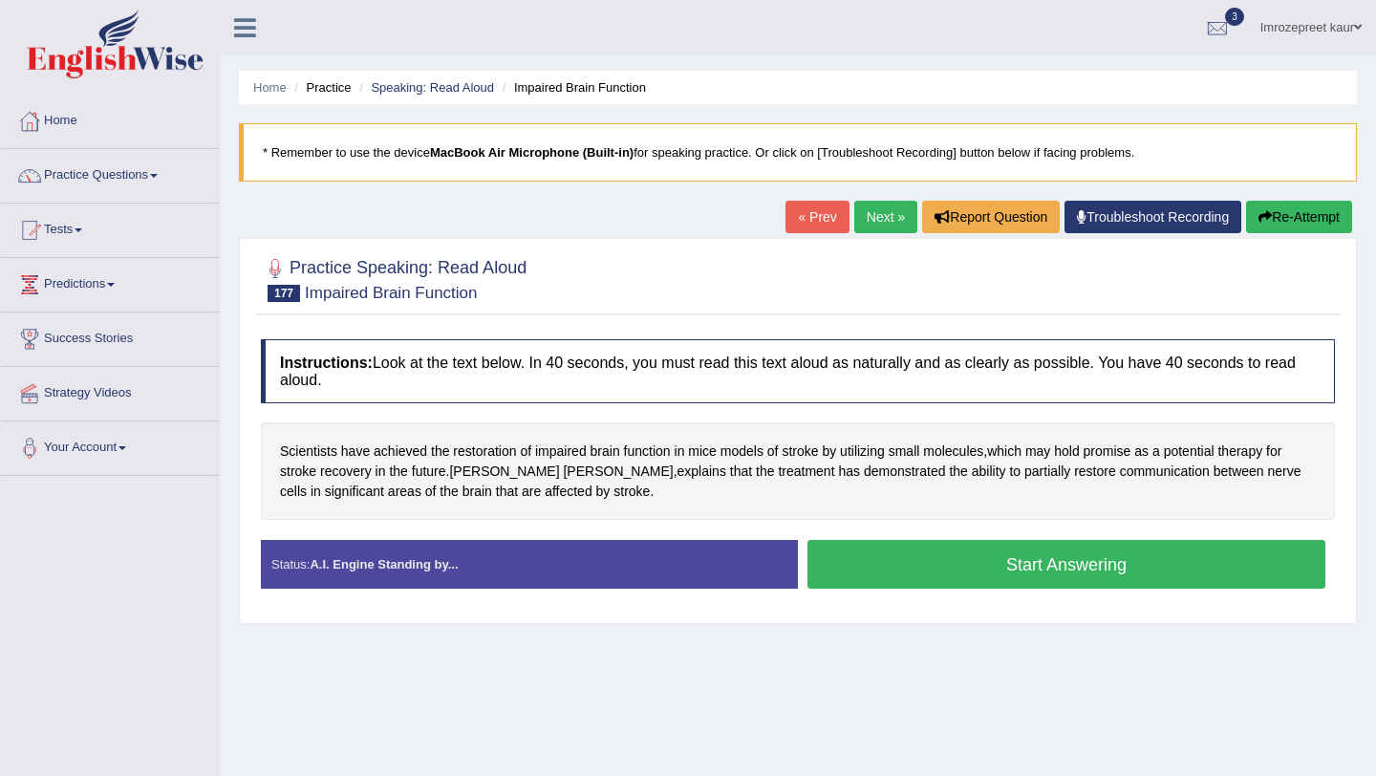
click at [905, 590] on div "Start Answering" at bounding box center [1066, 567] width 537 height 54
click at [895, 575] on button "Start Answering" at bounding box center [1067, 564] width 518 height 49
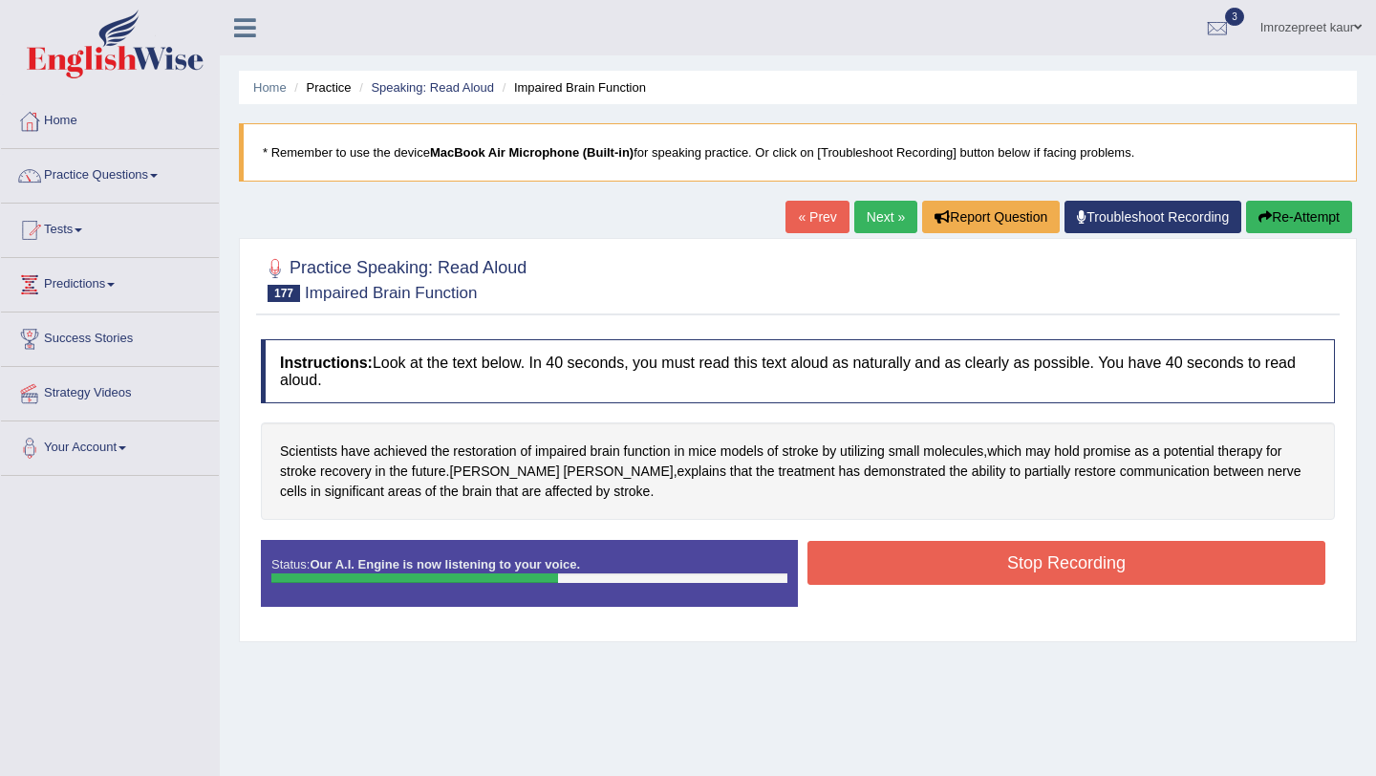
click at [895, 575] on button "Stop Recording" at bounding box center [1067, 563] width 518 height 44
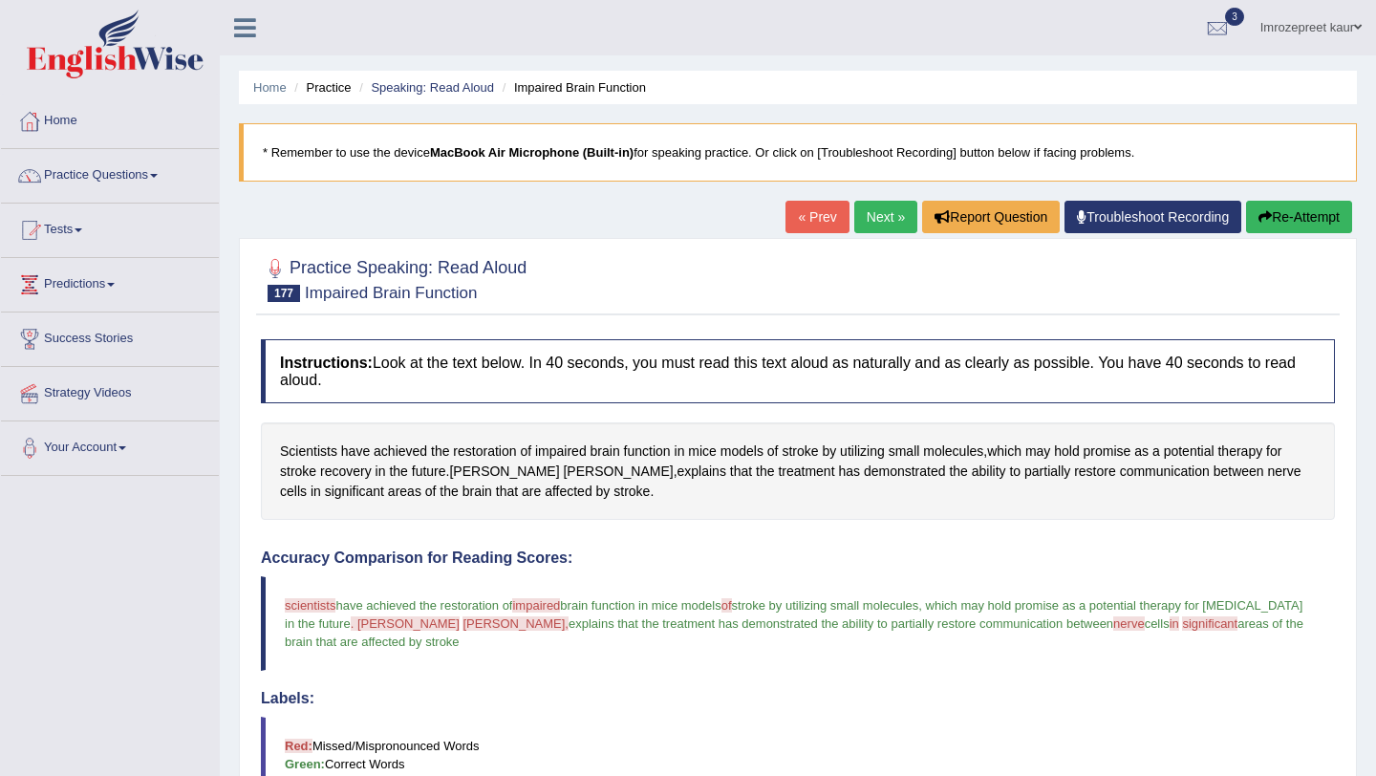
click at [874, 206] on link "Next »" at bounding box center [885, 217] width 63 height 32
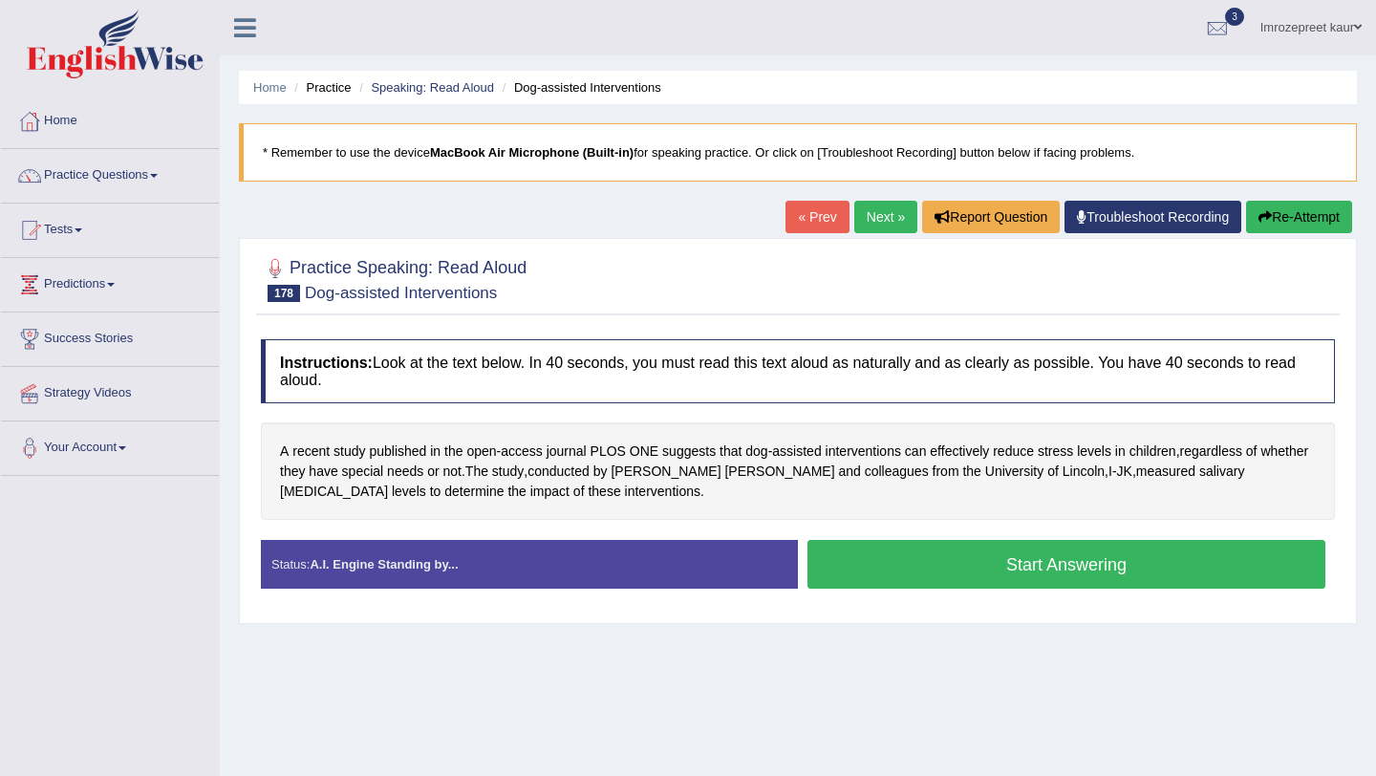
click at [922, 537] on div "Instructions: Look at the text below. In 40 seconds, you must read this text al…" at bounding box center [798, 472] width 1084 height 284
click at [929, 554] on button "Start Answering" at bounding box center [1067, 564] width 518 height 49
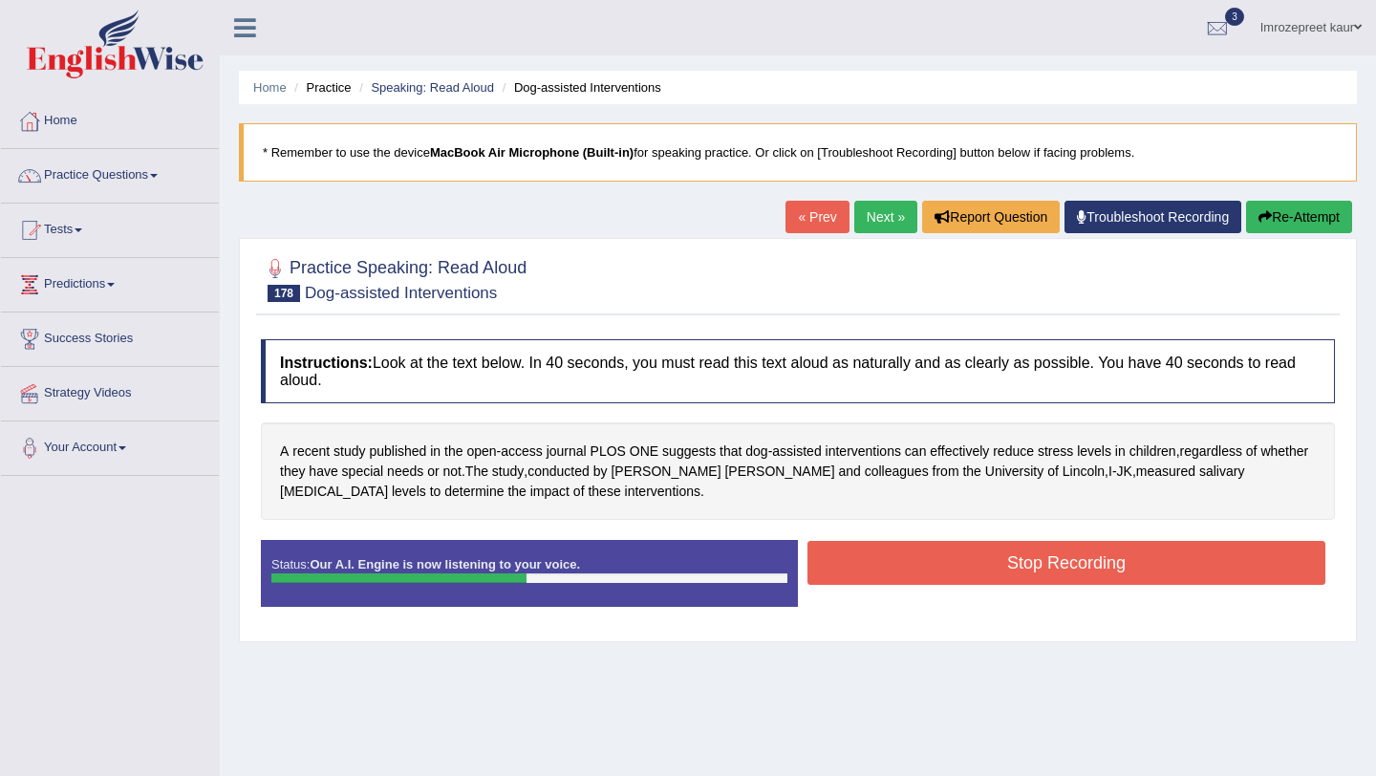
click at [929, 554] on button "Stop Recording" at bounding box center [1067, 563] width 518 height 44
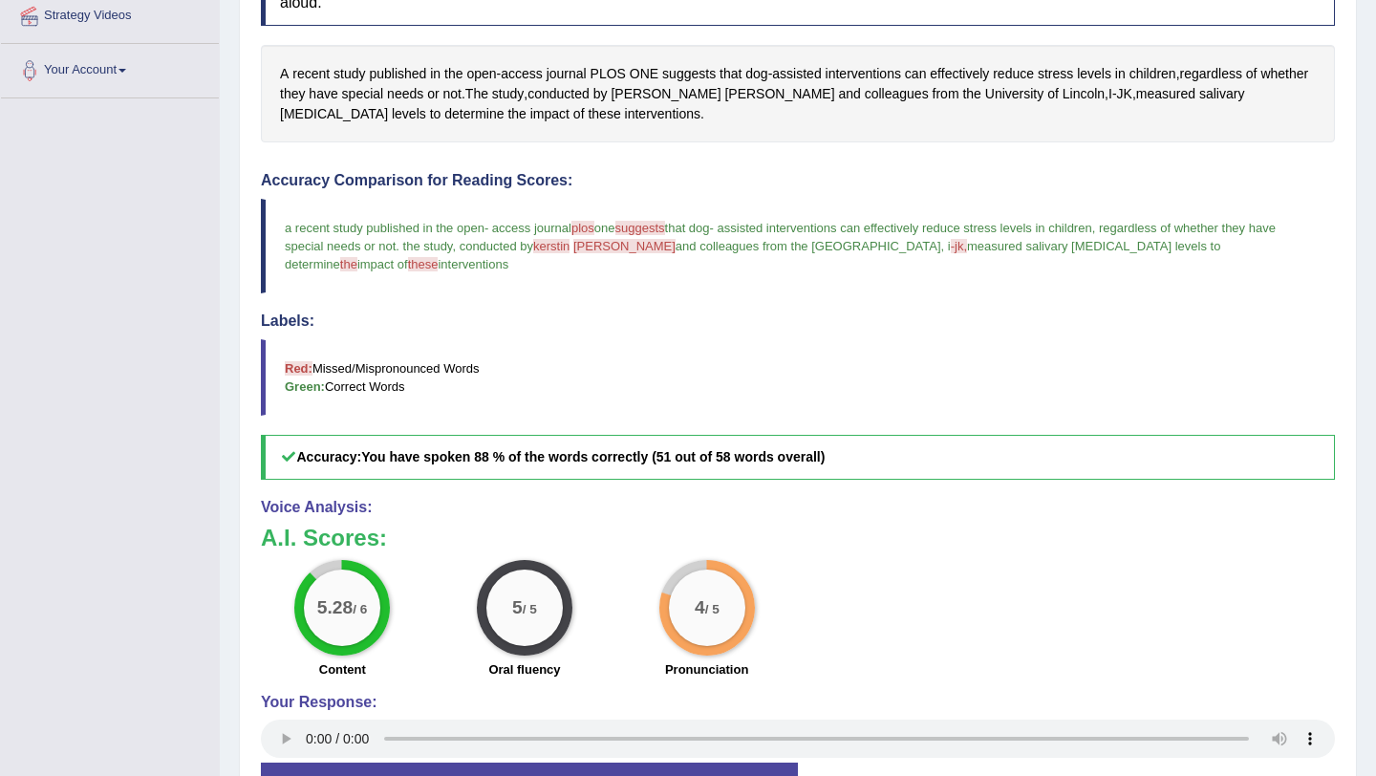
scroll to position [206, 0]
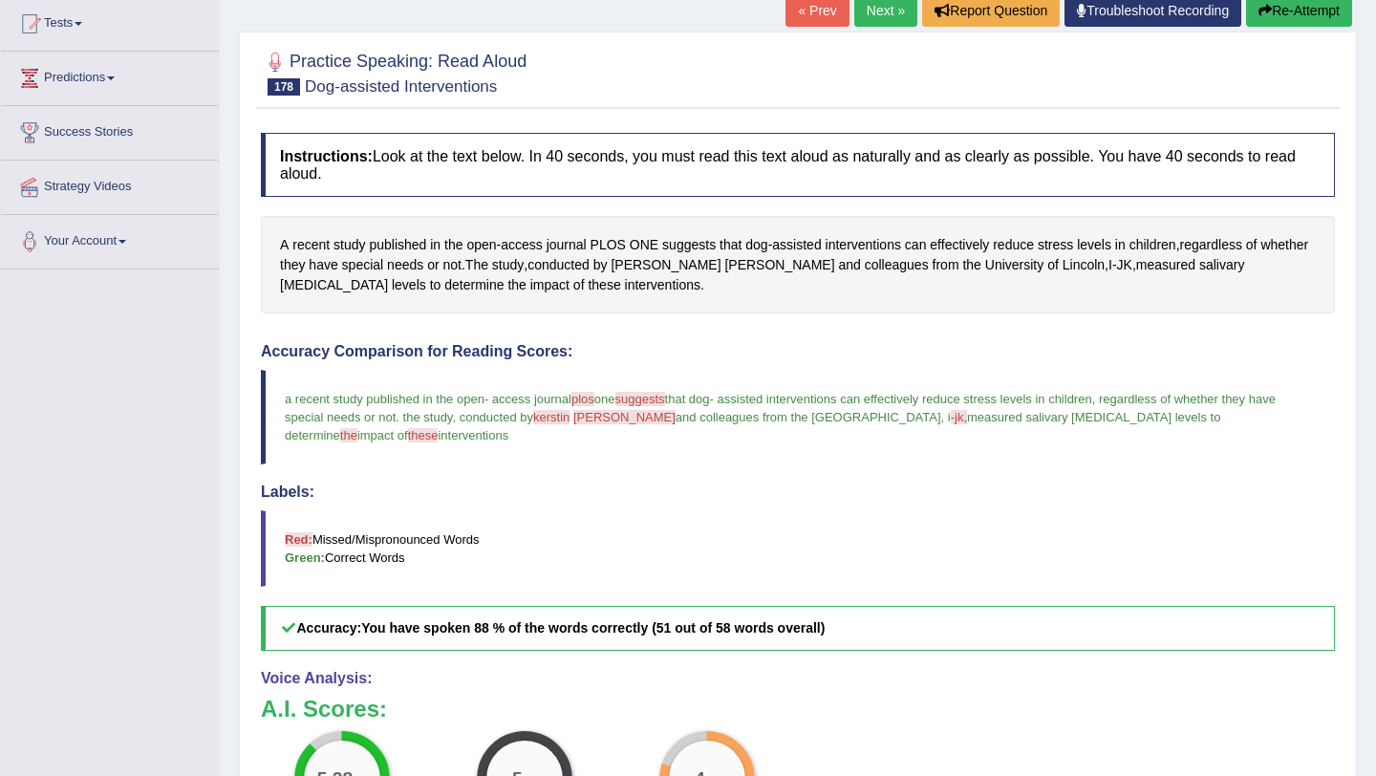
click at [861, 11] on link "Next »" at bounding box center [885, 10] width 63 height 32
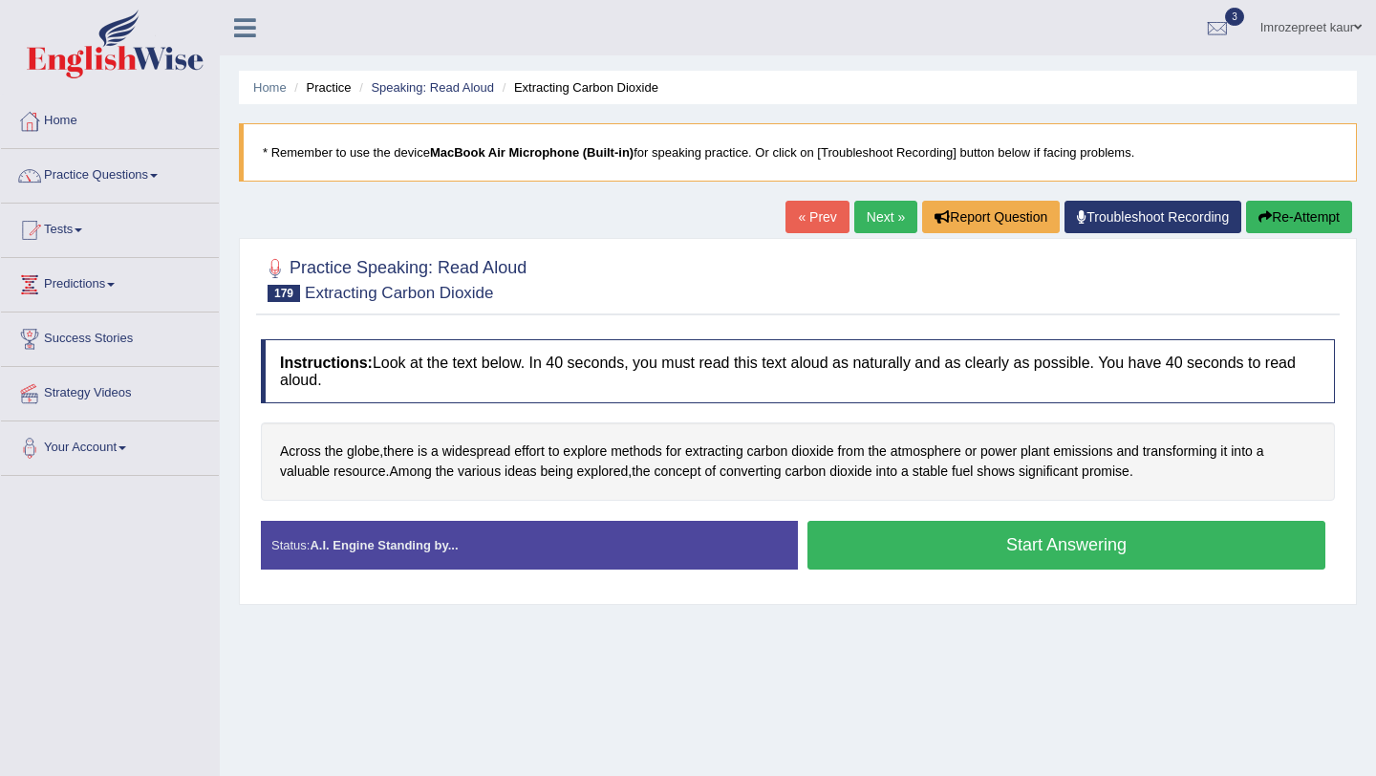
click at [937, 540] on button "Start Answering" at bounding box center [1067, 545] width 518 height 49
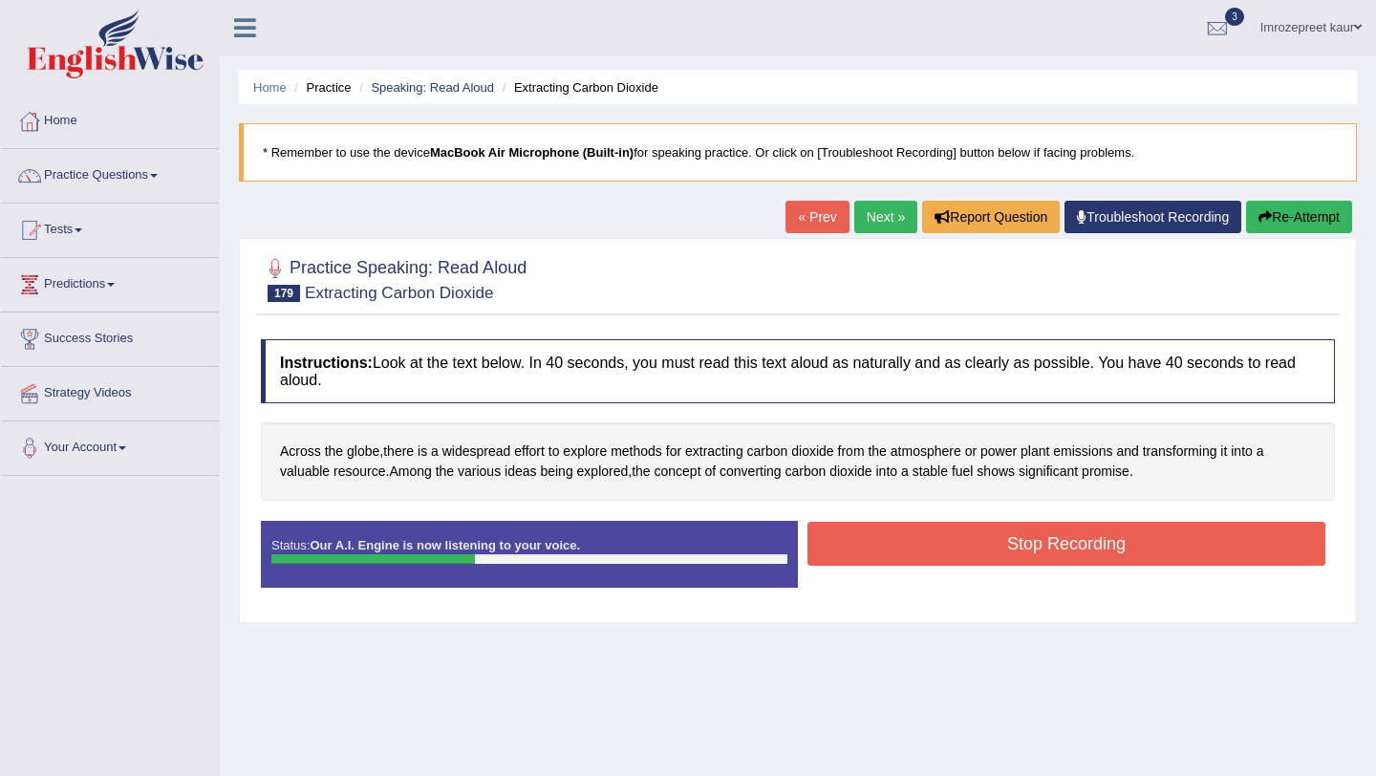
click at [937, 539] on button "Stop Recording" at bounding box center [1067, 544] width 518 height 44
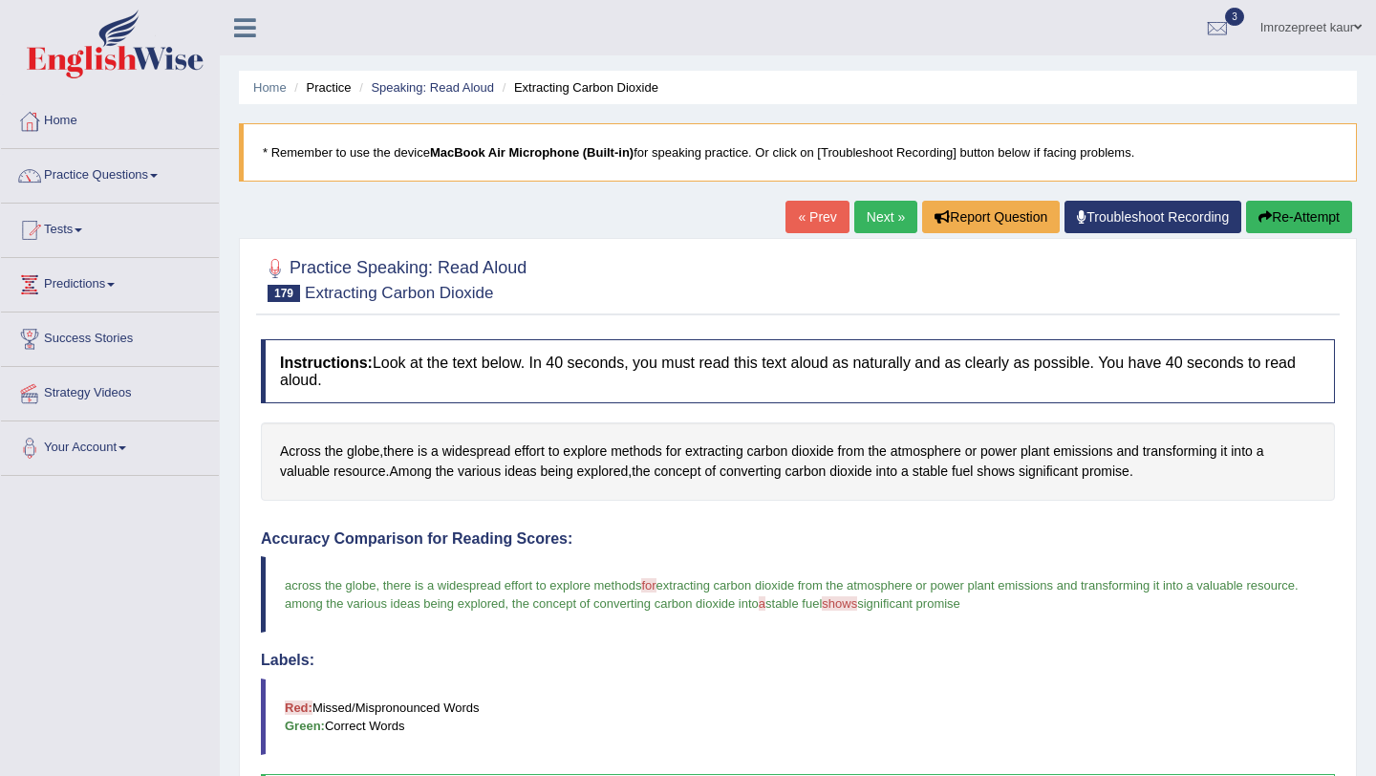
click at [874, 225] on link "Next »" at bounding box center [885, 217] width 63 height 32
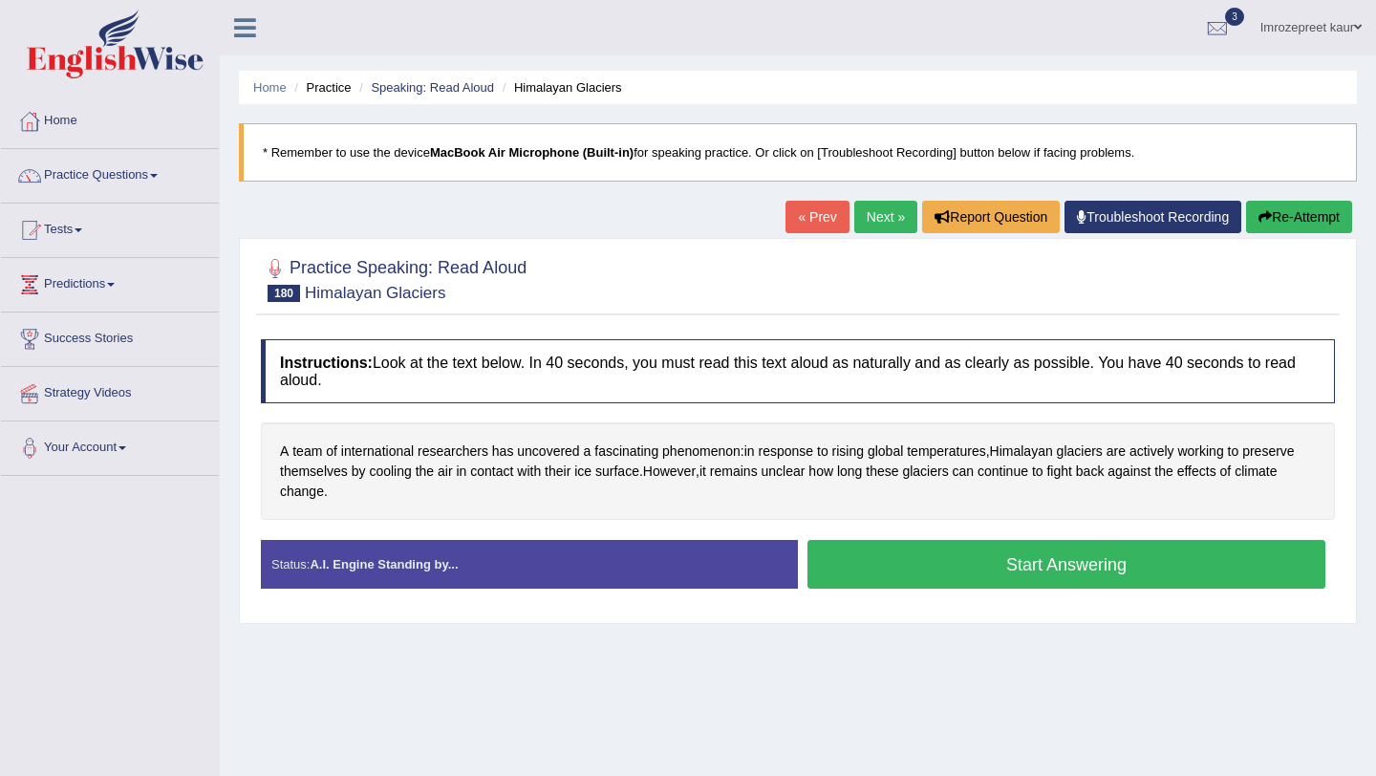
click at [920, 569] on button "Start Answering" at bounding box center [1067, 564] width 518 height 49
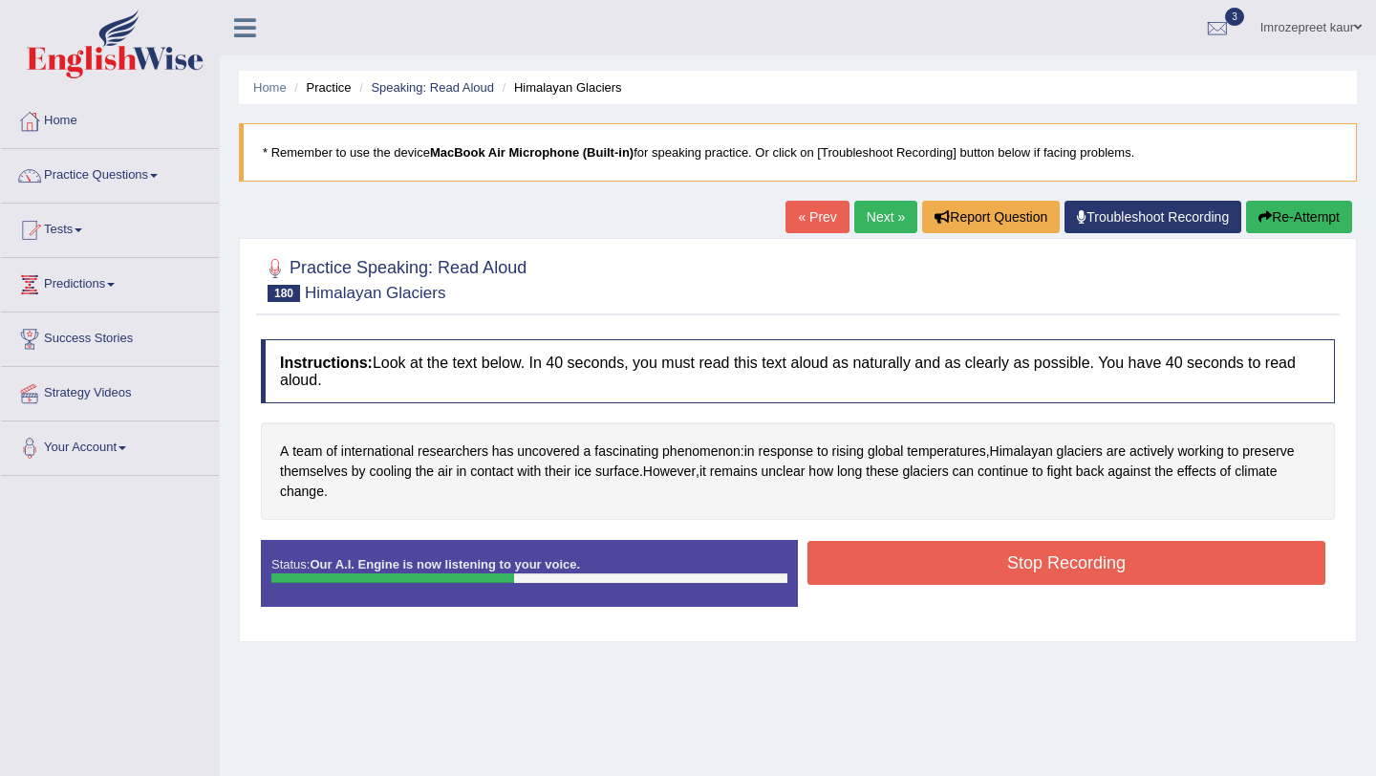
click at [920, 568] on button "Stop Recording" at bounding box center [1067, 563] width 518 height 44
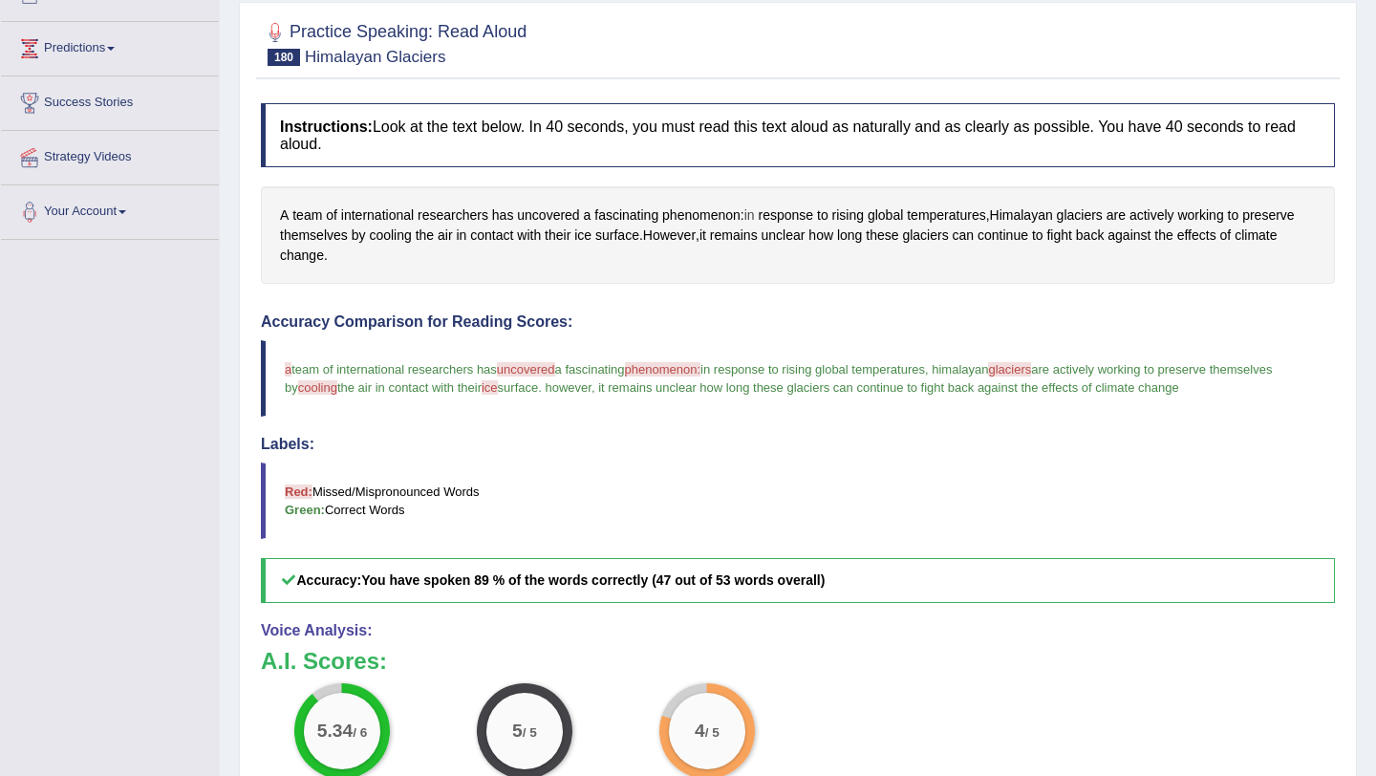
scroll to position [183, 0]
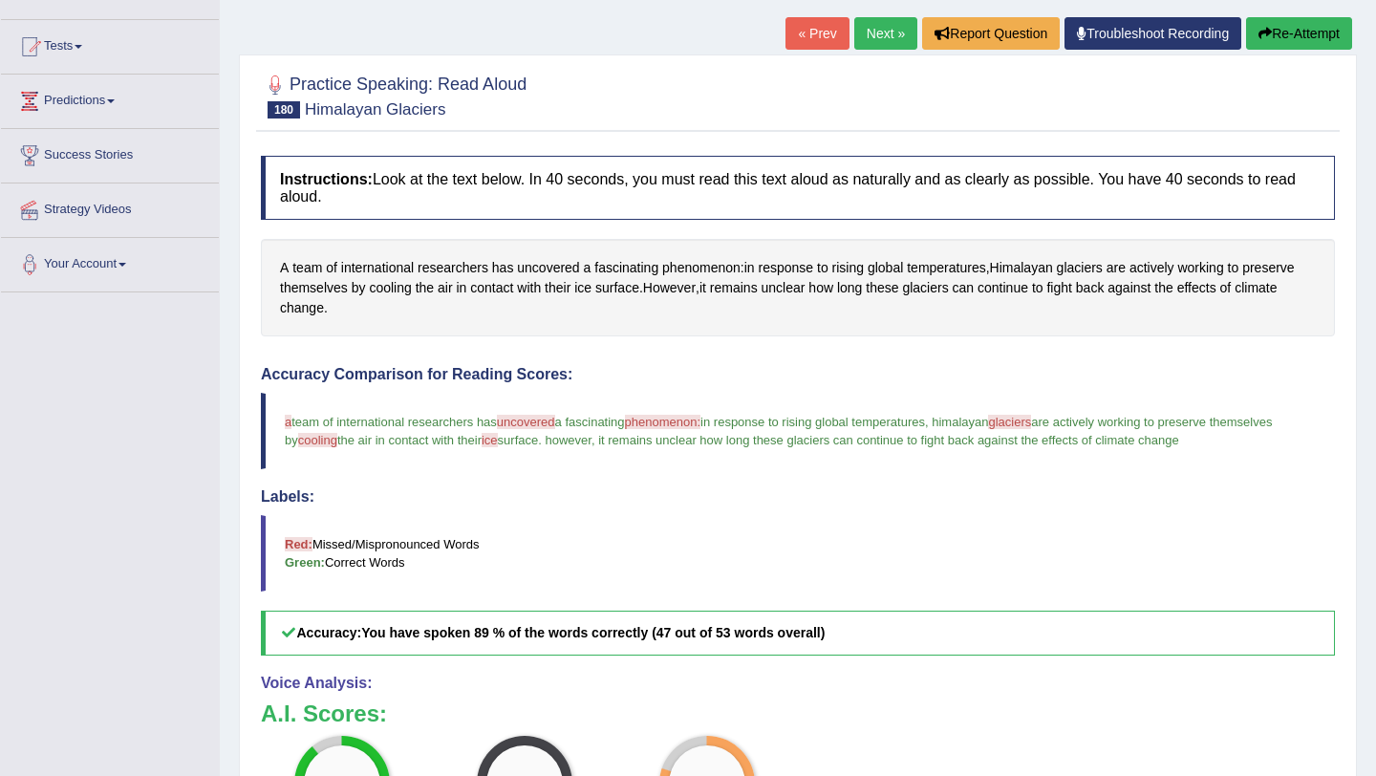
click at [854, 46] on link "Next »" at bounding box center [885, 33] width 63 height 32
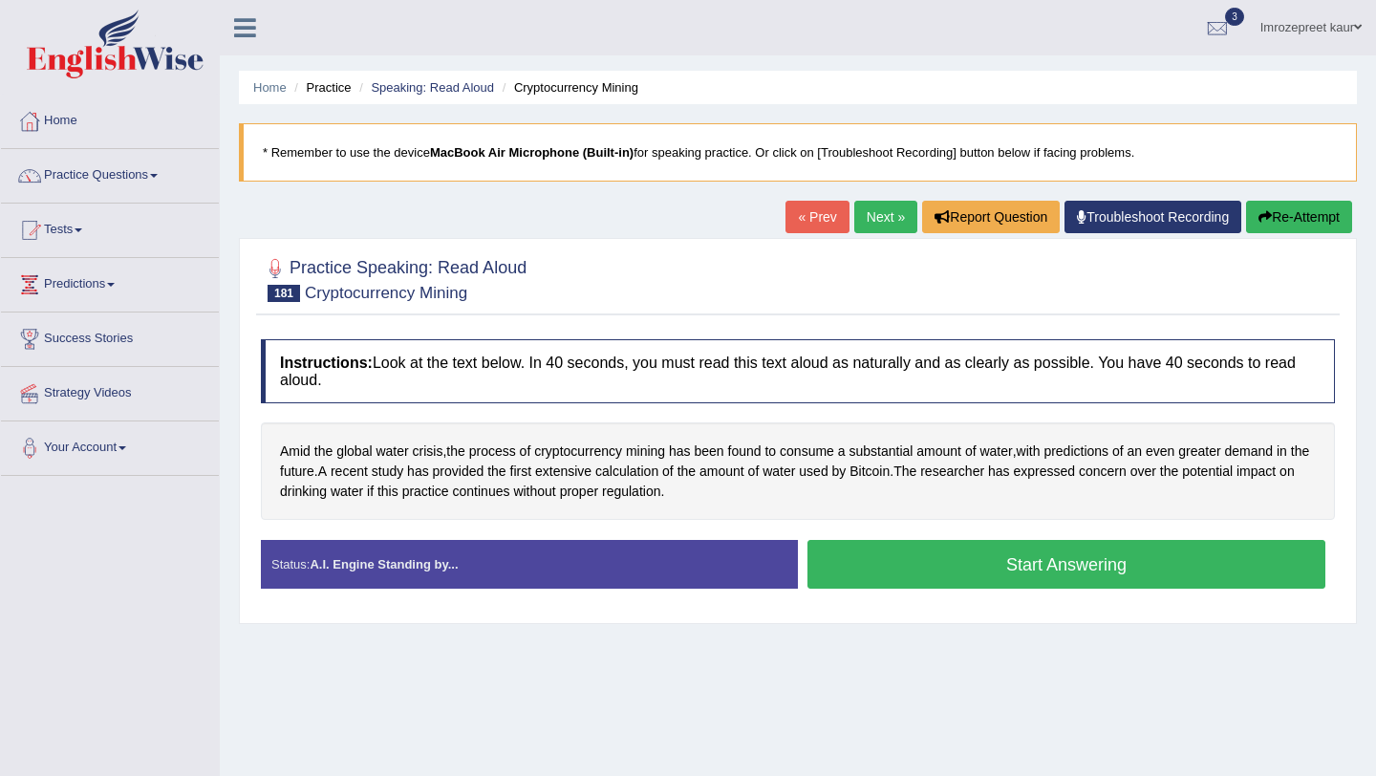
click at [989, 554] on button "Start Answering" at bounding box center [1067, 564] width 518 height 49
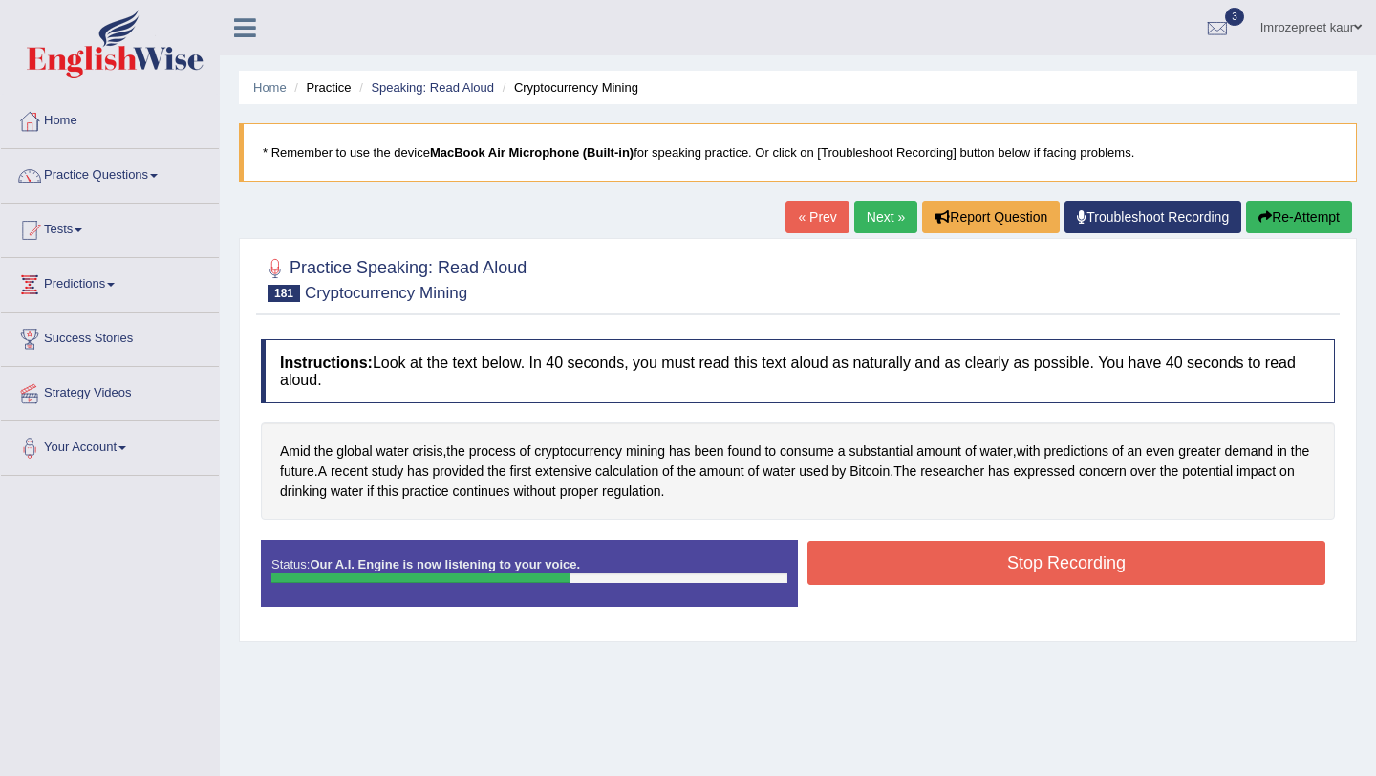
click at [989, 554] on button "Stop Recording" at bounding box center [1067, 563] width 518 height 44
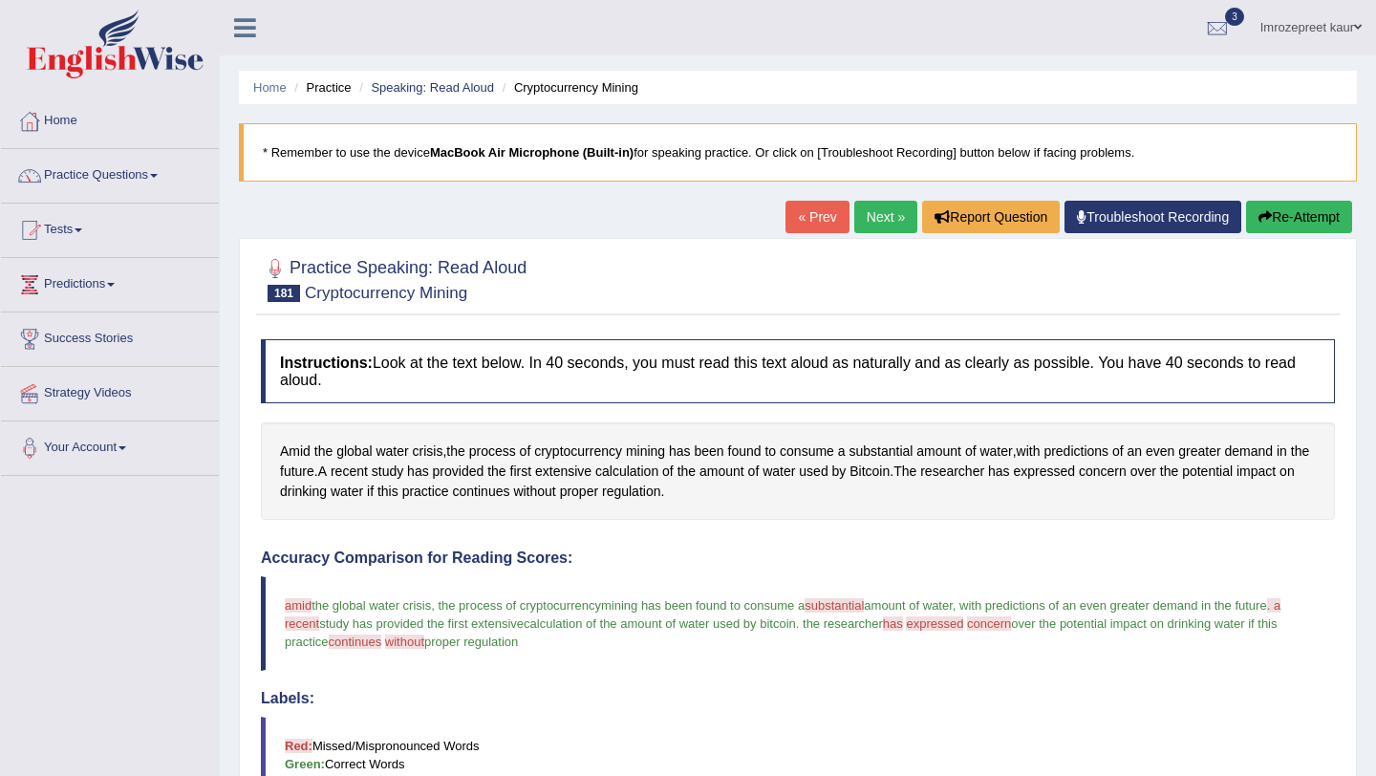
click at [865, 213] on link "Next »" at bounding box center [885, 217] width 63 height 32
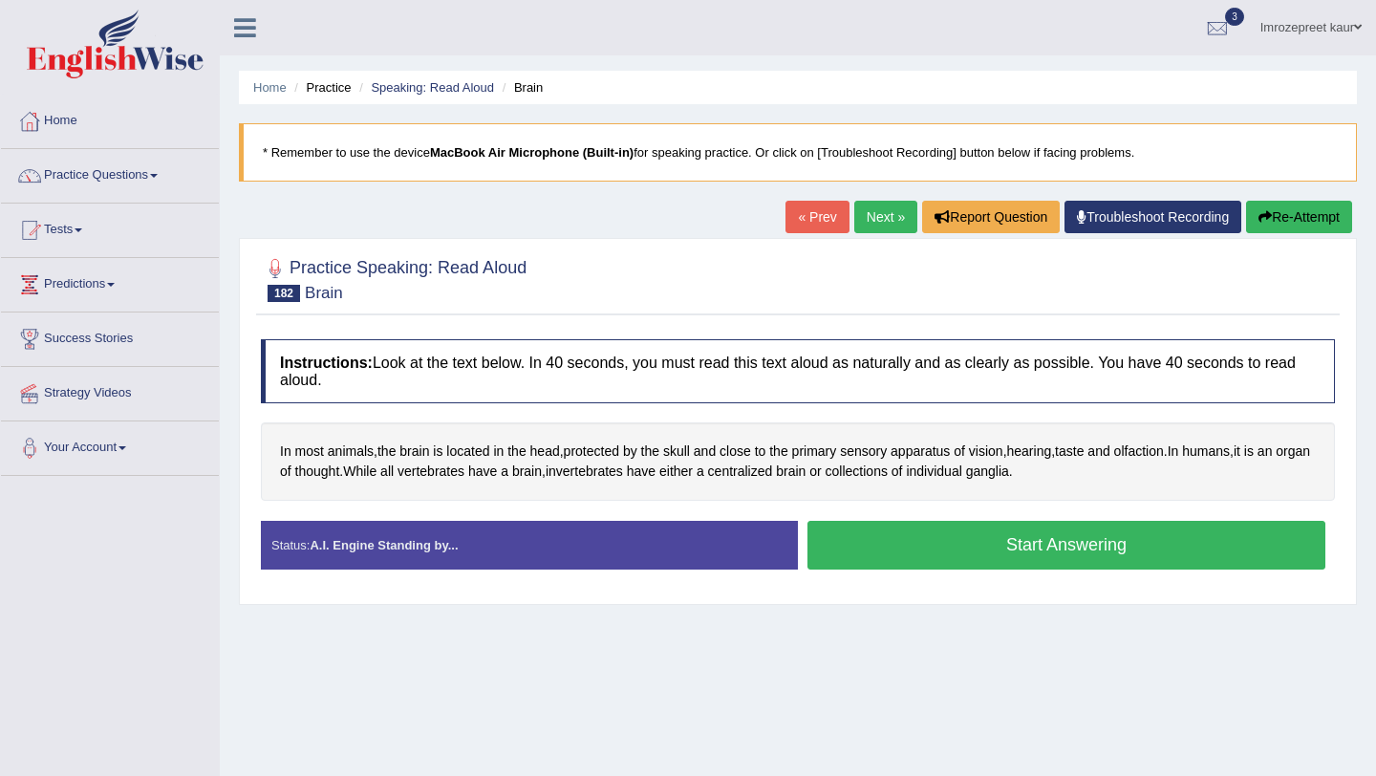
click at [905, 553] on button "Start Answering" at bounding box center [1067, 545] width 518 height 49
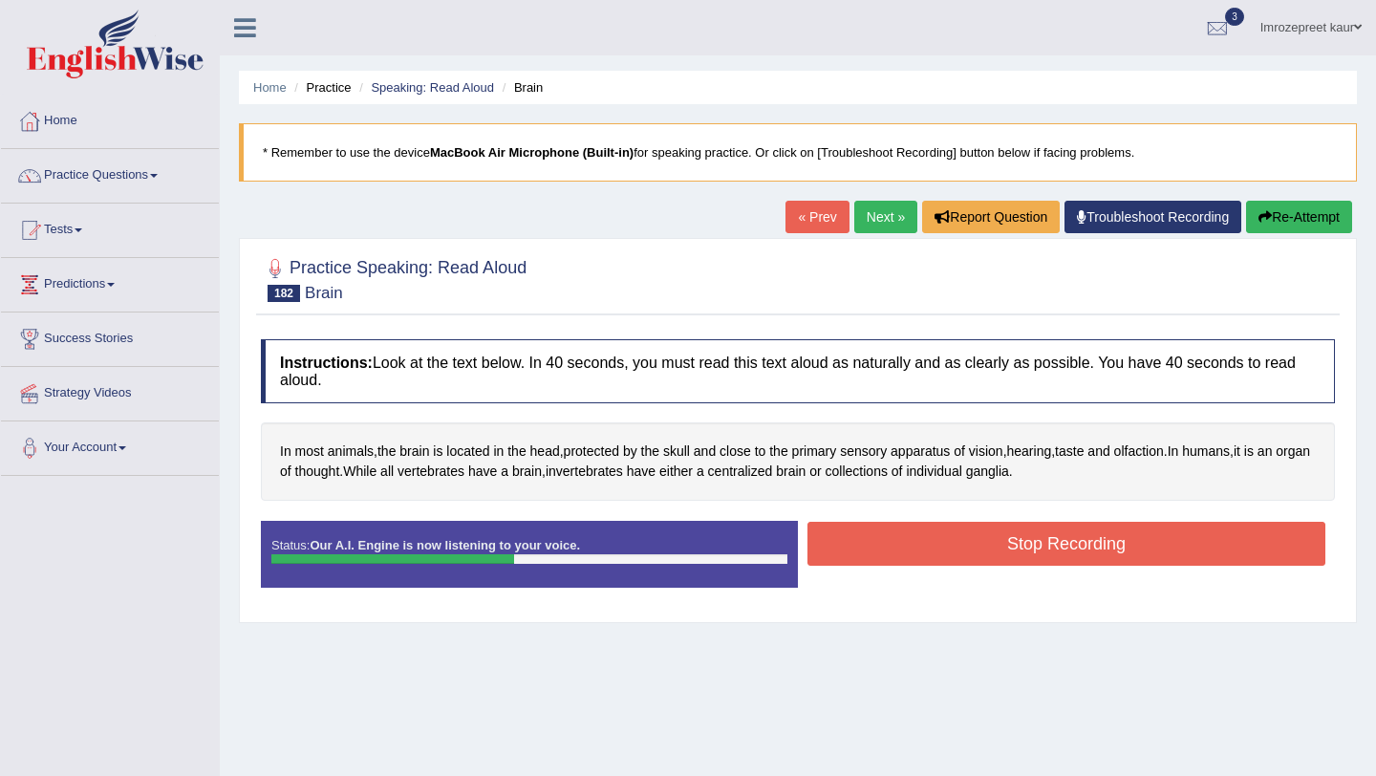
click at [905, 552] on button "Stop Recording" at bounding box center [1067, 544] width 518 height 44
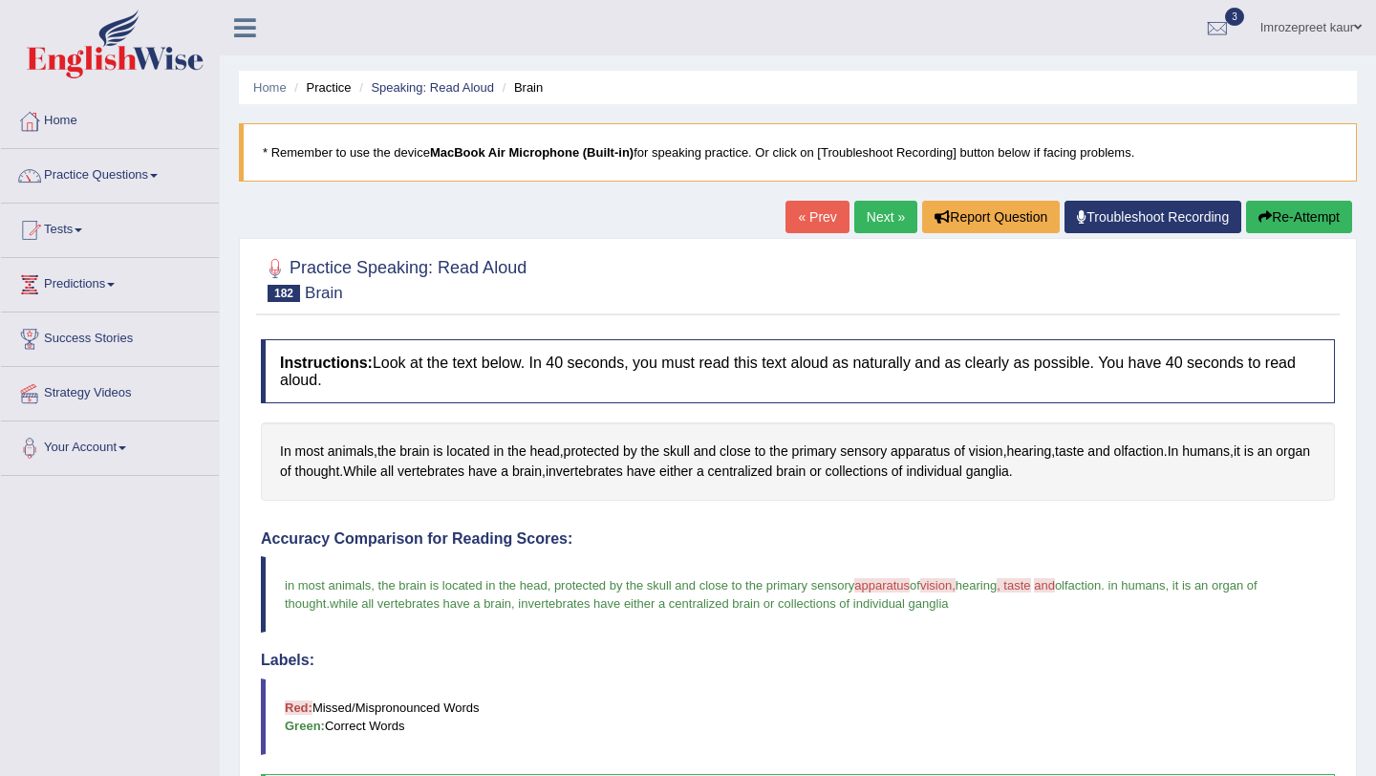
click at [881, 221] on link "Next »" at bounding box center [885, 217] width 63 height 32
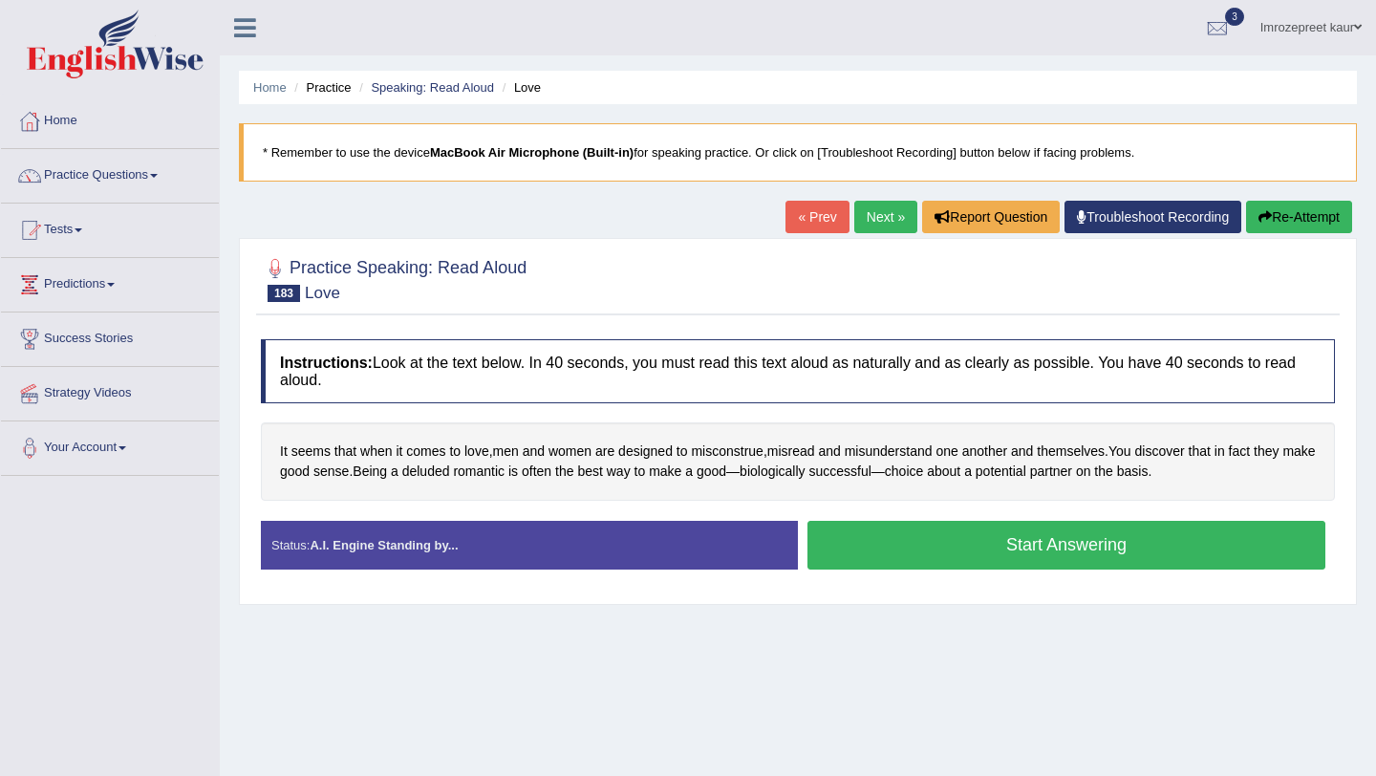
click at [916, 554] on button "Start Answering" at bounding box center [1067, 545] width 518 height 49
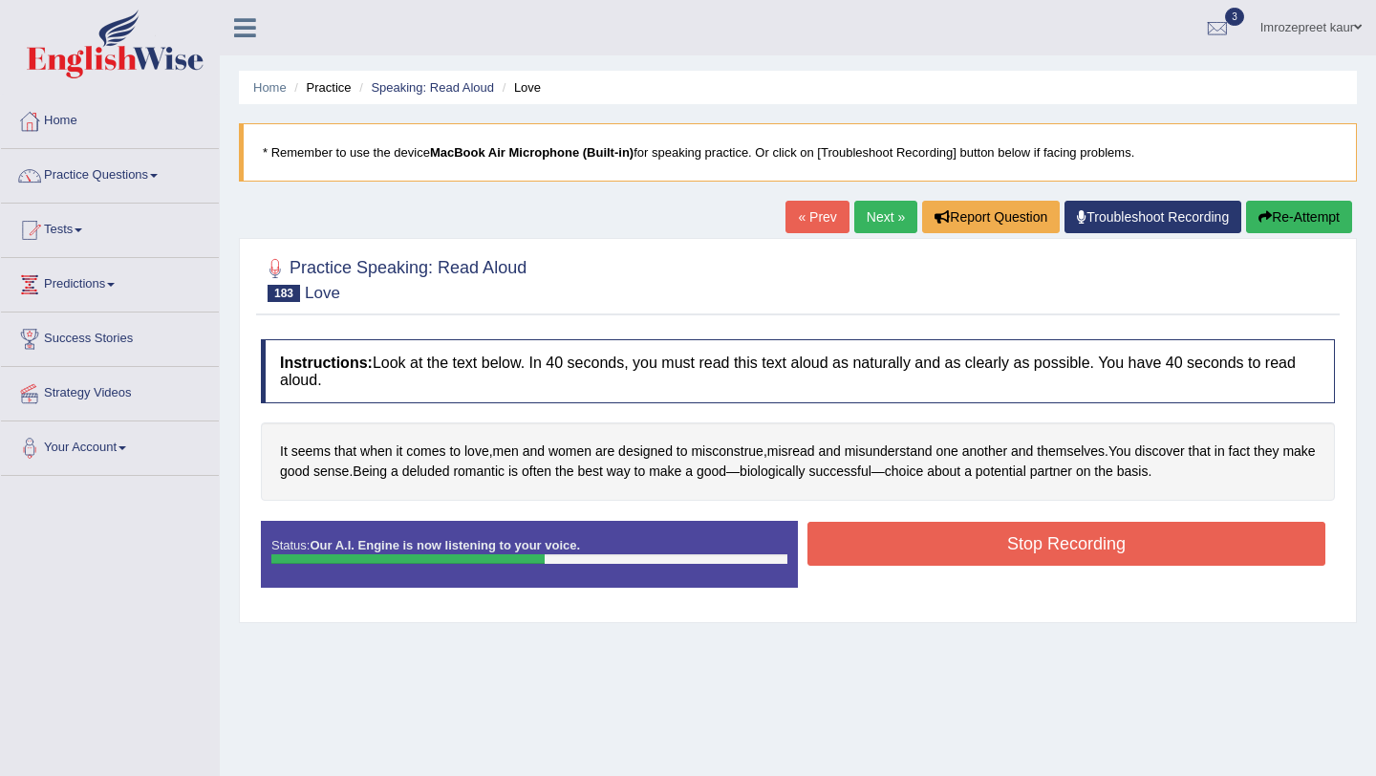
click at [916, 555] on button "Stop Recording" at bounding box center [1067, 544] width 518 height 44
